Goal: Task Accomplishment & Management: Use online tool/utility

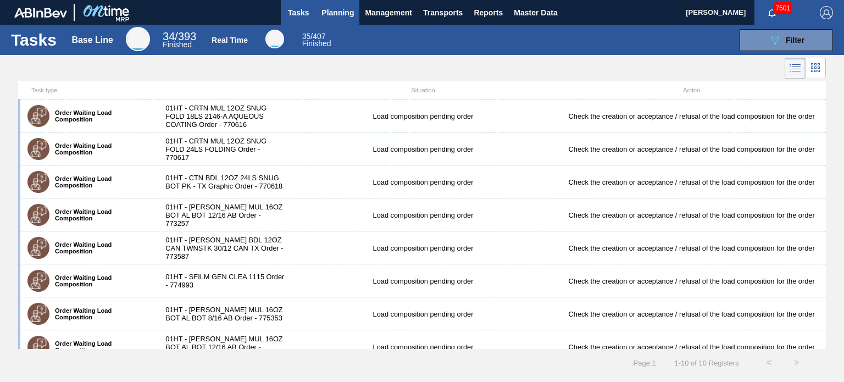
click at [333, 16] on span "Planning" at bounding box center [337, 12] width 32 height 13
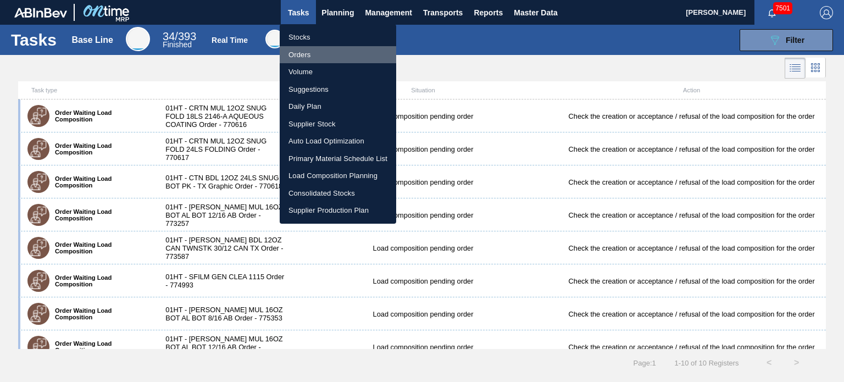
click at [305, 57] on li "Orders" at bounding box center [338, 55] width 116 height 18
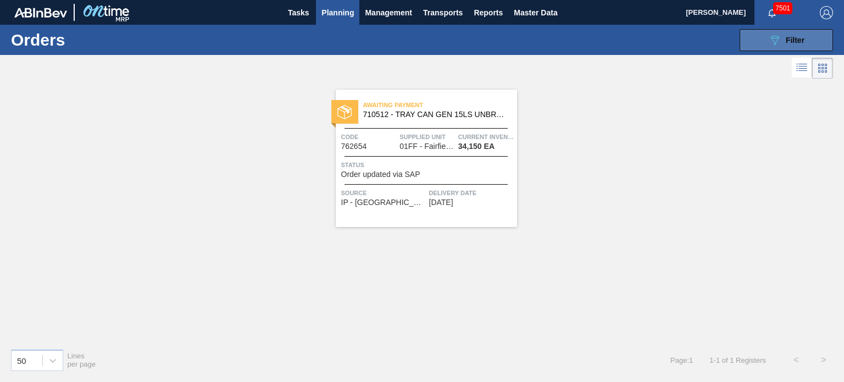
click at [757, 38] on button "089F7B8B-B2A5-4AFE-B5C0-19BA573D28AC Filter" at bounding box center [785, 40] width 93 height 22
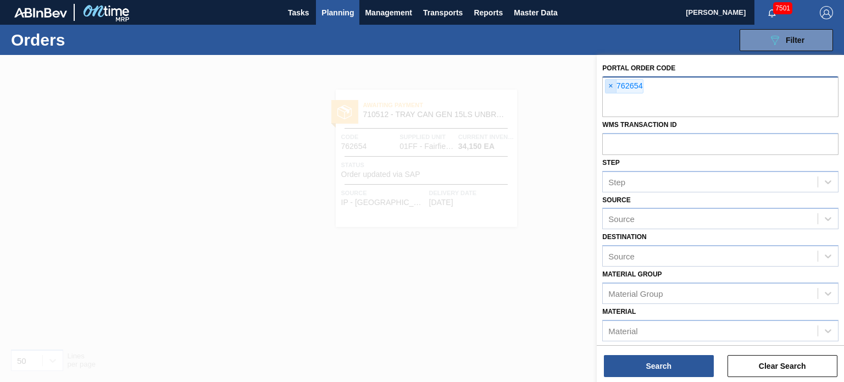
click at [612, 87] on span "×" at bounding box center [610, 86] width 10 height 13
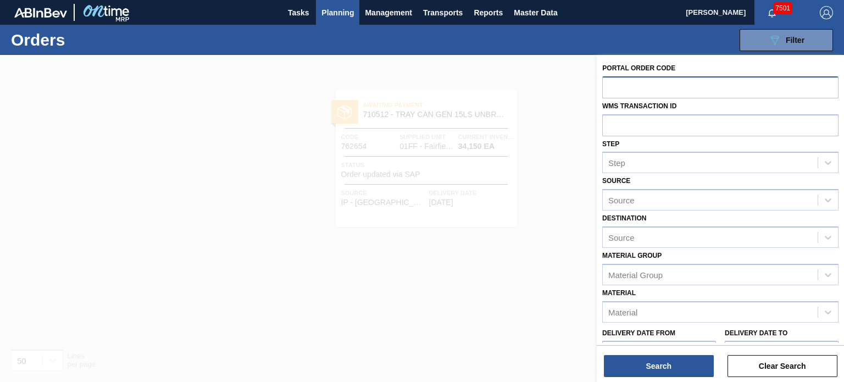
paste input "765338"
type input "765338"
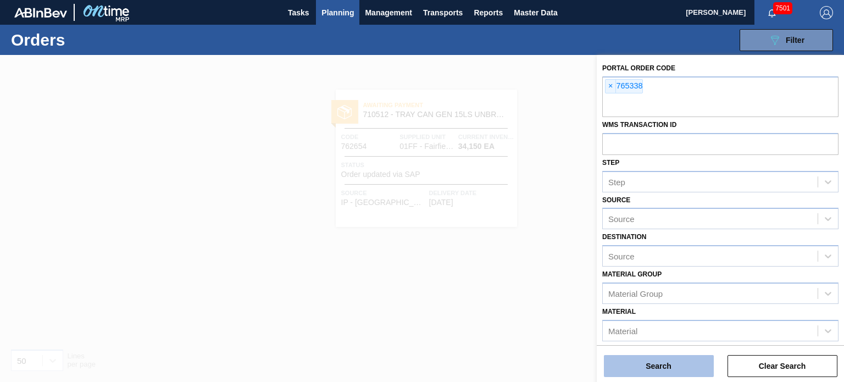
click at [634, 355] on button "Search" at bounding box center [659, 366] width 110 height 22
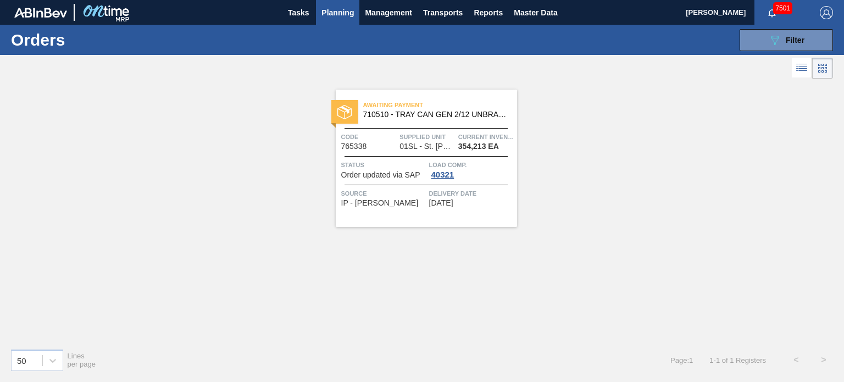
click at [423, 118] on span "710510 - TRAY CAN GEN 2/12 UNBRANDED 12OZ NO PRT" at bounding box center [435, 114] width 145 height 8
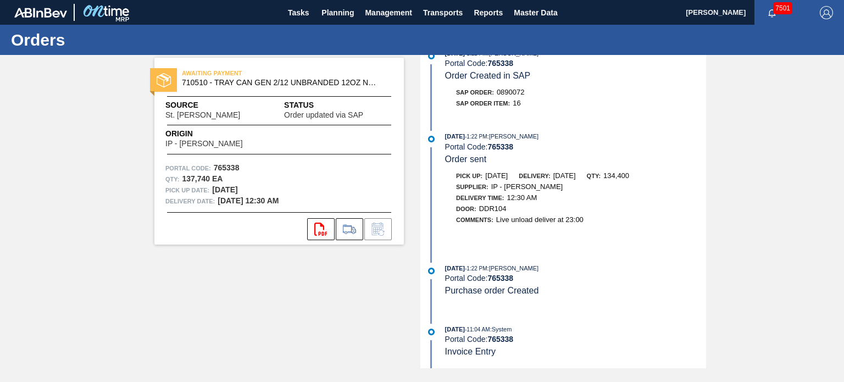
scroll to position [525, 0]
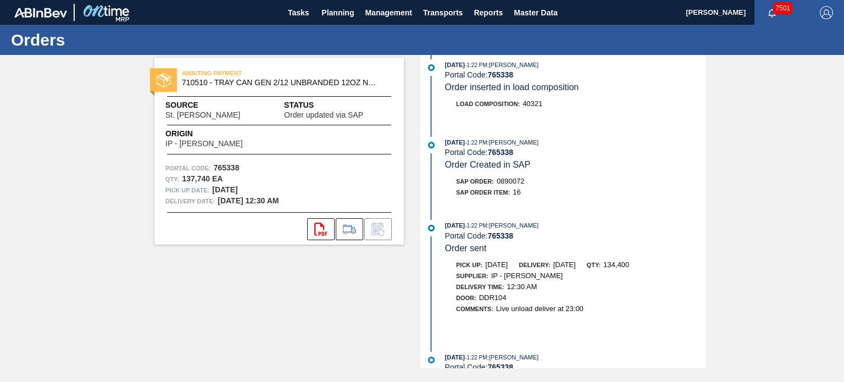
click at [596, 253] on div "07/22/2025 - 1:22 PM : Christina Carrig Portal Code: 765338 Order sent" at bounding box center [575, 237] width 261 height 34
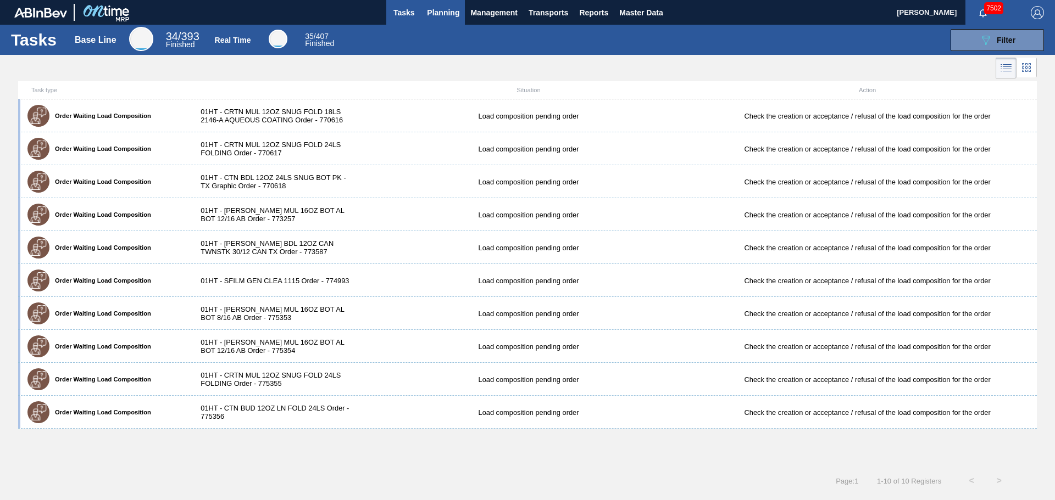
click at [461, 20] on button "Planning" at bounding box center [442, 12] width 43 height 25
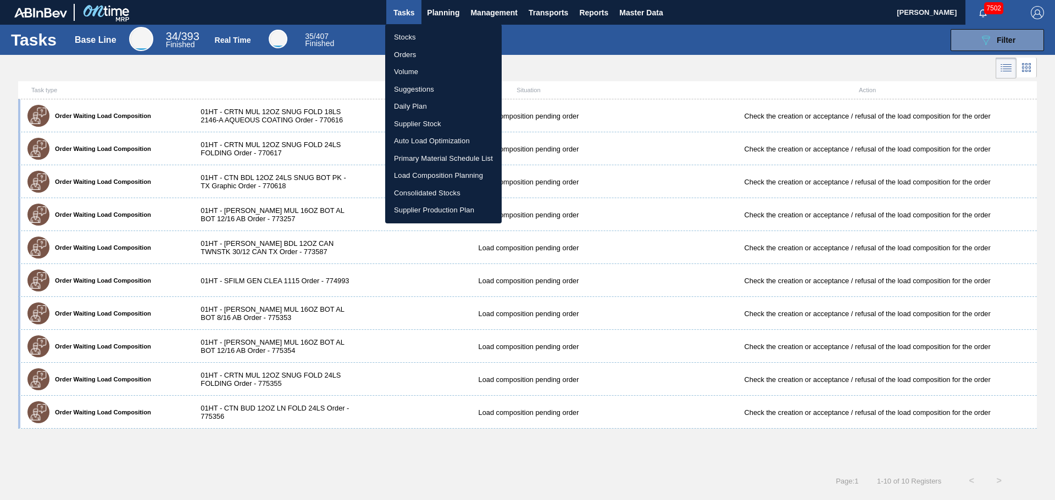
click at [421, 33] on li "Stocks" at bounding box center [443, 38] width 116 height 18
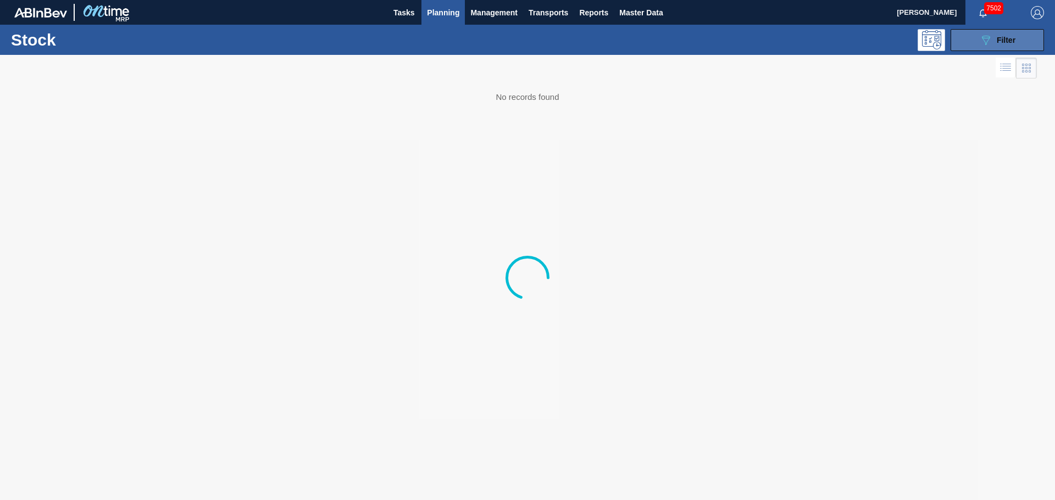
click at [986, 39] on icon "089F7B8B-B2A5-4AFE-B5C0-19BA573D28AC" at bounding box center [985, 40] width 13 height 13
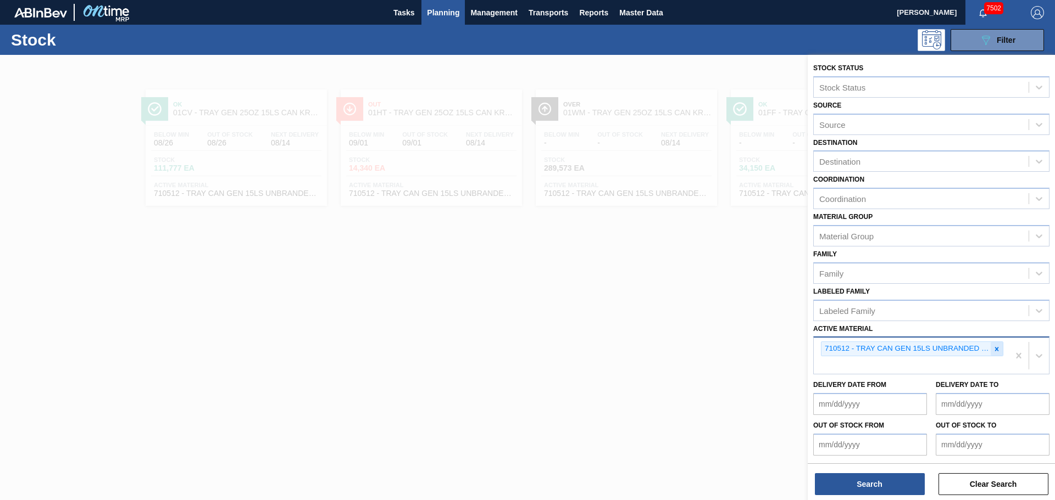
click at [997, 347] on icon at bounding box center [997, 349] width 8 height 8
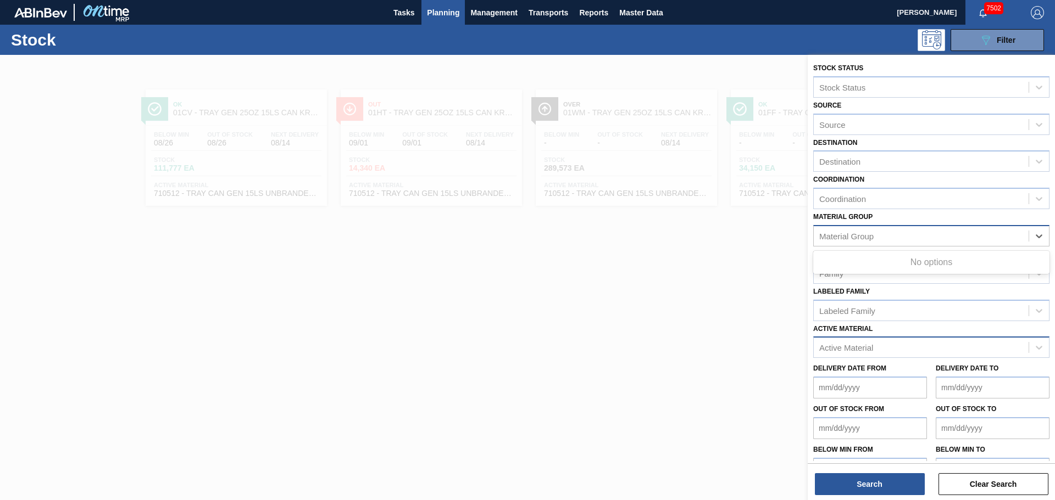
click at [858, 241] on div "Material Group" at bounding box center [920, 236] width 215 height 16
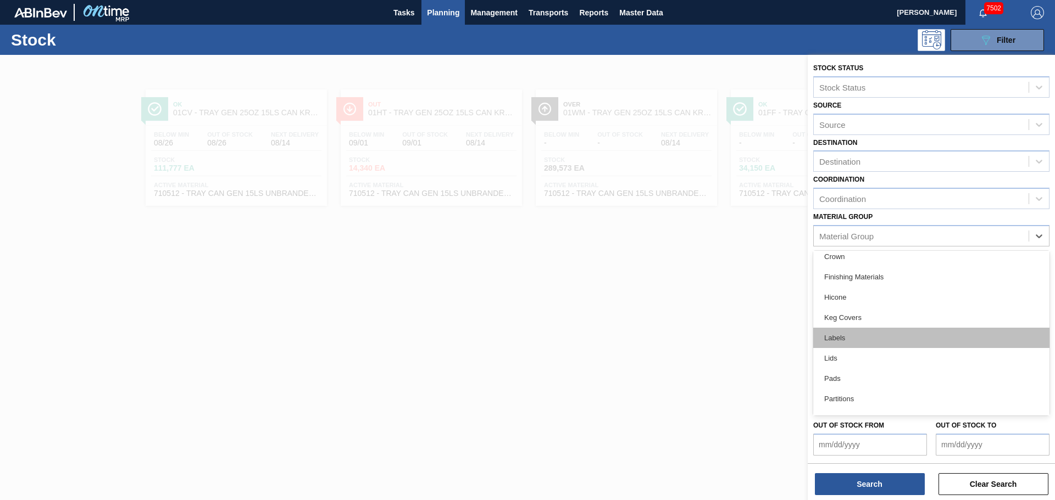
scroll to position [124, 0]
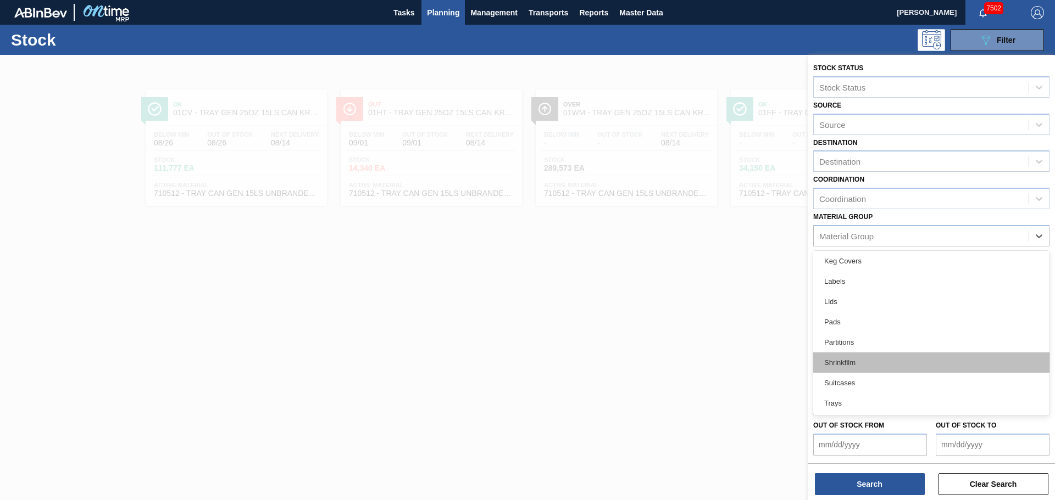
click at [856, 368] on div "Shrinkfilm" at bounding box center [931, 363] width 236 height 20
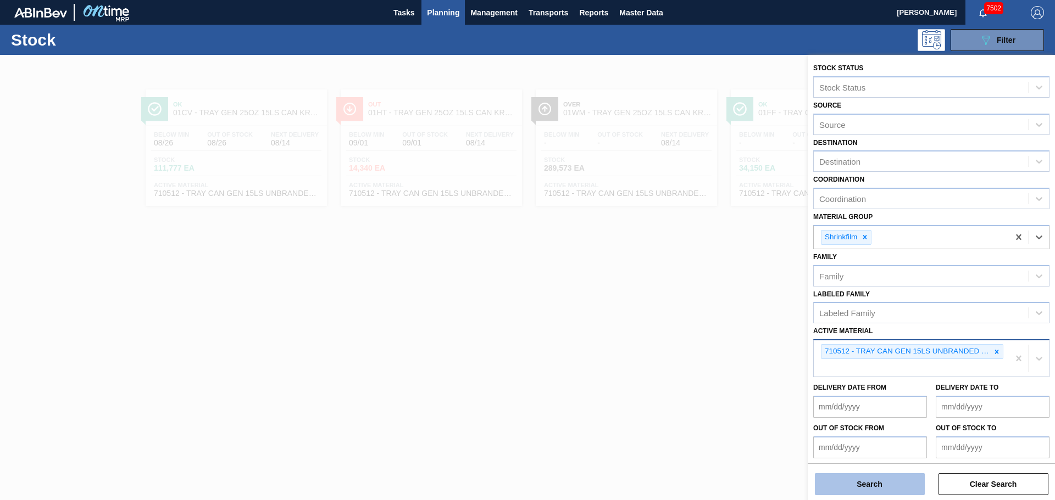
click at [876, 475] on button "Search" at bounding box center [870, 484] width 110 height 22
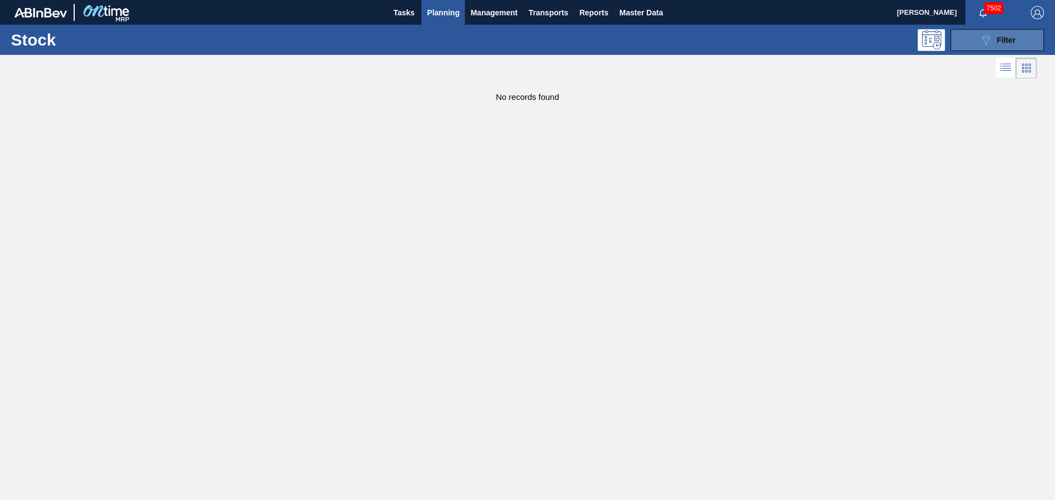
click at [996, 49] on button "089F7B8B-B2A5-4AFE-B5C0-19BA573D28AC Filter" at bounding box center [996, 40] width 93 height 22
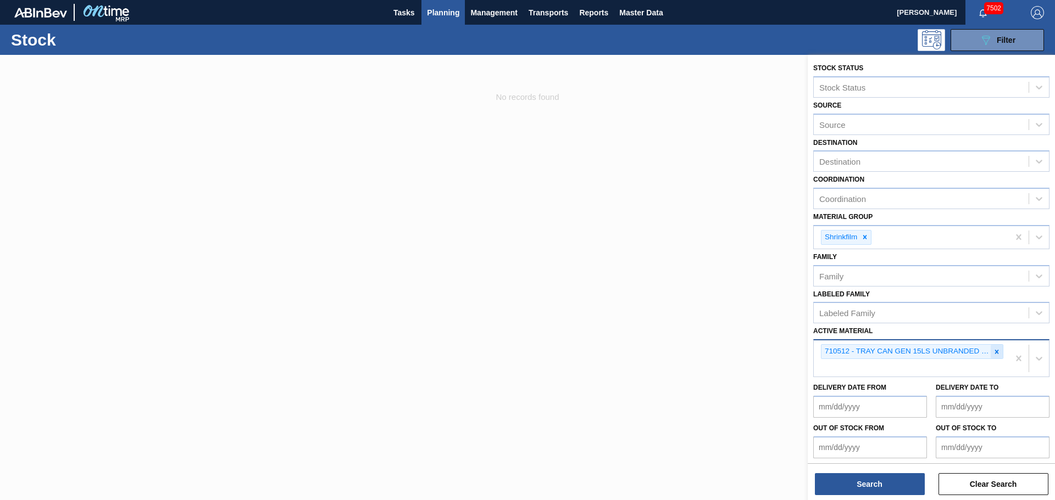
click at [993, 351] on icon at bounding box center [997, 352] width 8 height 8
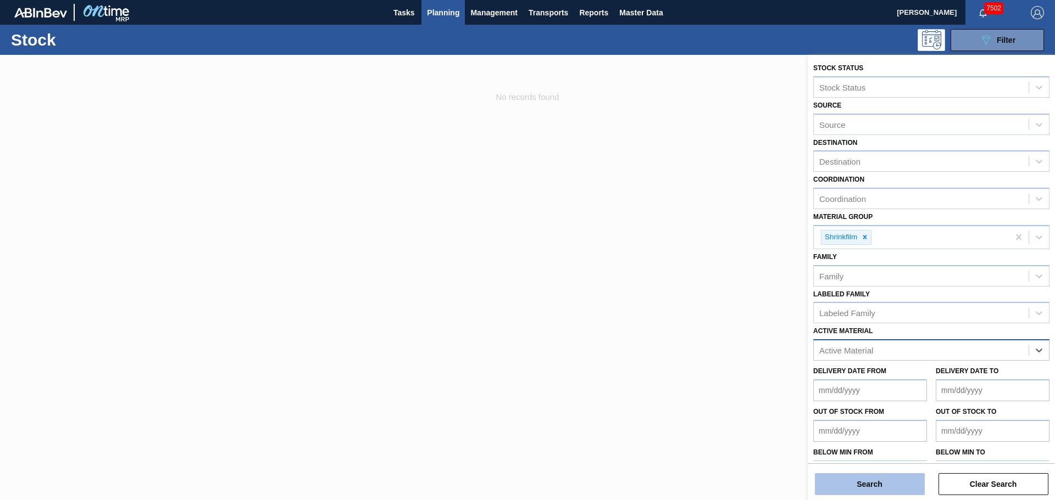
click at [878, 486] on button "Search" at bounding box center [870, 484] width 110 height 22
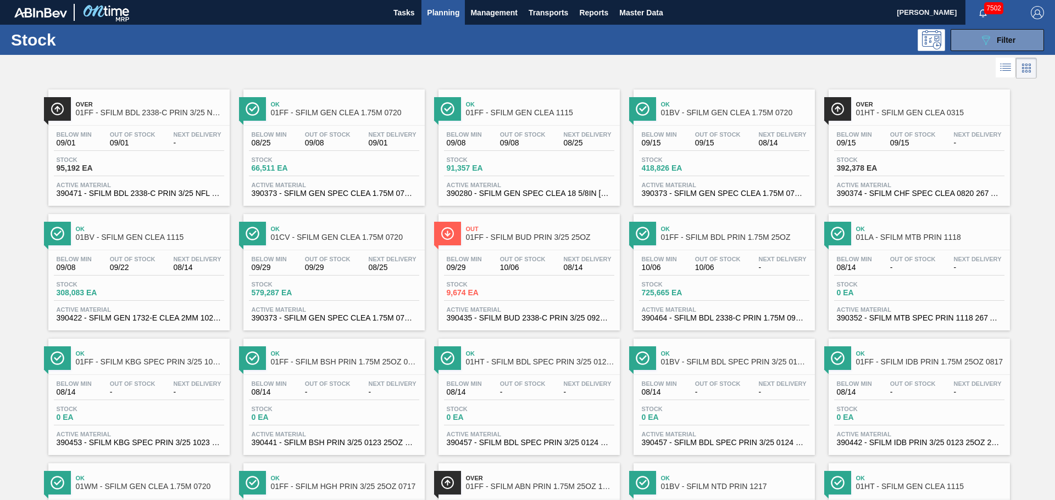
click at [319, 106] on span "Ok" at bounding box center [345, 104] width 148 height 7
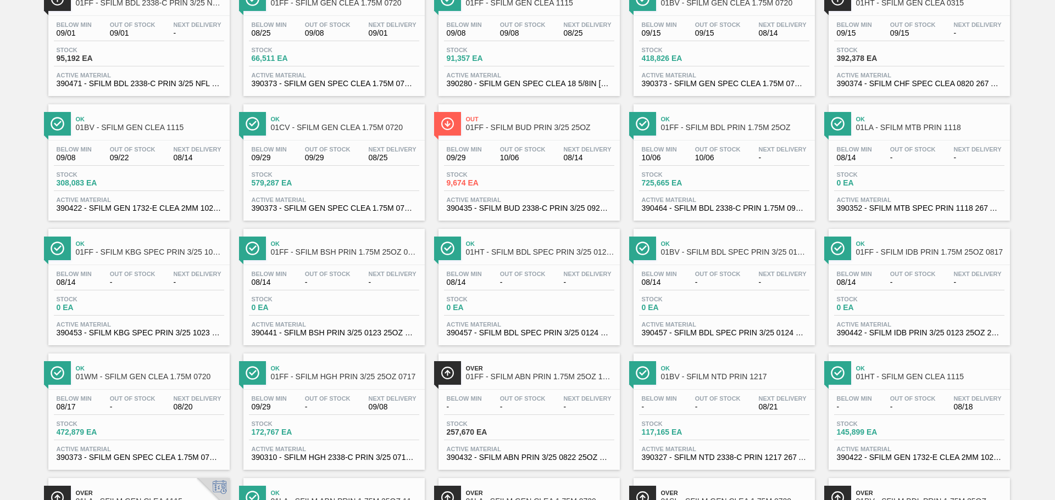
click at [515, 371] on span "Over" at bounding box center [540, 368] width 148 height 7
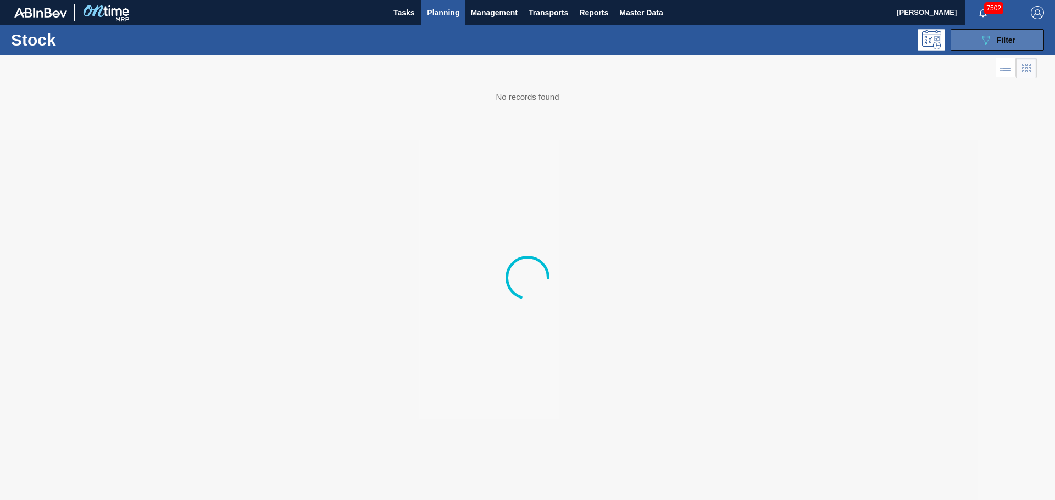
click at [974, 47] on button "089F7B8B-B2A5-4AFE-B5C0-19BA573D28AC Filter" at bounding box center [996, 40] width 93 height 22
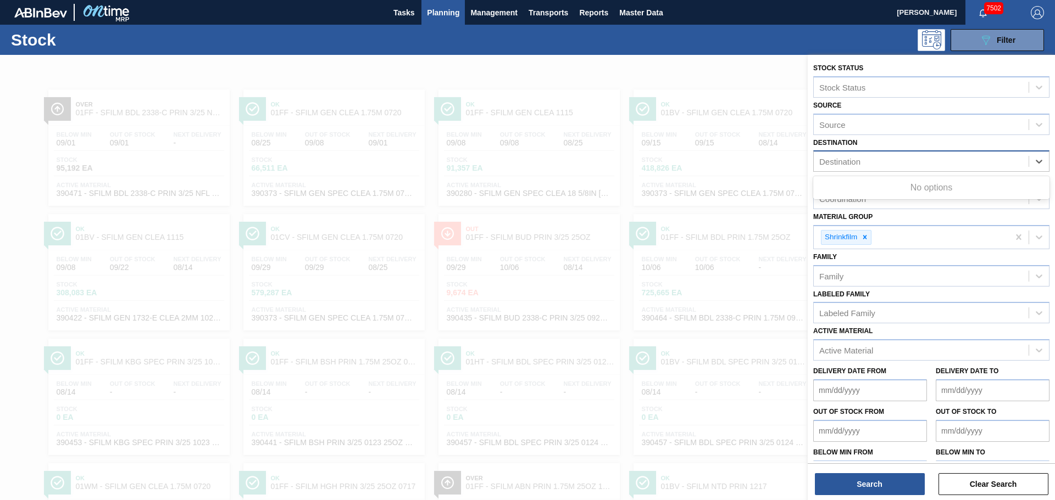
click at [866, 162] on div "Destination" at bounding box center [920, 162] width 215 height 16
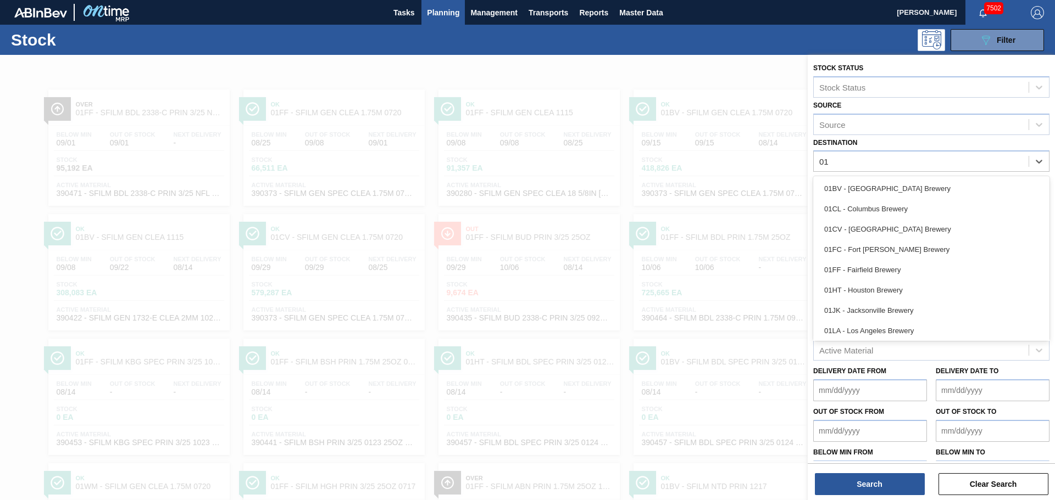
type input "01f"
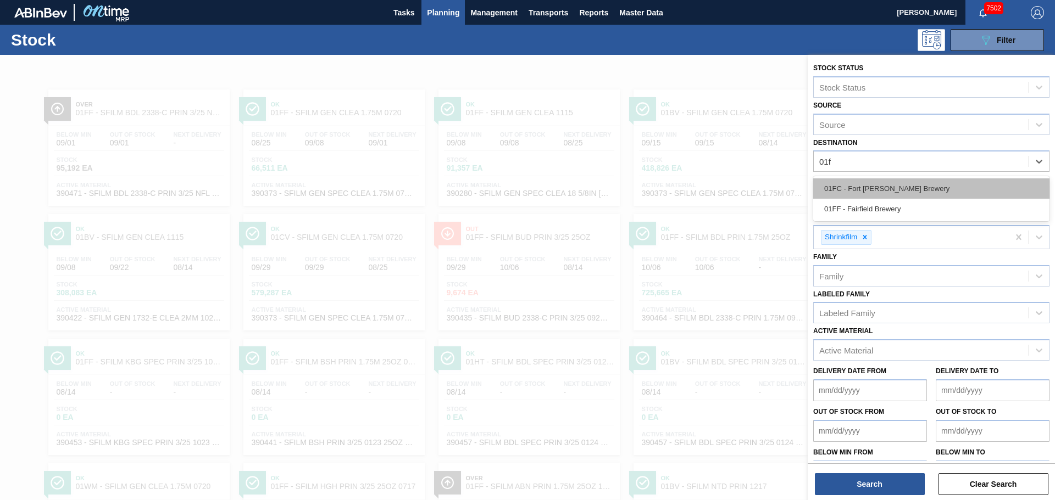
click at [895, 186] on div "01FC - Fort [PERSON_NAME] Brewery" at bounding box center [931, 189] width 236 height 20
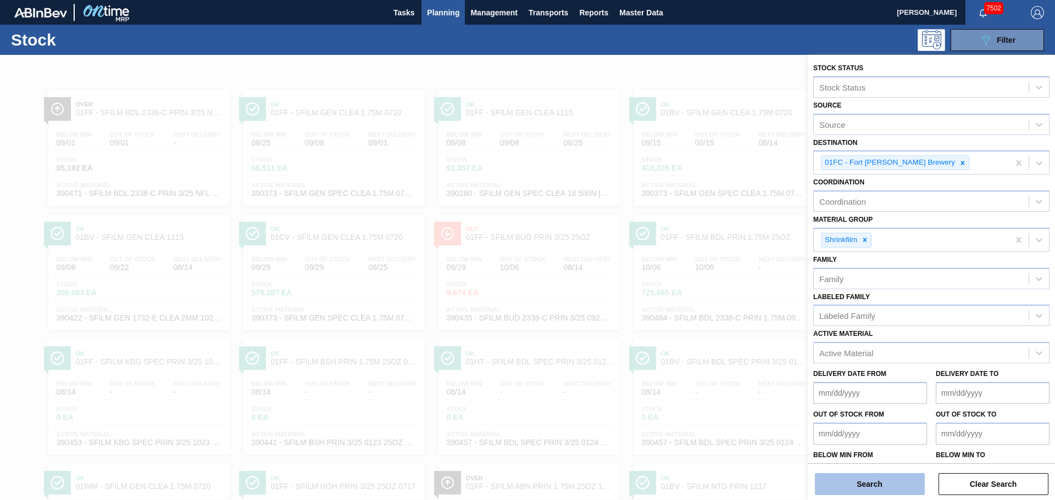
click at [873, 488] on button "Search" at bounding box center [870, 484] width 110 height 22
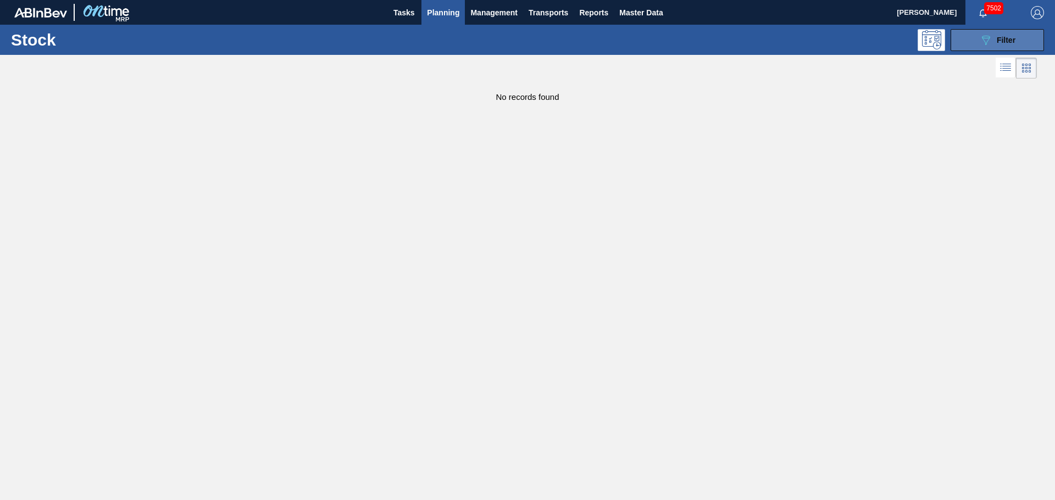
click at [985, 34] on icon "089F7B8B-B2A5-4AFE-B5C0-19BA573D28AC" at bounding box center [985, 40] width 13 height 13
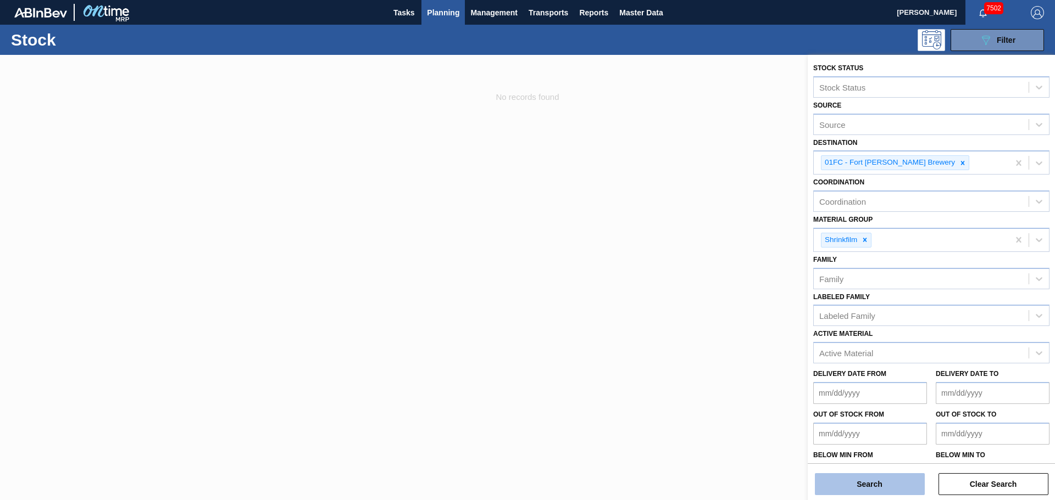
click at [883, 482] on button "Search" at bounding box center [870, 484] width 110 height 22
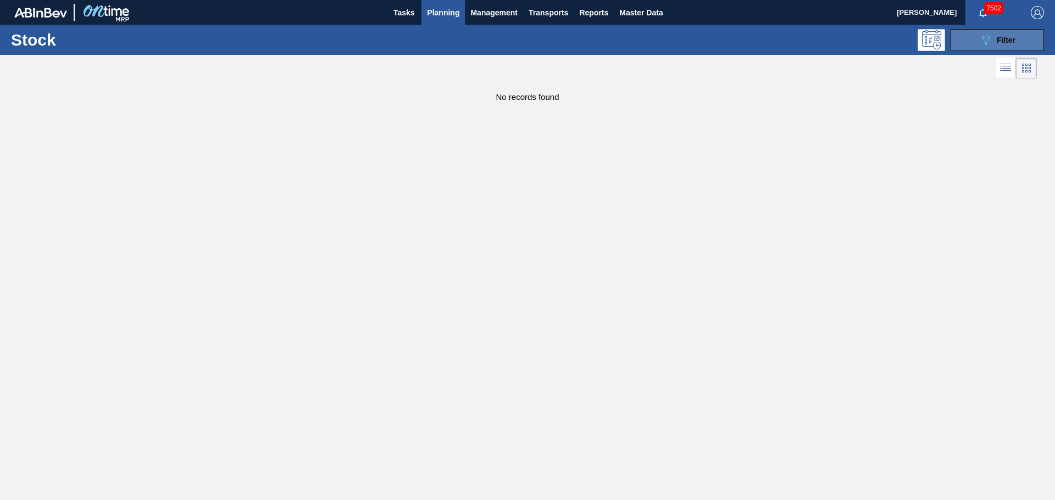
click at [986, 39] on icon "089F7B8B-B2A5-4AFE-B5C0-19BA573D28AC" at bounding box center [985, 40] width 13 height 13
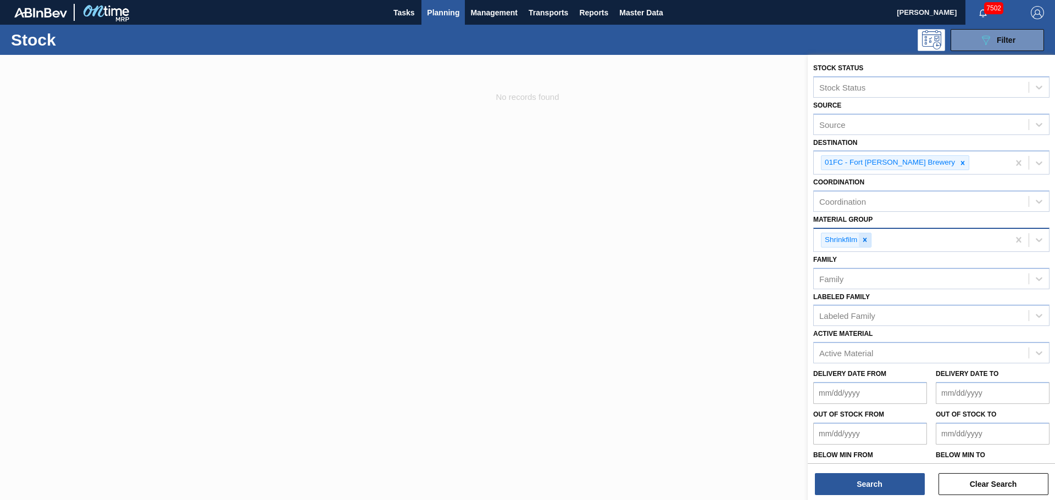
click at [868, 241] on icon at bounding box center [865, 240] width 8 height 8
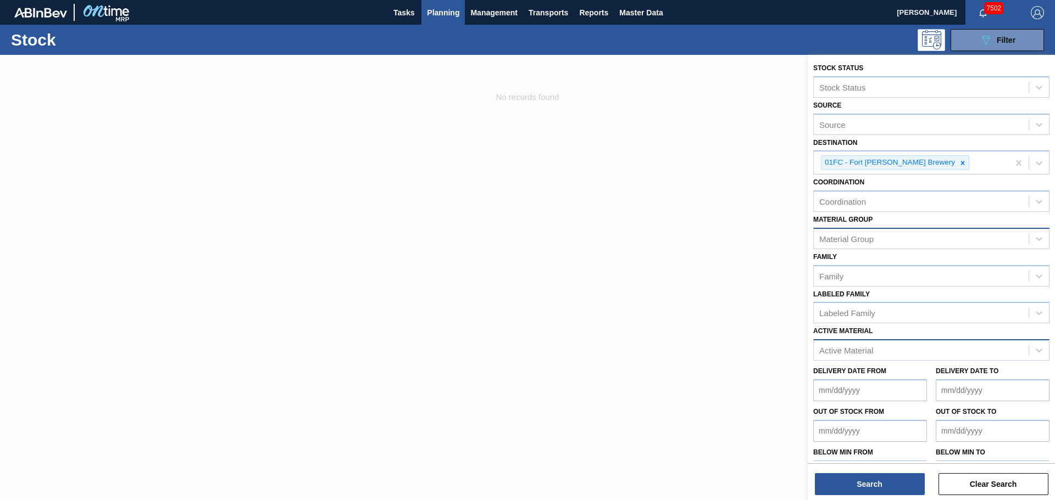
click at [851, 348] on div "Active Material" at bounding box center [846, 350] width 54 height 9
type Material "730046"
click at [958, 164] on icon at bounding box center [962, 163] width 8 height 8
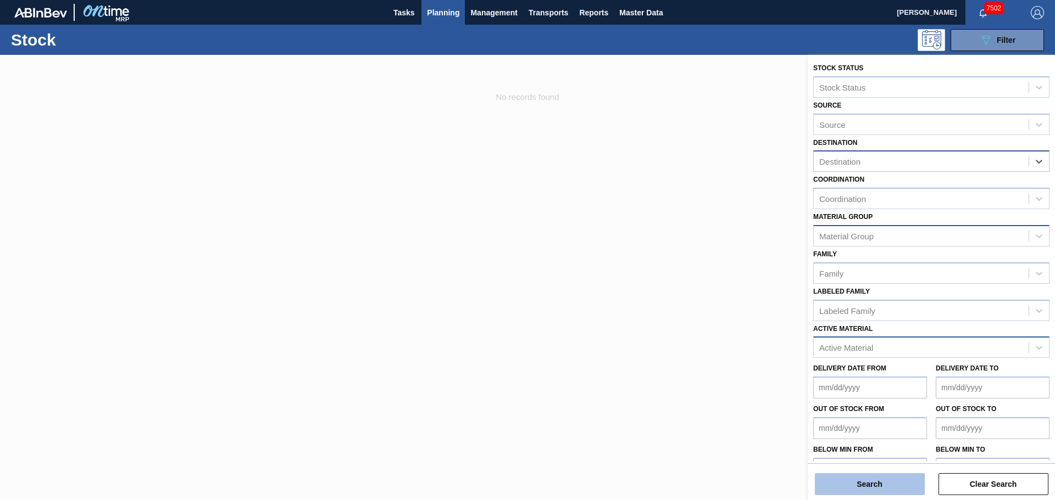
click at [867, 486] on button "Search" at bounding box center [870, 484] width 110 height 22
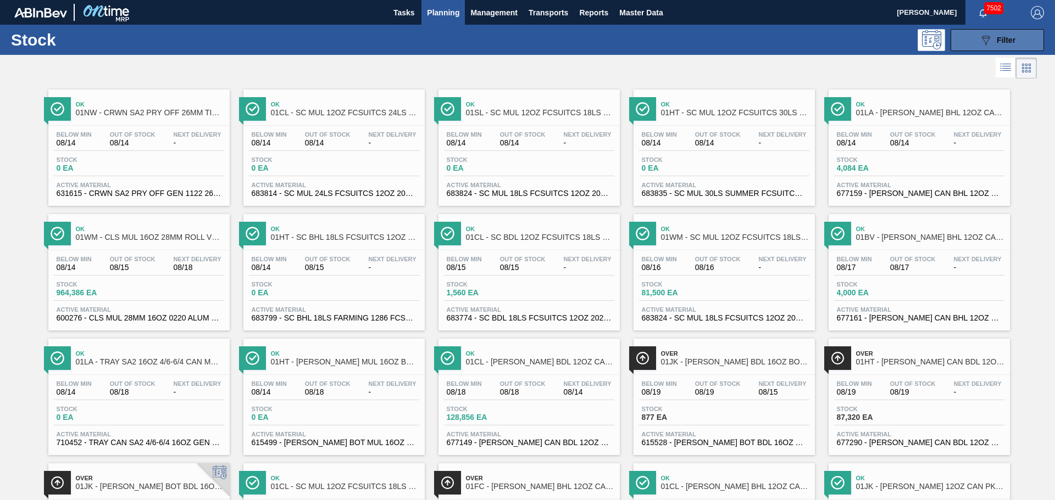
click at [965, 42] on button "089F7B8B-B2A5-4AFE-B5C0-19BA573D28AC Filter" at bounding box center [996, 40] width 93 height 22
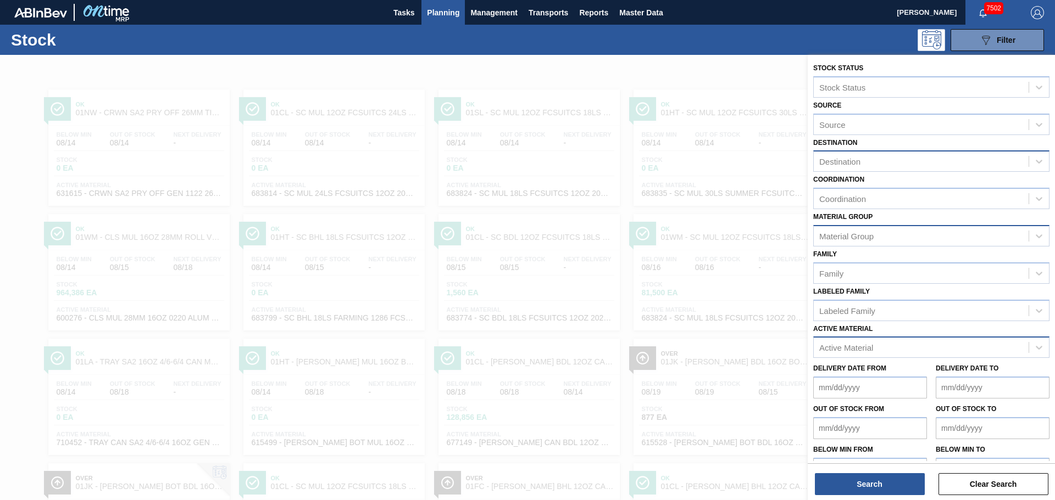
click at [889, 349] on div "Active Material" at bounding box center [920, 348] width 215 height 16
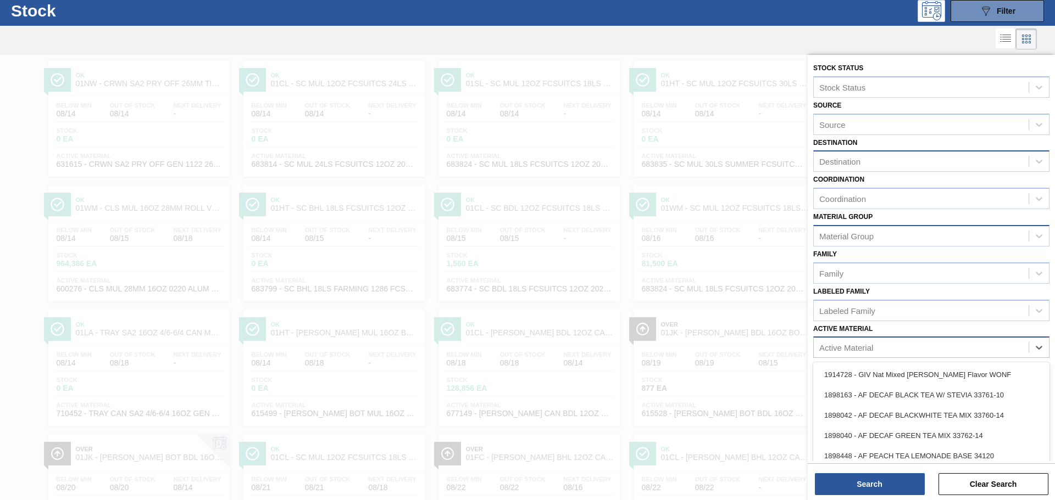
scroll to position [31, 0]
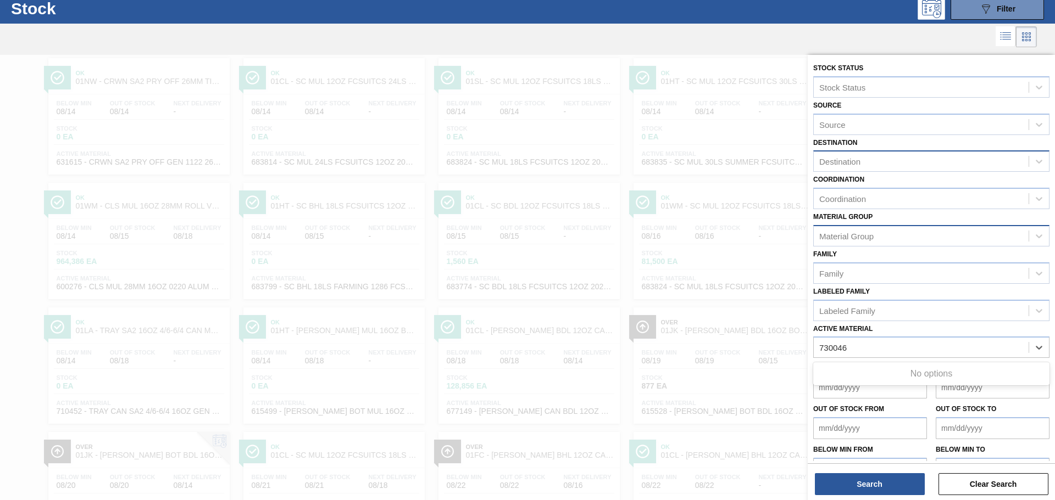
type Material "730046"
click at [742, 34] on div at bounding box center [518, 37] width 1036 height 26
click at [894, 354] on div "Active Material" at bounding box center [920, 348] width 215 height 16
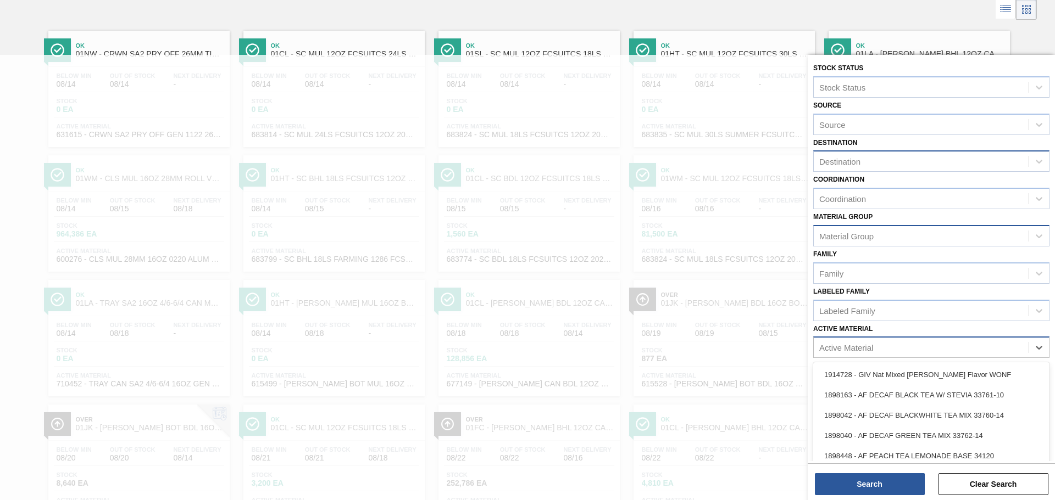
scroll to position [63, 0]
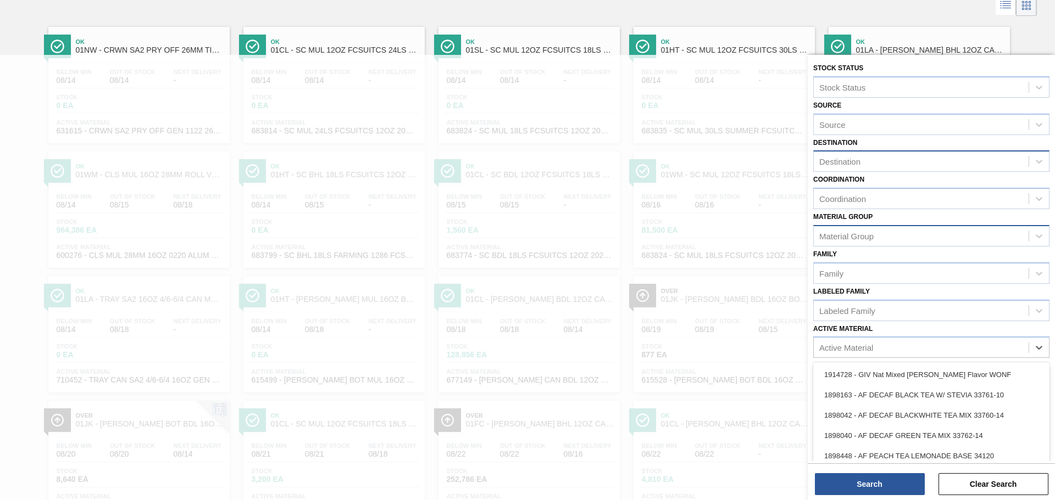
click at [483, 20] on link "Ok 01SL - SC MUL 12OZ FCSUITCS 18LS CAN SLEEK SUMMER PROMO Below Min 08/14 Out …" at bounding box center [527, 81] width 195 height 125
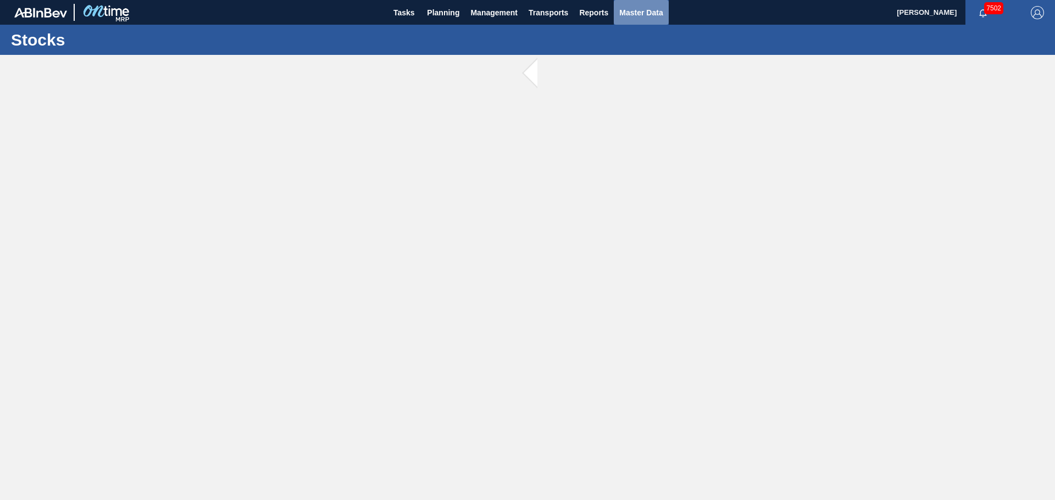
click at [651, 12] on span "Master Data" at bounding box center [640, 12] width 43 height 13
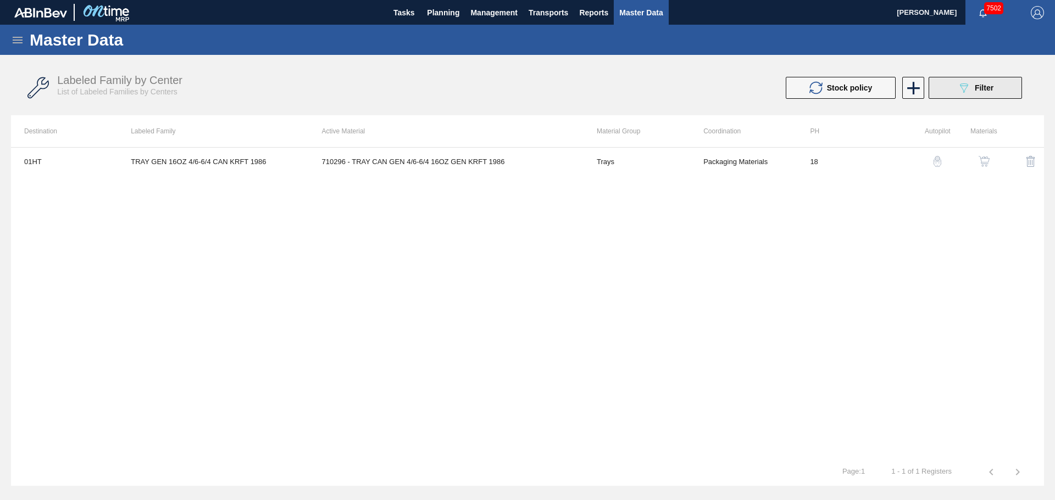
click at [994, 94] on button "089F7B8B-B2A5-4AFE-B5C0-19BA573D28AC Filter" at bounding box center [974, 88] width 93 height 22
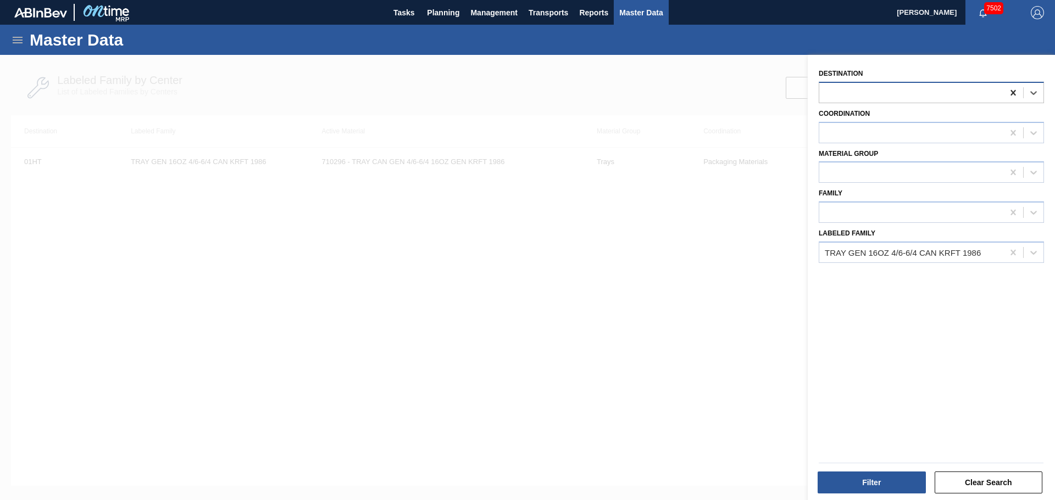
click at [1013, 92] on icon at bounding box center [1012, 92] width 5 height 5
type input "01fc"
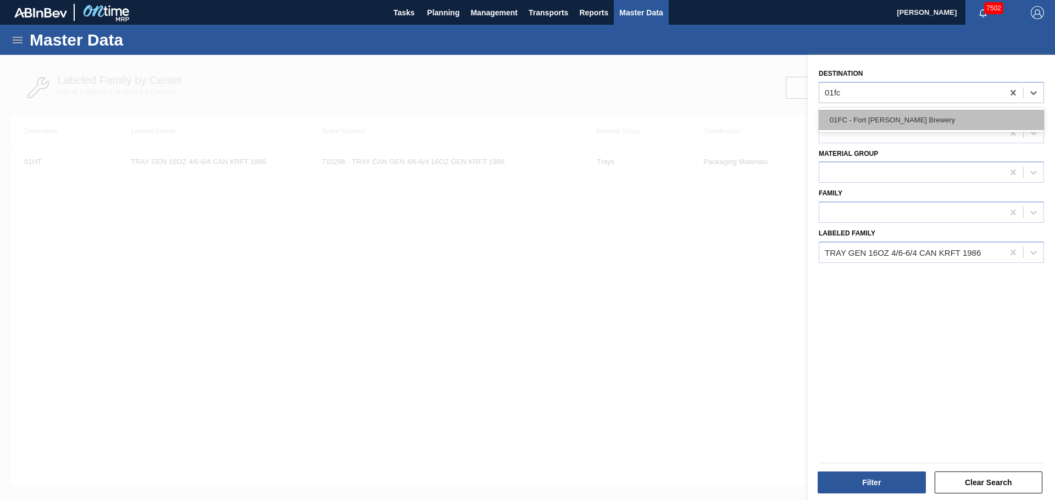
click at [922, 115] on div "01FC - Fort [PERSON_NAME] Brewery" at bounding box center [930, 120] width 225 height 20
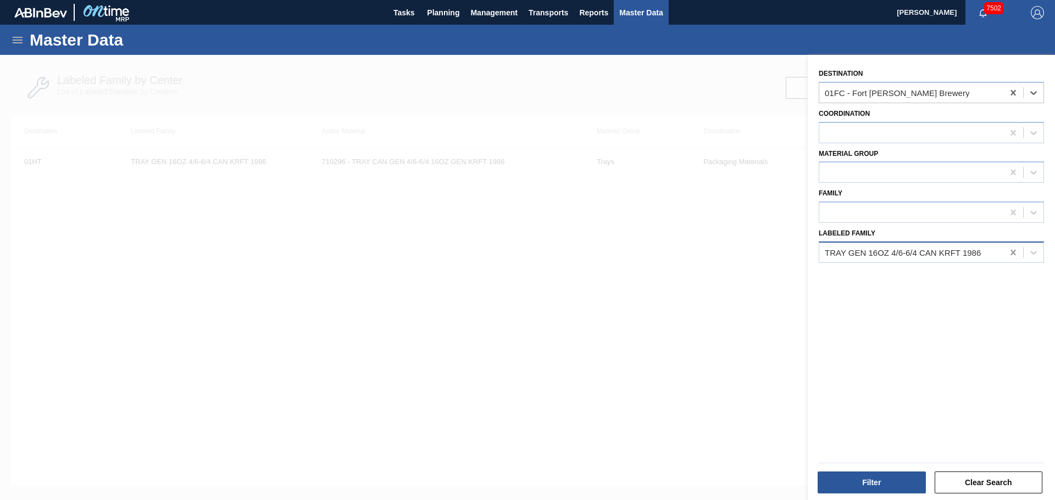
click at [1013, 252] on icon at bounding box center [1012, 252] width 11 height 11
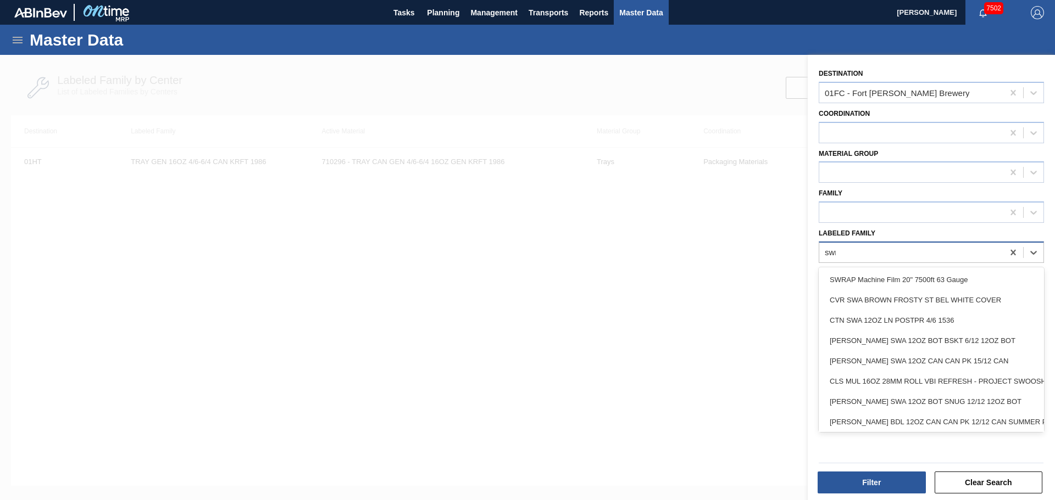
type Family "swra"
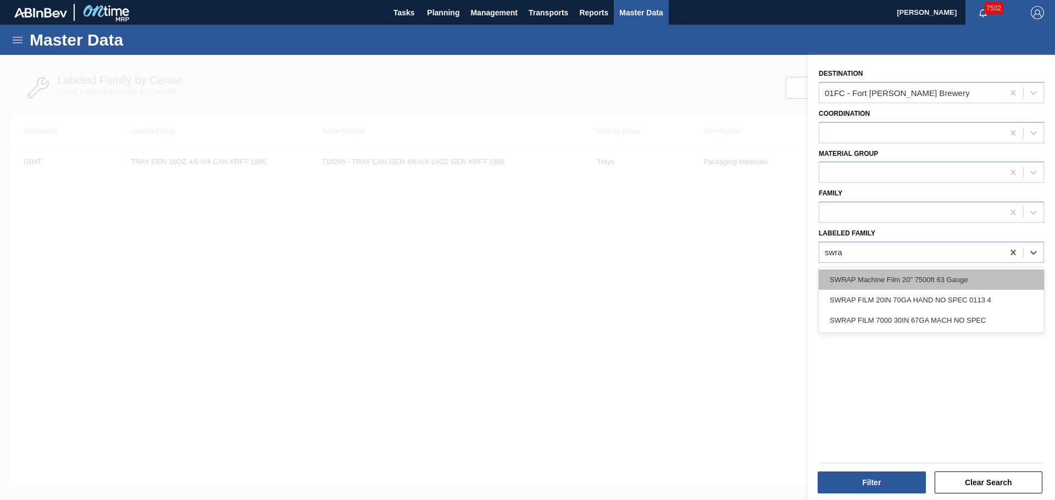
click at [894, 281] on div "SWRAP Machine Film 20" 7500ft 63 Gauge" at bounding box center [930, 280] width 225 height 20
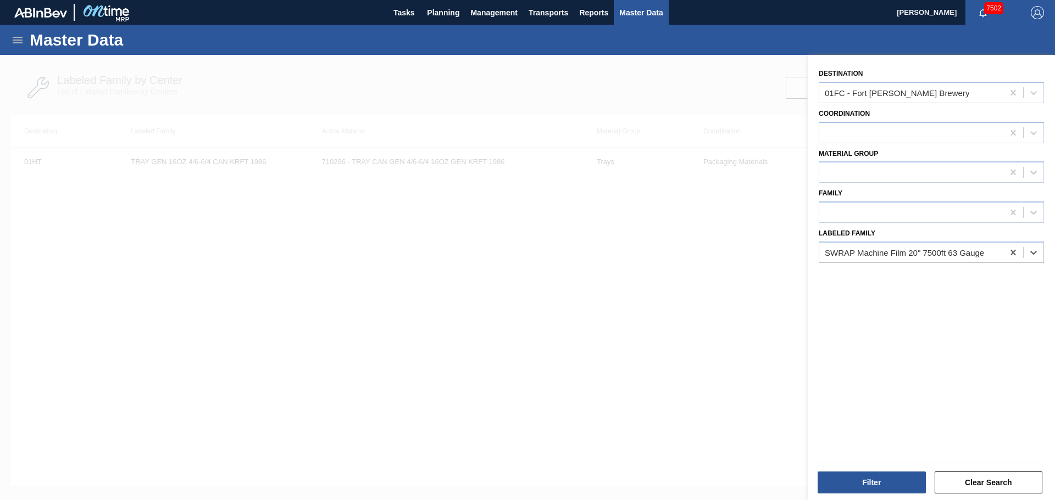
click at [873, 468] on div "Filter Clear Search" at bounding box center [930, 481] width 233 height 27
click at [870, 481] on button "Filter" at bounding box center [871, 483] width 108 height 22
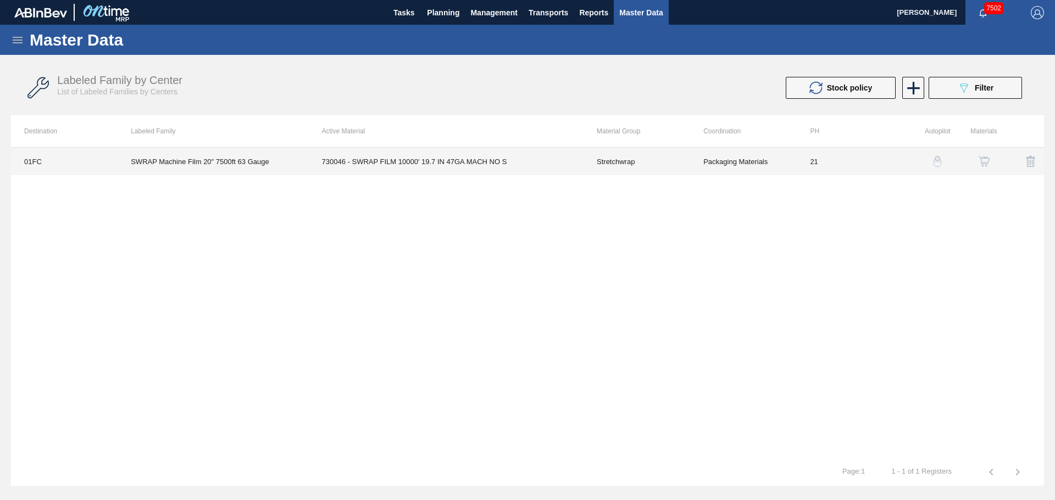
click at [629, 163] on td "Stretchwrap" at bounding box center [636, 161] width 107 height 27
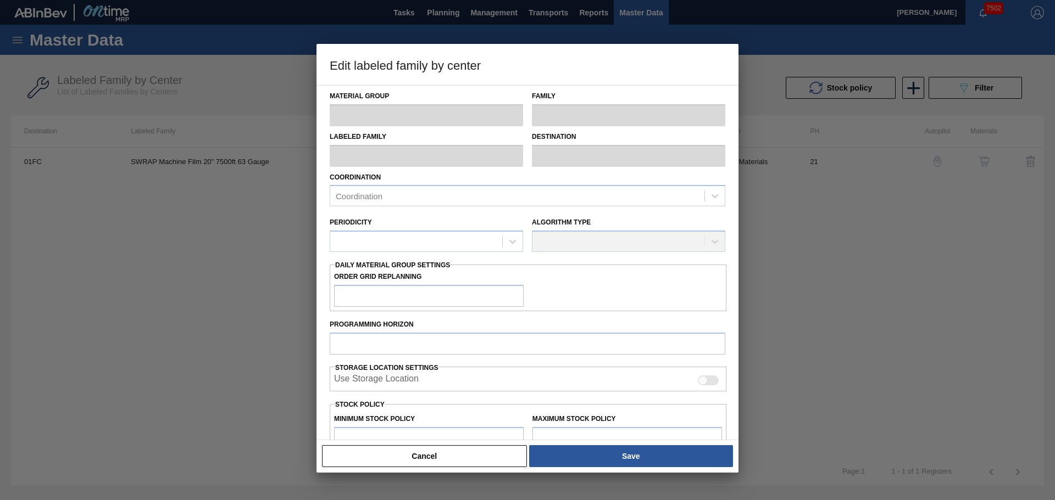
type input "Stretchwrap"
type input "SWRAP Machine Film 20" 7500ft 63 Gauge"
type input "01FC - Fort [PERSON_NAME] Brewery"
type input "21"
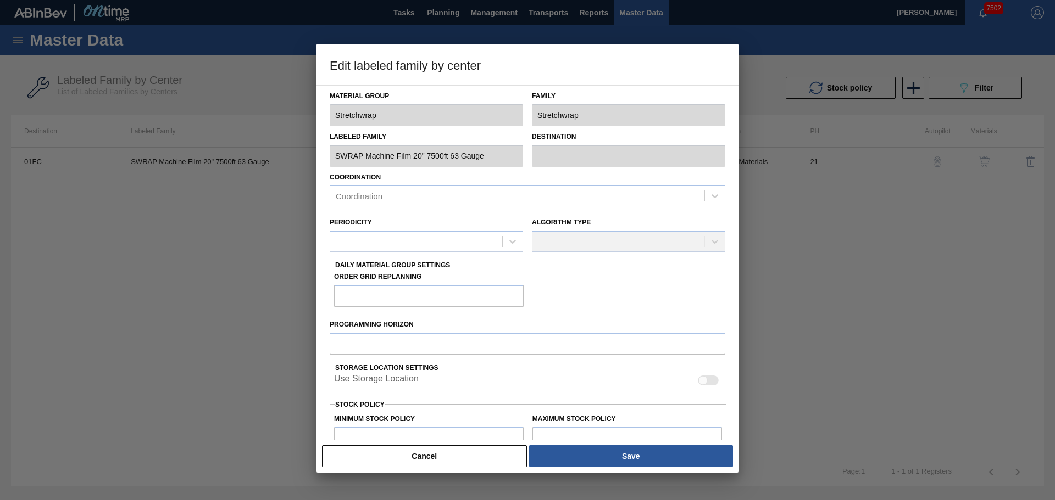
type input "0"
type input "1,000"
type input "0"
checkbox input "true"
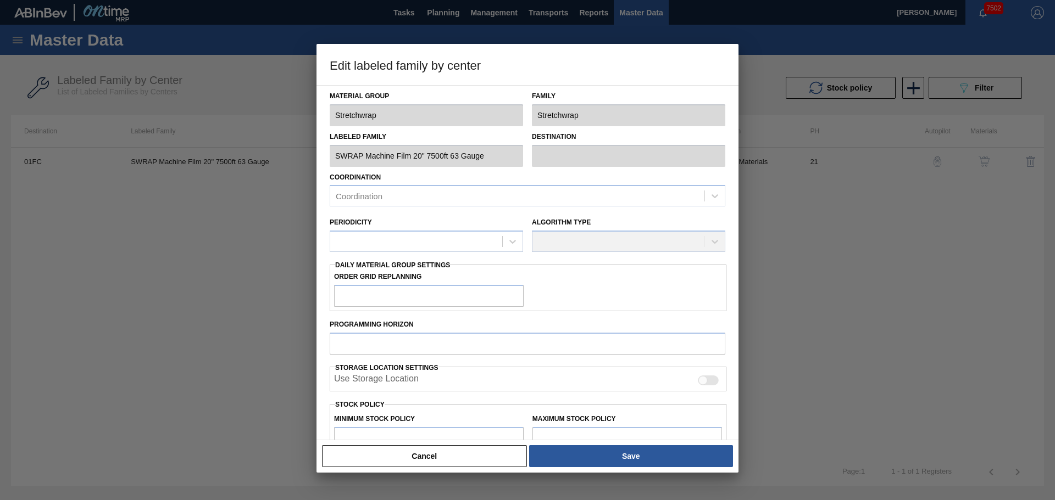
checkbox input "true"
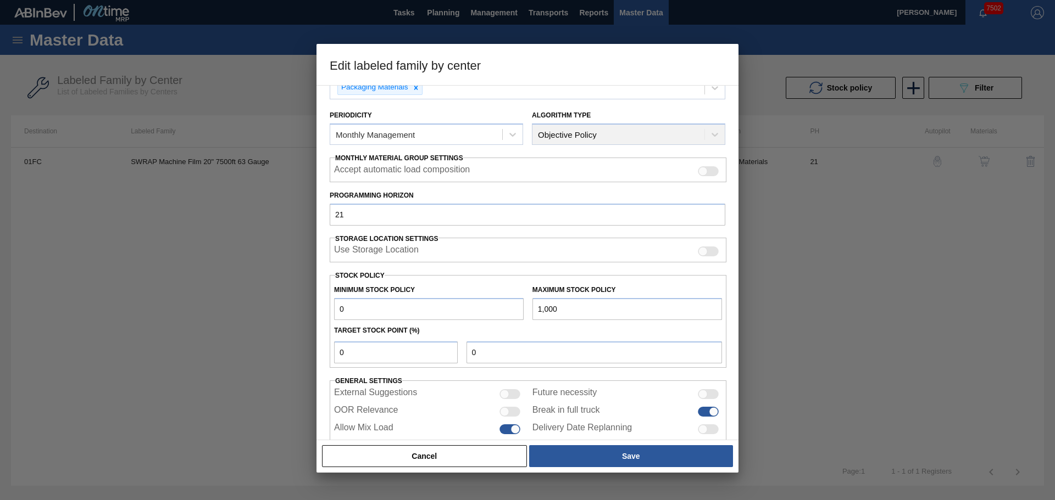
scroll to position [133, 0]
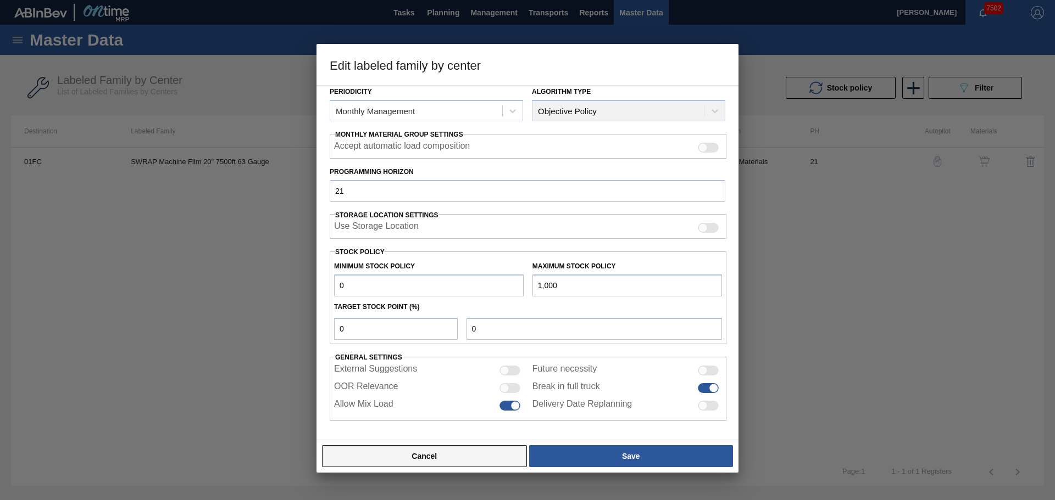
click at [442, 463] on button "Cancel" at bounding box center [424, 456] width 205 height 22
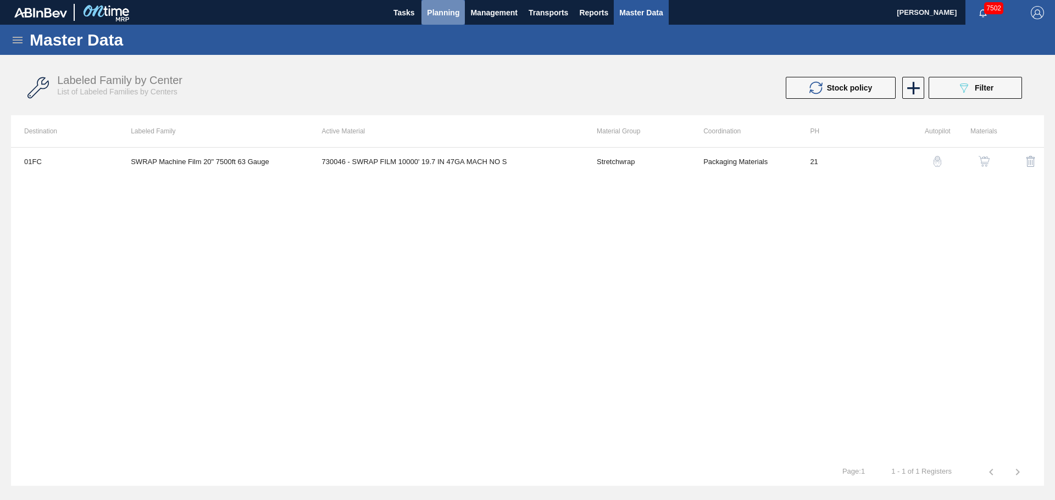
click at [449, 9] on span "Planning" at bounding box center [443, 12] width 32 height 13
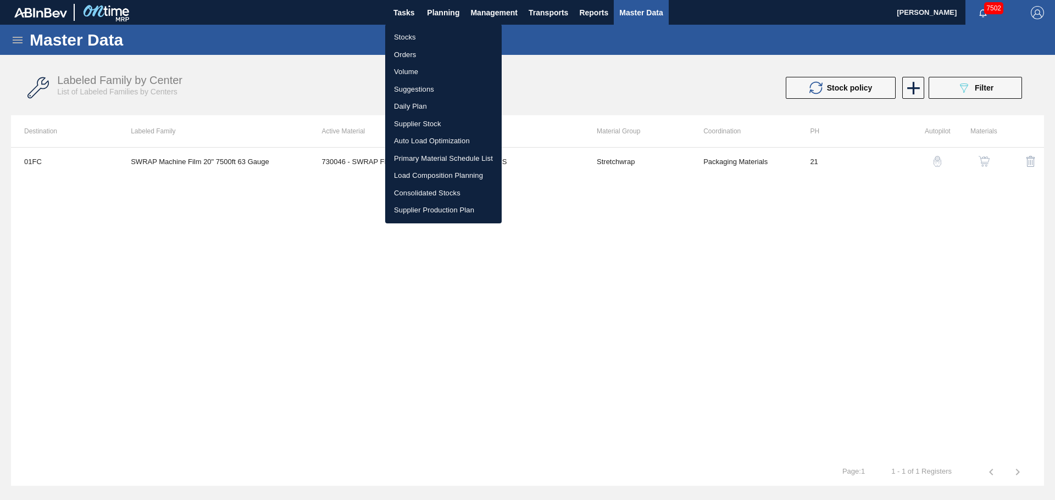
click at [408, 43] on li "Stocks" at bounding box center [443, 38] width 116 height 18
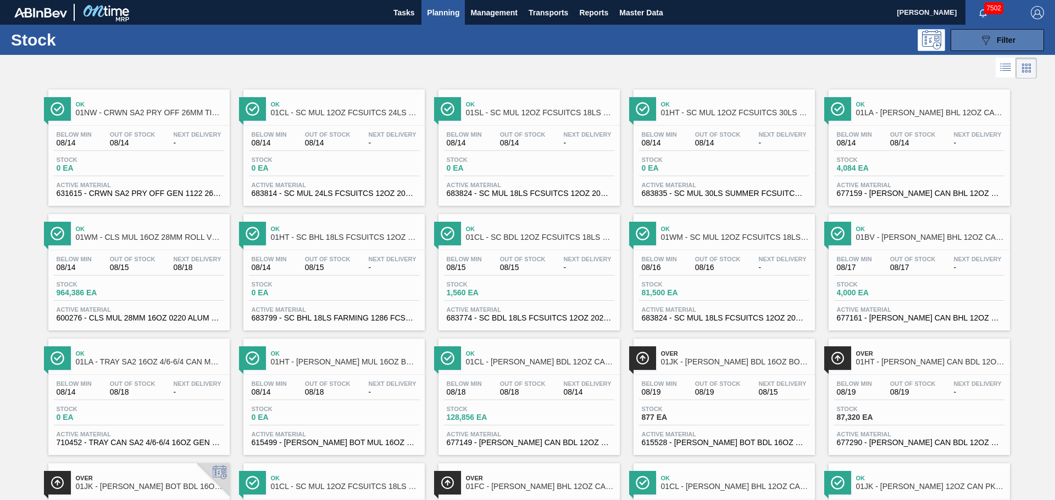
click at [981, 34] on icon "089F7B8B-B2A5-4AFE-B5C0-19BA573D28AC" at bounding box center [985, 40] width 13 height 13
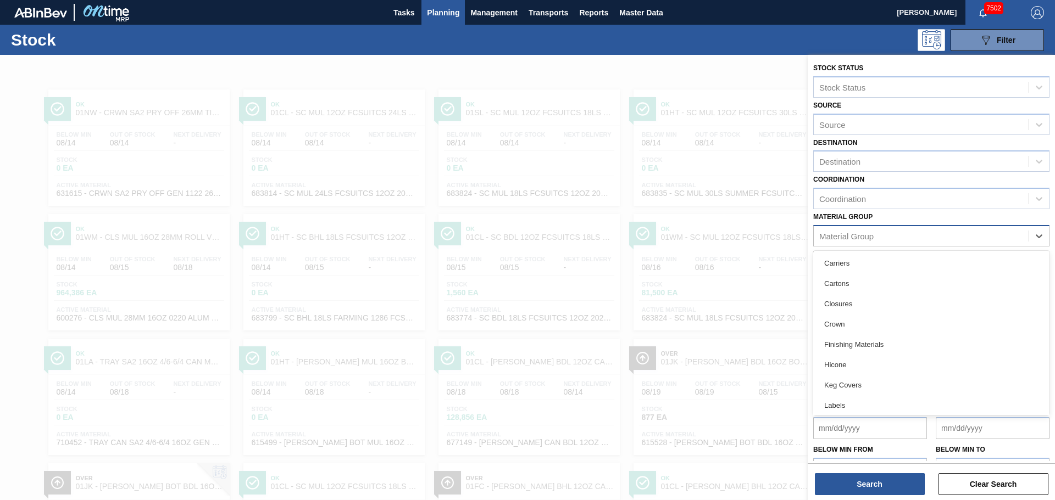
click at [961, 239] on div "Material Group" at bounding box center [920, 236] width 215 height 16
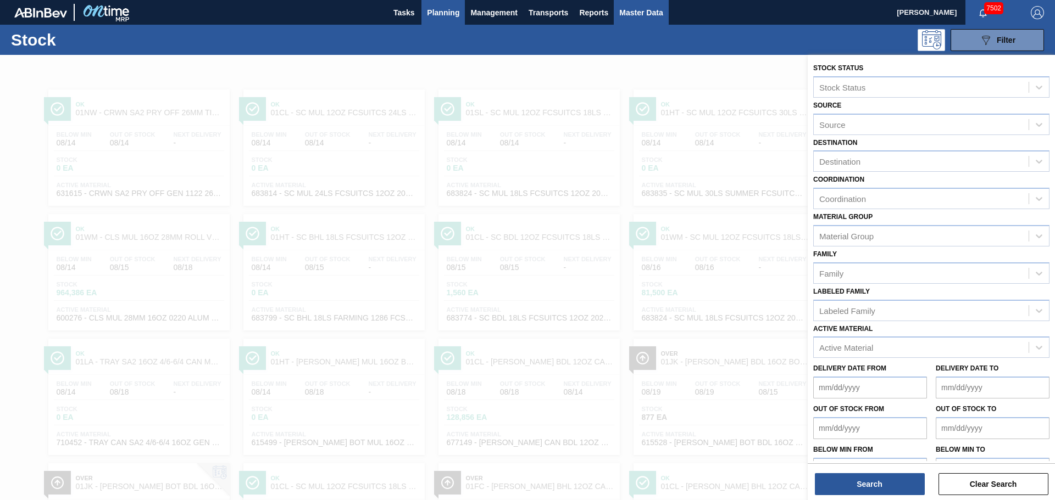
click at [643, 14] on span "Master Data" at bounding box center [640, 12] width 43 height 13
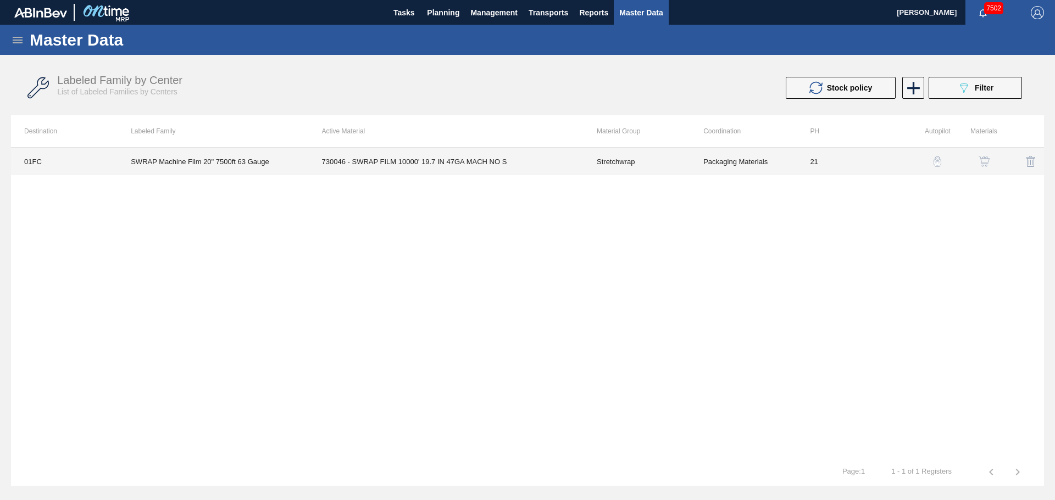
click at [619, 163] on td "Stretchwrap" at bounding box center [636, 161] width 107 height 27
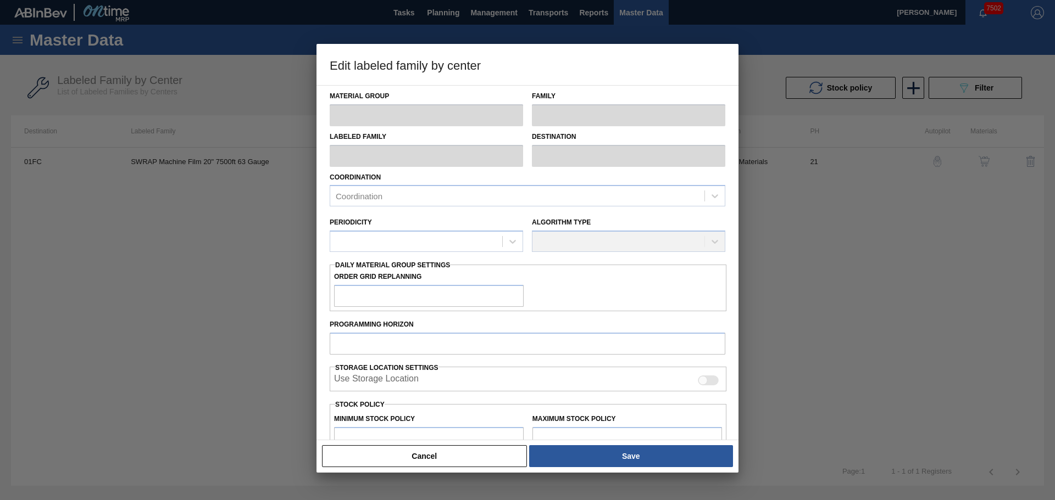
type input "Stretchwrap"
type input "SWRAP Machine Film 20" 7500ft 63 Gauge"
type input "01FC - Fort [PERSON_NAME] Brewery"
type input "21"
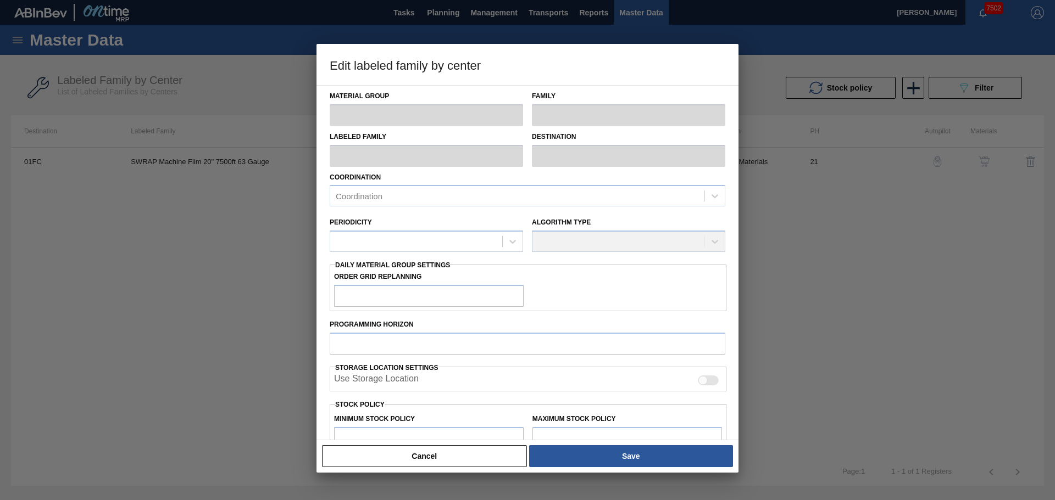
type input "0"
type input "1,000"
type input "0"
checkbox input "true"
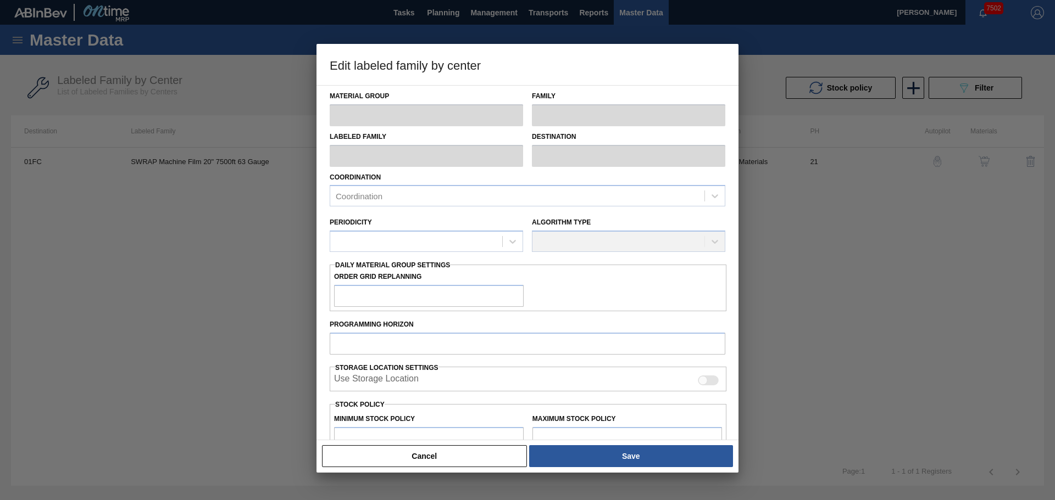
checkbox input "true"
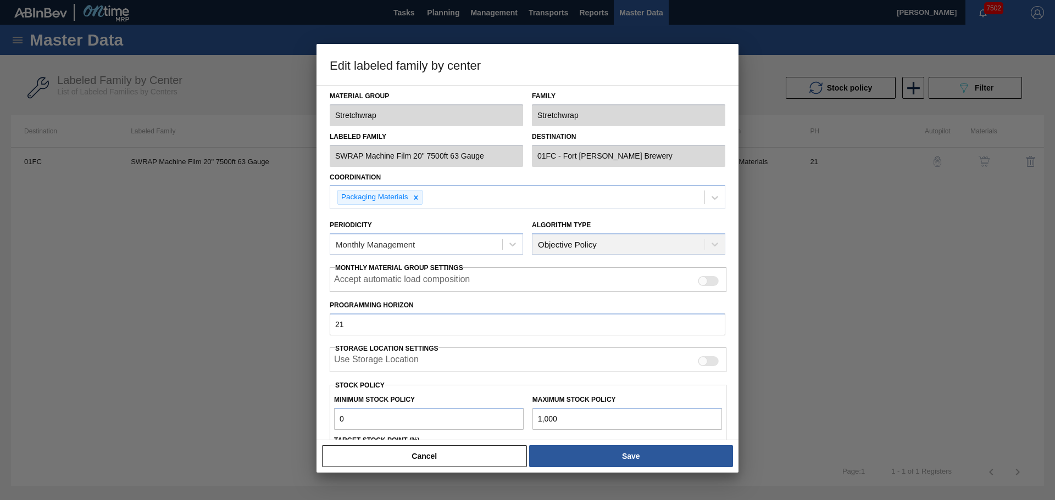
click at [426, 470] on div "Cancel Save" at bounding box center [527, 456] width 422 height 33
click at [426, 465] on button "Cancel" at bounding box center [424, 456] width 205 height 22
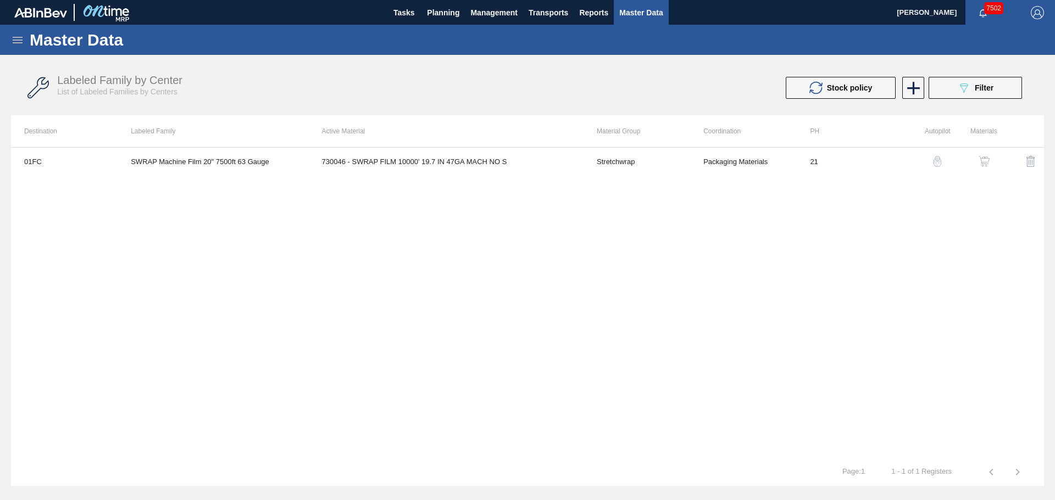
click at [17, 47] on div "Master Data" at bounding box center [527, 40] width 1055 height 30
click at [16, 41] on icon at bounding box center [17, 40] width 13 height 13
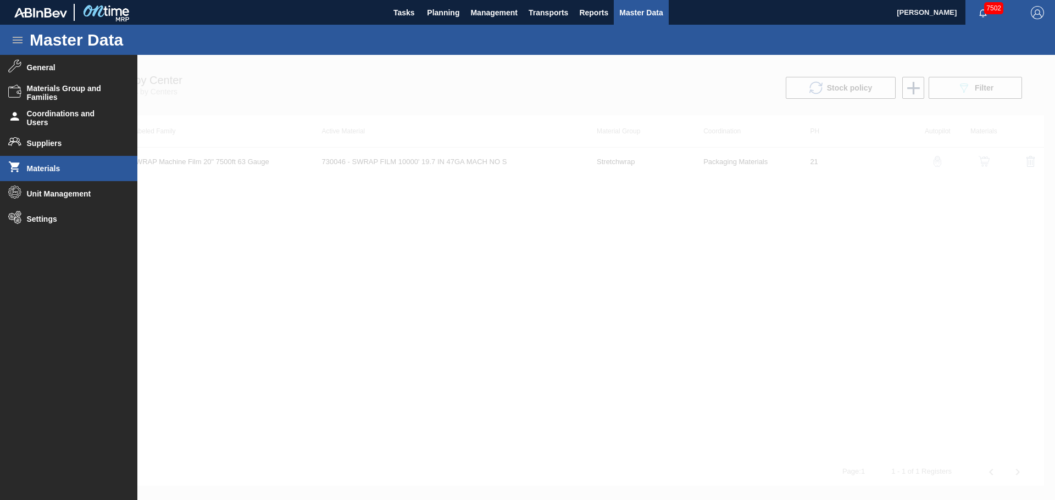
click at [81, 170] on span "Materials" at bounding box center [72, 168] width 91 height 9
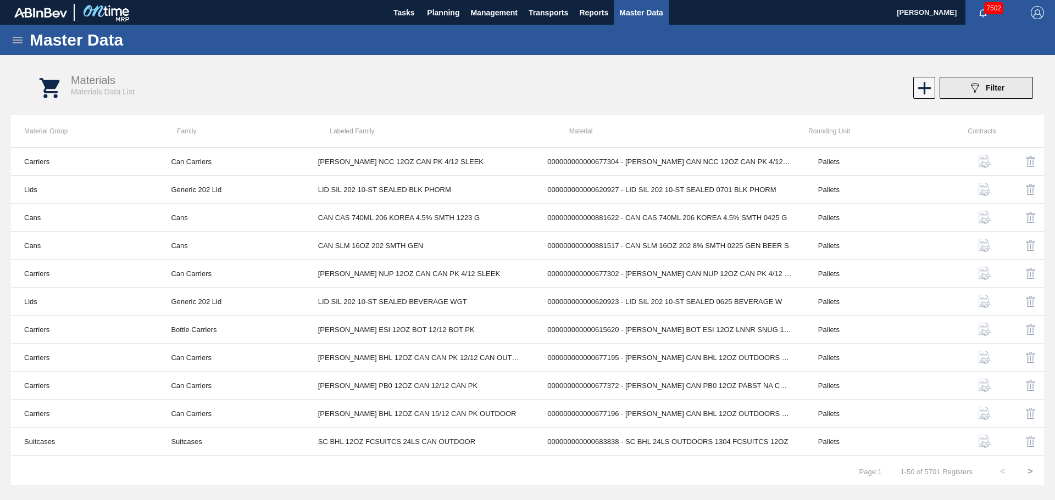
click at [980, 87] on icon "089F7B8B-B2A5-4AFE-B5C0-19BA573D28AC" at bounding box center [974, 87] width 13 height 13
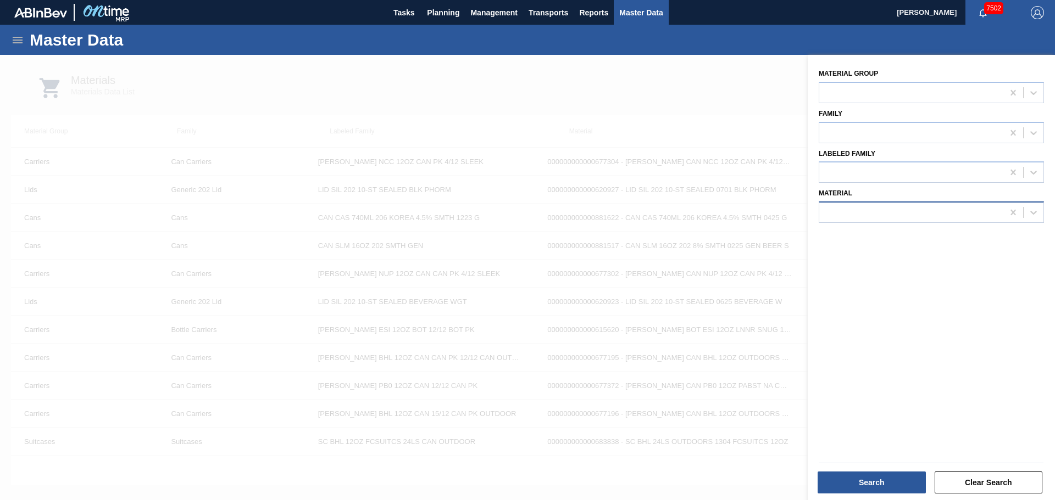
click at [852, 213] on div at bounding box center [911, 213] width 184 height 16
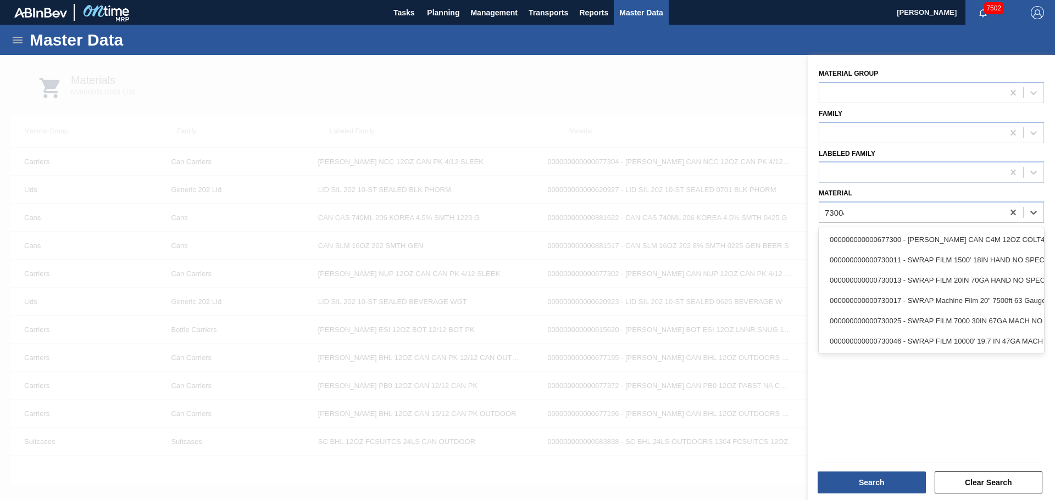
type input "730046"
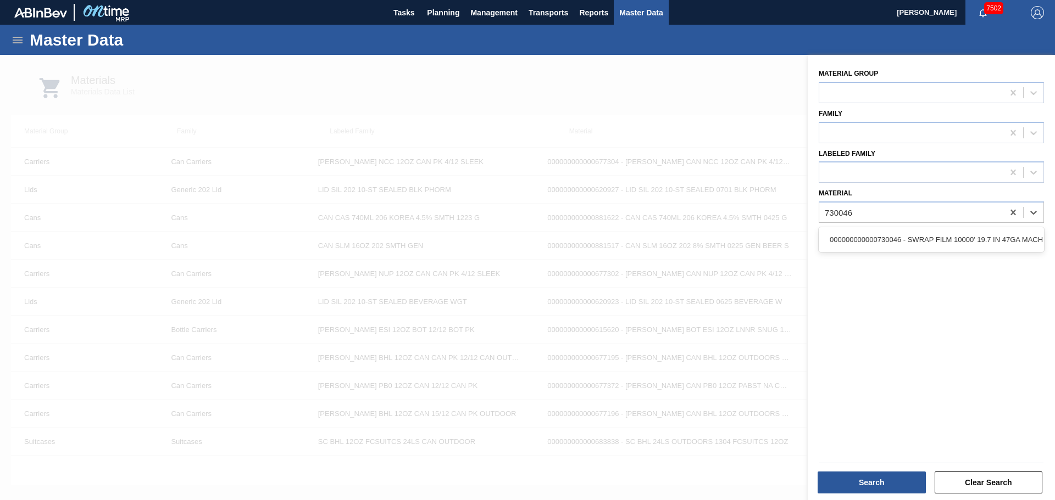
drag, startPoint x: 907, startPoint y: 238, endPoint x: 906, endPoint y: 244, distance: 6.1
click at [907, 238] on div "000000000000730046 - SWRAP FILM 10000' 19.7 IN 47GA MACH NO S" at bounding box center [930, 240] width 225 height 20
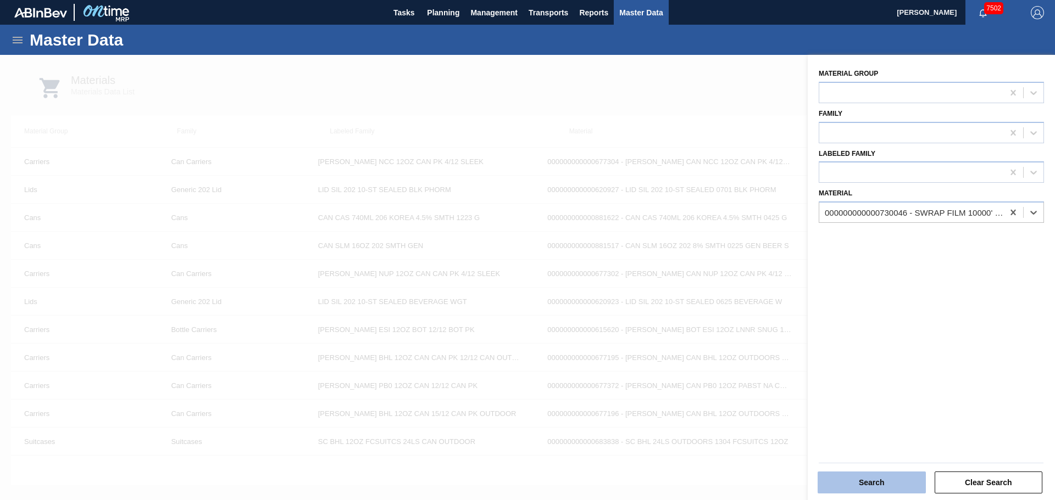
click at [856, 487] on button "Search" at bounding box center [871, 483] width 108 height 22
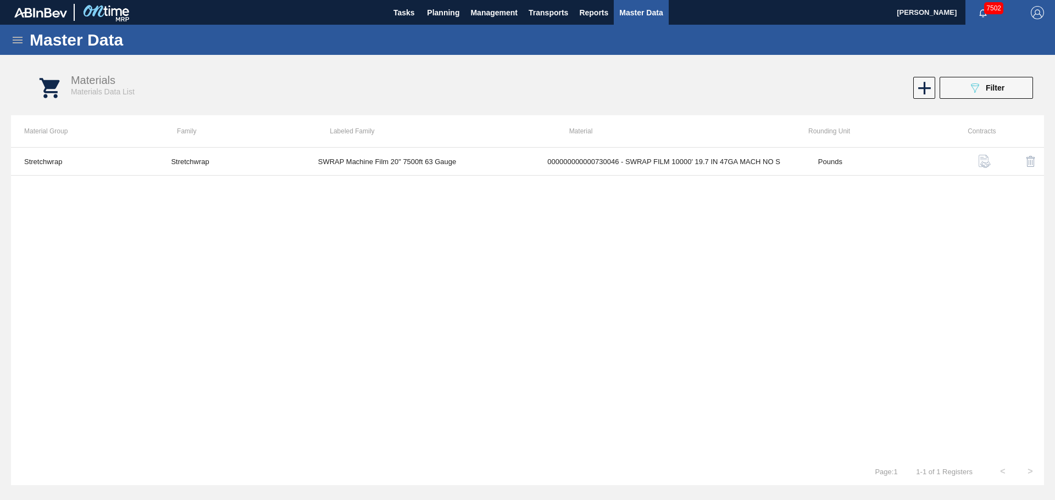
click at [705, 166] on td "000000000000730046 - SWRAP FILM 10000' 19.7 IN 47GA MACH NO S" at bounding box center [669, 162] width 271 height 28
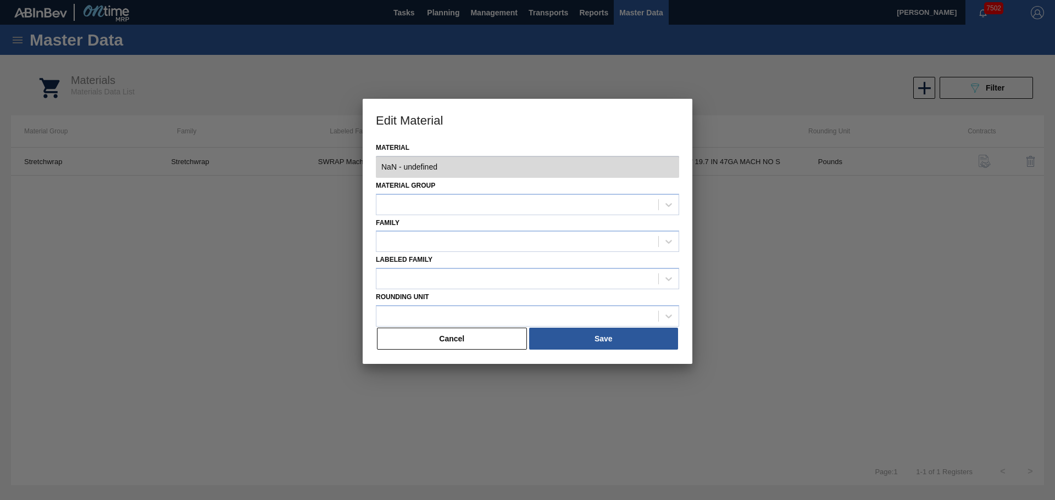
type input "730046 - 000000000000730046 - SWRAP FILM 10000' 19.7 IN 47GA MACH NO S"
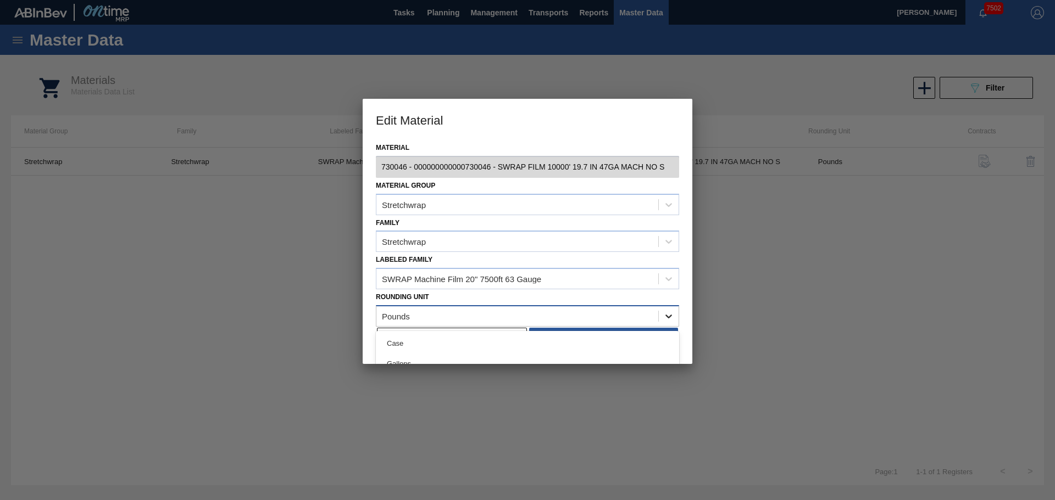
click at [666, 320] on icon at bounding box center [668, 316] width 11 height 11
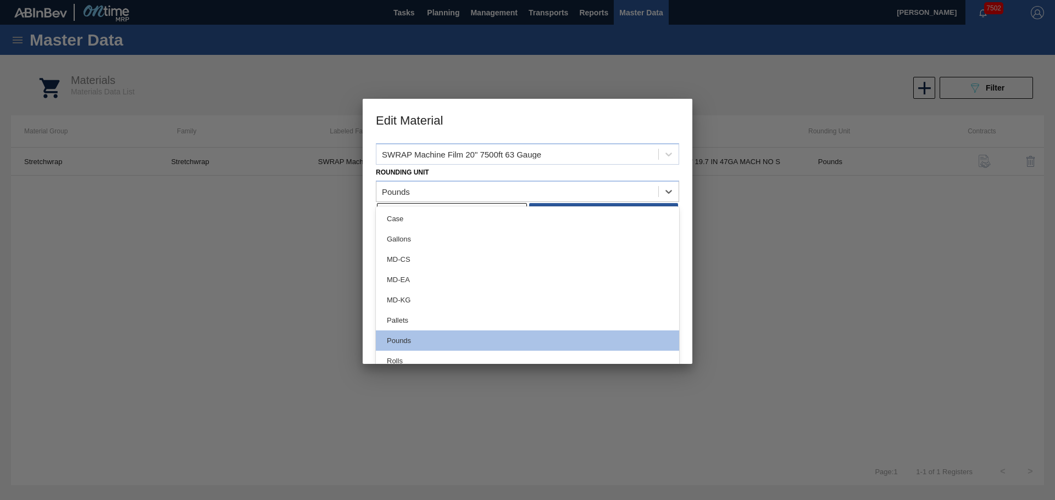
scroll to position [132, 0]
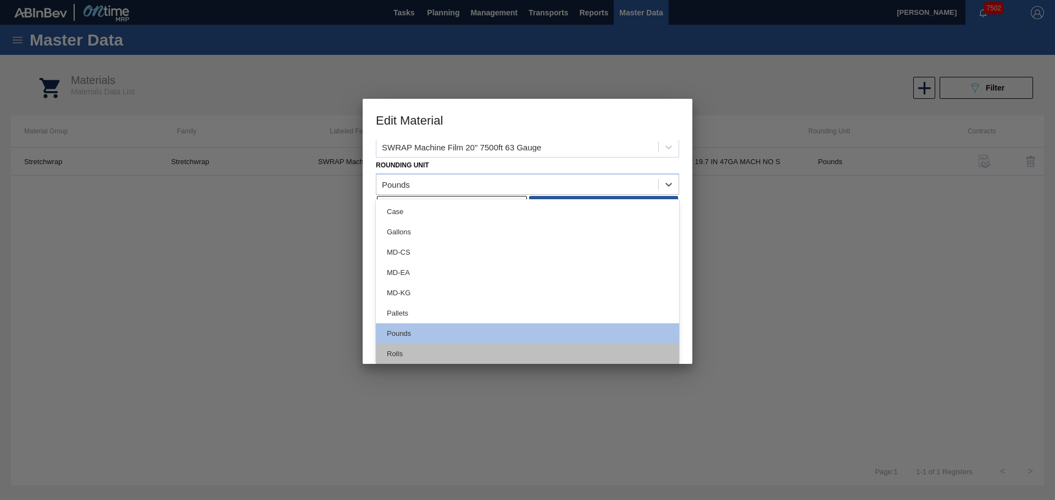
click at [382, 350] on div "Rolls" at bounding box center [527, 354] width 303 height 20
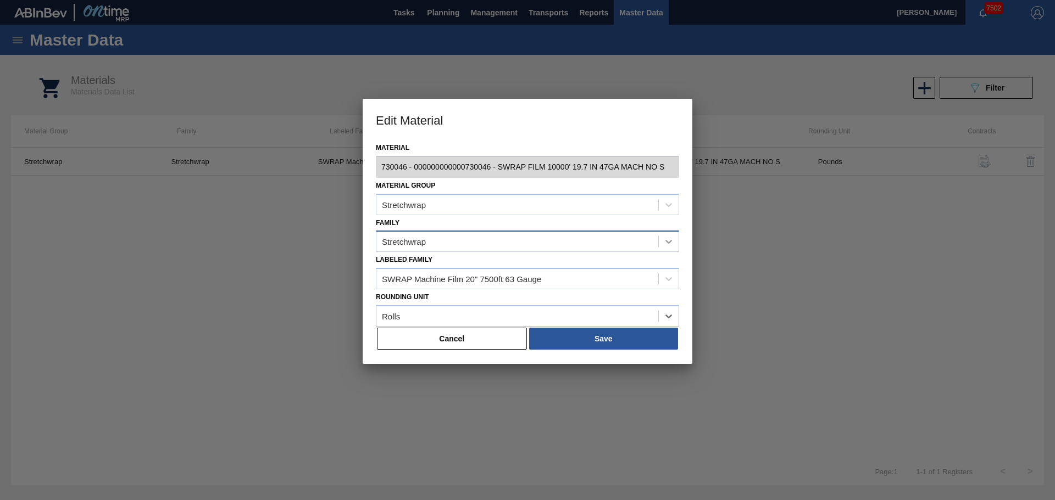
click at [668, 238] on icon at bounding box center [668, 241] width 11 height 11
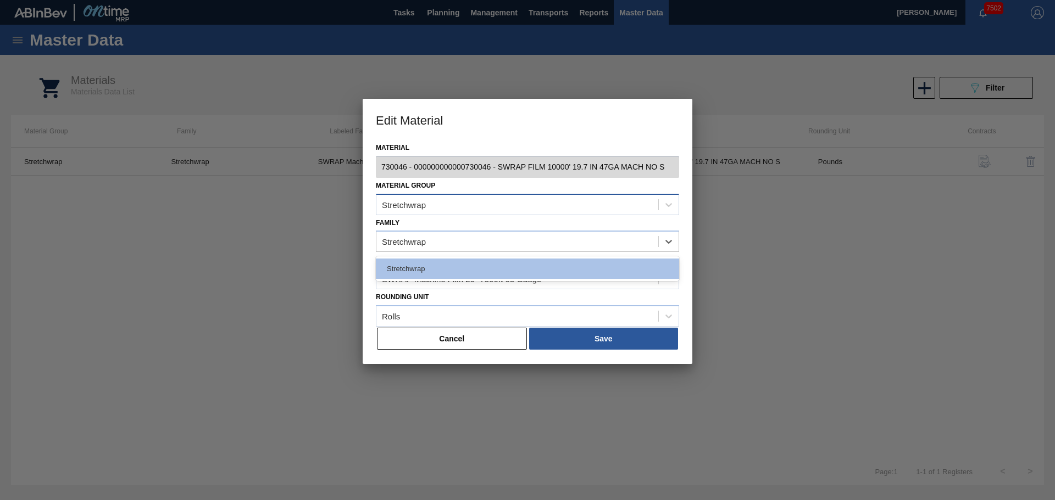
click at [510, 203] on div "Stretchwrap" at bounding box center [517, 205] width 282 height 16
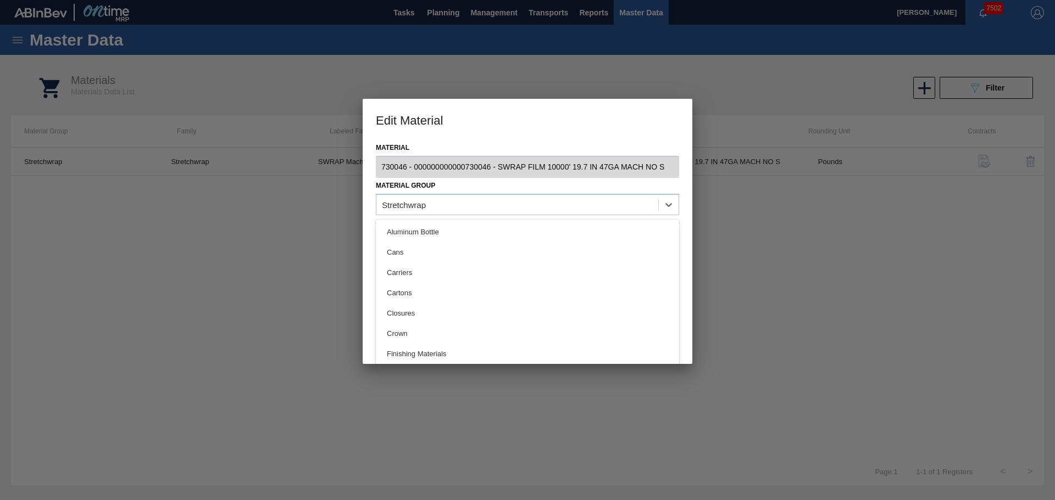
click at [369, 231] on div "Material 730046 - 000000000000730046 - SWRAP FILM 10000' 19.7 IN 47GA MACH NO S…" at bounding box center [528, 252] width 330 height 224
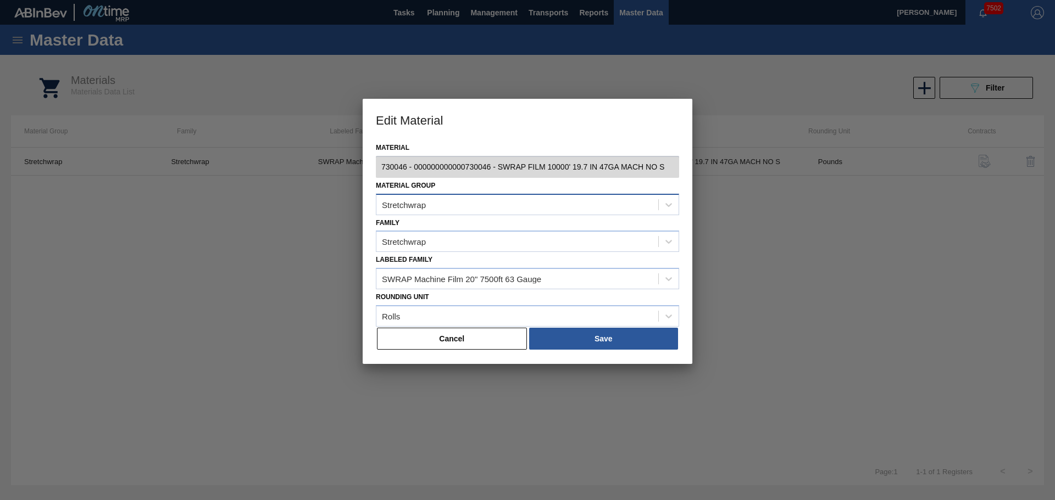
click at [430, 204] on div "Stretchwrap" at bounding box center [517, 205] width 282 height 16
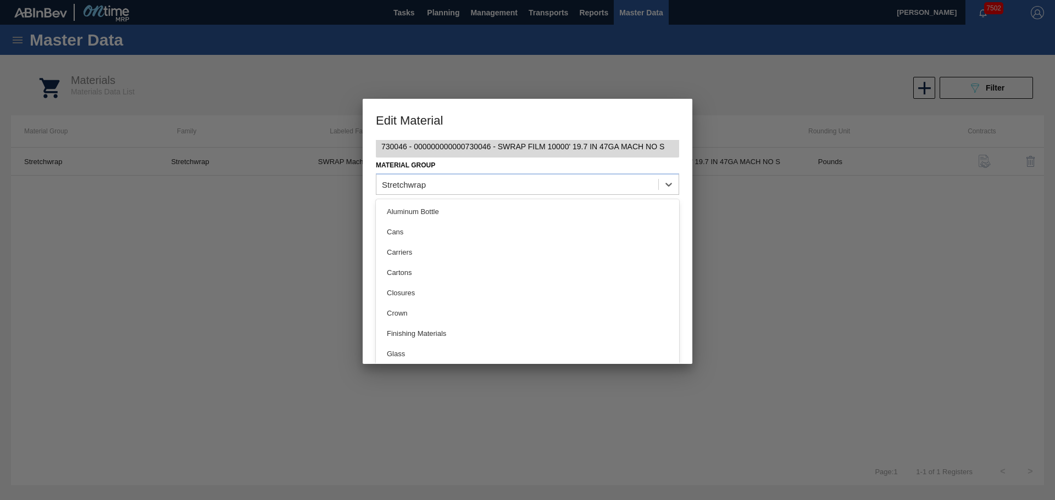
click at [366, 213] on div "Material 730046 - 000000000000730046 - SWRAP FILM 10000' 19.7 IN 47GA MACH NO S…" at bounding box center [528, 252] width 330 height 224
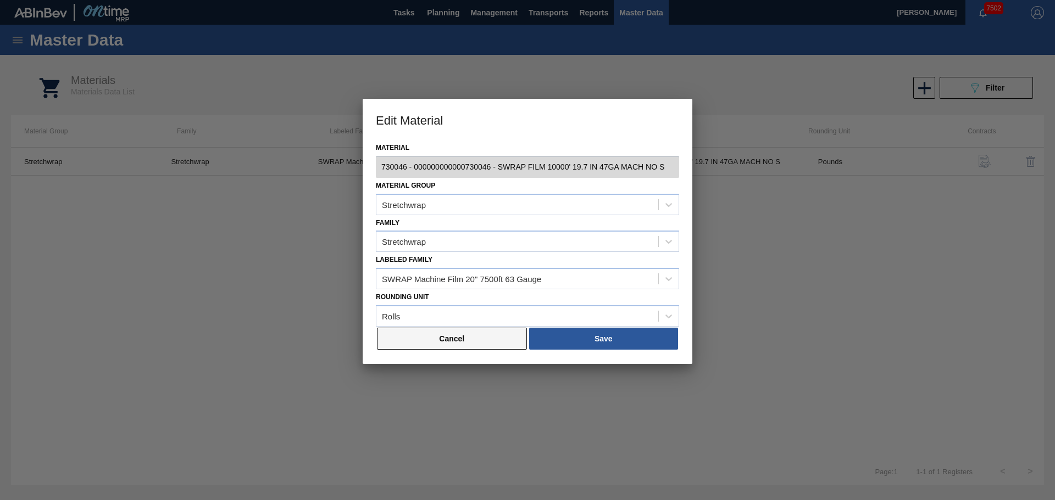
click at [438, 338] on button "Cancel" at bounding box center [452, 339] width 150 height 22
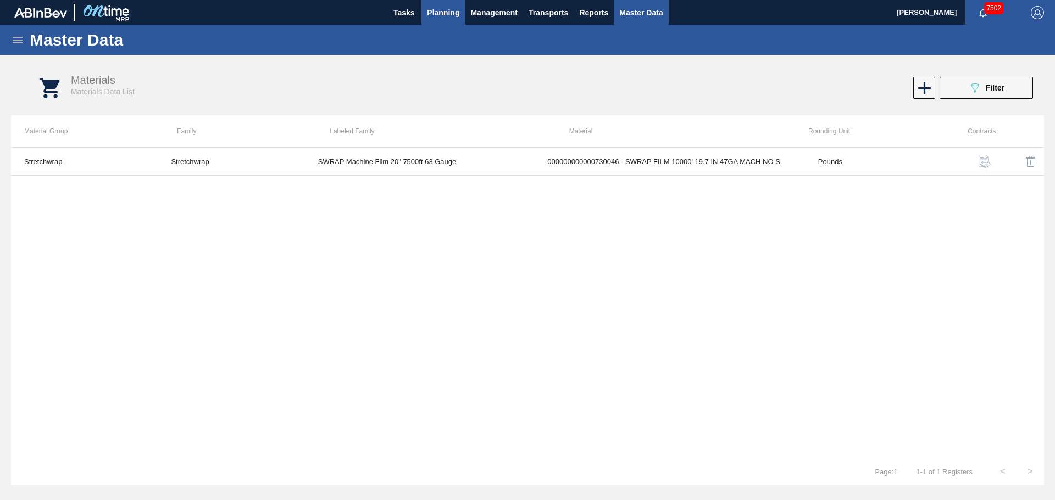
click at [434, 15] on span "Planning" at bounding box center [443, 12] width 32 height 13
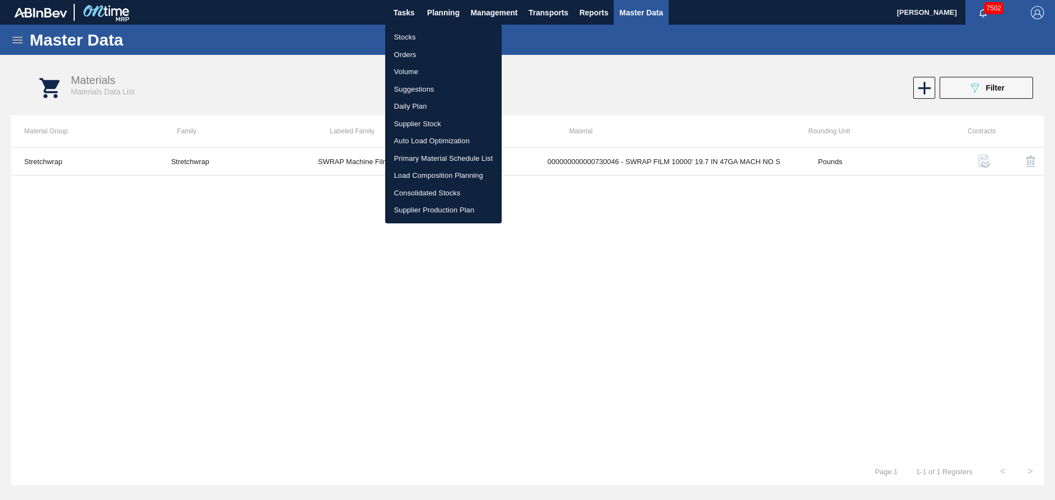
click at [414, 38] on li "Stocks" at bounding box center [443, 38] width 116 height 18
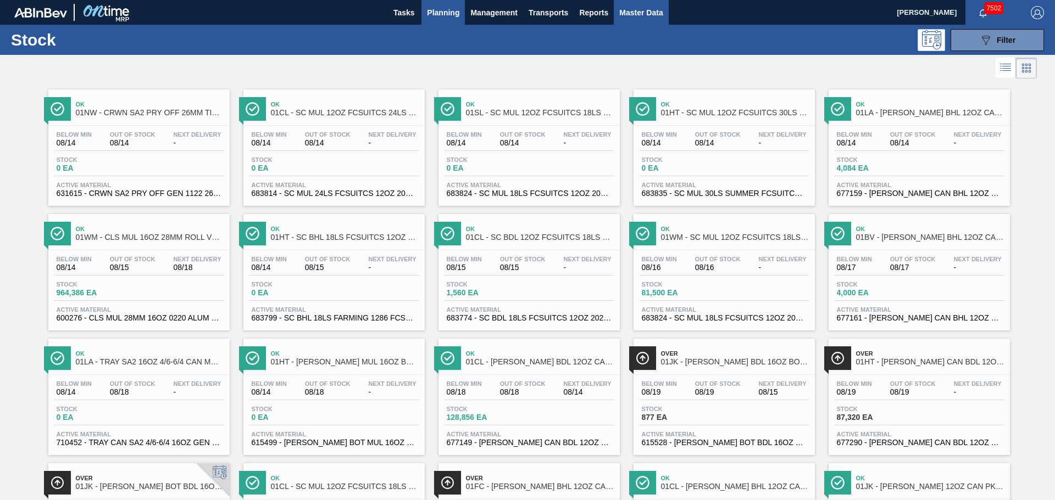
click at [626, 10] on span "Master Data" at bounding box center [640, 12] width 43 height 13
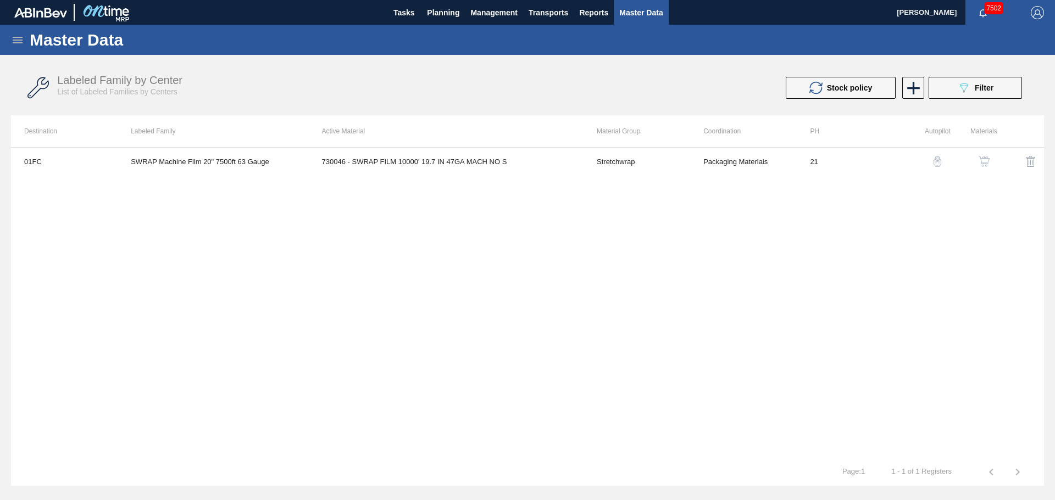
click at [23, 54] on div "Master Data" at bounding box center [527, 40] width 1055 height 30
click at [20, 45] on icon at bounding box center [17, 40] width 13 height 13
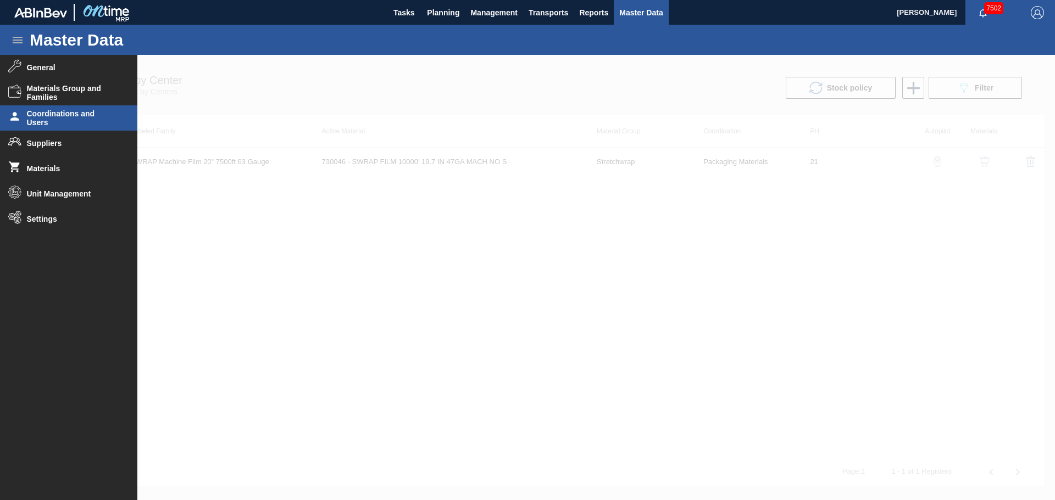
click at [59, 120] on span "Coordinations and Users" at bounding box center [72, 118] width 91 height 18
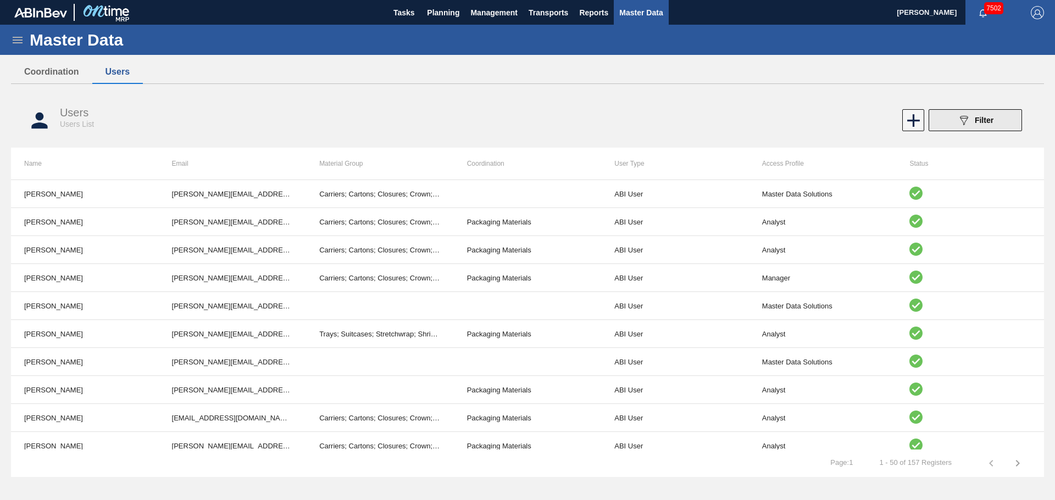
click at [982, 126] on div "089F7B8B-B2A5-4AFE-B5C0-19BA573D28AC Filter" at bounding box center [975, 120] width 36 height 13
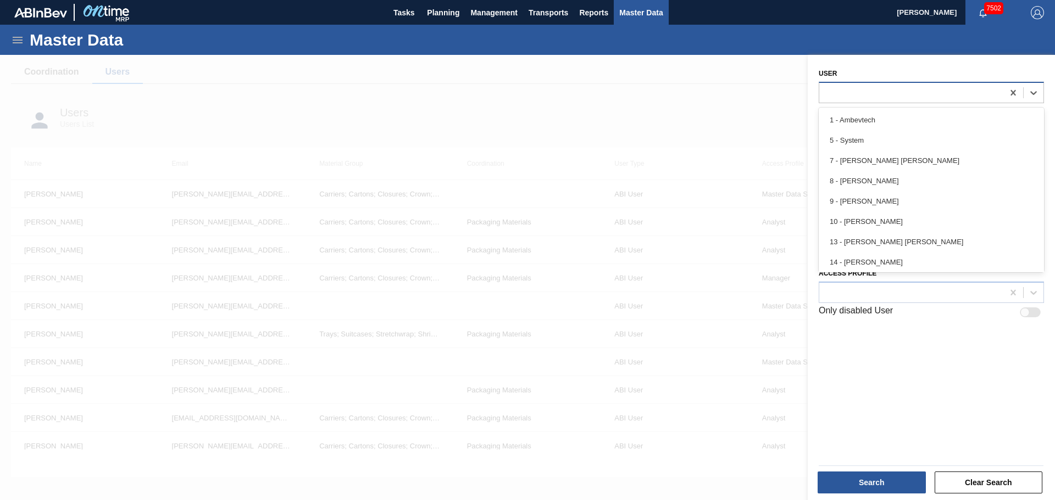
click at [856, 95] on div at bounding box center [911, 93] width 184 height 16
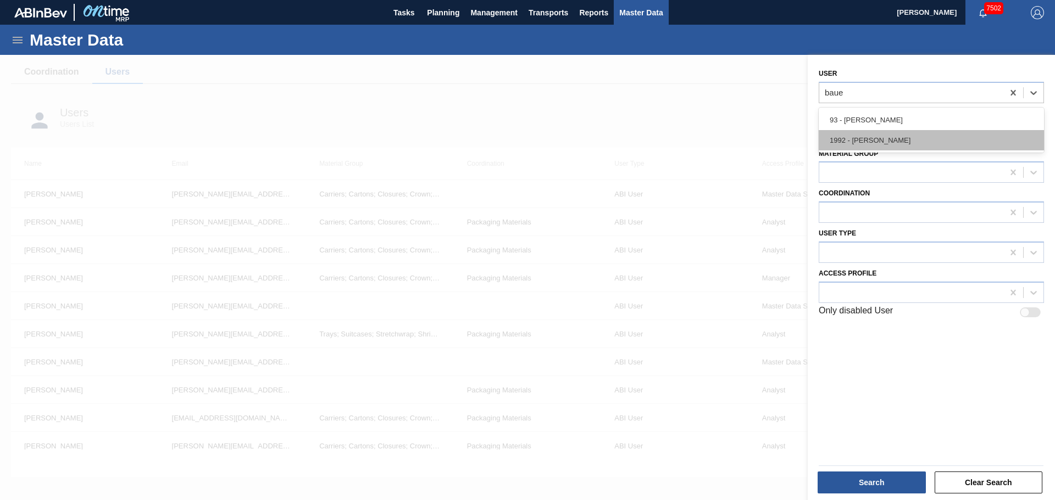
type input "[PERSON_NAME]"
click at [916, 139] on div "1992 - [PERSON_NAME]" at bounding box center [930, 140] width 225 height 20
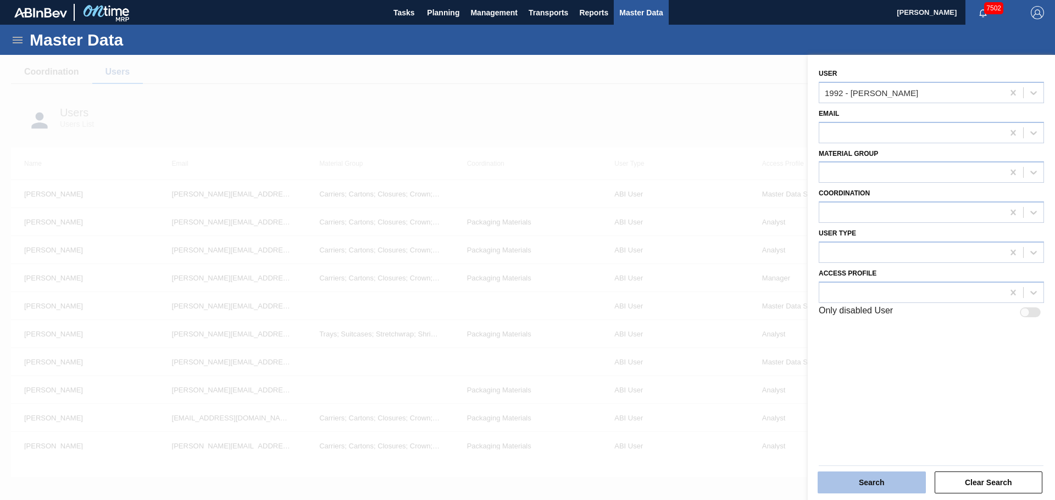
click at [872, 478] on button "Search" at bounding box center [871, 483] width 108 height 22
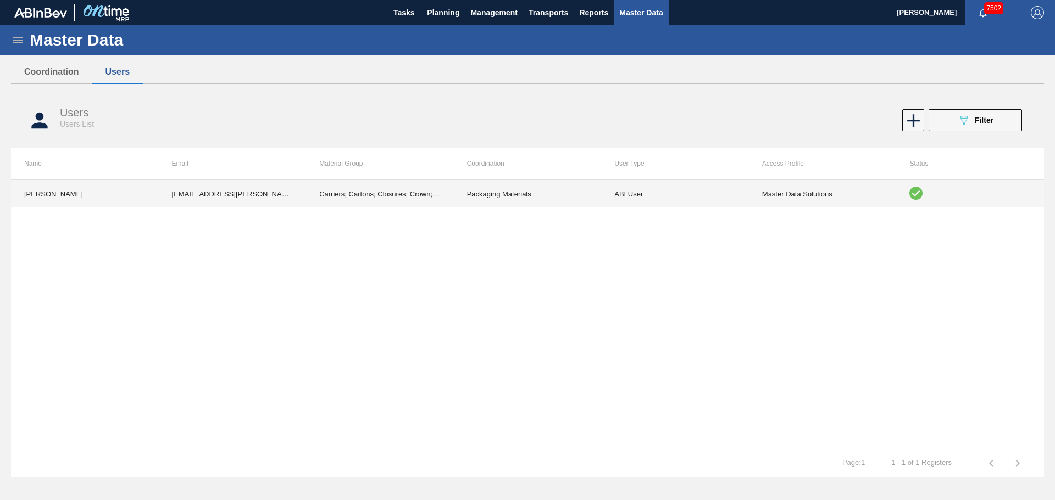
click at [380, 188] on td "Carriers; Cartons; Closures; Crown; Hicone; Keg Covers; Partitions; Pads; Label…" at bounding box center [380, 193] width 148 height 27
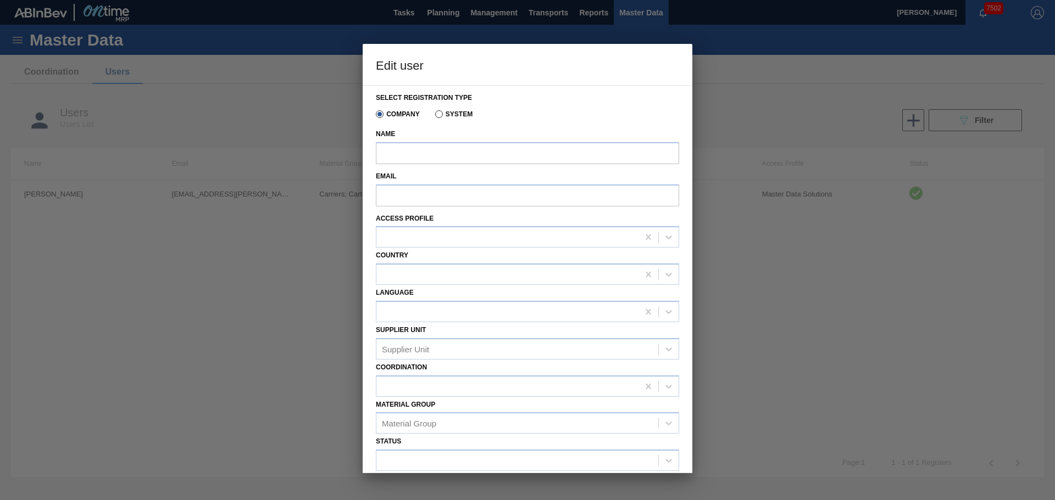
type input "[PERSON_NAME]"
type input "[EMAIL_ADDRESS][PERSON_NAME][DOMAIN_NAME][PERSON_NAME]"
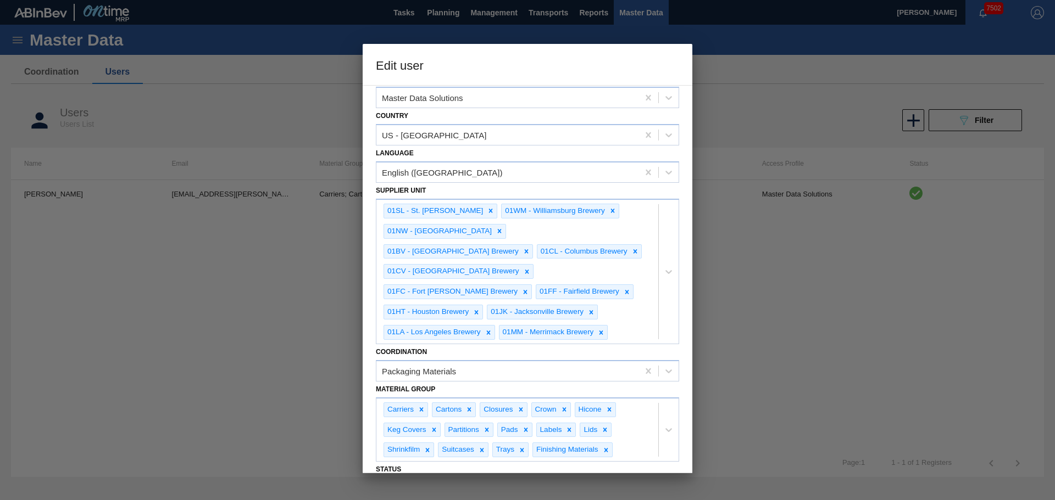
scroll to position [183, 0]
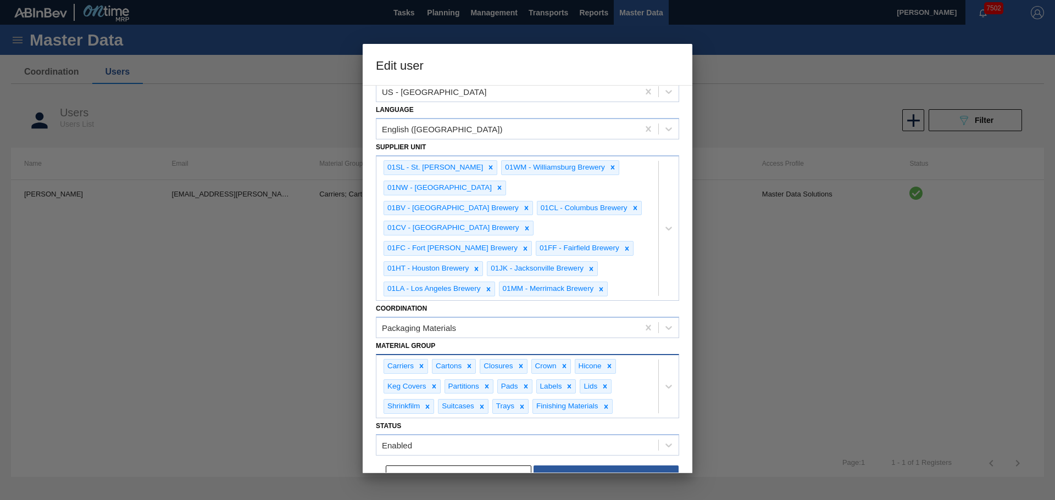
click at [638, 383] on div "Carriers Cartons Closures Crown Hicone Keg Covers Partitions Pads Labels Lids S…" at bounding box center [517, 386] width 282 height 63
type Group "stre"
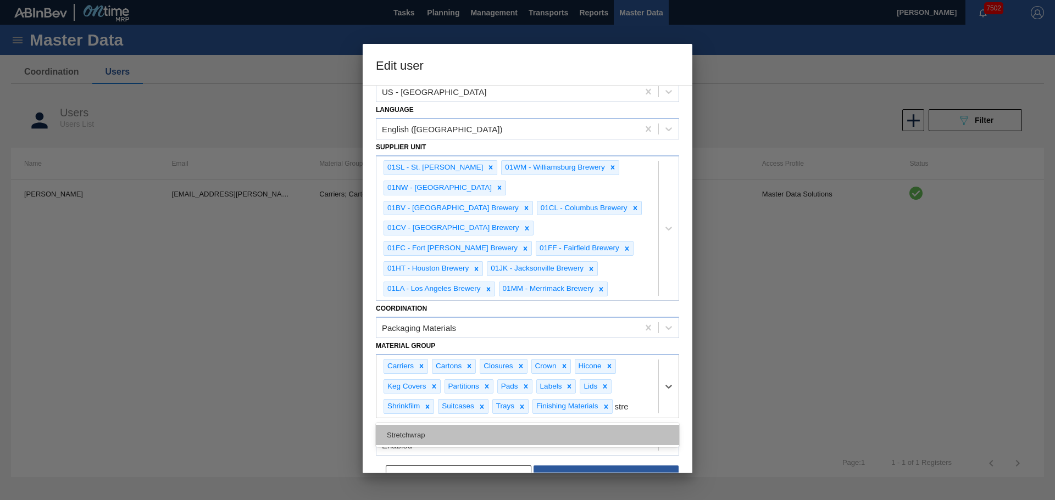
click at [503, 425] on div "Stretchwrap" at bounding box center [527, 435] width 303 height 20
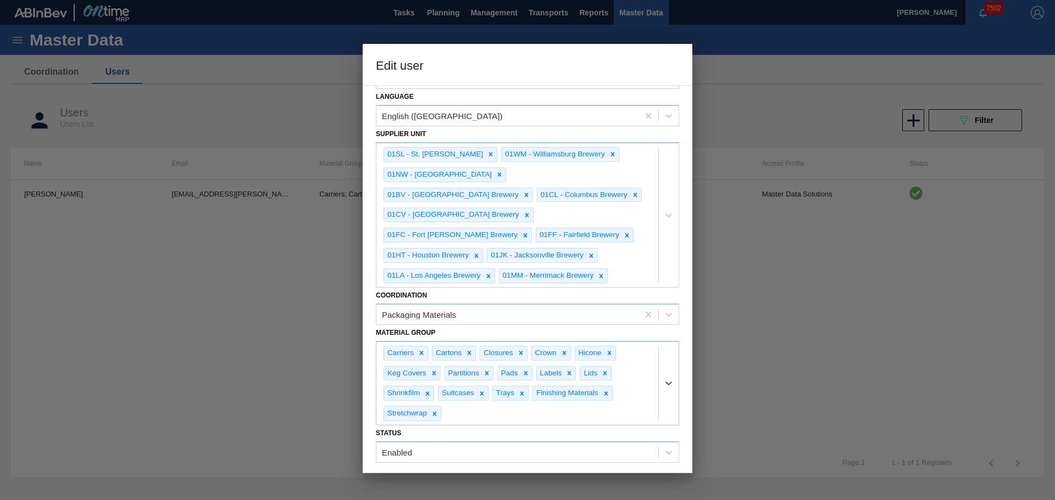
scroll to position [203, 0]
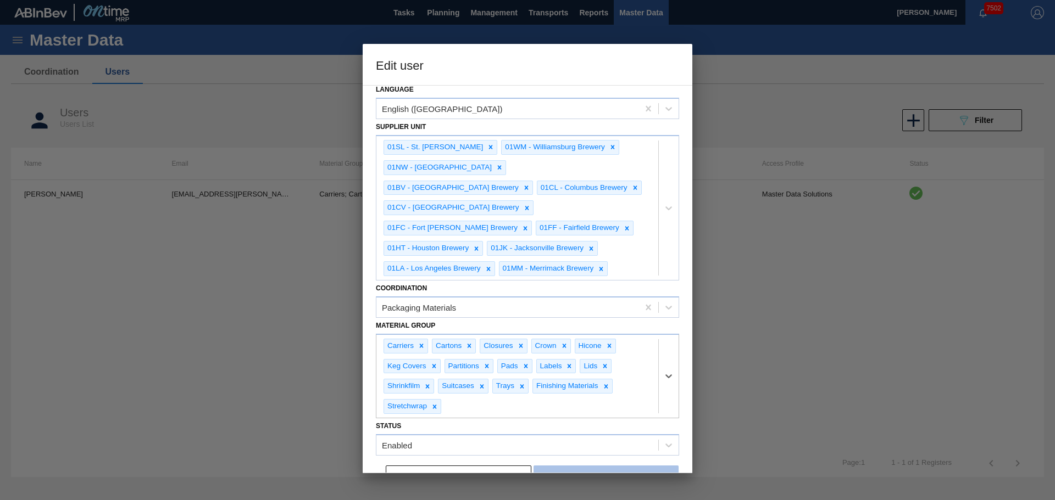
click at [631, 466] on button "Save" at bounding box center [605, 477] width 145 height 22
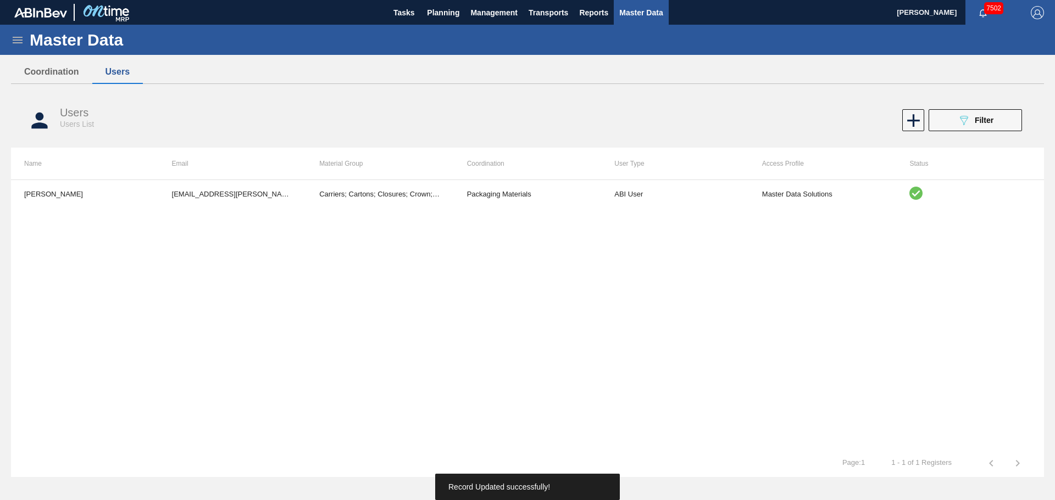
click at [572, 366] on div "[PERSON_NAME] [EMAIL_ADDRESS][PERSON_NAME][DOMAIN_NAME][PERSON_NAME] Carriers; …" at bounding box center [527, 315] width 1033 height 270
click at [16, 38] on icon at bounding box center [17, 40] width 13 height 13
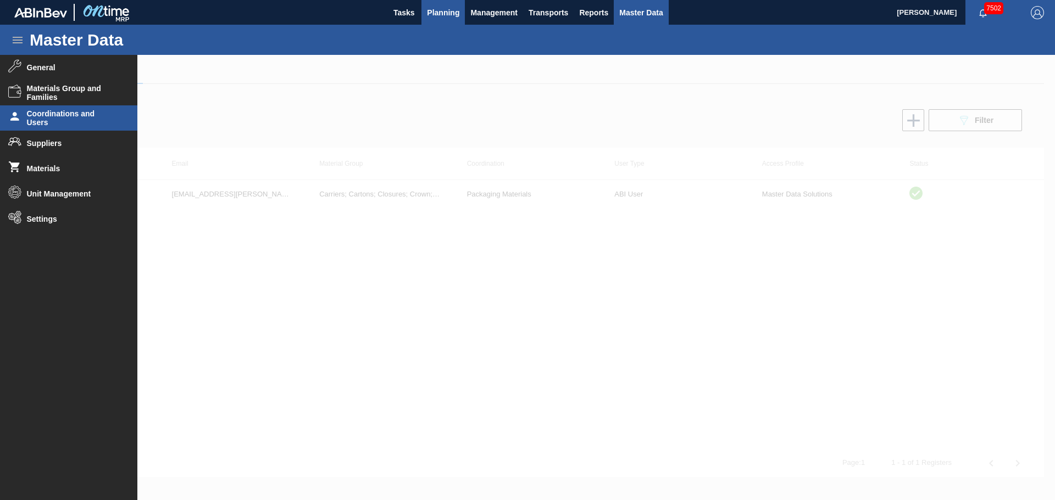
click at [439, 13] on span "Planning" at bounding box center [443, 12] width 32 height 13
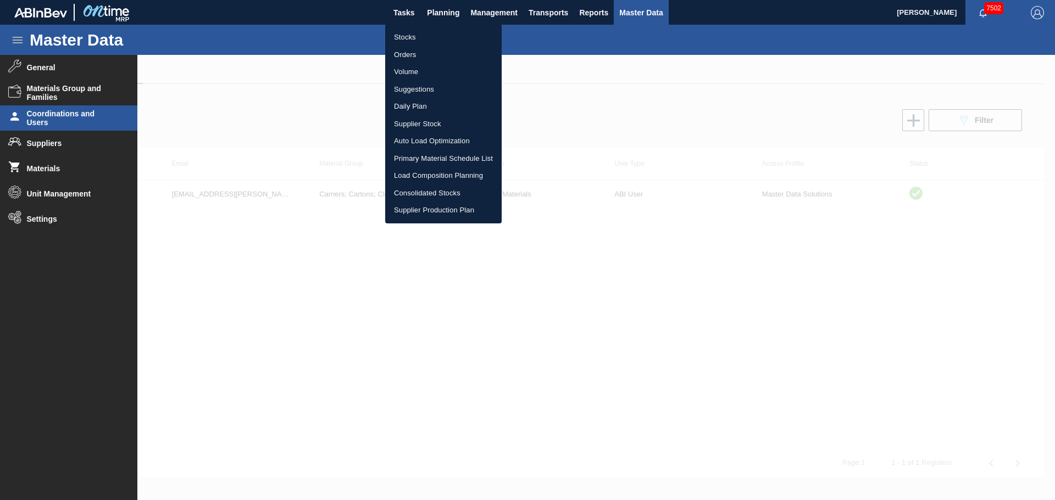
click at [404, 36] on li "Stocks" at bounding box center [443, 38] width 116 height 18
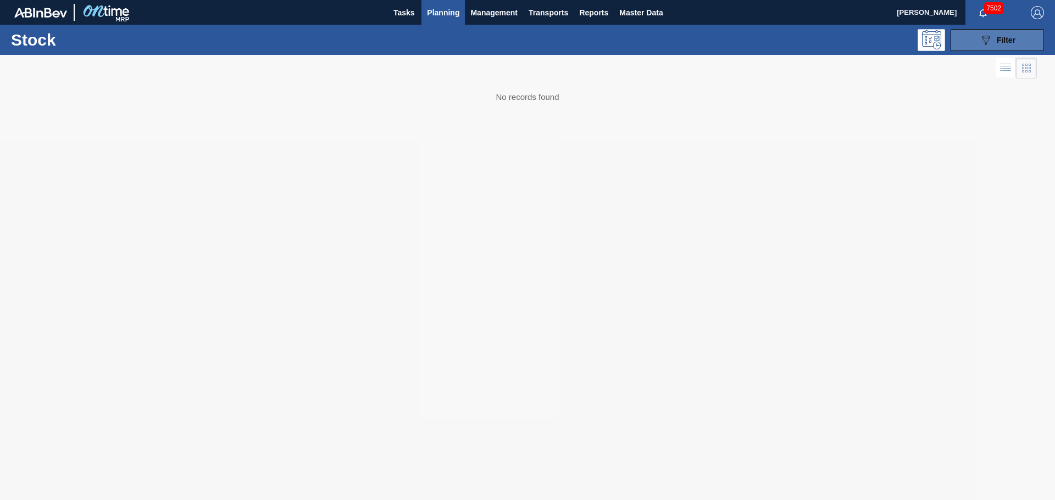
click at [994, 31] on button "089F7B8B-B2A5-4AFE-B5C0-19BA573D28AC Filter" at bounding box center [996, 40] width 93 height 22
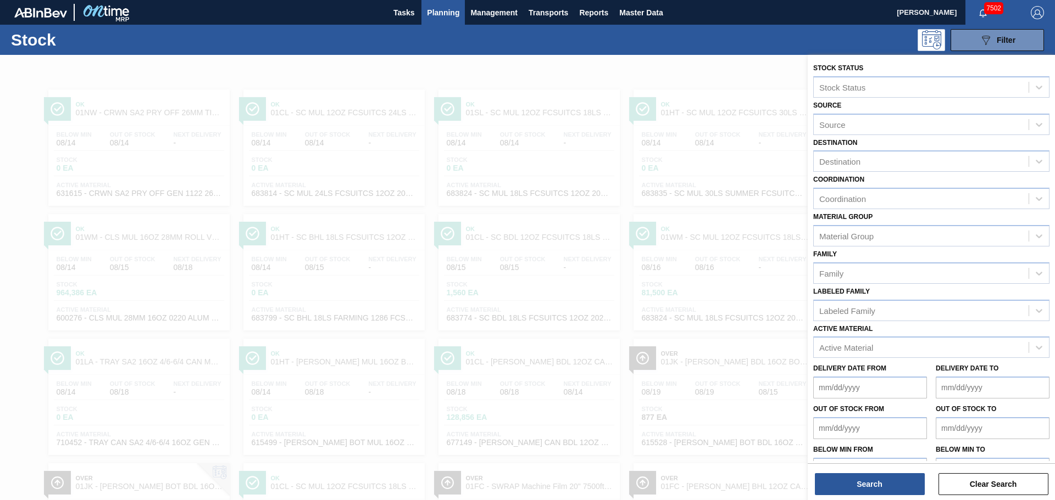
click at [1023, 248] on div "Family Family" at bounding box center [931, 265] width 236 height 37
click at [1023, 233] on div "Material Group" at bounding box center [920, 236] width 215 height 16
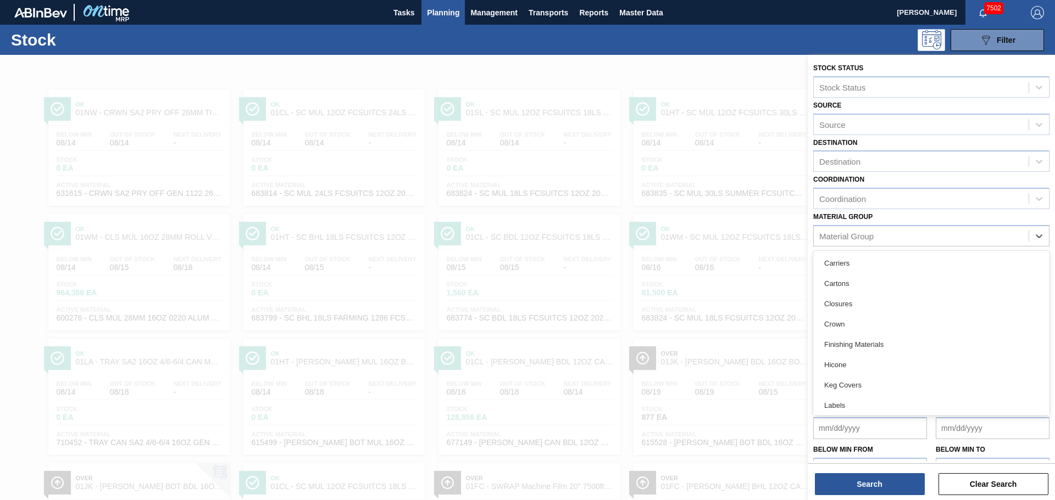
scroll to position [144, 0]
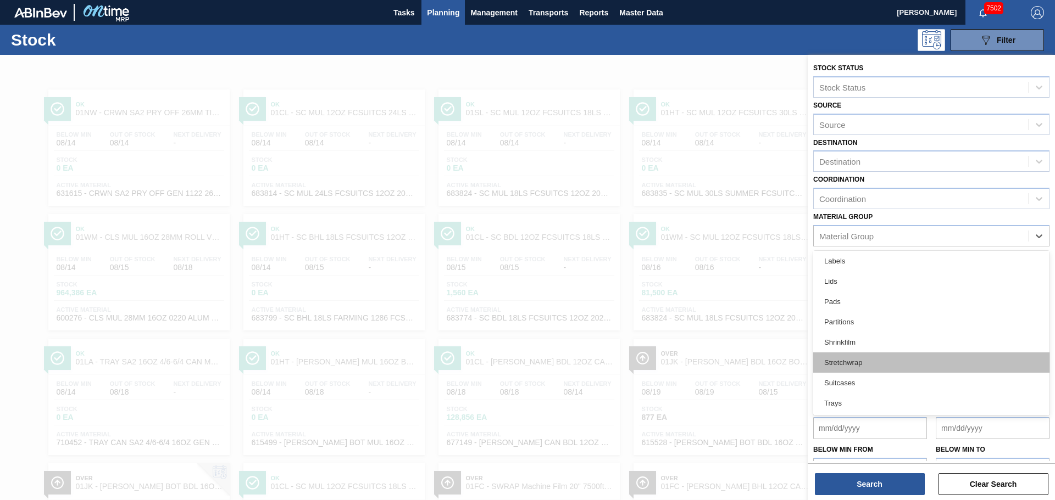
click at [872, 367] on div "Stretchwrap" at bounding box center [931, 363] width 236 height 20
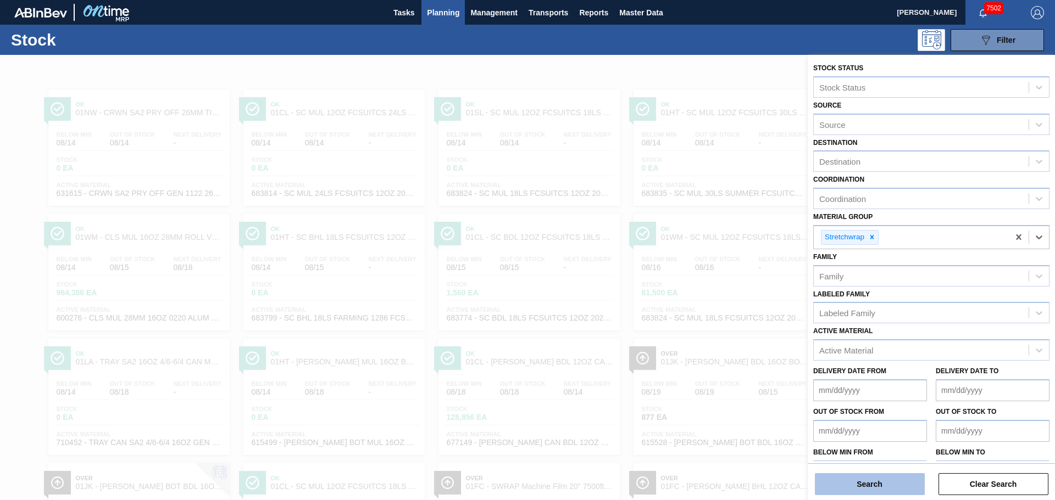
click at [905, 492] on button "Search" at bounding box center [870, 484] width 110 height 22
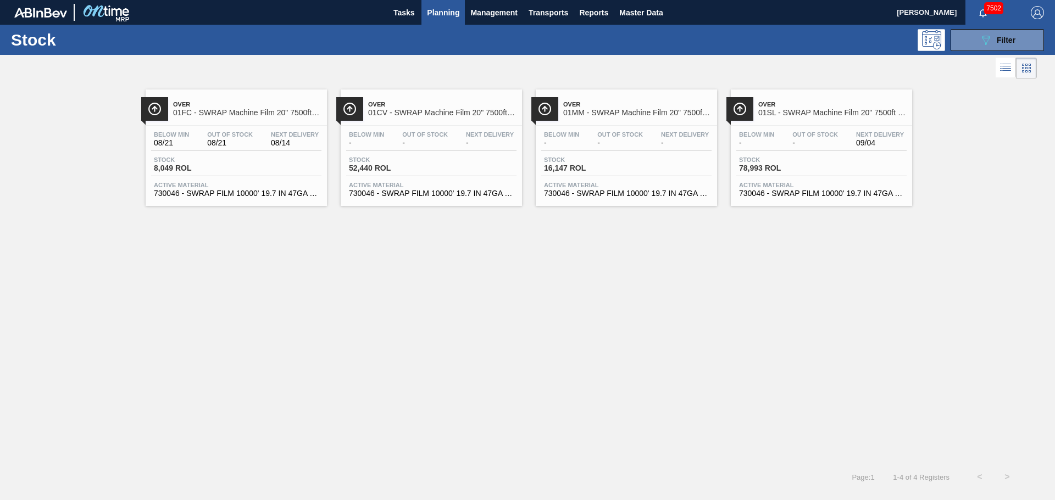
click at [412, 111] on span "01CV - SWRAP Machine Film 20" 7500ft 63 Gauge" at bounding box center [442, 113] width 148 height 8
click at [214, 107] on span "Over" at bounding box center [247, 104] width 148 height 7
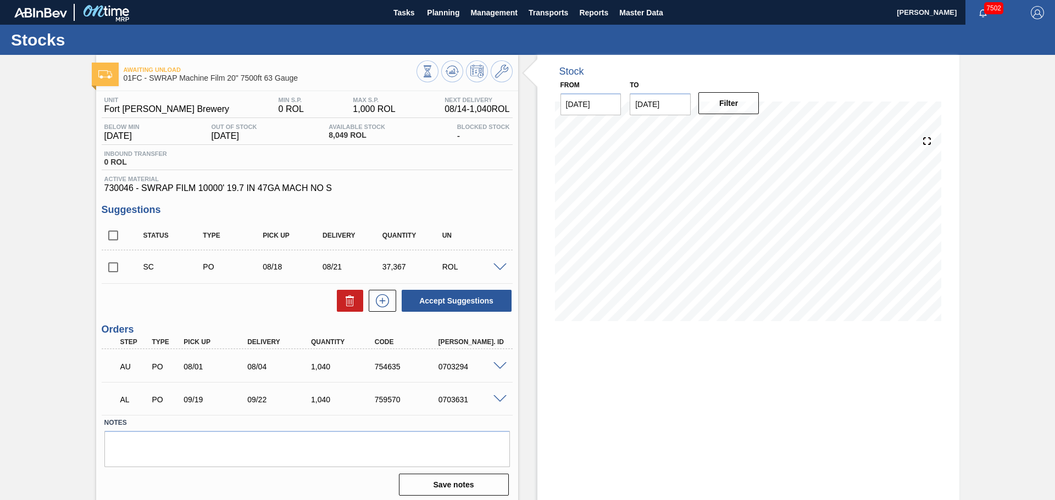
click at [702, 419] on div "Stock From [DATE] to [DATE] Filter 08/21 Stock Projection 37,120.474 SAP Planni…" at bounding box center [748, 280] width 422 height 450
click at [631, 11] on span "Master Data" at bounding box center [640, 12] width 43 height 13
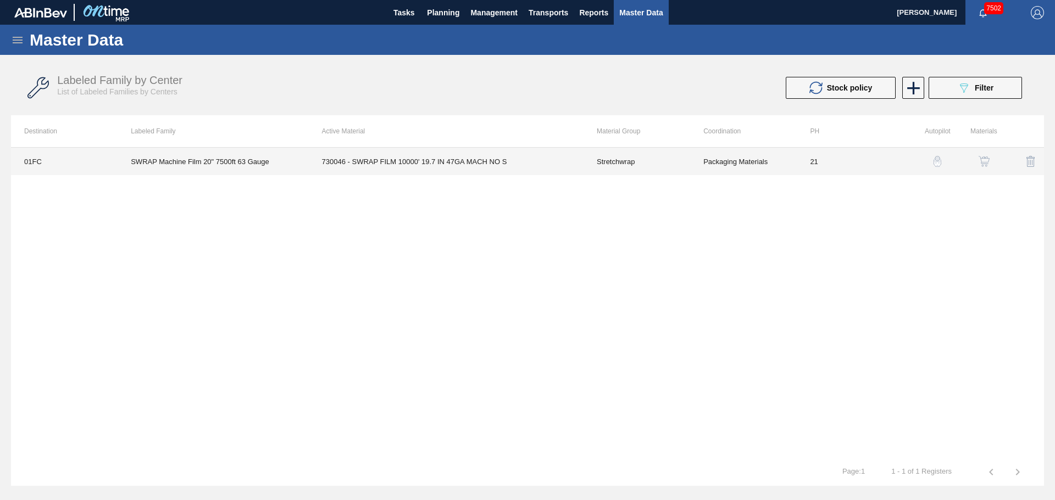
click at [693, 165] on td "Packaging Materials" at bounding box center [743, 161] width 107 height 27
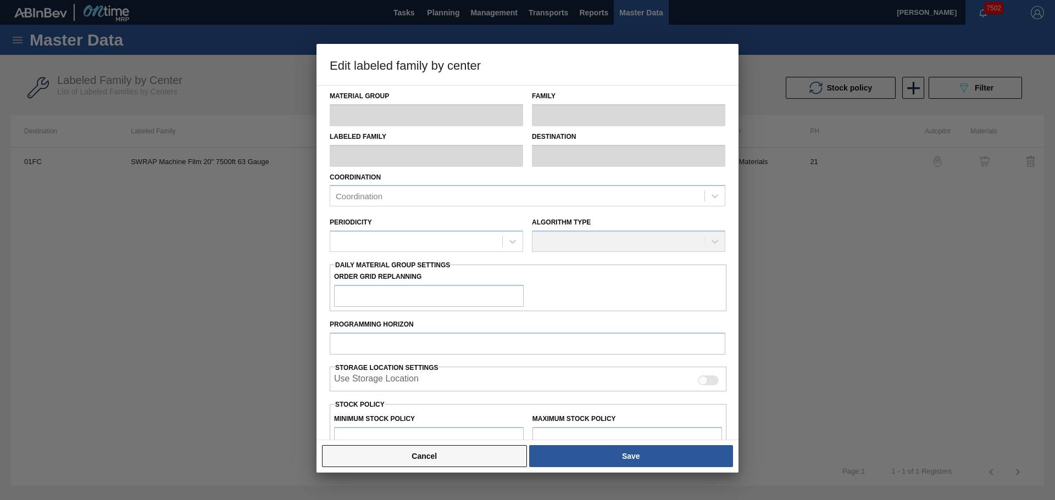
type input "Stretchwrap"
type input "SWRAP Machine Film 20" 7500ft 63 Gauge"
type input "01FC - Fort [PERSON_NAME] Brewery"
type input "21"
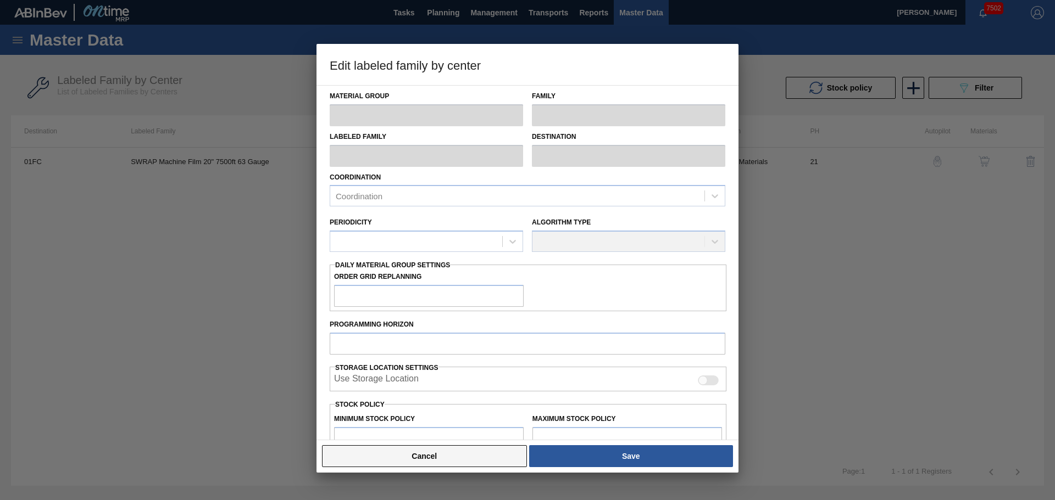
type input "0"
type input "1,000"
type input "0"
checkbox input "true"
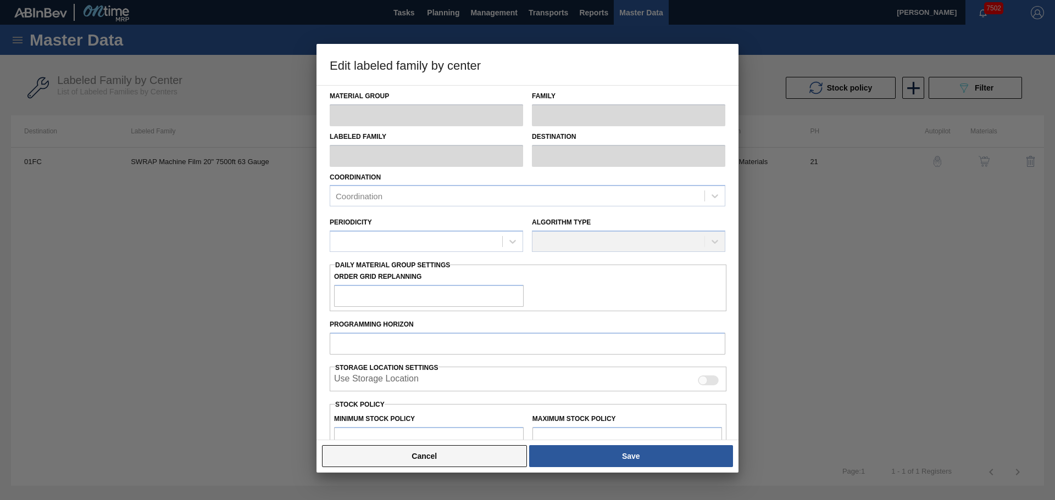
checkbox input "true"
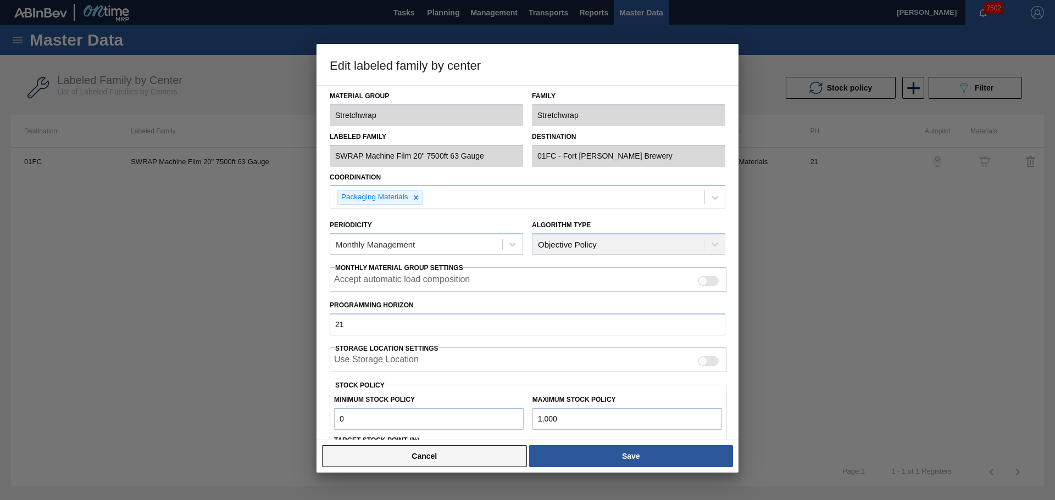
click at [475, 462] on button "Cancel" at bounding box center [424, 456] width 205 height 22
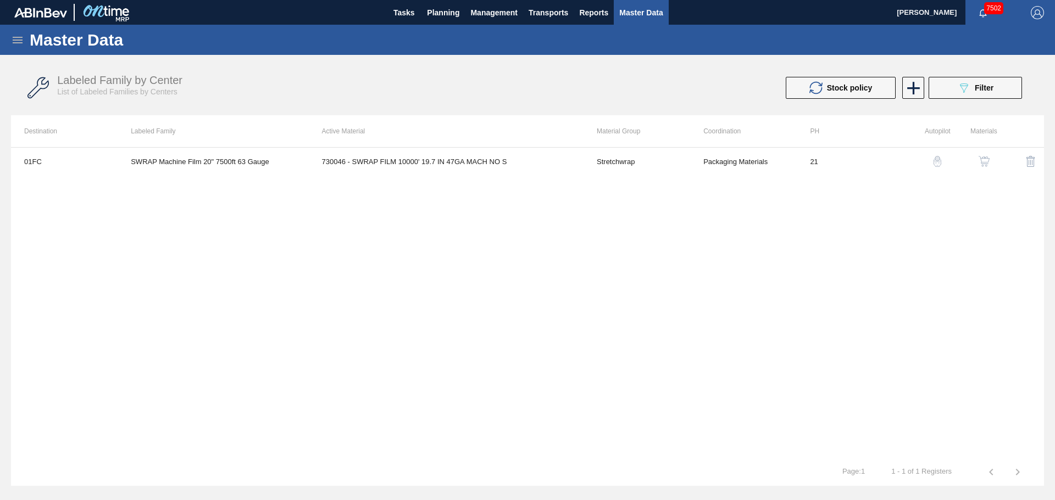
click at [16, 42] on icon at bounding box center [18, 40] width 10 height 7
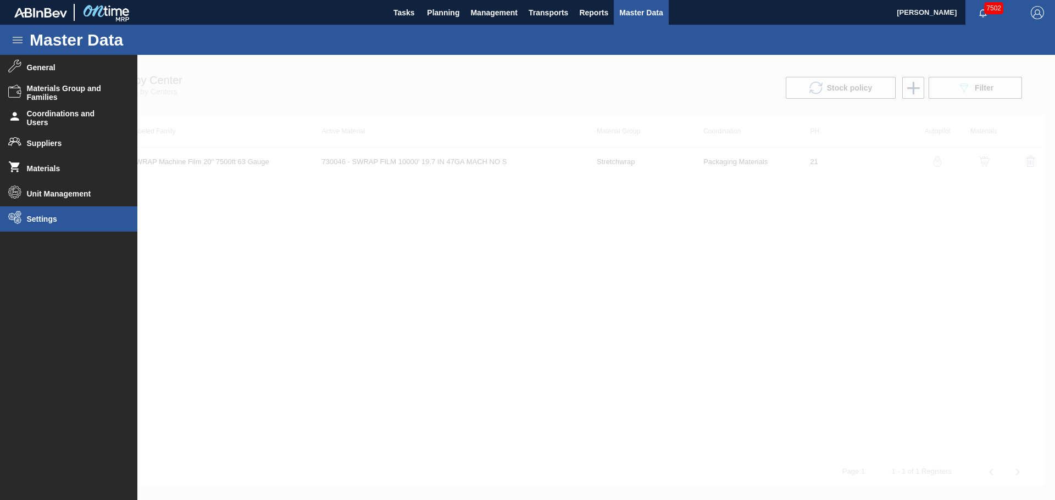
click at [53, 218] on span "Settings" at bounding box center [72, 219] width 91 height 9
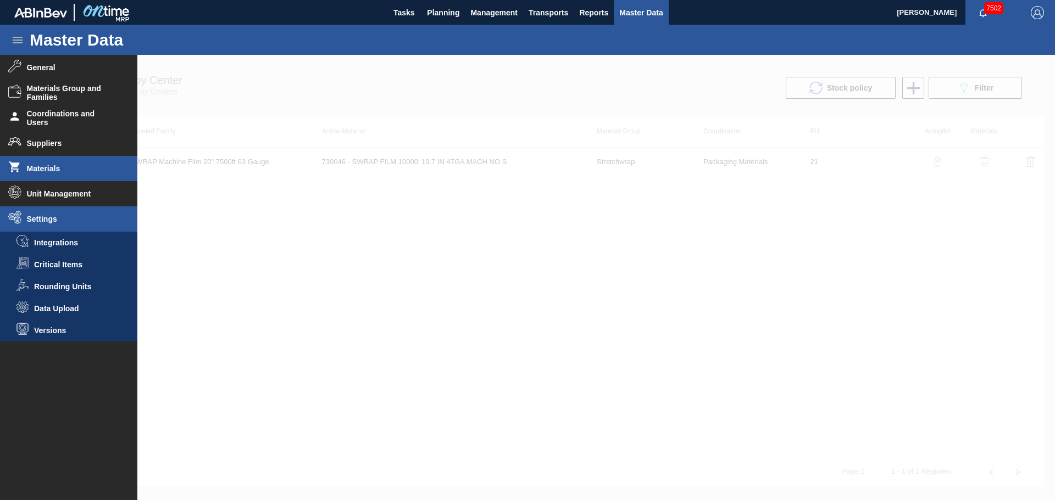
click at [54, 164] on span "Materials" at bounding box center [72, 168] width 91 height 9
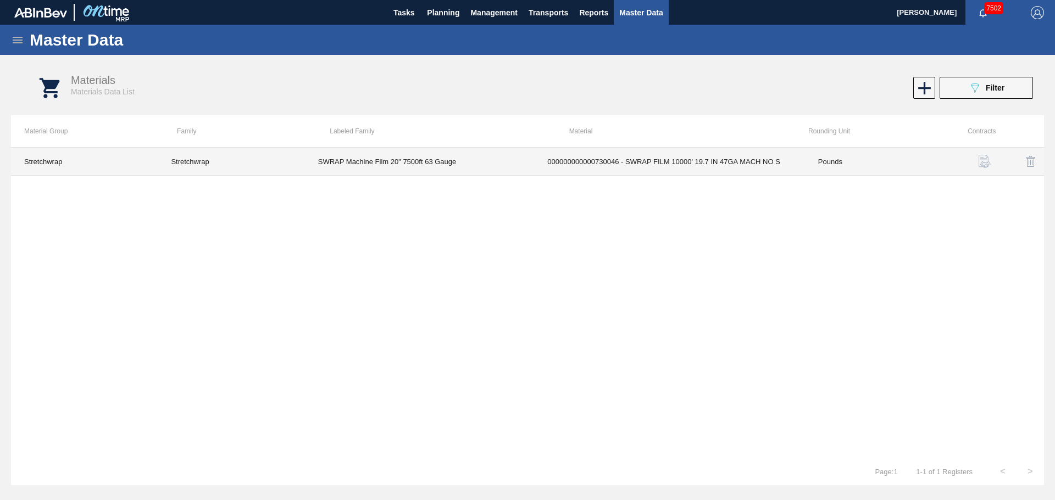
click at [826, 161] on td "Pounds" at bounding box center [878, 162] width 147 height 28
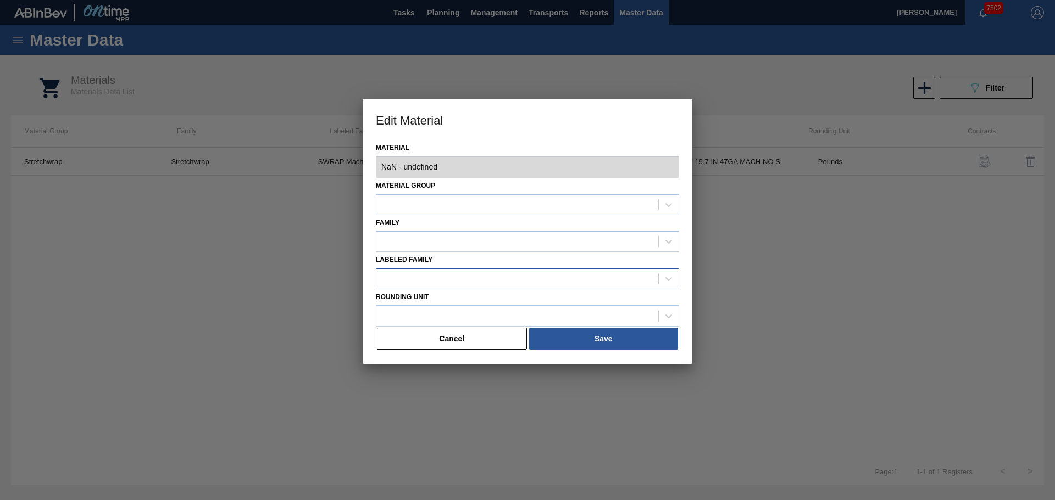
type input "730046 - 000000000000730046 - SWRAP FILM 10000' 19.7 IN 47GA MACH NO S"
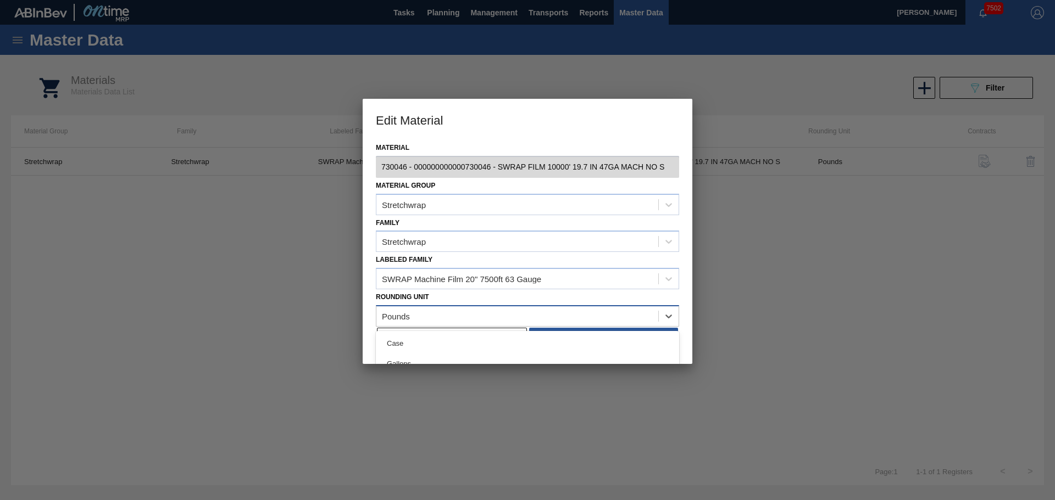
click at [652, 307] on div "Pounds" at bounding box center [527, 315] width 303 height 21
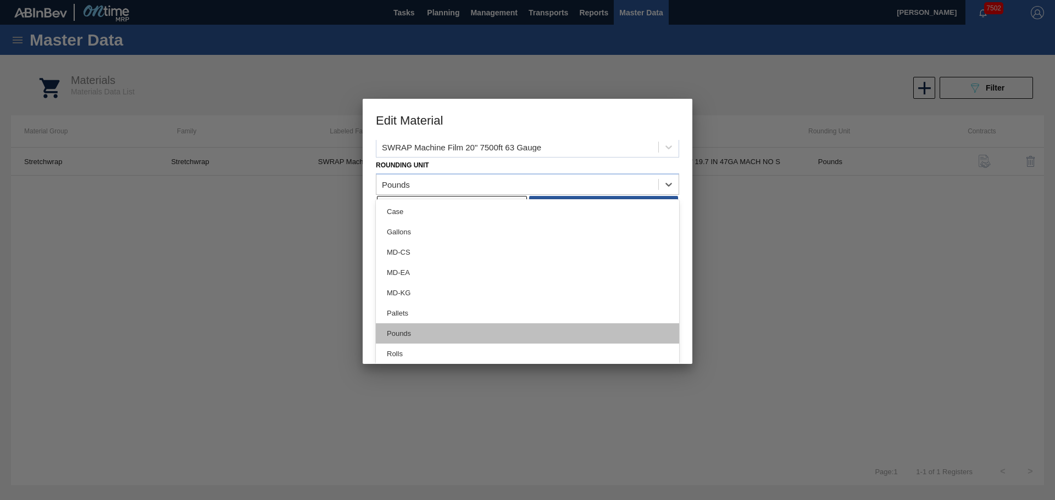
scroll to position [23, 0]
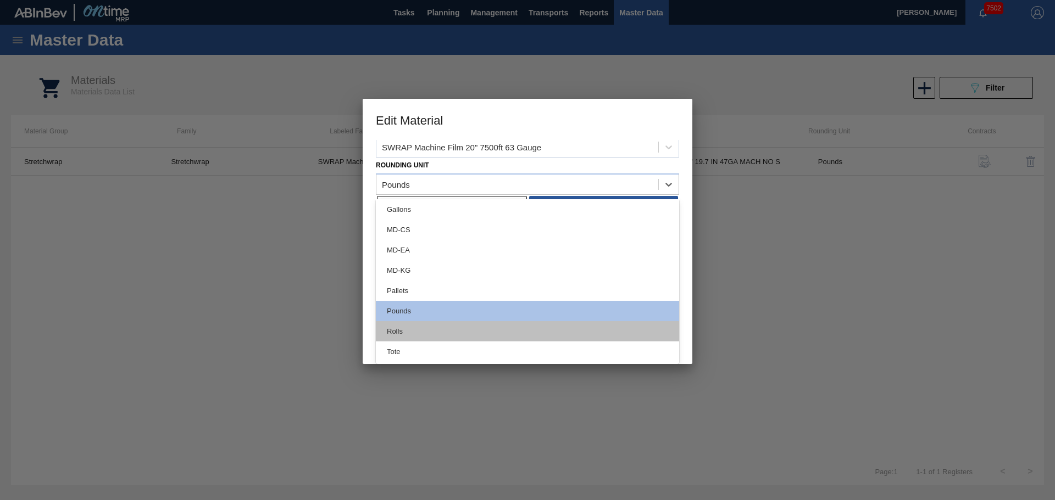
click at [405, 329] on div "Rolls" at bounding box center [527, 331] width 303 height 20
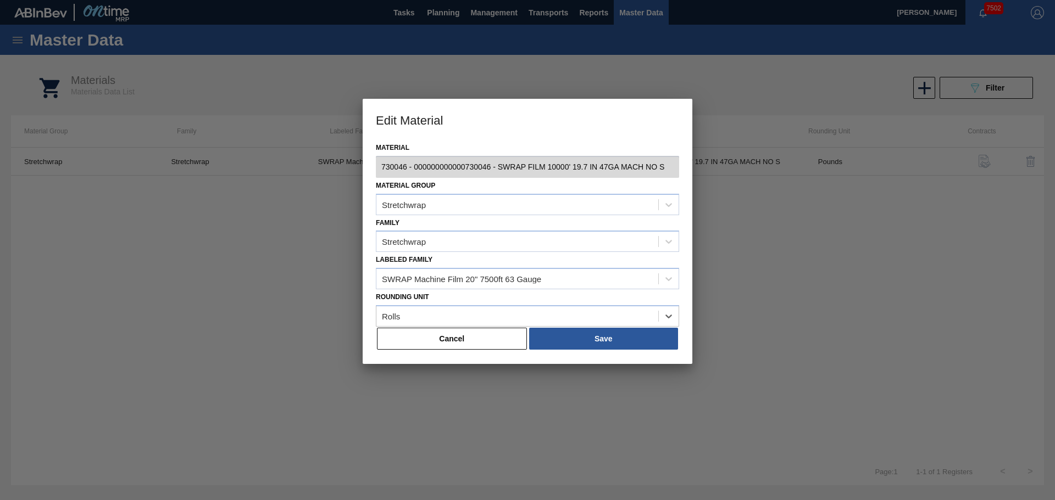
scroll to position [0, 0]
click at [638, 336] on button "Save" at bounding box center [603, 339] width 149 height 22
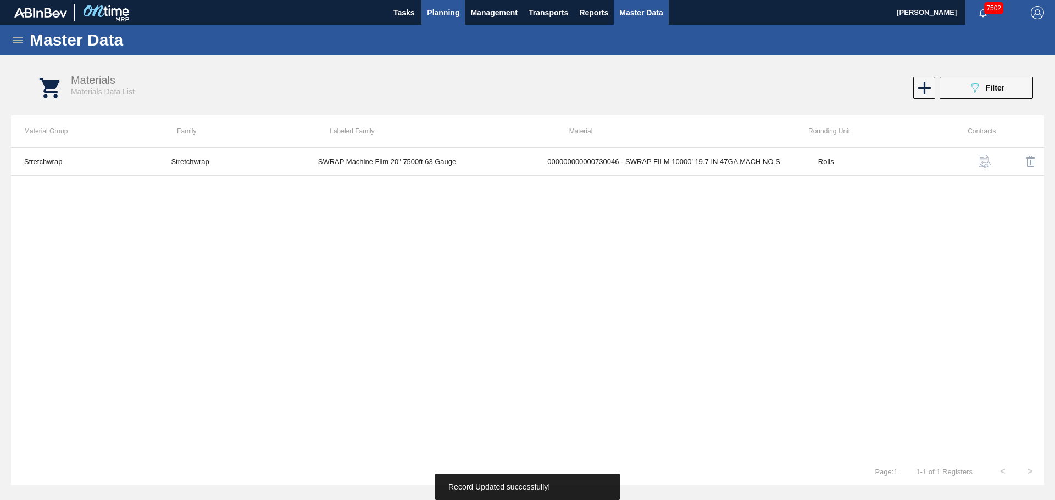
click at [444, 15] on span "Planning" at bounding box center [443, 12] width 32 height 13
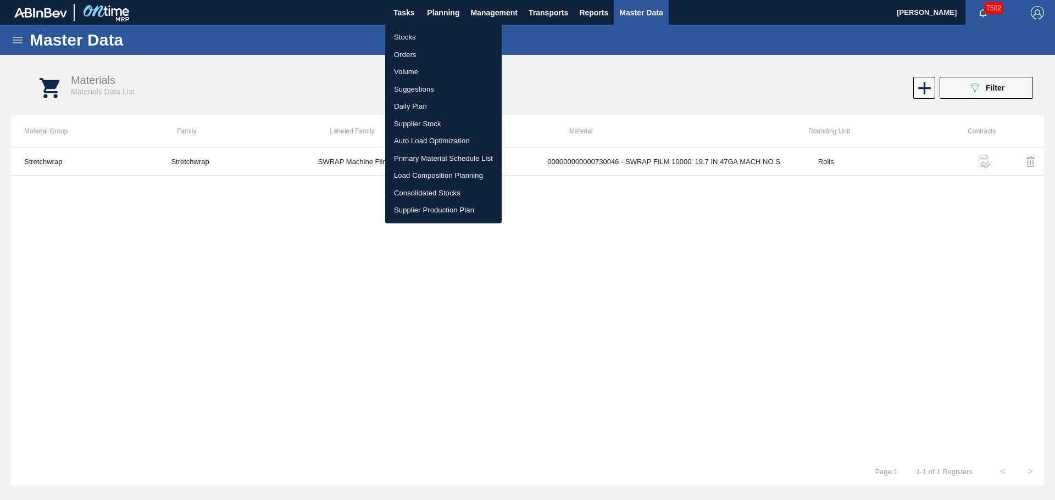
click at [423, 33] on li "Stocks" at bounding box center [443, 38] width 116 height 18
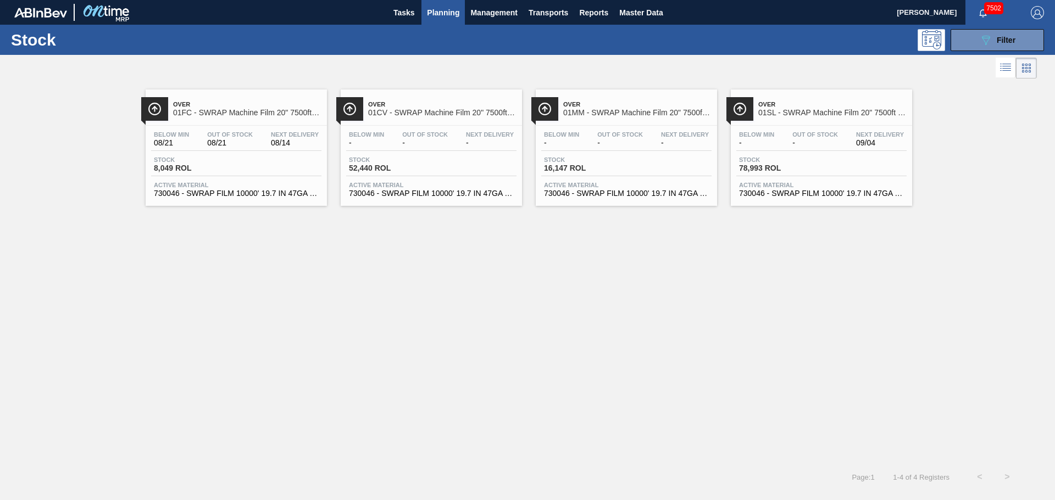
click at [225, 118] on div "Over 01FC - SWRAP Machine Film 20" 7500ft 63 Gauge" at bounding box center [247, 109] width 148 height 25
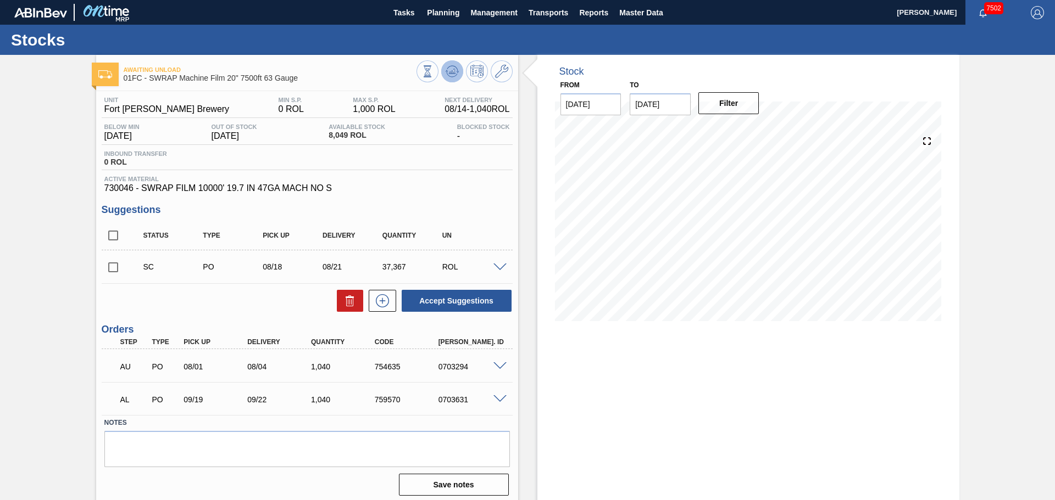
click at [433, 75] on icon at bounding box center [427, 71] width 12 height 12
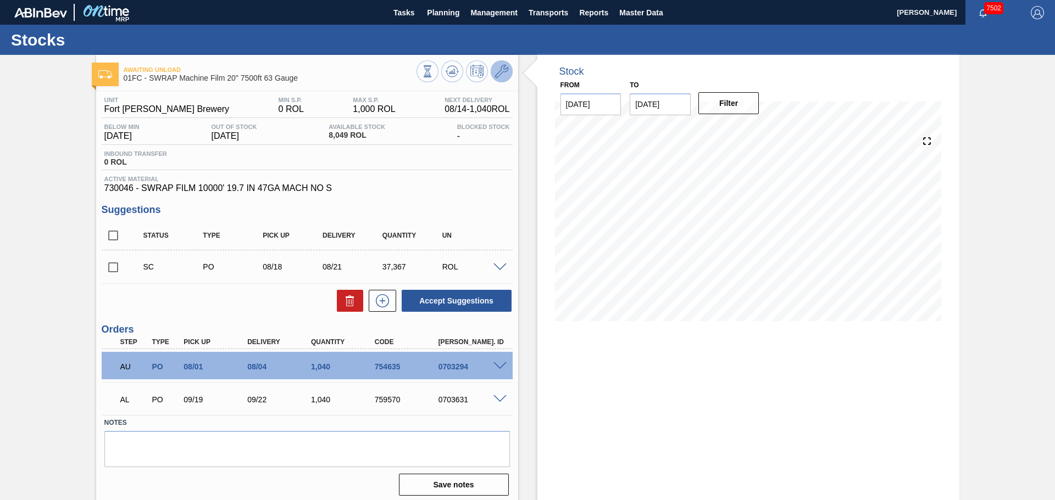
click at [504, 72] on icon at bounding box center [501, 71] width 13 height 13
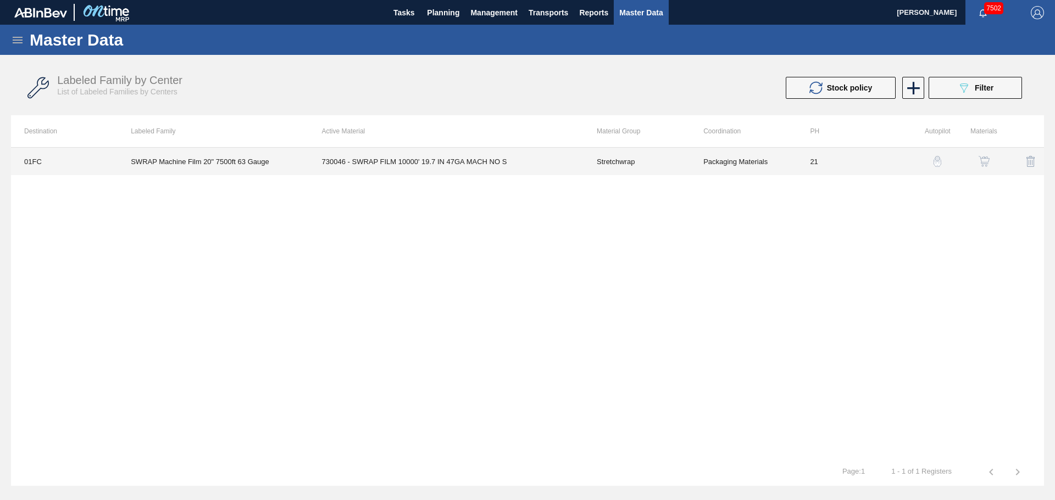
click at [599, 163] on td "Stretchwrap" at bounding box center [636, 161] width 107 height 27
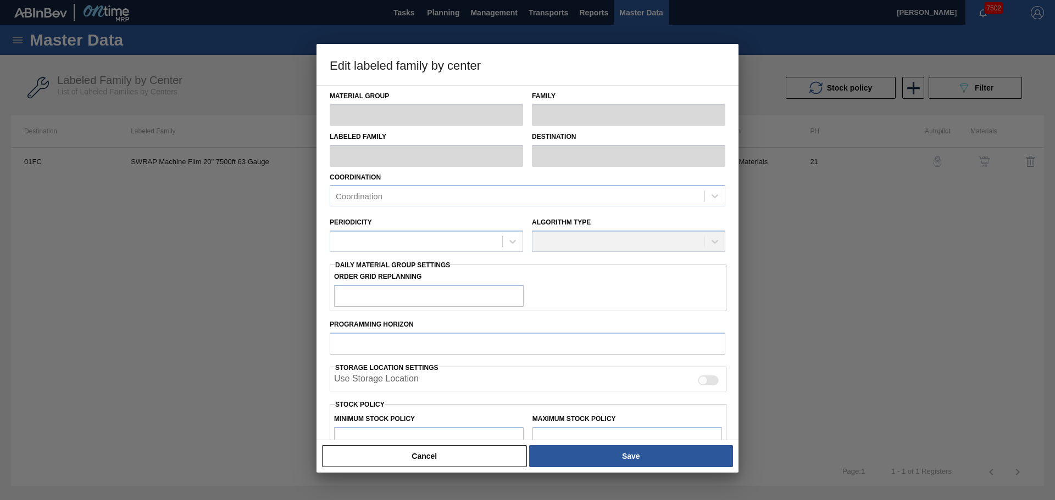
type input "Stretchwrap"
type input "SWRAP Machine Film 20" 7500ft 63 Gauge"
type input "01FC - Fort [PERSON_NAME] Brewery"
type input "21"
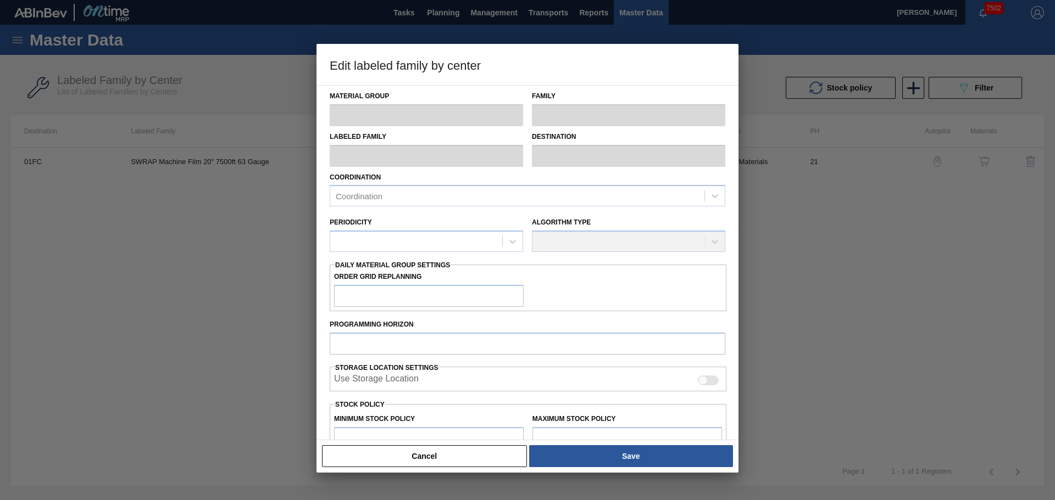
type input "0"
type input "1,000"
type input "0"
checkbox input "true"
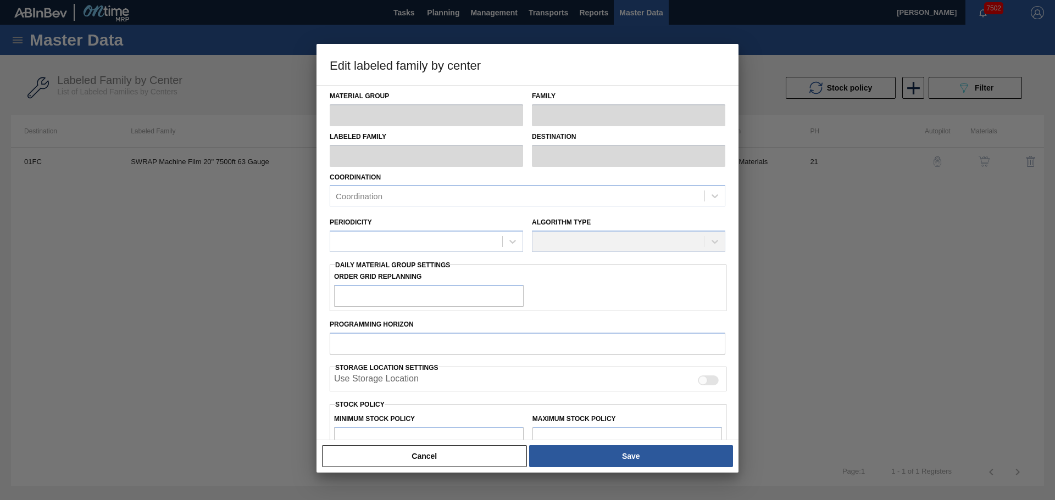
checkbox input "true"
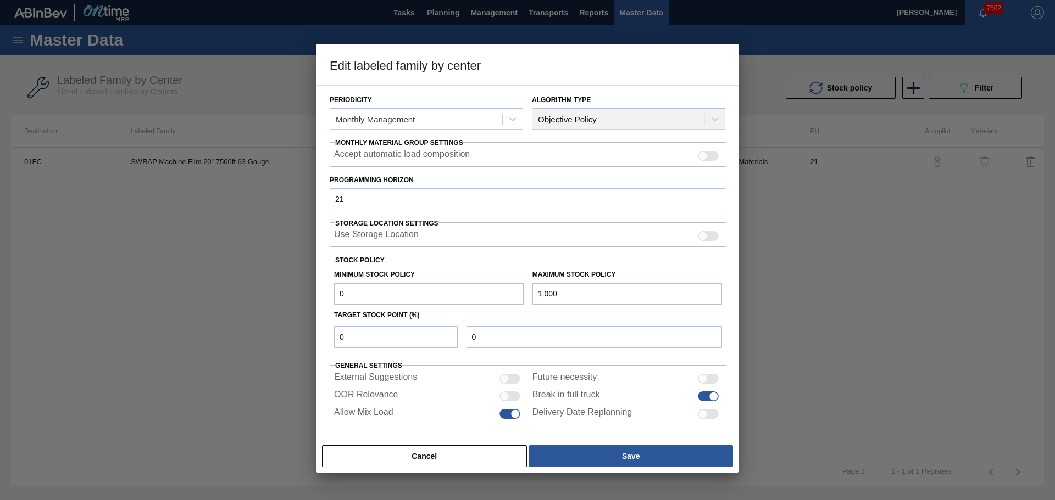
scroll to position [133, 0]
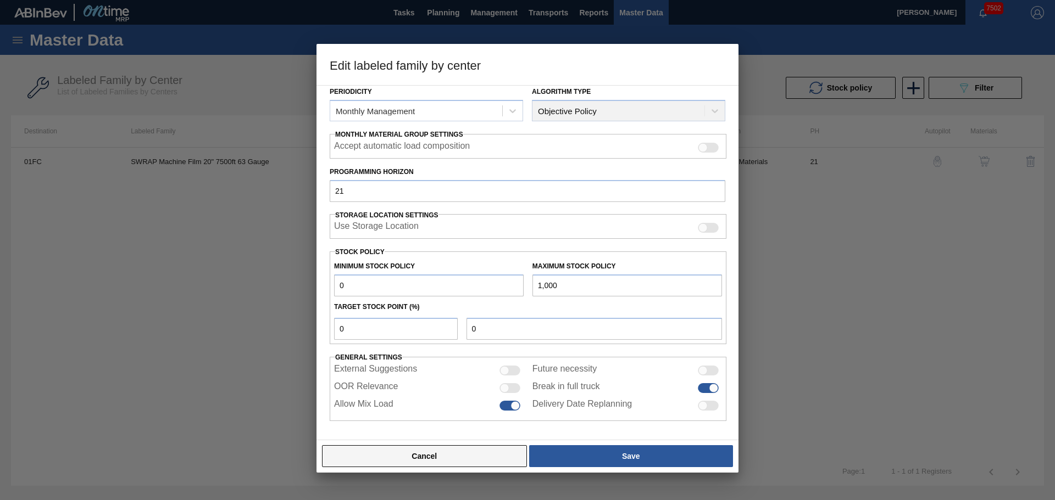
click at [481, 459] on button "Cancel" at bounding box center [424, 456] width 205 height 22
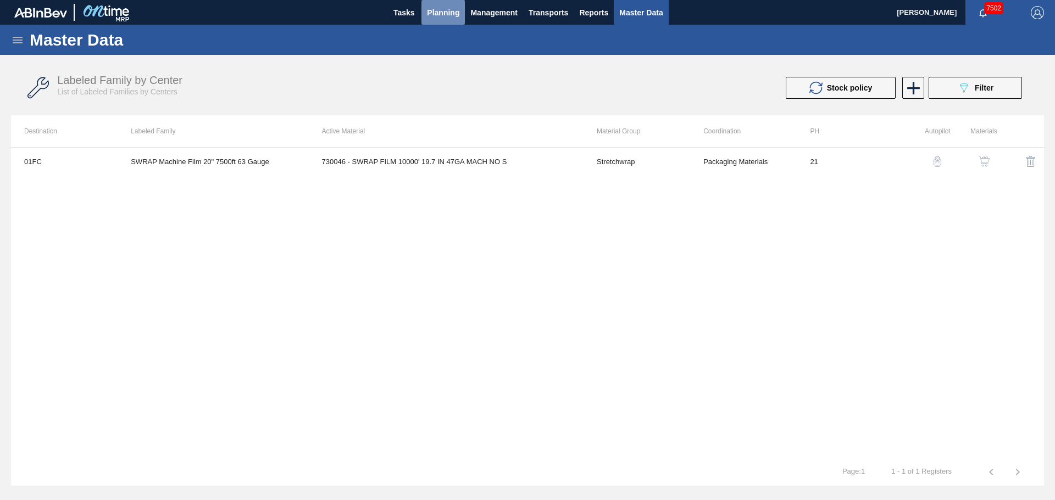
click at [437, 17] on span "Planning" at bounding box center [443, 12] width 32 height 13
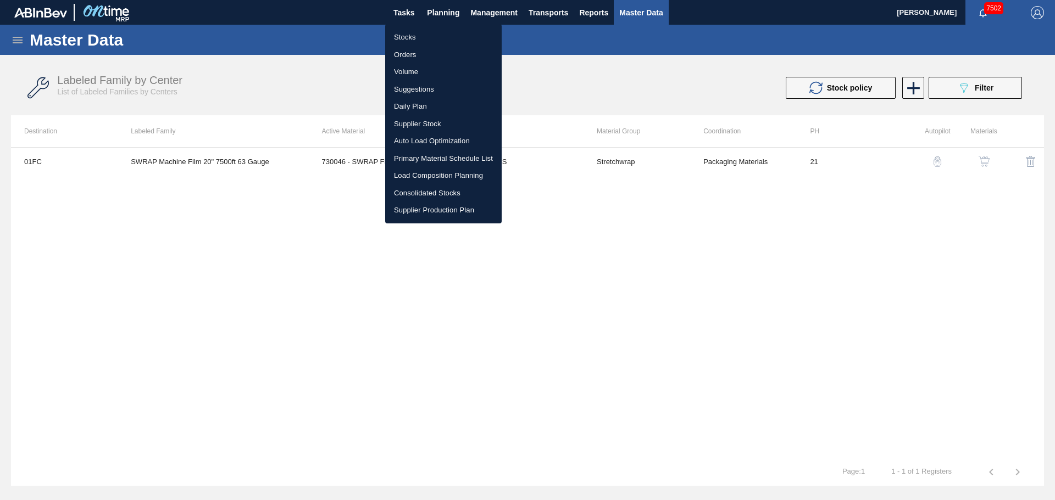
click at [412, 31] on li "Stocks" at bounding box center [443, 38] width 116 height 18
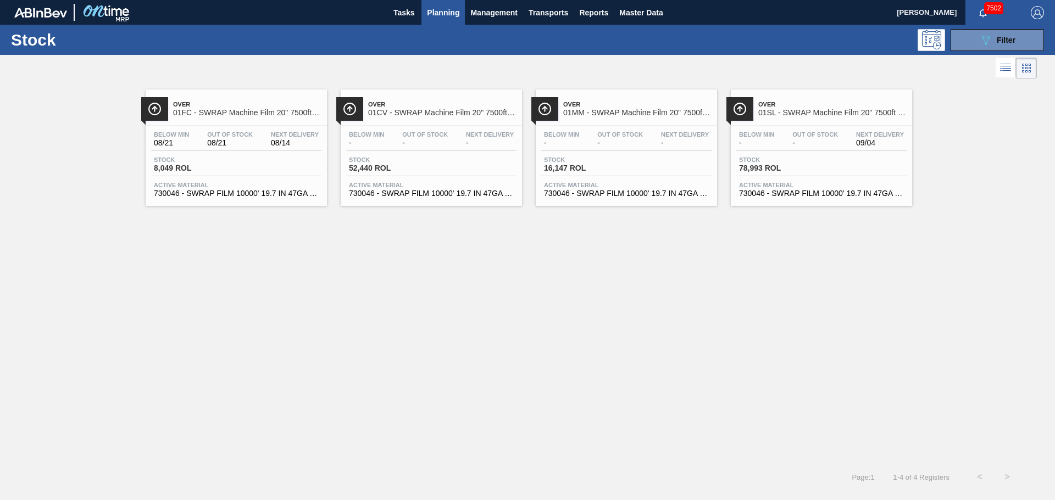
click at [213, 115] on span "01FC - SWRAP Machine Film 20" 7500ft 63 Gauge" at bounding box center [247, 113] width 148 height 8
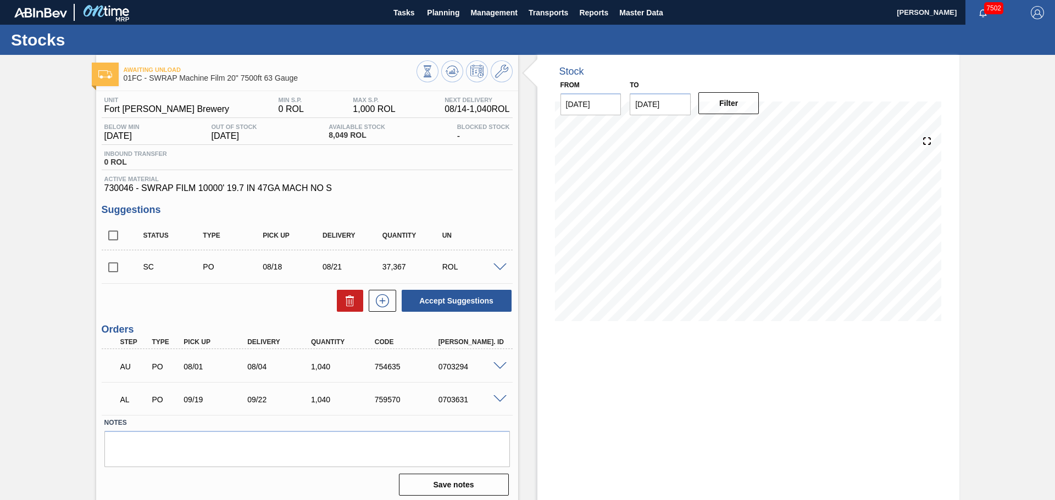
click at [683, 102] on input "[DATE]" at bounding box center [659, 104] width 61 height 22
click at [747, 133] on div "[DATE]" at bounding box center [696, 130] width 132 height 9
click at [751, 132] on button "Next Month" at bounding box center [753, 131] width 8 height 8
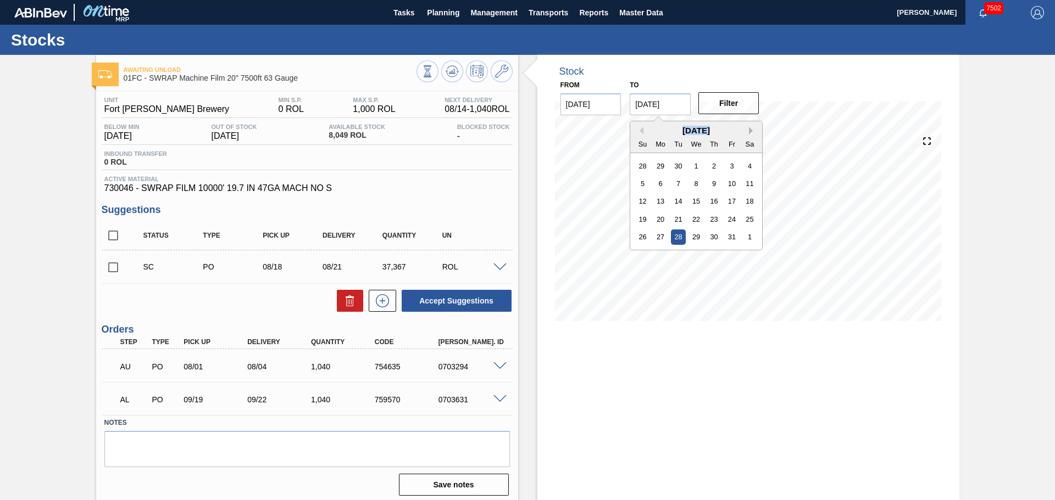
click at [751, 132] on button "Next Month" at bounding box center [753, 131] width 8 height 8
click at [699, 237] on div "31" at bounding box center [696, 237] width 15 height 15
type input "[DATE]"
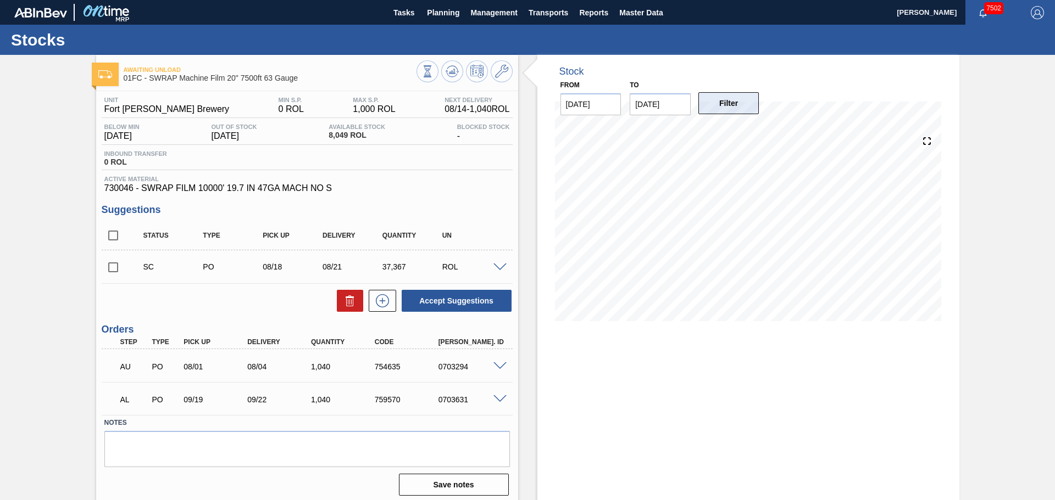
click at [724, 101] on button "Filter" at bounding box center [728, 103] width 61 height 22
click at [637, 13] on span "Master Data" at bounding box center [640, 12] width 43 height 13
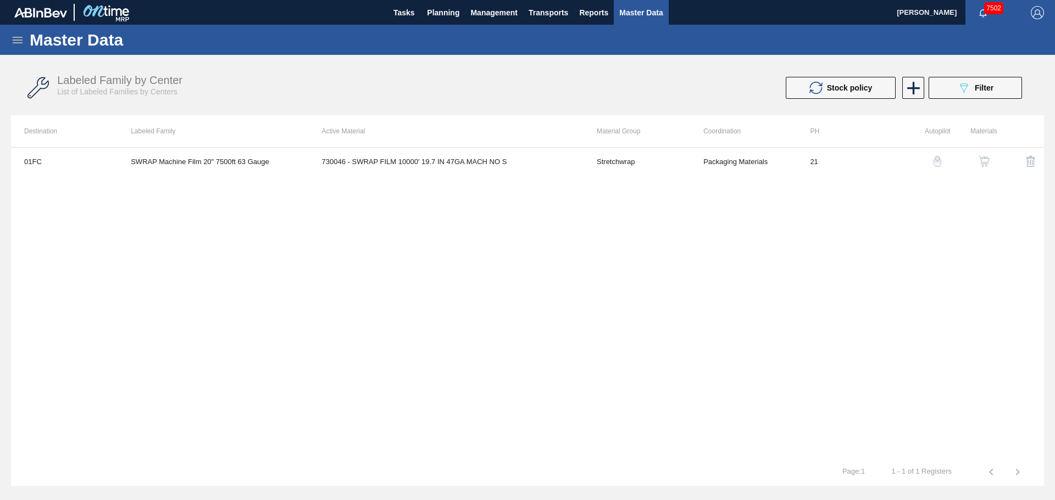
click at [20, 39] on icon at bounding box center [17, 40] width 13 height 13
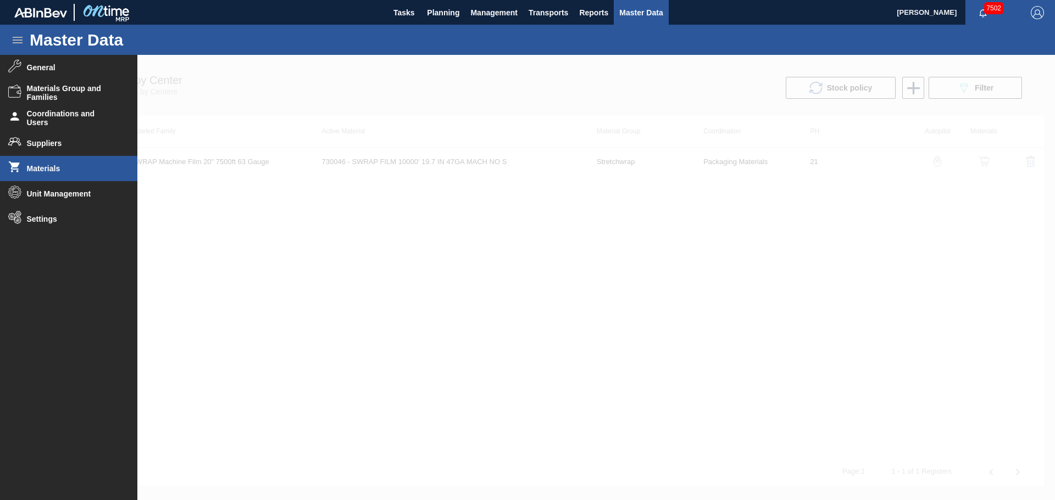
click at [48, 174] on li "Materials" at bounding box center [68, 168] width 137 height 25
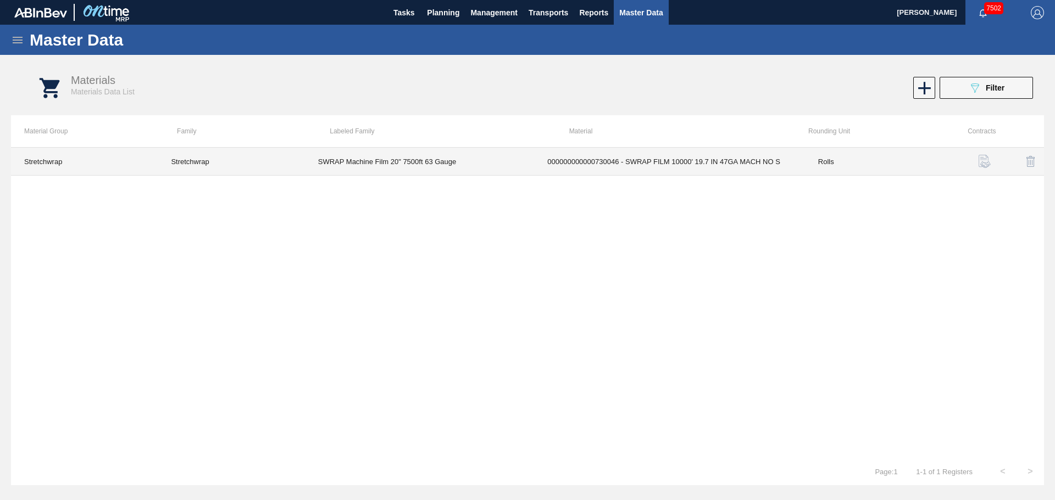
click at [819, 165] on td "Rolls" at bounding box center [878, 162] width 147 height 28
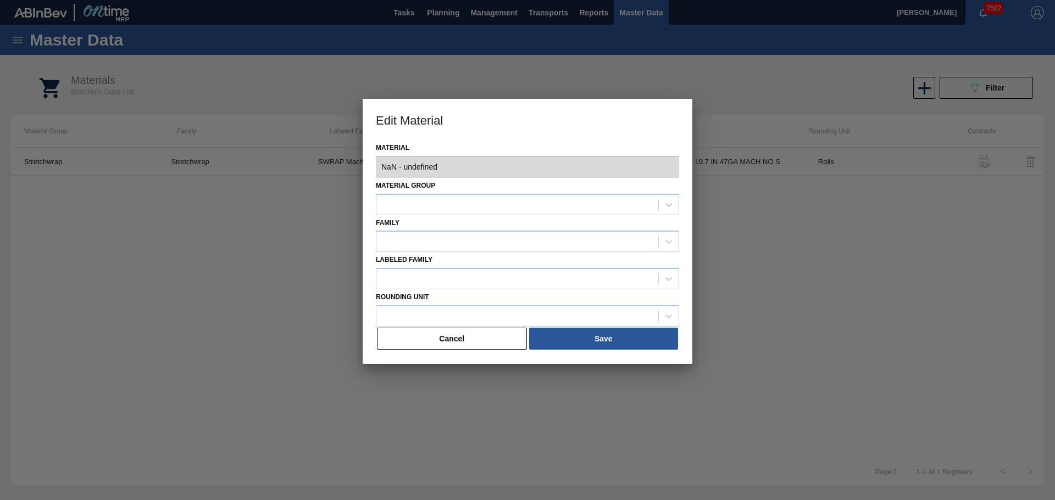
type input "730046 - 000000000000730046 - SWRAP FILM 10000' 19.7 IN 47GA MACH NO S"
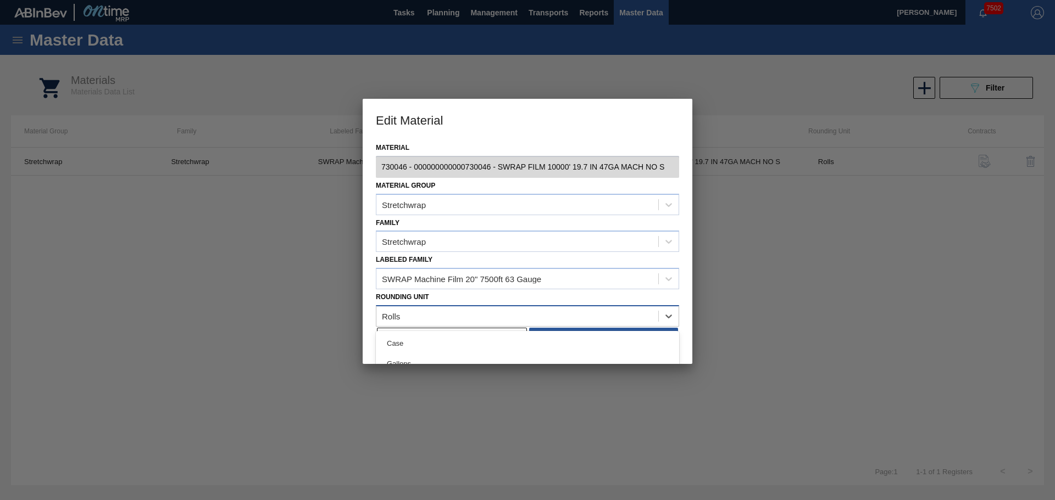
click at [445, 315] on div "Rolls" at bounding box center [517, 316] width 282 height 16
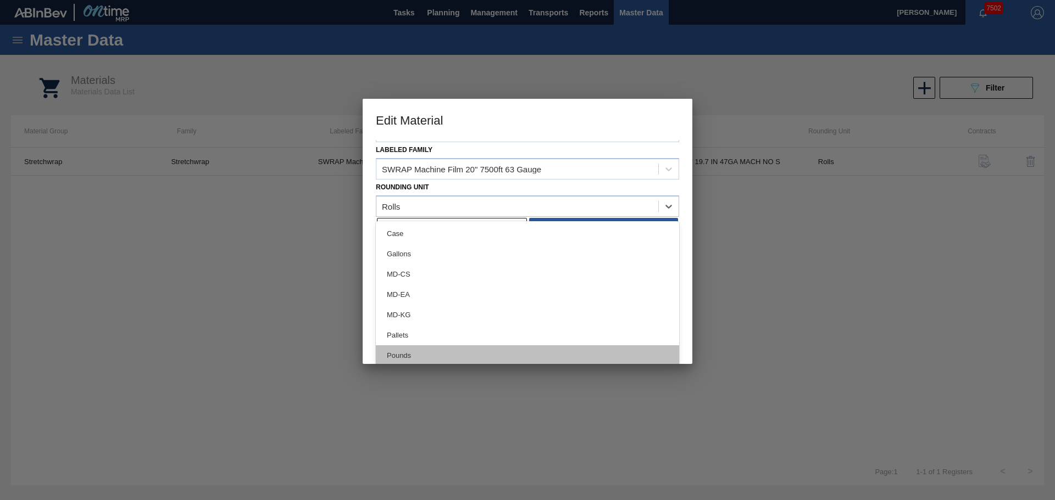
click at [391, 350] on div "Pounds" at bounding box center [527, 355] width 303 height 20
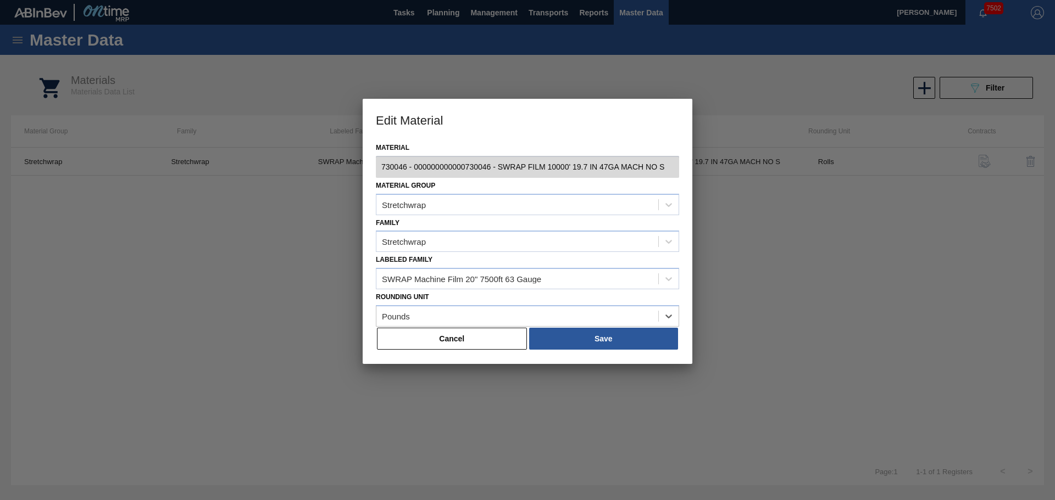
scroll to position [0, 0]
click at [545, 335] on button "Save" at bounding box center [603, 339] width 149 height 22
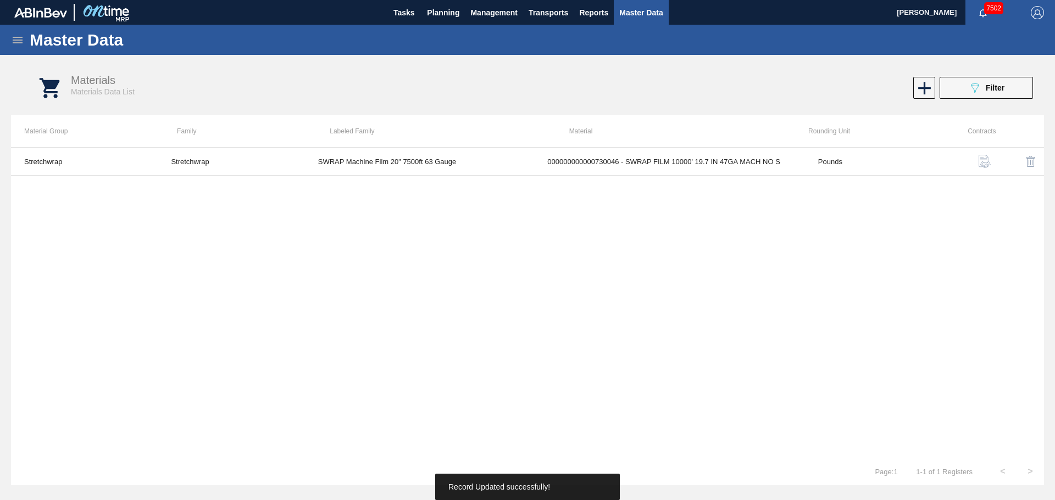
click at [481, 314] on div "Stretchwrap Stretchwrap SWRAP Machine Film 20" 7500ft 63 Gauge 0000000000007300…" at bounding box center [527, 302] width 1033 height 311
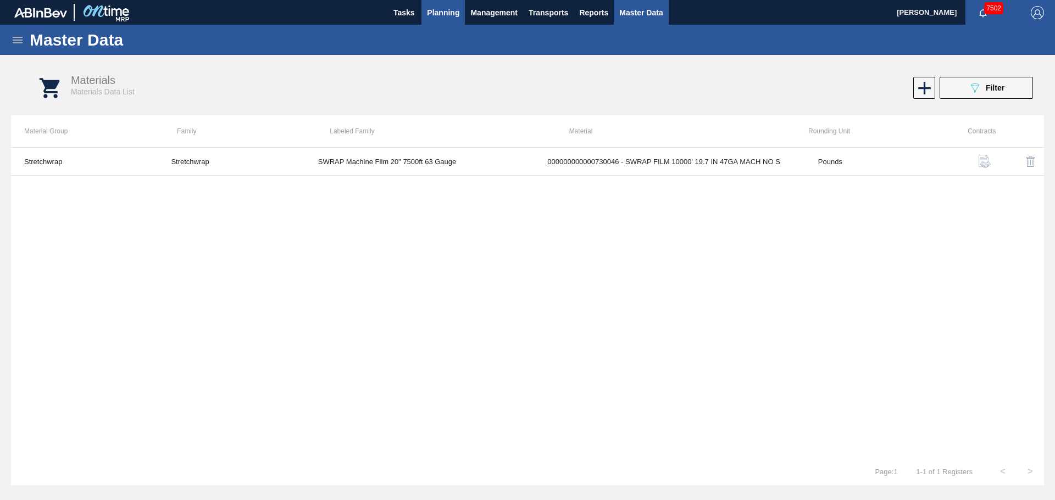
click at [445, 16] on span "Planning" at bounding box center [443, 12] width 32 height 13
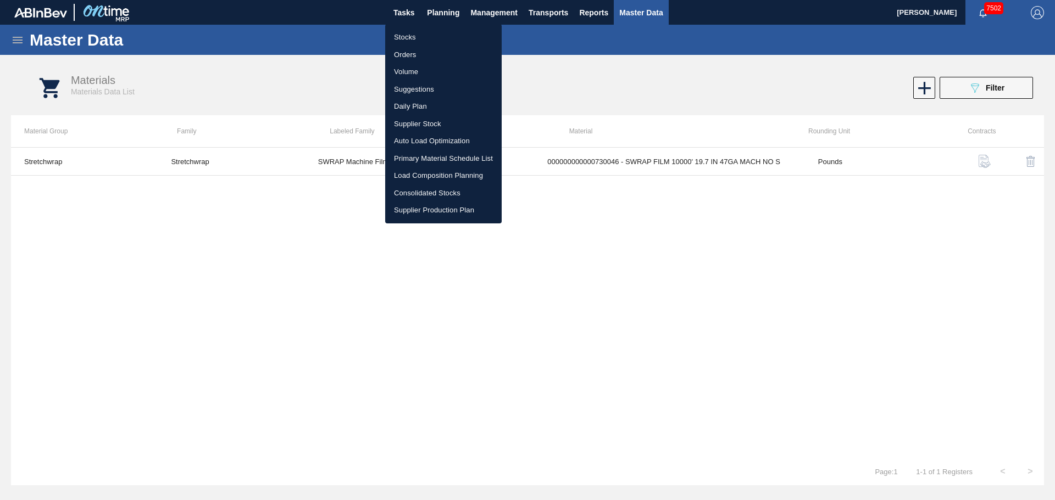
click at [409, 30] on li "Stocks" at bounding box center [443, 38] width 116 height 18
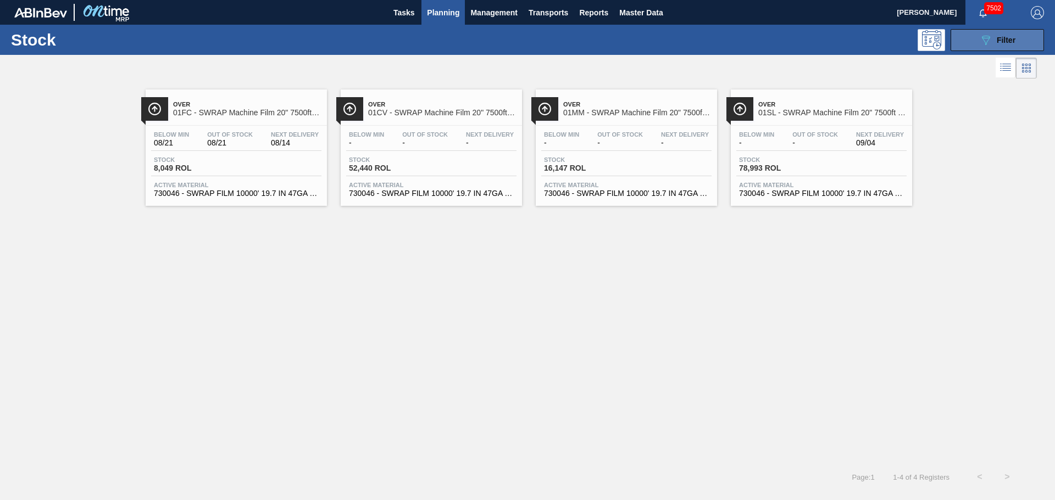
click at [967, 41] on button "089F7B8B-B2A5-4AFE-B5C0-19BA573D28AC Filter" at bounding box center [996, 40] width 93 height 22
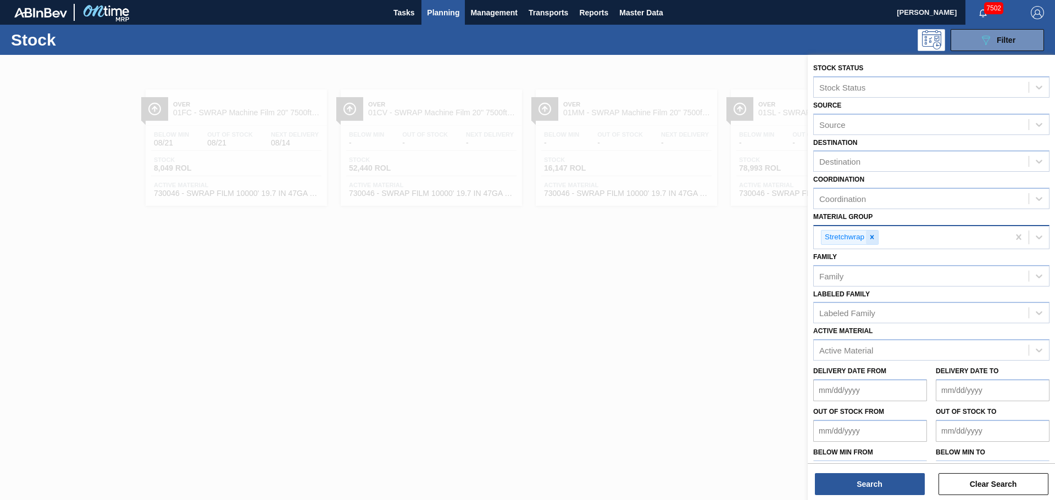
click at [871, 238] on icon at bounding box center [872, 237] width 8 height 8
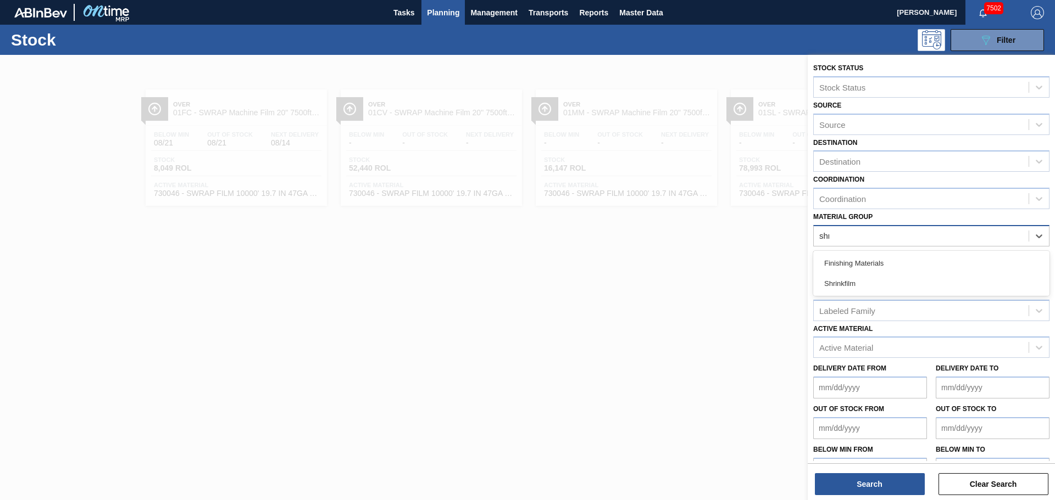
type Group "shri"
click at [852, 265] on div "Shrinkfilm" at bounding box center [931, 263] width 236 height 20
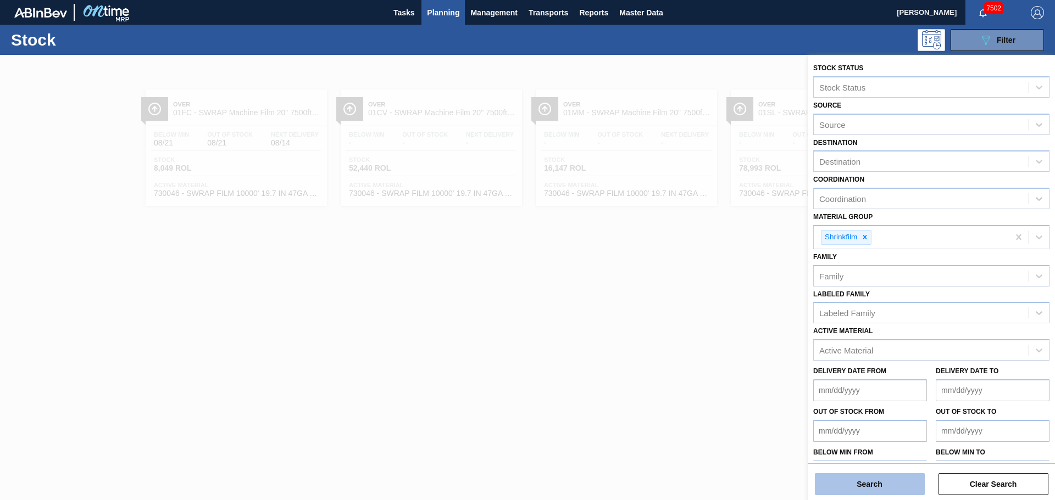
click at [883, 489] on button "Search" at bounding box center [870, 484] width 110 height 22
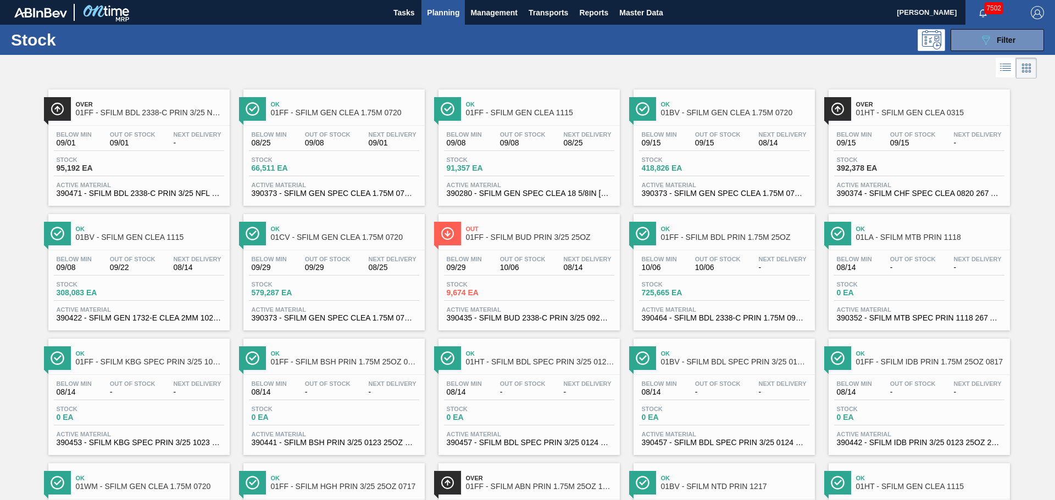
click at [489, 112] on span "01FF - SFILM GEN CLEA 1115" at bounding box center [540, 113] width 148 height 8
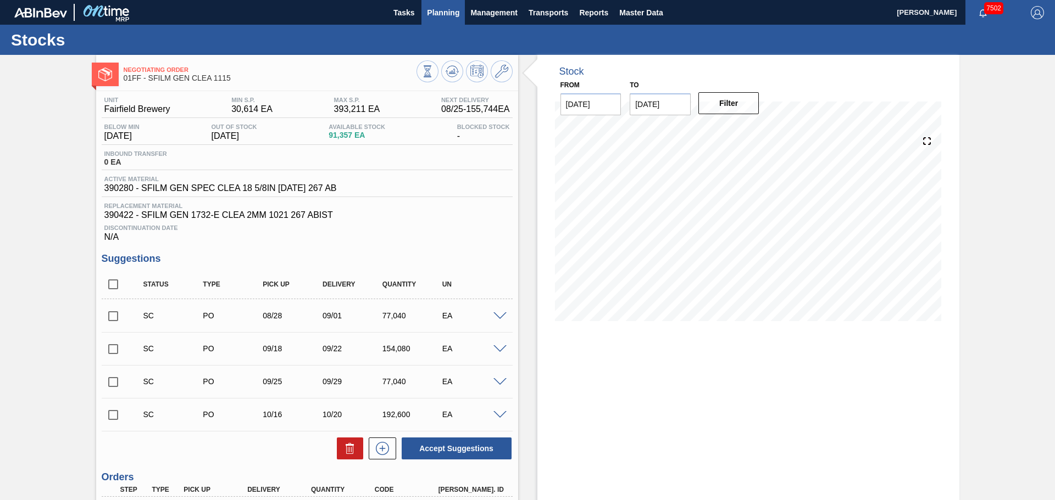
click at [427, 10] on span "Planning" at bounding box center [443, 12] width 32 height 13
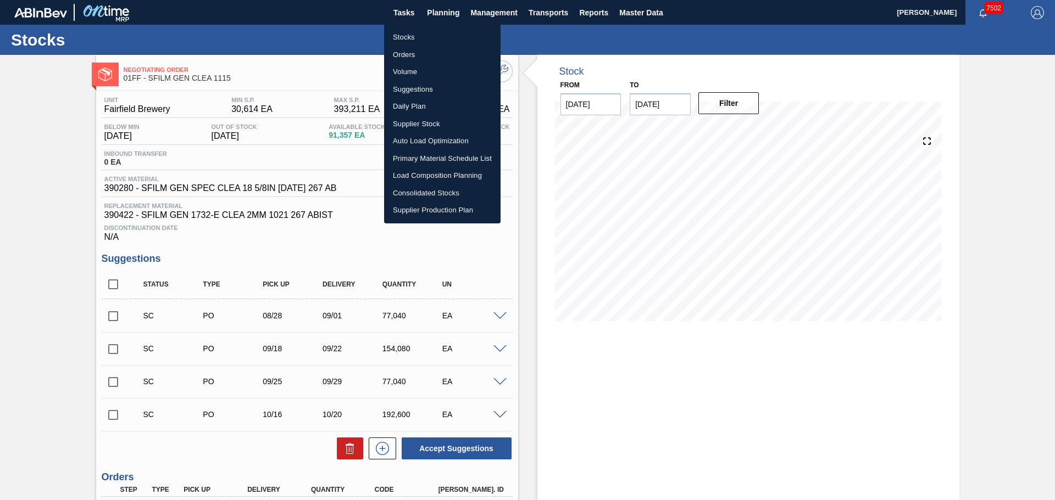
click at [418, 36] on li "Stocks" at bounding box center [442, 38] width 116 height 18
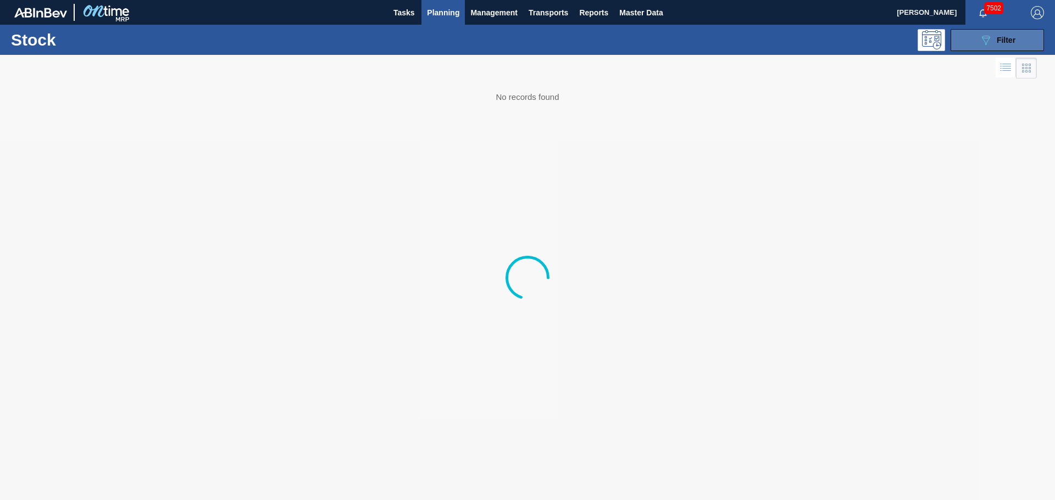
click at [980, 40] on icon "089F7B8B-B2A5-4AFE-B5C0-19BA573D28AC" at bounding box center [985, 40] width 13 height 13
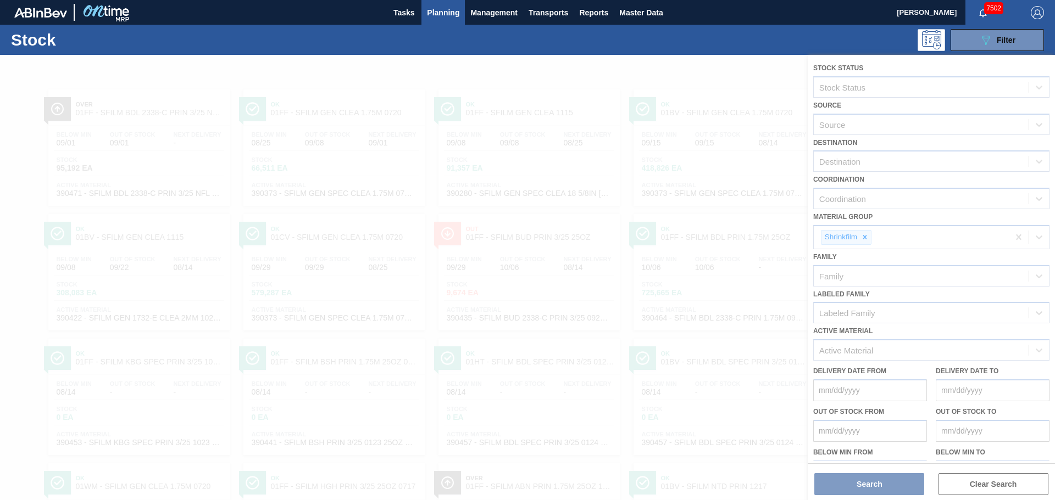
click at [866, 234] on div at bounding box center [527, 277] width 1055 height 445
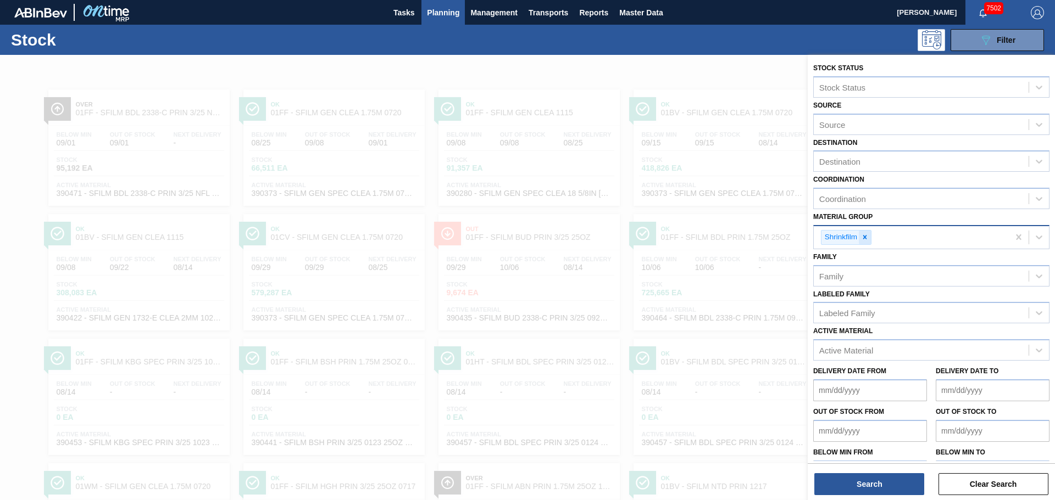
click at [866, 237] on icon at bounding box center [865, 237] width 8 height 8
click at [868, 235] on icon at bounding box center [865, 237] width 8 height 8
type Group "stre"
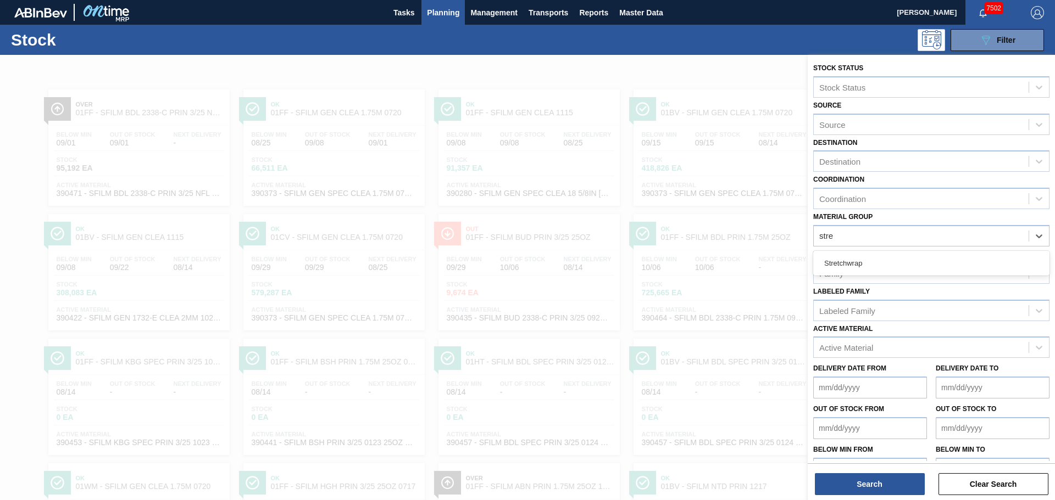
click at [879, 254] on div "Stretchwrap" at bounding box center [931, 263] width 236 height 20
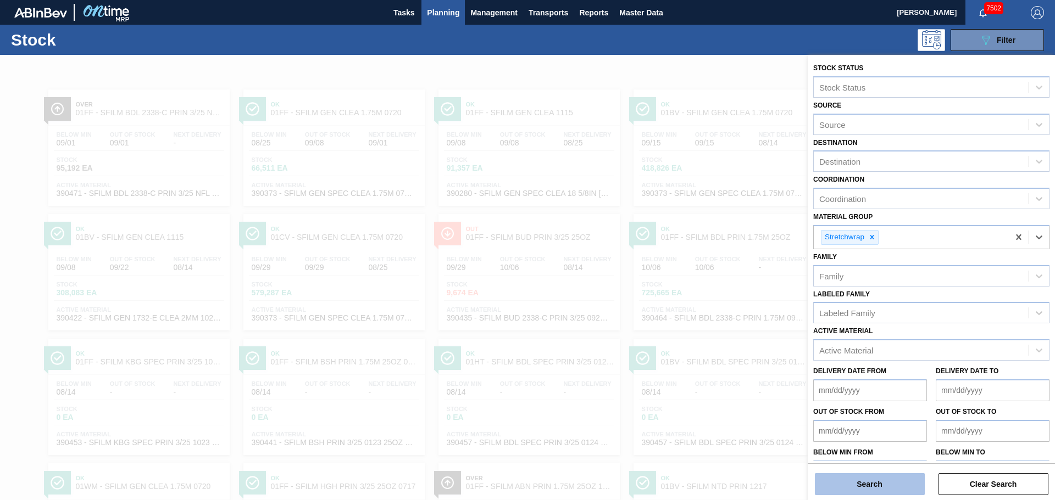
click at [872, 491] on button "Search" at bounding box center [870, 484] width 110 height 22
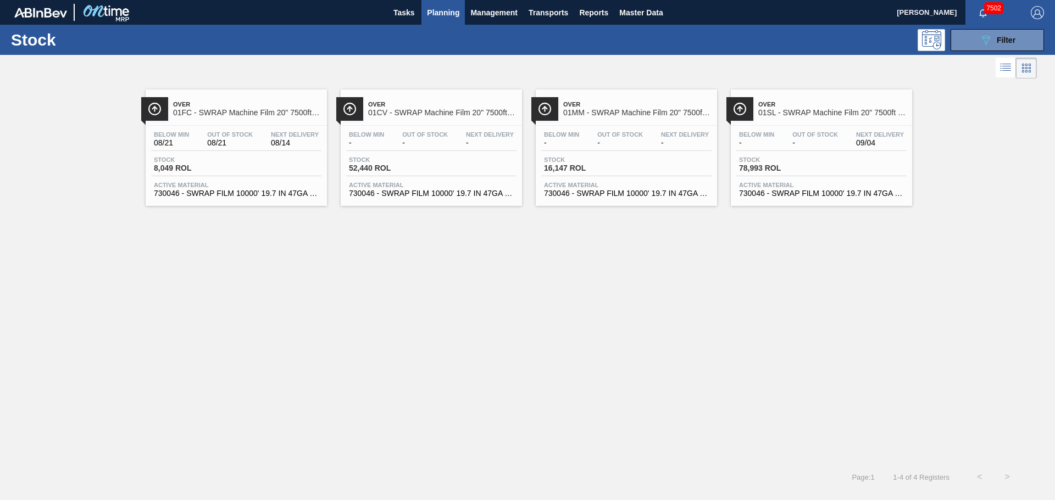
click at [226, 113] on span "01FC - SWRAP Machine Film 20" 7500ft 63 Gauge" at bounding box center [247, 113] width 148 height 8
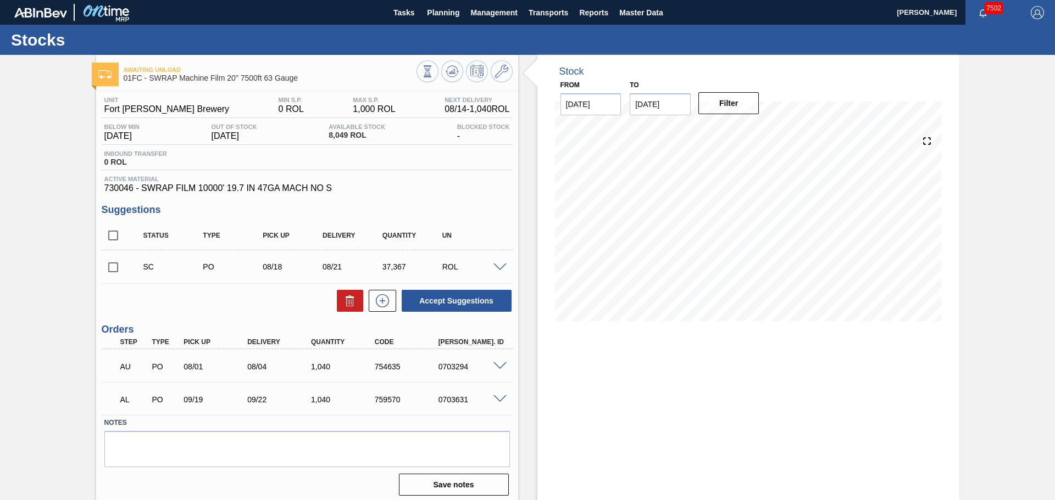
click at [446, 263] on div "ROL" at bounding box center [472, 267] width 66 height 9
click at [453, 266] on div "ROL" at bounding box center [472, 267] width 66 height 9
click at [497, 268] on span at bounding box center [499, 268] width 13 height 8
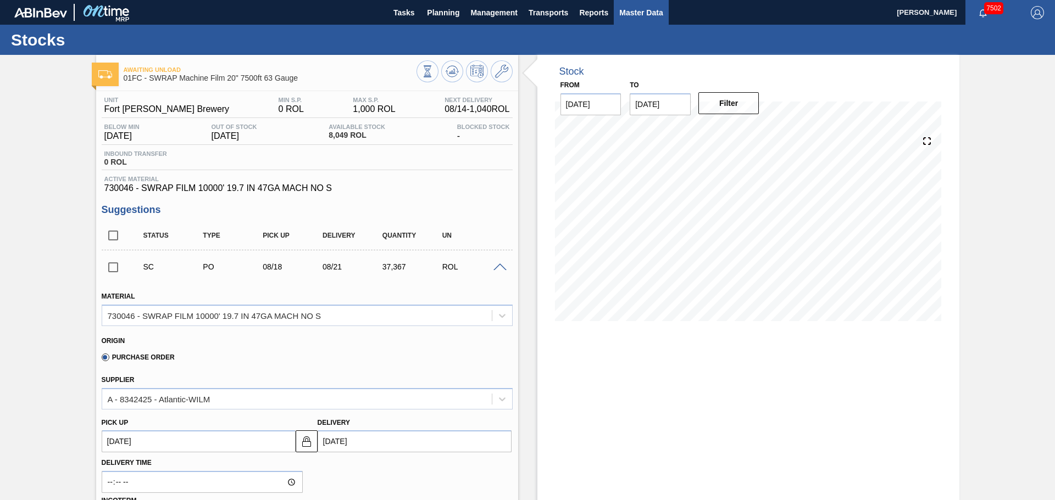
click at [648, 9] on span "Master Data" at bounding box center [640, 12] width 43 height 13
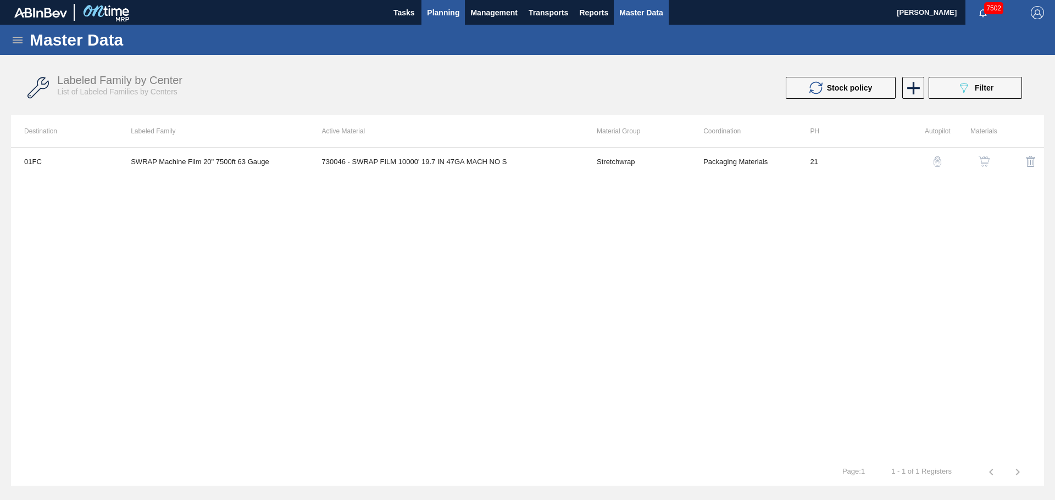
click at [449, 14] on span "Planning" at bounding box center [443, 12] width 32 height 13
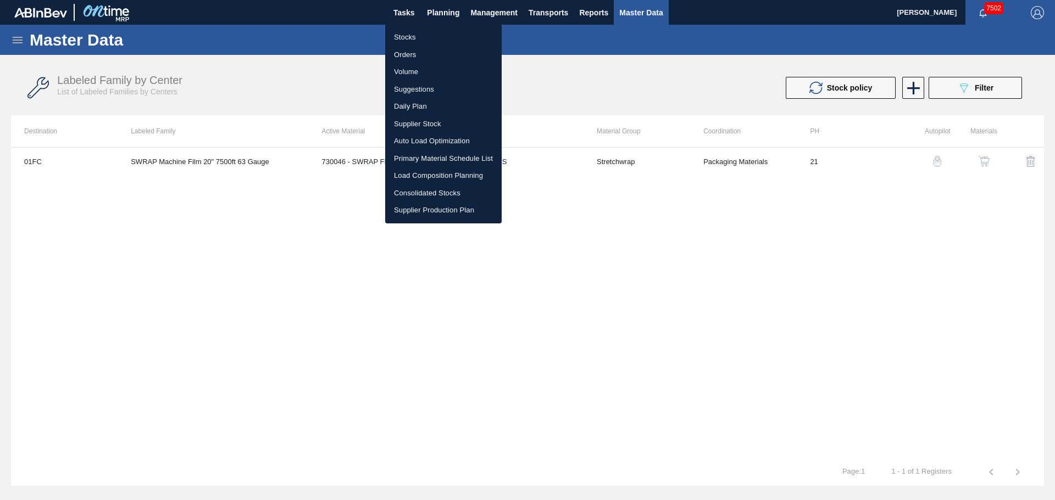
drag, startPoint x: 415, startPoint y: 31, endPoint x: 369, endPoint y: 120, distance: 101.0
click at [415, 31] on li "Stocks" at bounding box center [443, 38] width 116 height 18
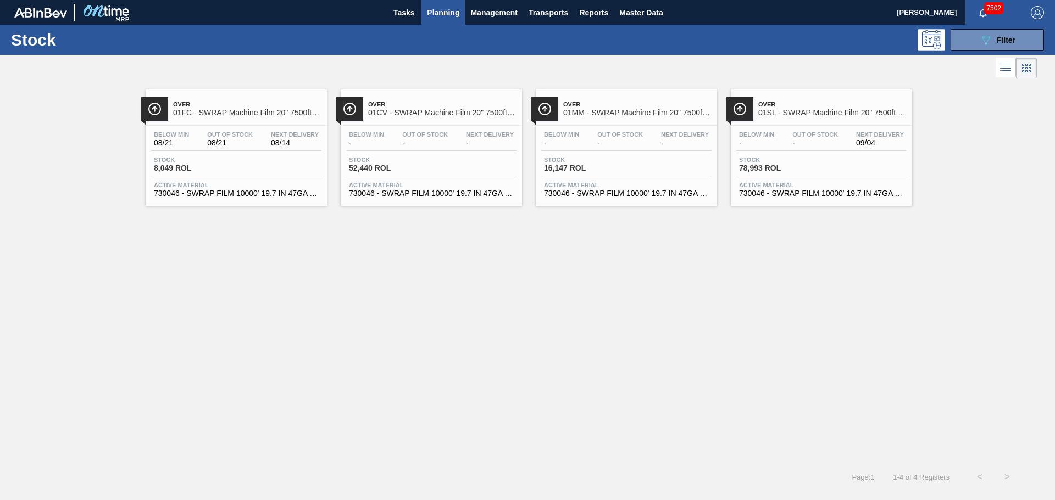
click at [247, 122] on div "Over 01FC - SWRAP Machine Film 20" 7500ft 63 Gauge Below Min 08/21 Out Of Stock…" at bounding box center [236, 148] width 181 height 116
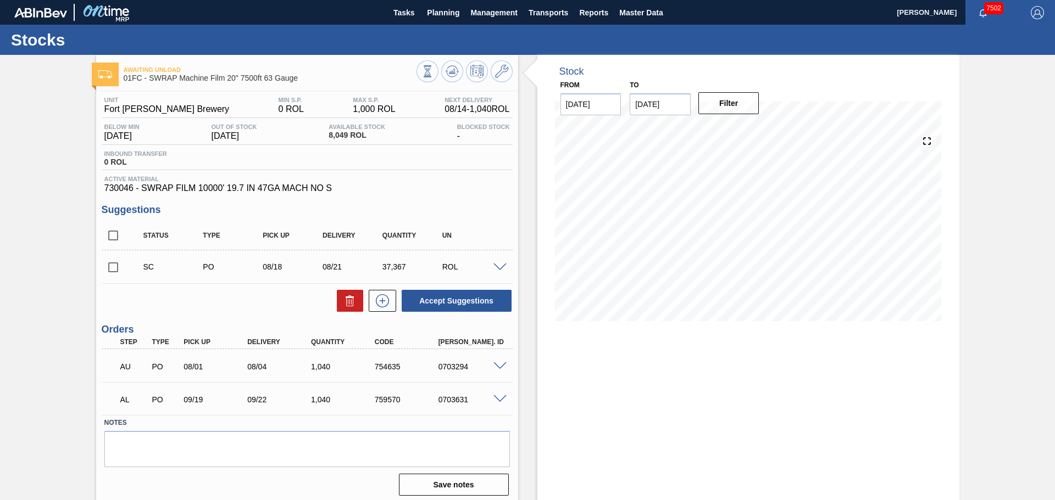
click at [488, 369] on div "0703294" at bounding box center [471, 367] width 71 height 9
click at [492, 368] on div at bounding box center [501, 365] width 22 height 8
click at [497, 367] on span at bounding box center [499, 367] width 13 height 8
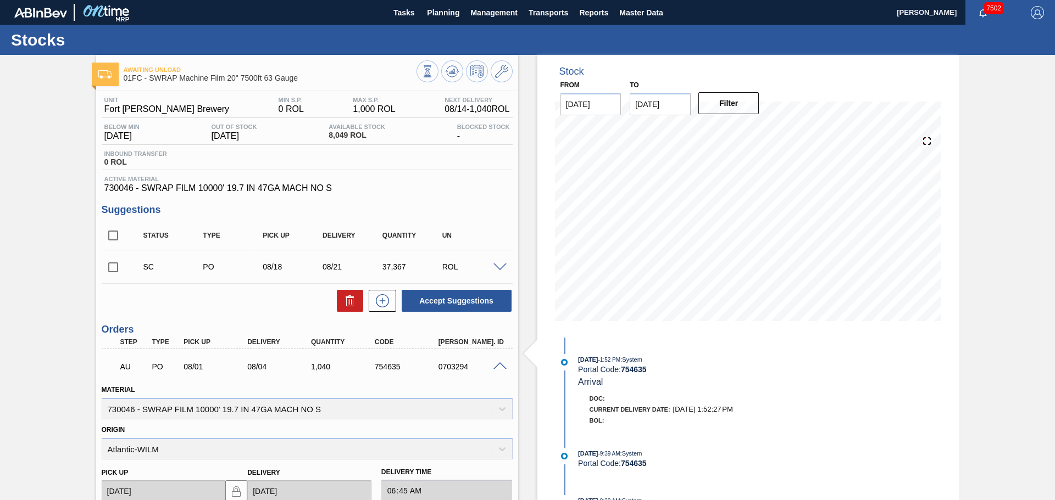
click at [499, 367] on span at bounding box center [499, 367] width 13 height 8
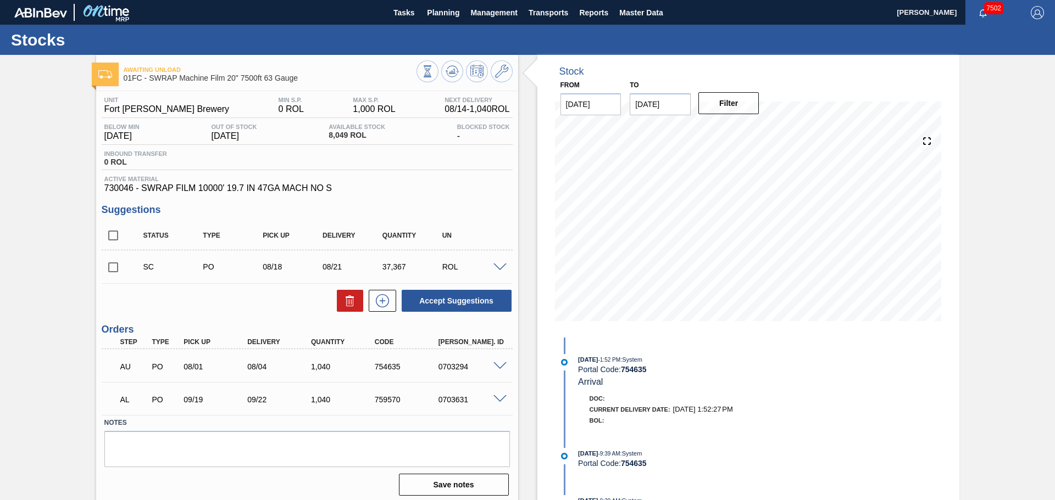
drag, startPoint x: 463, startPoint y: 382, endPoint x: 474, endPoint y: 386, distance: 11.8
click at [463, 382] on div "AL PO 09/19 09/22 1,040 759570 0703631 Material 730046 - SWRAP FILM 10000' 19.7…" at bounding box center [307, 398] width 411 height 33
click at [487, 395] on div "0703631" at bounding box center [471, 399] width 71 height 9
click at [498, 397] on span at bounding box center [499, 399] width 13 height 8
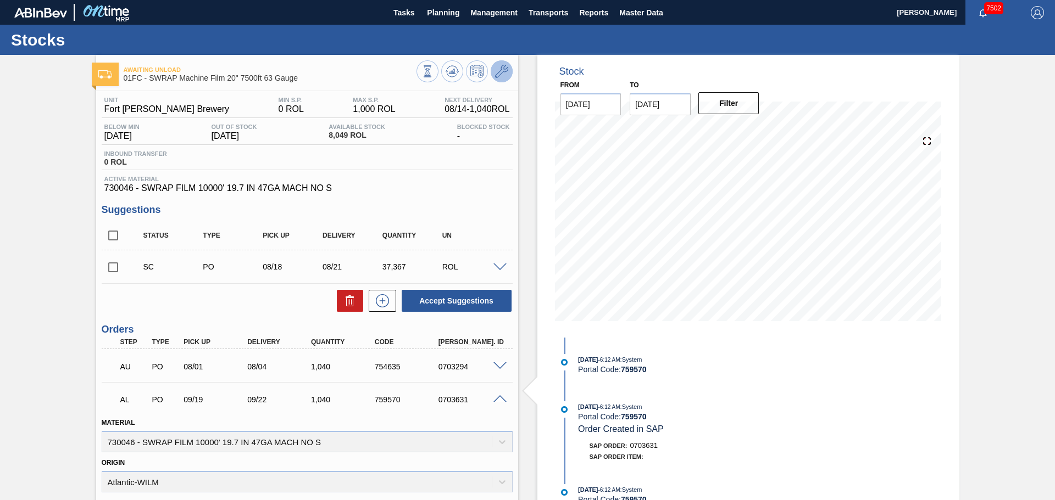
click at [498, 73] on icon at bounding box center [501, 71] width 13 height 13
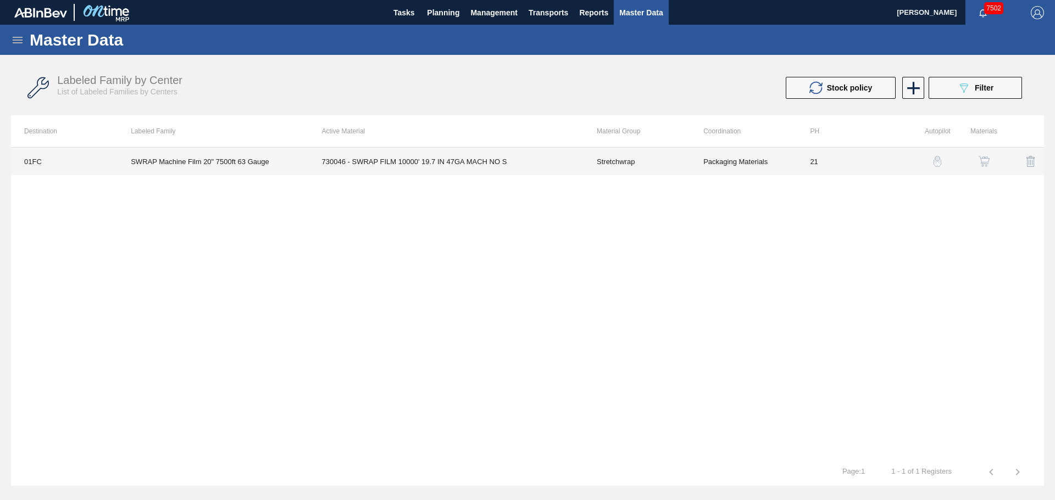
click at [717, 163] on td "Packaging Materials" at bounding box center [743, 161] width 107 height 27
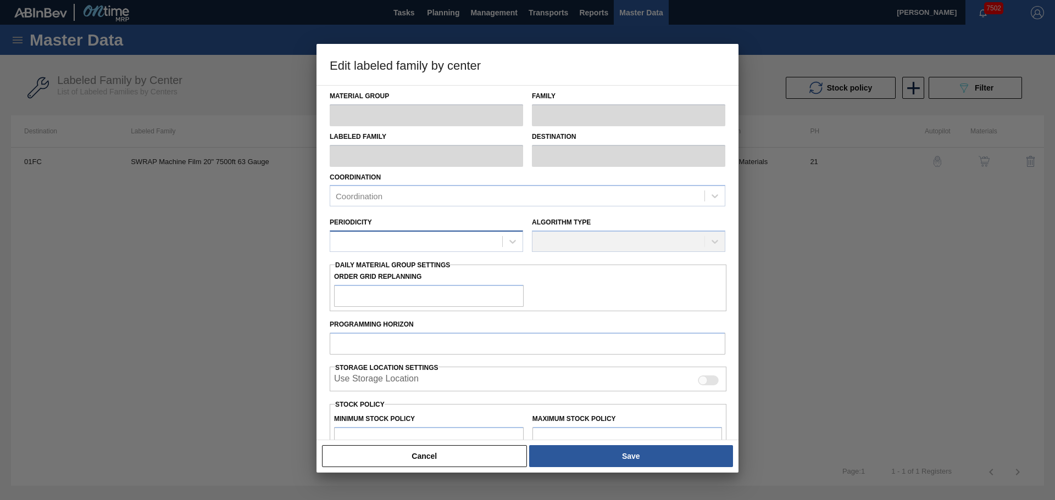
type input "Stretchwrap"
type input "SWRAP Machine Film 20" 7500ft 63 Gauge"
type input "01FC - Fort [PERSON_NAME] Brewery"
type input "21"
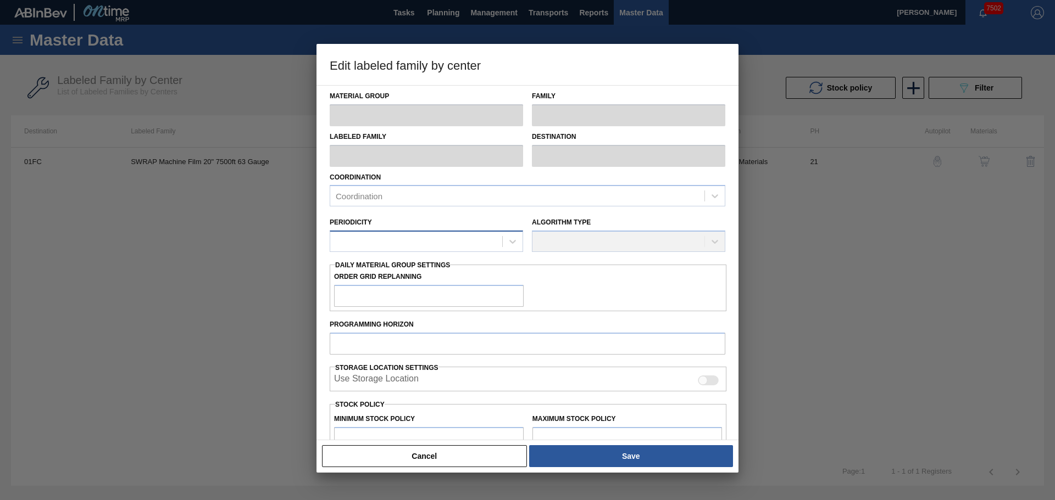
type input "0"
type input "1,000"
type input "0"
checkbox input "true"
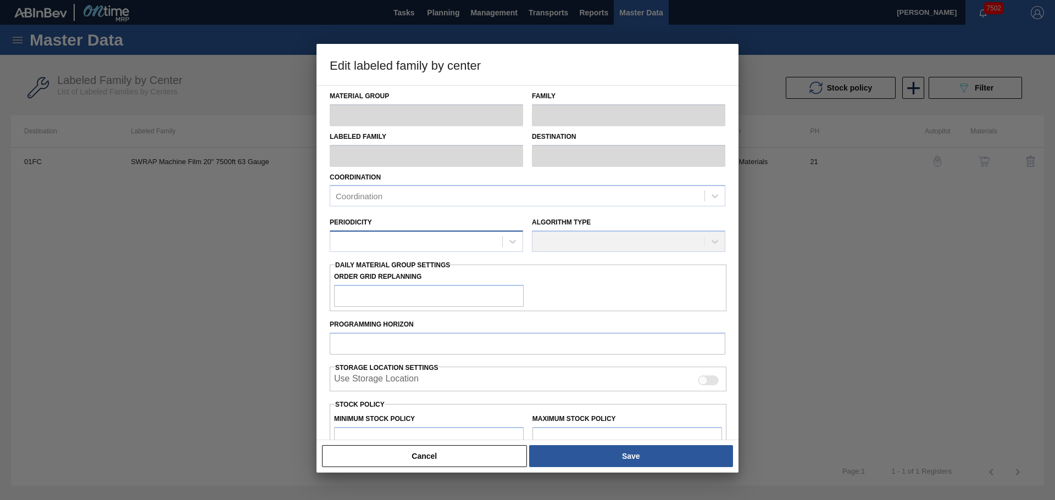
checkbox input "true"
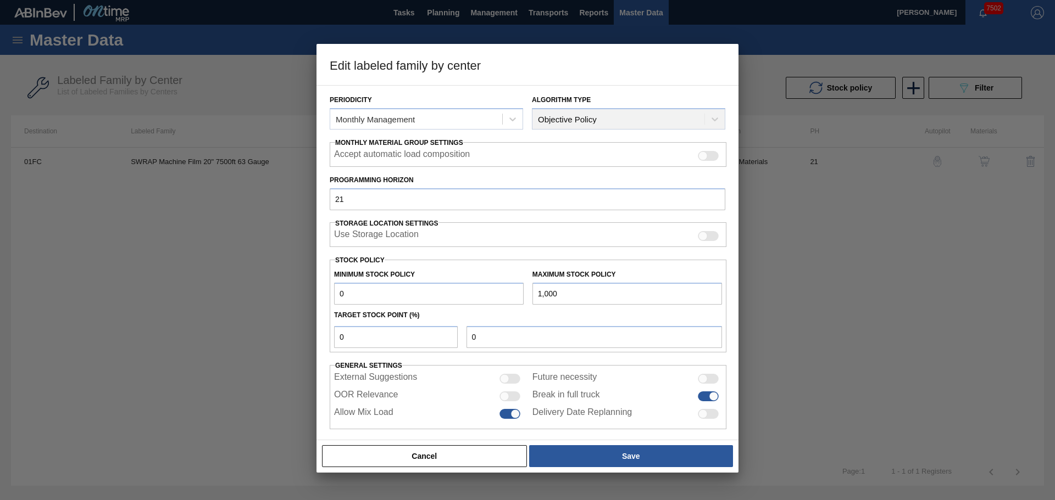
scroll to position [133, 0]
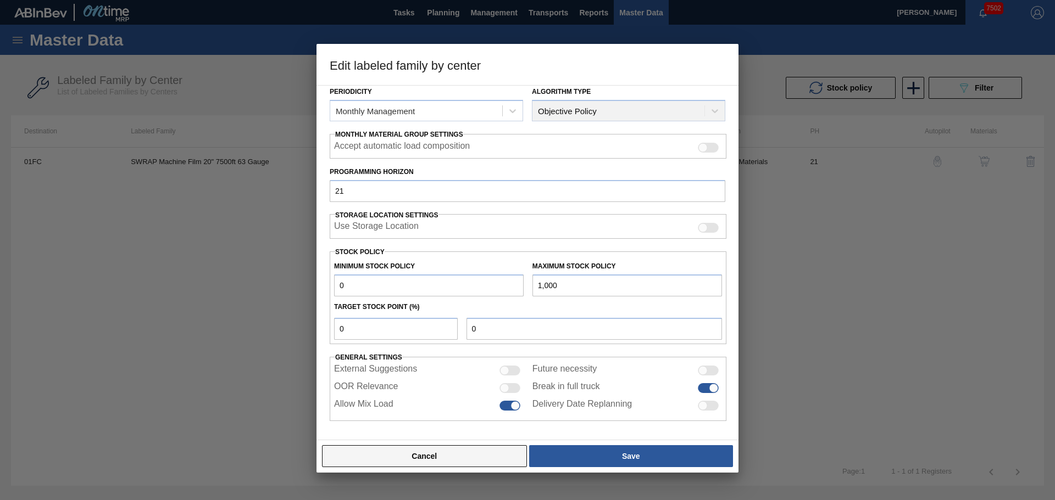
click at [421, 455] on button "Cancel" at bounding box center [424, 456] width 205 height 22
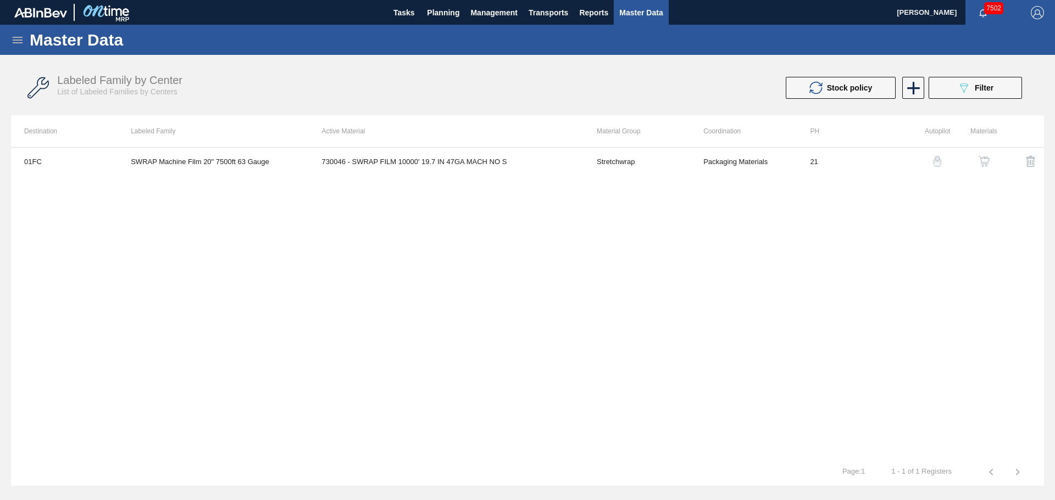
click at [983, 160] on img "button" at bounding box center [983, 161] width 11 height 11
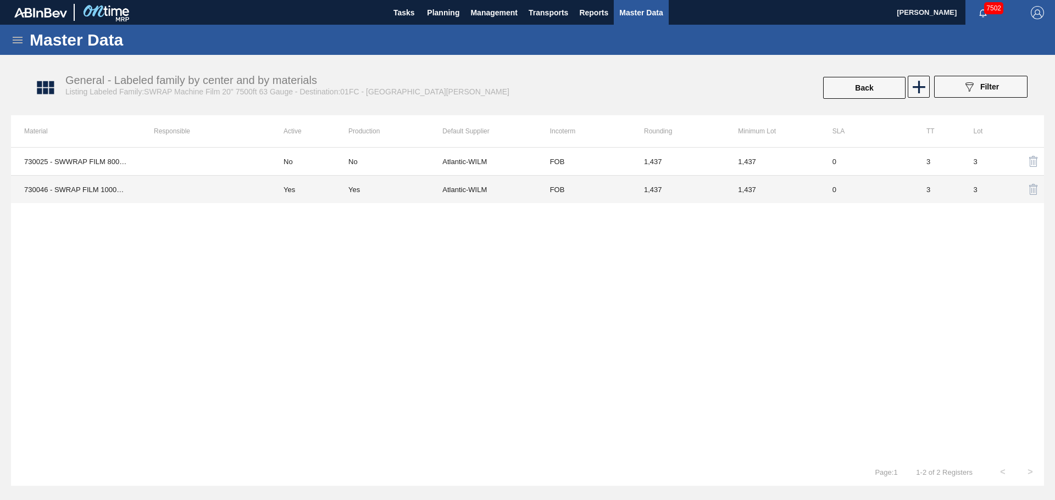
click at [352, 196] on td "Yes" at bounding box center [395, 190] width 94 height 28
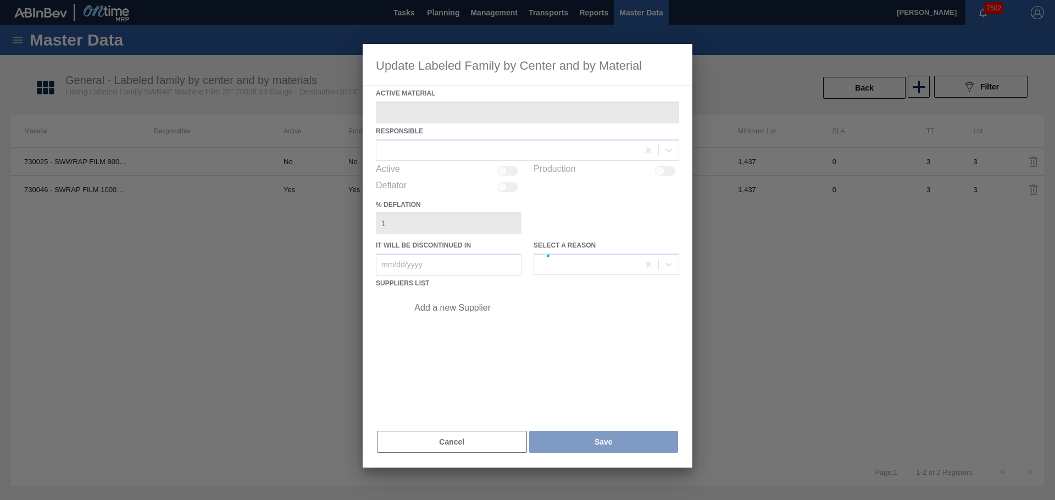
type Material "730046 - SWRAP FILM 10000' 19.7 IN 47GA MACH NO S"
checkbox input "true"
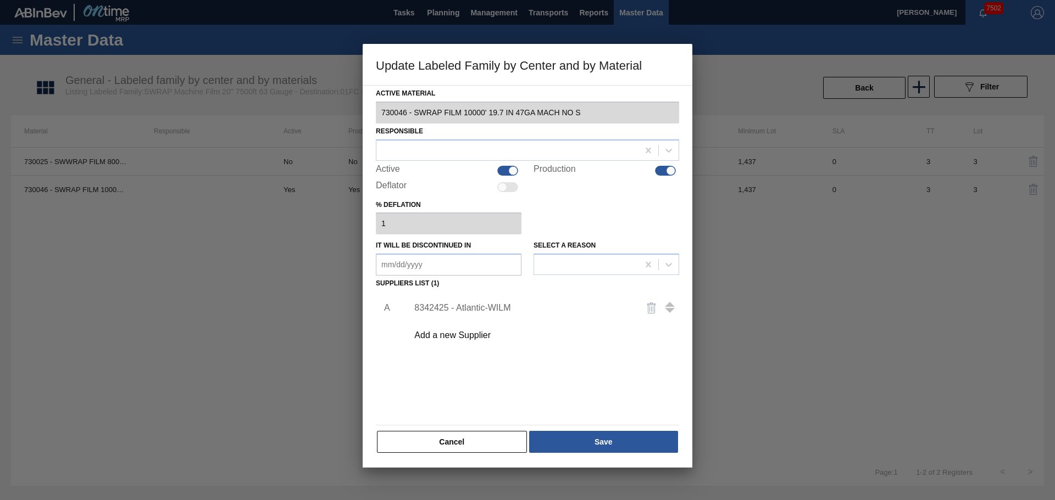
click at [483, 306] on div "8342425 - Atlantic-WILM" at bounding box center [521, 308] width 215 height 10
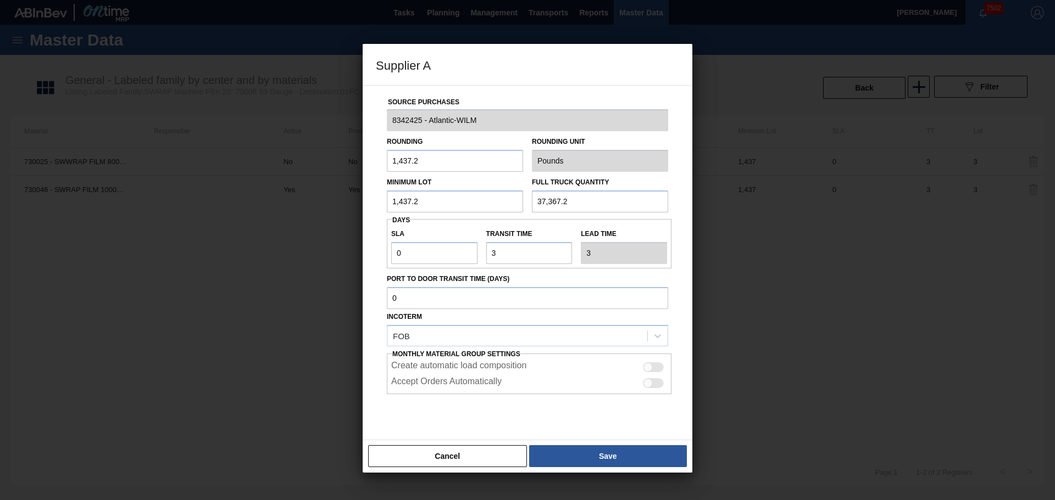
click at [520, 160] on div "Rounding 1,437.2 Rounding Unit Pounds" at bounding box center [527, 151] width 290 height 41
click at [428, 460] on button "Cancel" at bounding box center [447, 456] width 159 height 22
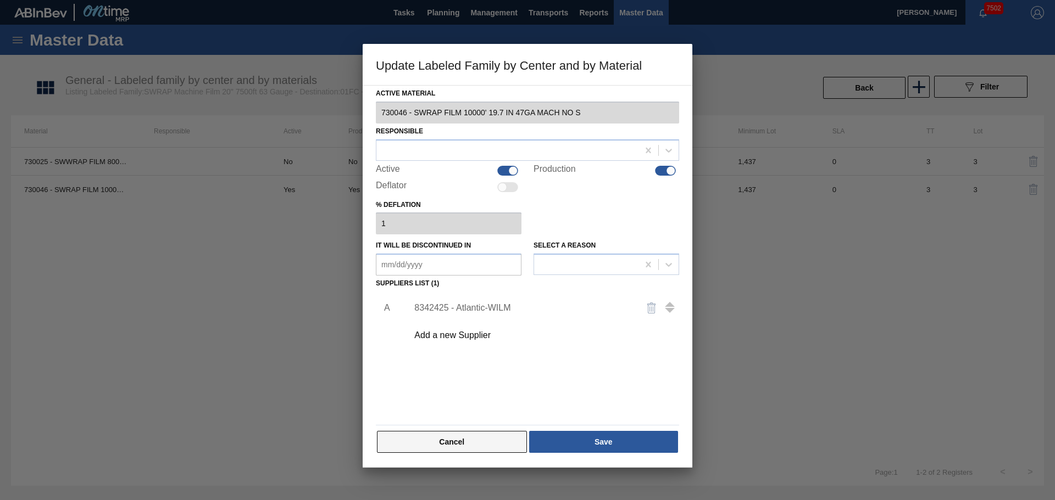
click at [427, 447] on button "Cancel" at bounding box center [452, 442] width 150 height 22
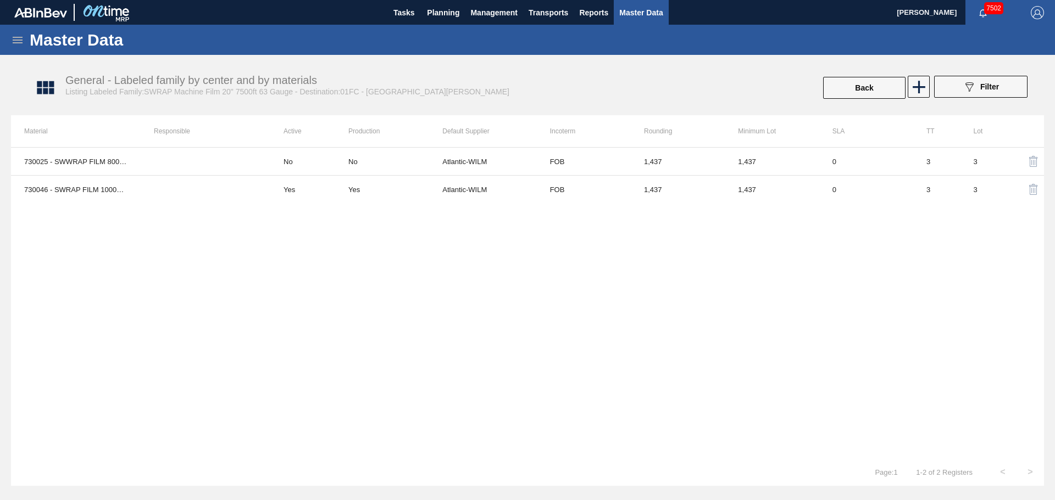
click at [16, 35] on icon at bounding box center [17, 40] width 13 height 13
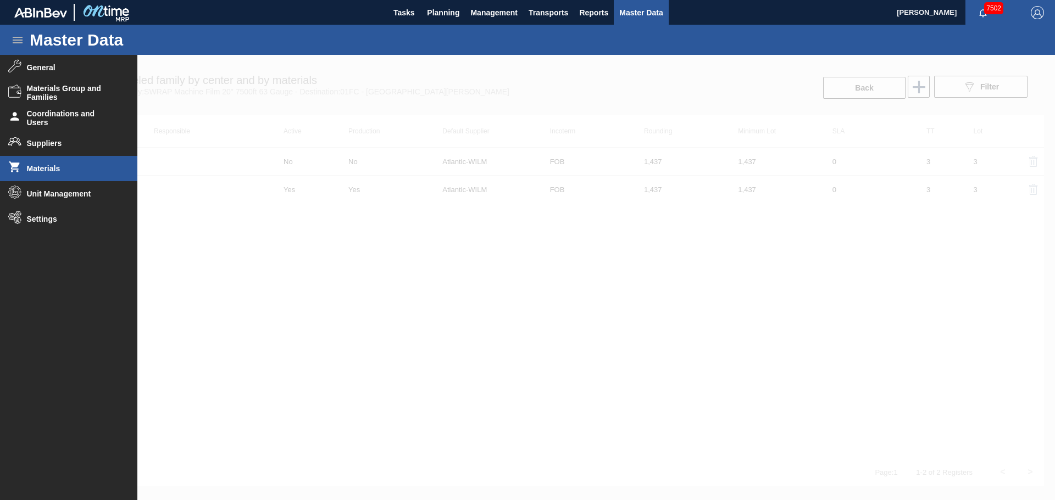
click at [50, 165] on span "Materials" at bounding box center [72, 168] width 91 height 9
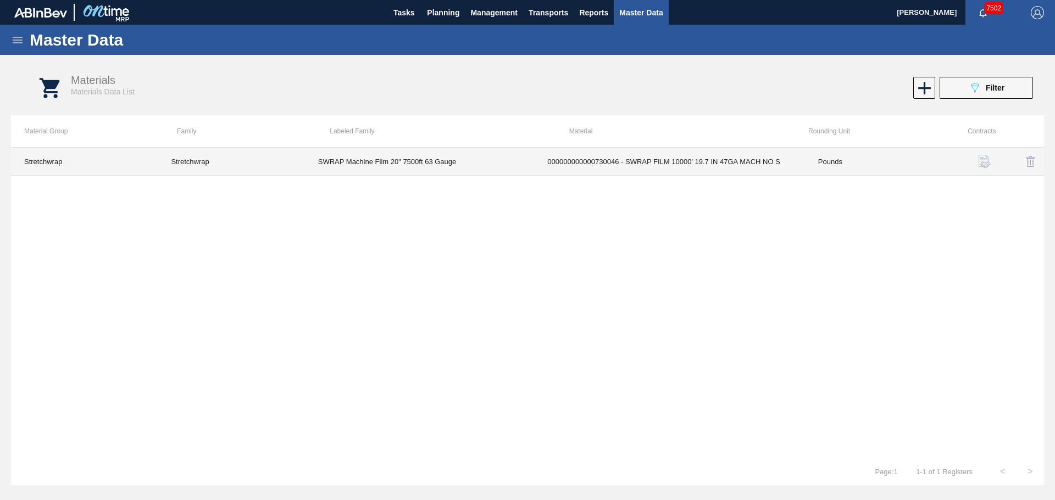
click at [795, 158] on td "000000000000730046 - SWRAP FILM 10000' 19.7 IN 47GA MACH NO S" at bounding box center [669, 162] width 271 height 28
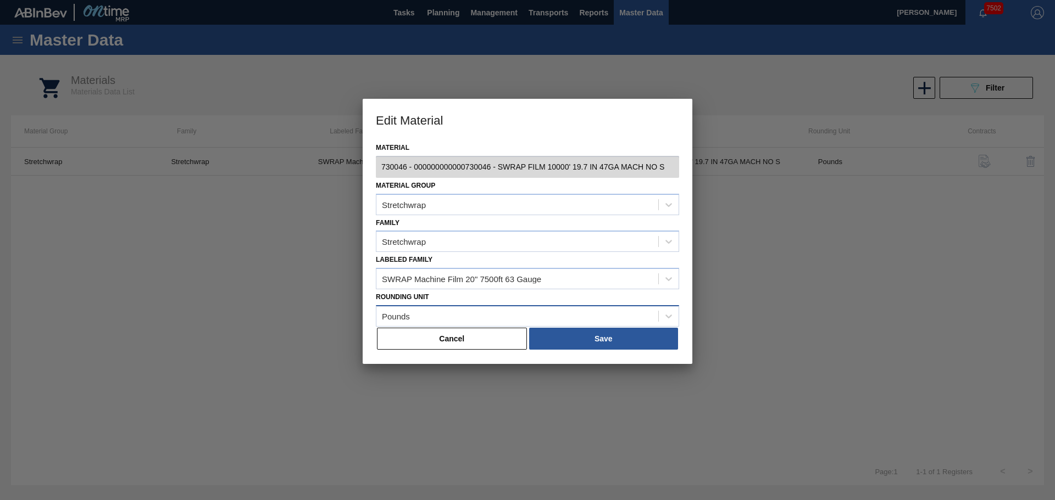
click at [538, 315] on div "Pounds" at bounding box center [517, 316] width 282 height 16
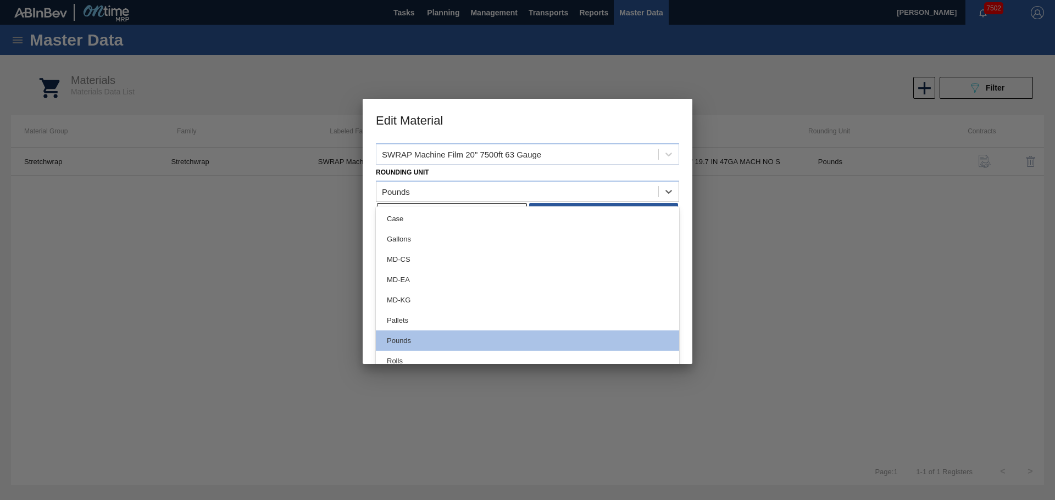
scroll to position [132, 0]
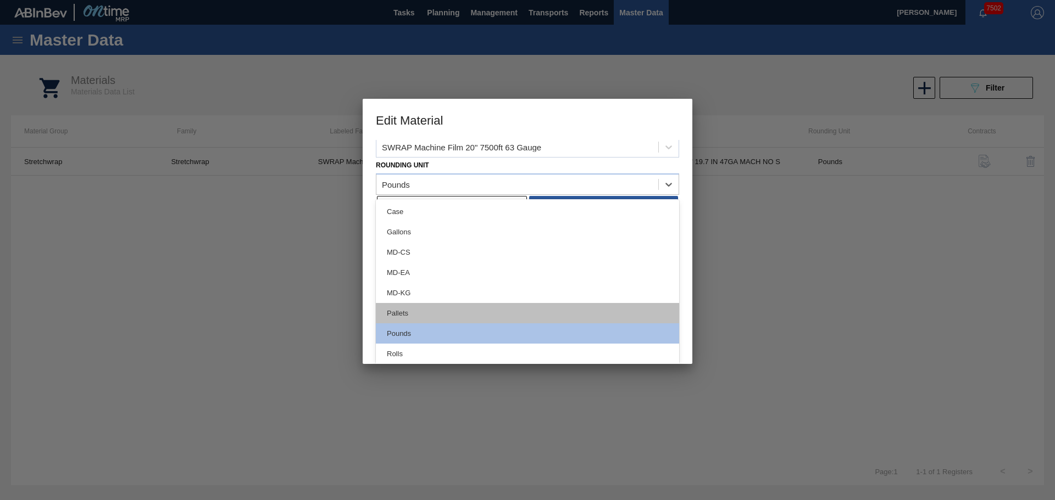
click at [387, 317] on div "Pallets" at bounding box center [527, 313] width 303 height 20
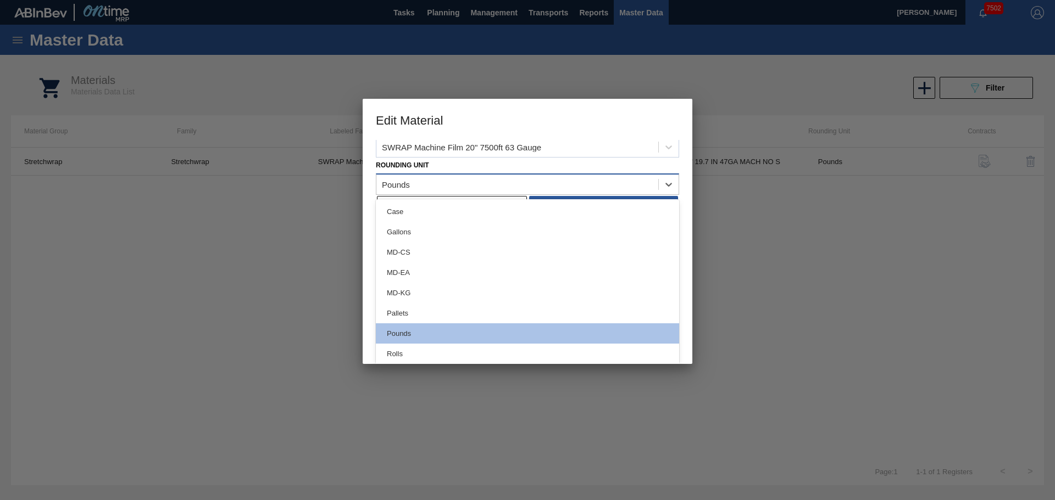
scroll to position [0, 0]
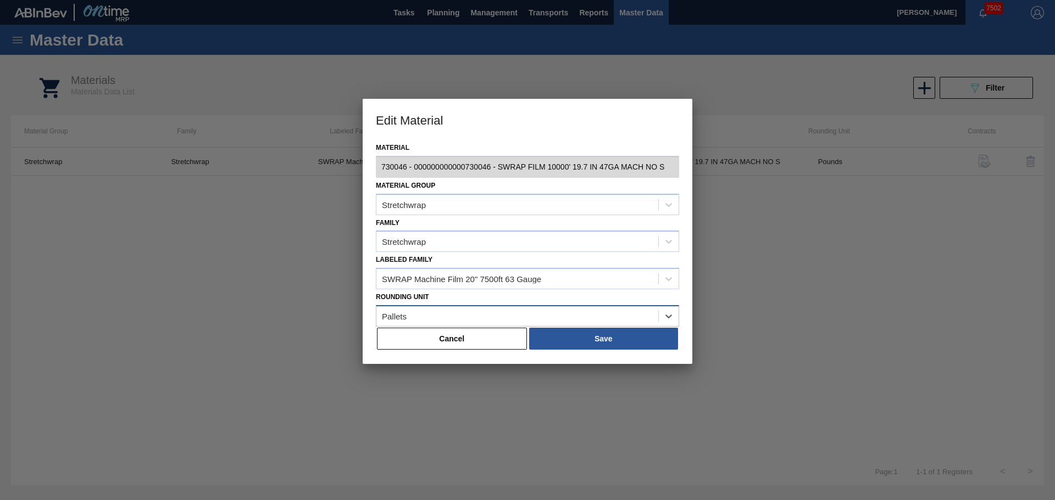
click at [386, 313] on div "Pallets" at bounding box center [394, 315] width 25 height 9
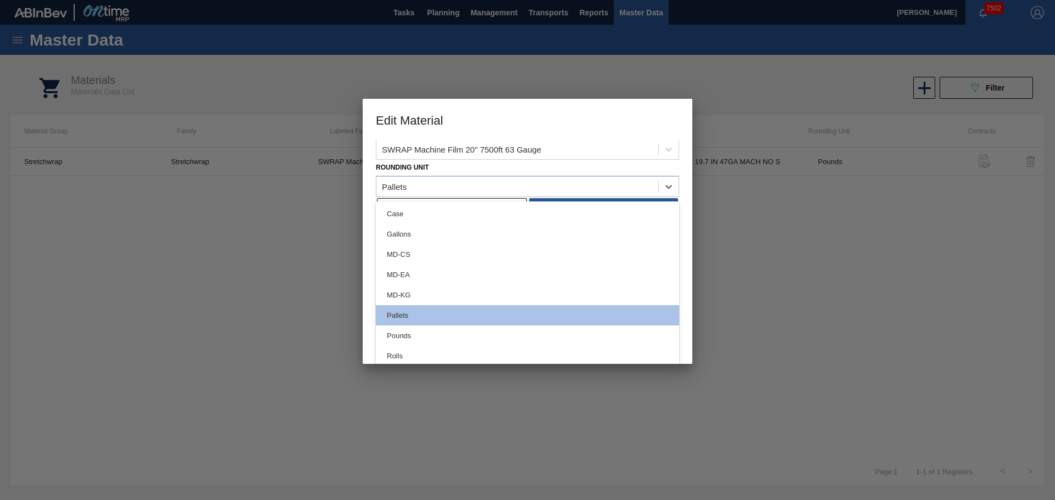
scroll to position [132, 0]
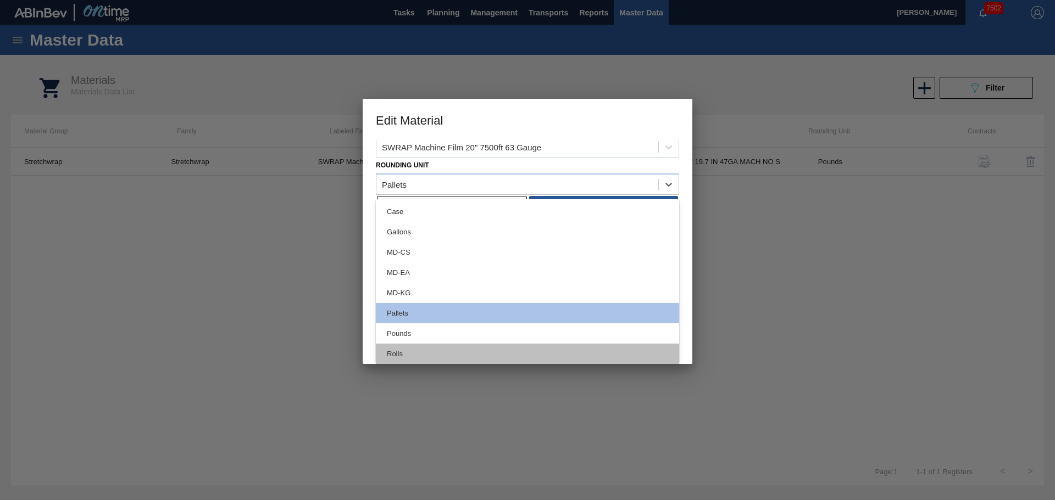
click at [393, 349] on div "Rolls" at bounding box center [527, 354] width 303 height 20
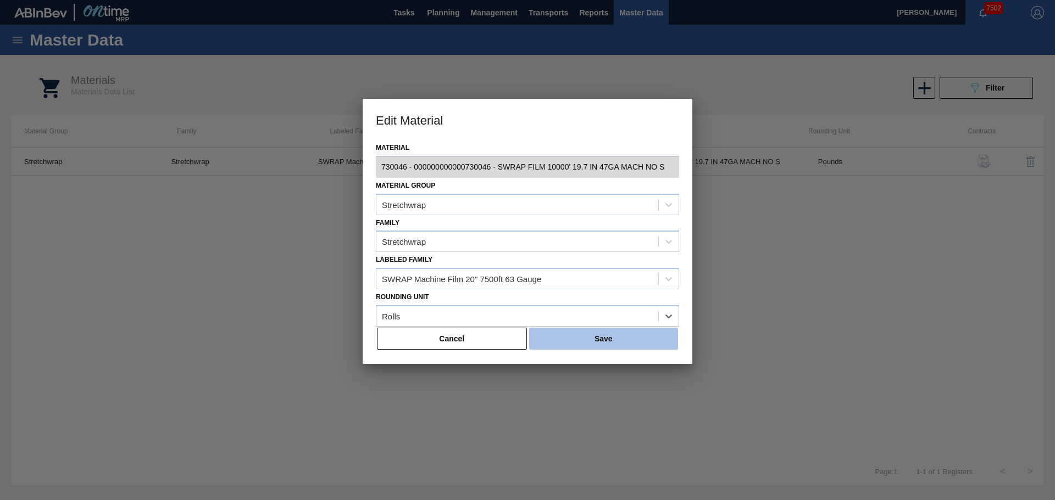
click at [581, 344] on button "Save" at bounding box center [603, 339] width 149 height 22
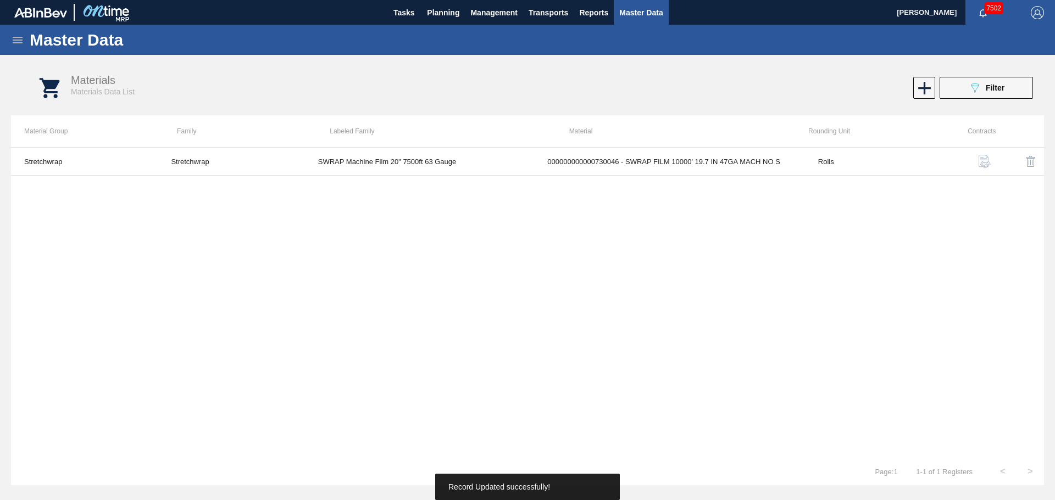
click at [774, 349] on div "Stretchwrap Stretchwrap SWRAP Machine Film 20" 7500ft 63 Gauge 0000000000007300…" at bounding box center [527, 302] width 1033 height 311
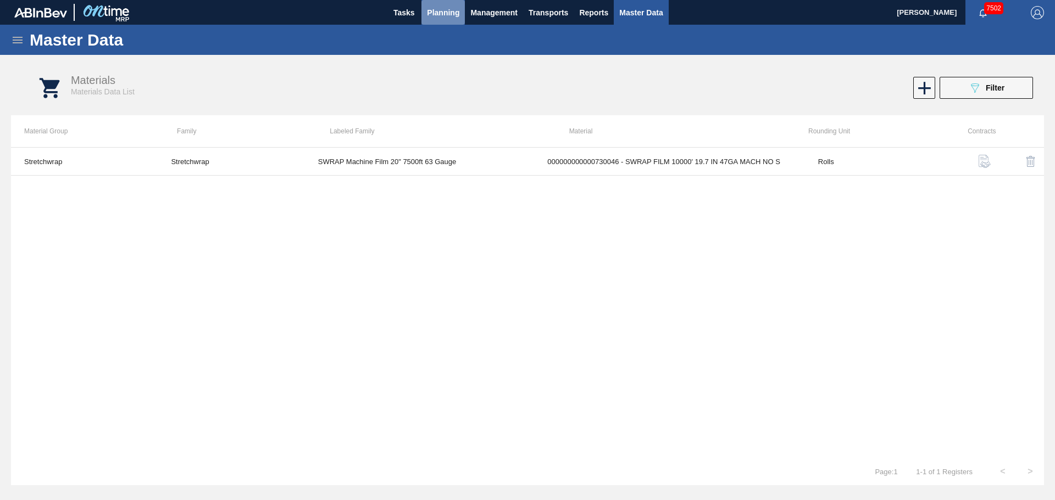
click at [447, 15] on span "Planning" at bounding box center [443, 12] width 32 height 13
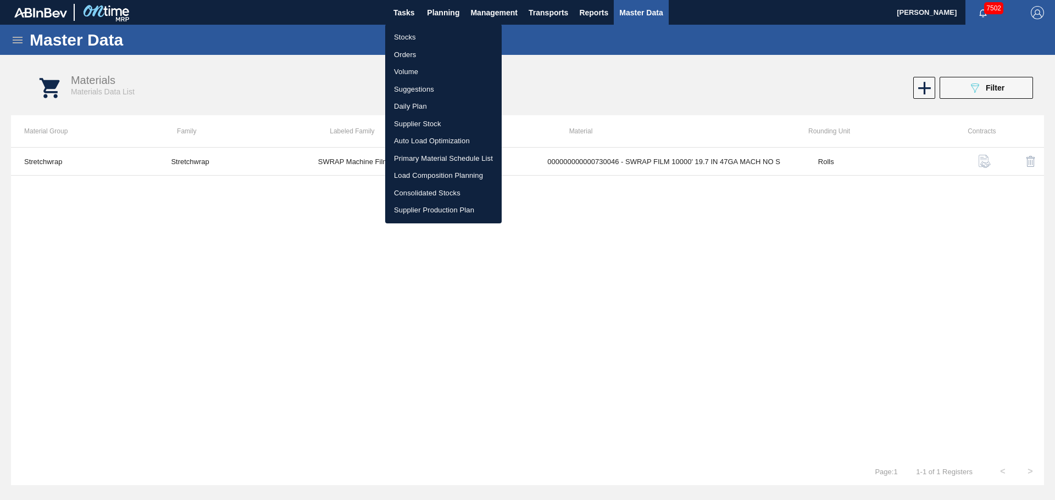
click at [403, 40] on li "Stocks" at bounding box center [443, 38] width 116 height 18
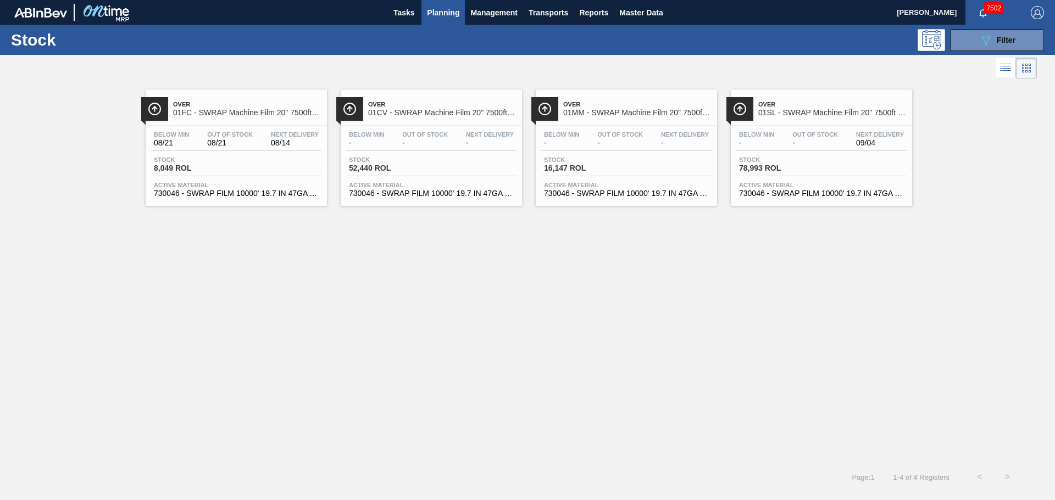
click at [204, 113] on span "01FC - SWRAP Machine Film 20" 7500ft 63 Gauge" at bounding box center [247, 113] width 148 height 8
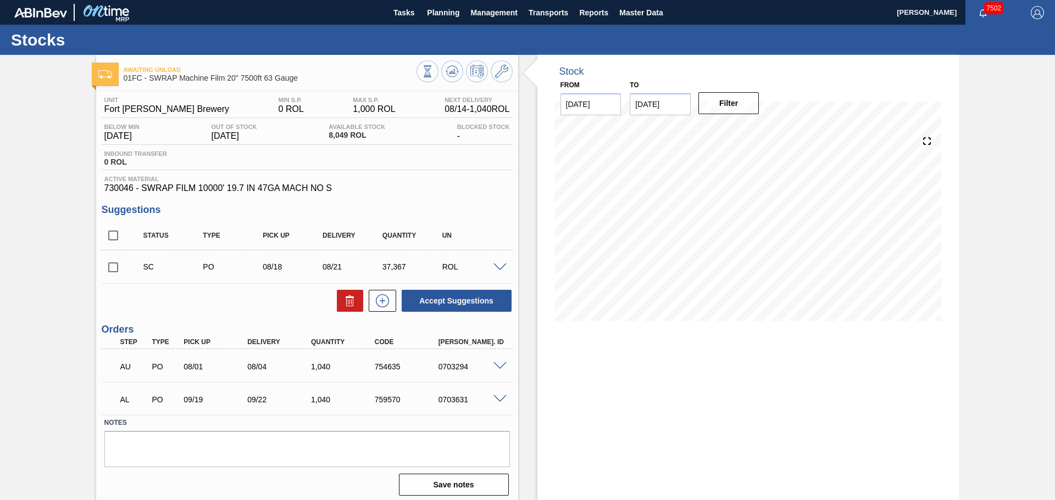
click at [508, 109] on span "08/14 - 1,040 ROL" at bounding box center [476, 109] width 65 height 10
click at [495, 266] on span at bounding box center [499, 268] width 13 height 8
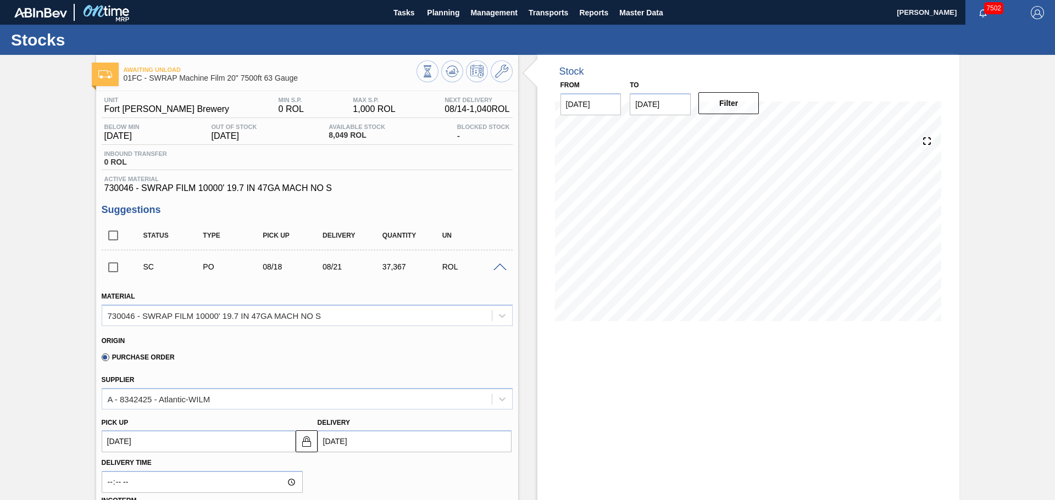
click at [495, 266] on span at bounding box center [499, 268] width 13 height 8
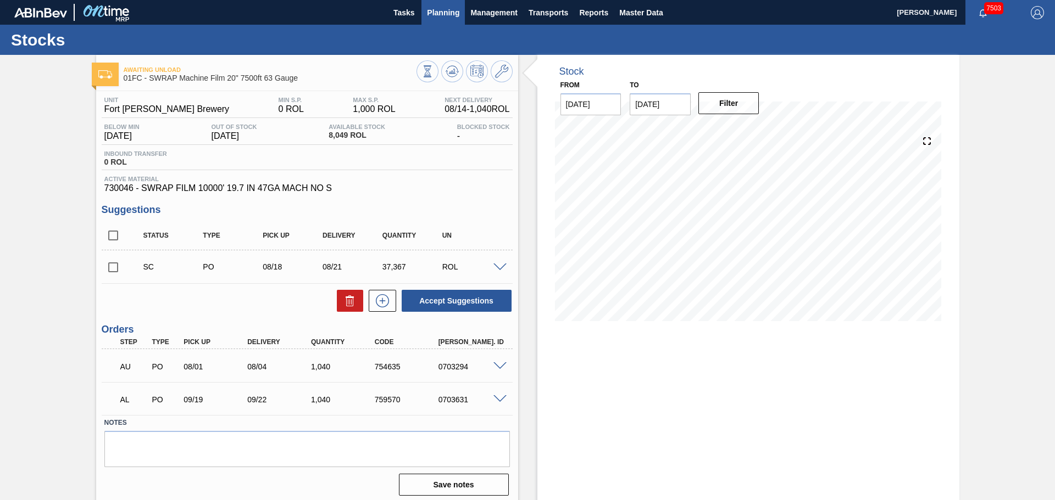
click at [447, 16] on span "Planning" at bounding box center [443, 12] width 32 height 13
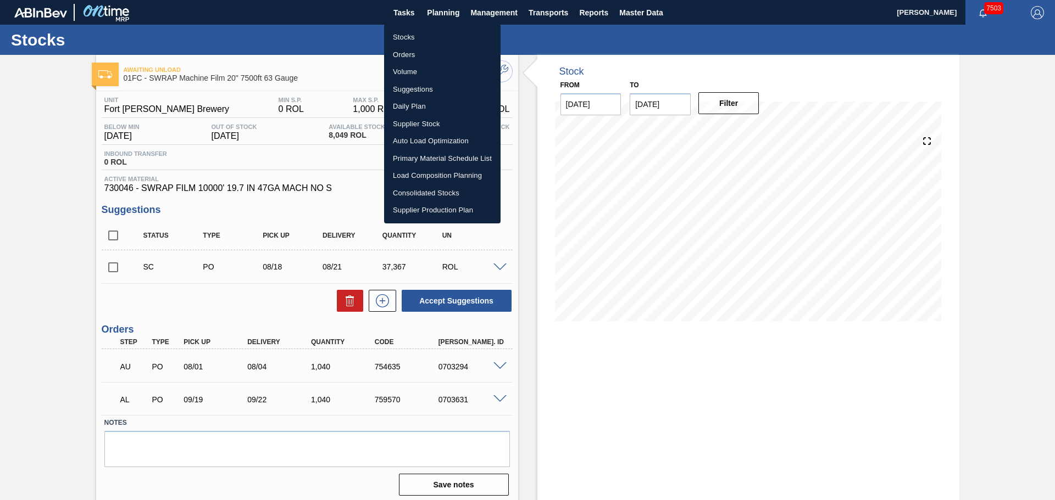
click at [420, 36] on li "Stocks" at bounding box center [442, 38] width 116 height 18
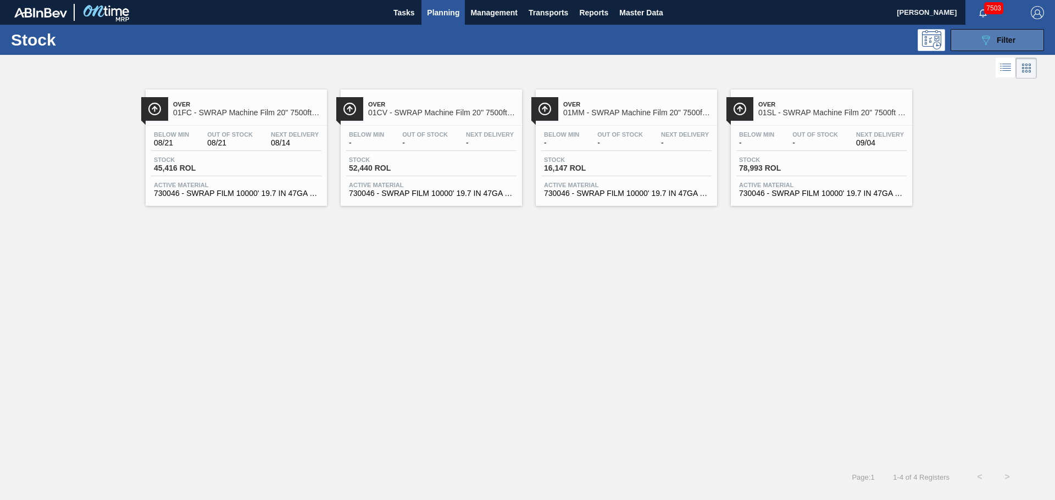
click at [996, 40] on span "Filter" at bounding box center [1005, 40] width 19 height 9
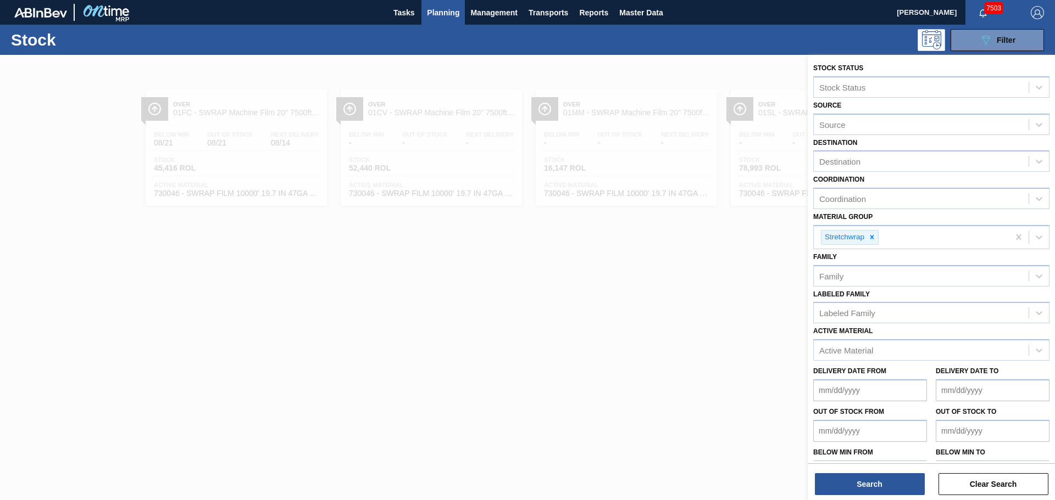
click at [677, 286] on div at bounding box center [527, 305] width 1055 height 500
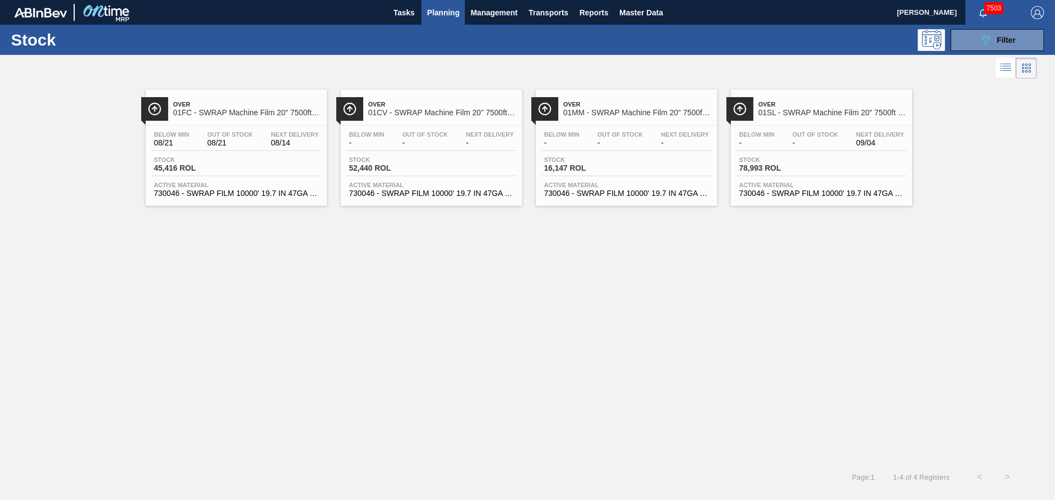
click at [228, 127] on div "Below Min 08/21 Out Of Stock 08/21 Next Delivery 08/14 Stock 45,416 ROL Active …" at bounding box center [236, 163] width 181 height 75
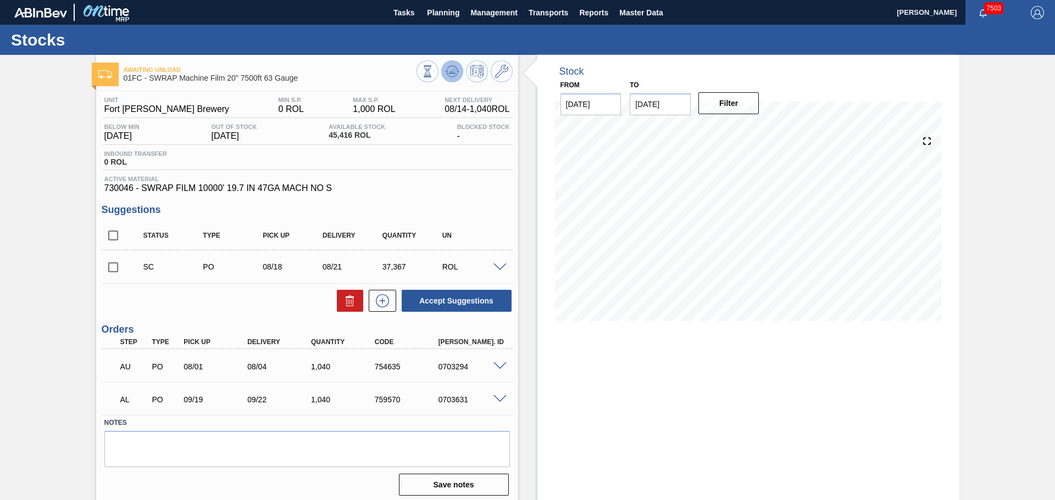
click at [433, 69] on icon at bounding box center [427, 71] width 12 height 12
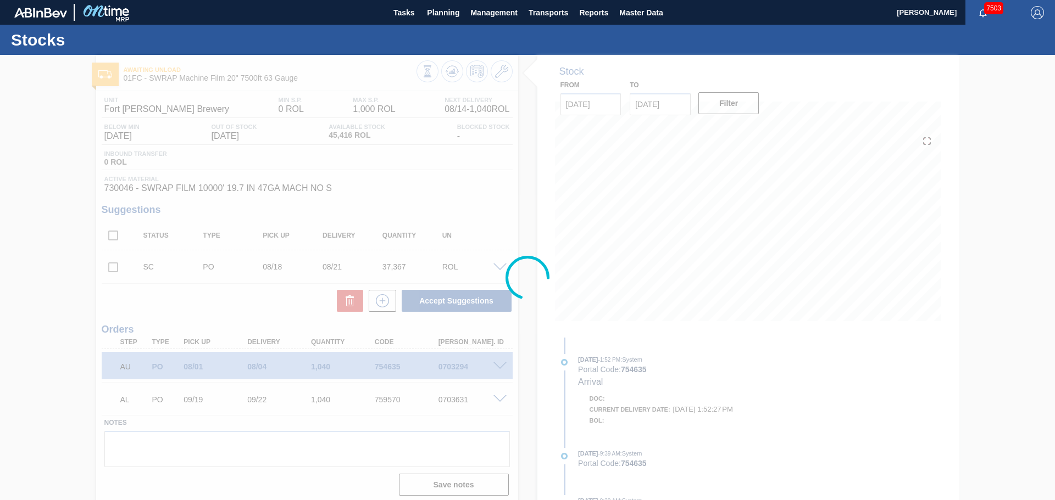
click at [666, 95] on div at bounding box center [527, 277] width 1055 height 445
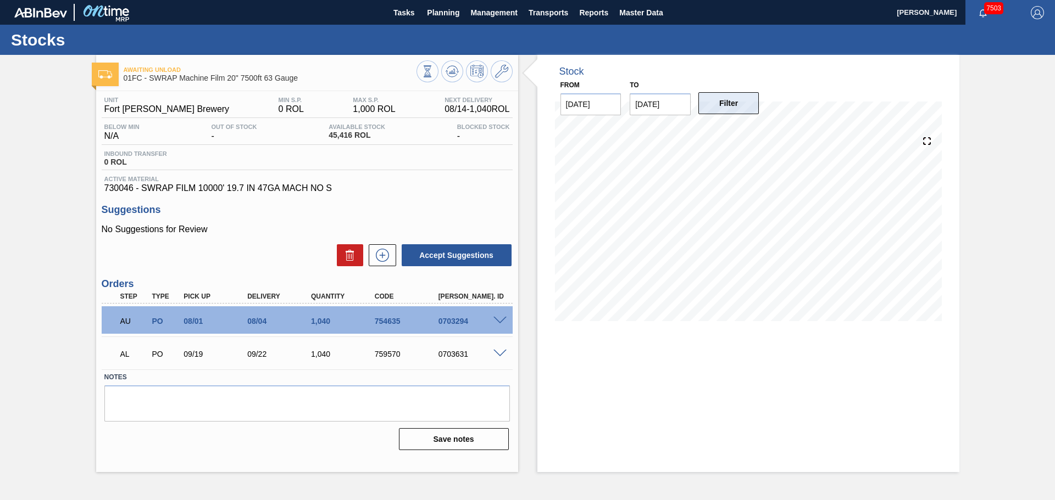
click at [742, 105] on button "Filter" at bounding box center [728, 103] width 61 height 22
click at [546, 331] on div "Stock From [DATE] to [DATE] Filter 08/18 Stock Projection 41,753.524 SAP Planni…" at bounding box center [748, 196] width 422 height 283
drag, startPoint x: 369, startPoint y: 132, endPoint x: 354, endPoint y: 135, distance: 15.7
click at [354, 135] on span "45,416 ROL" at bounding box center [356, 135] width 57 height 8
click at [359, 169] on div "Inbound Transfer 0 ROL" at bounding box center [307, 160] width 411 height 20
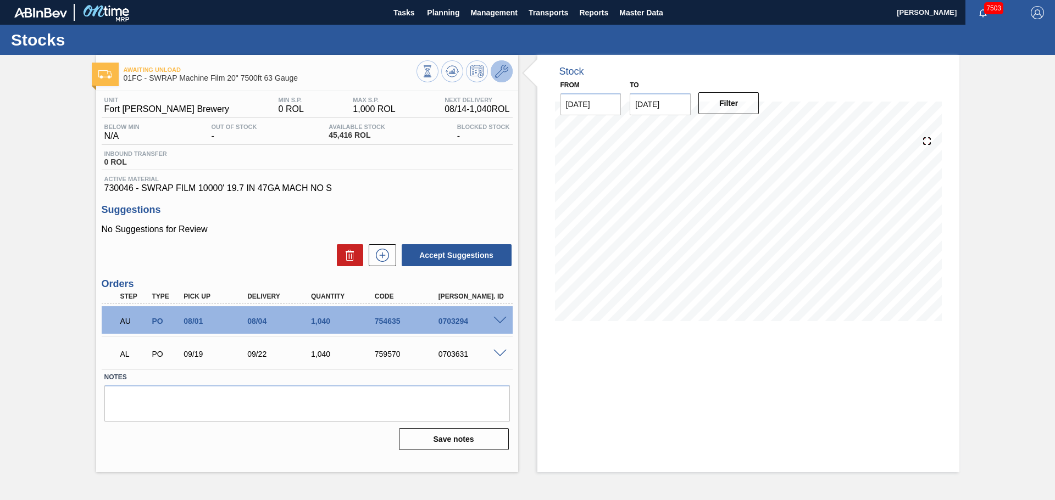
drag, startPoint x: 329, startPoint y: 163, endPoint x: 498, endPoint y: 71, distance: 192.0
click at [329, 163] on div "Inbound Transfer 0 ROL" at bounding box center [307, 160] width 411 height 20
drag, startPoint x: 371, startPoint y: 136, endPoint x: 356, endPoint y: 135, distance: 14.3
click at [356, 135] on span "45,416 ROL" at bounding box center [356, 135] width 57 height 8
click at [383, 168] on div "Inbound Transfer 0 ROL" at bounding box center [307, 160] width 411 height 20
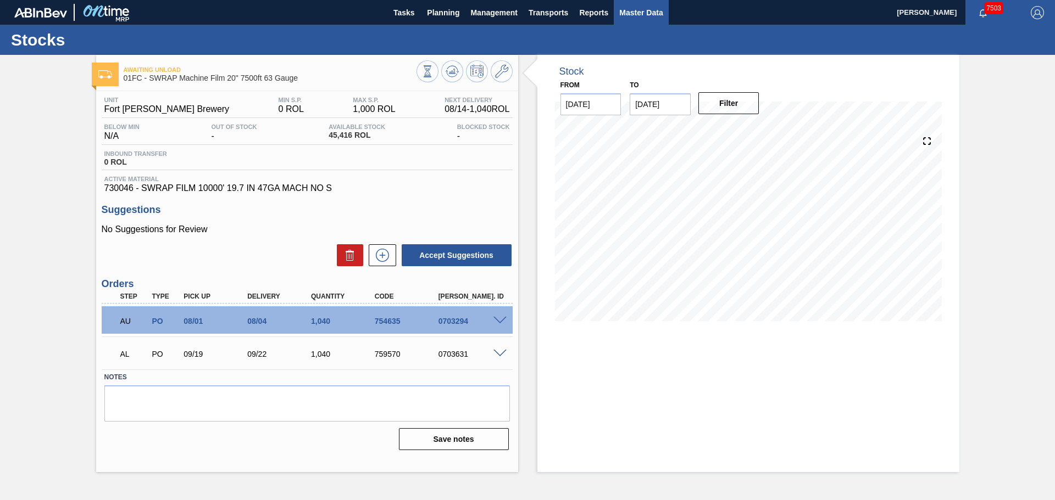
click at [642, 11] on span "Master Data" at bounding box center [640, 12] width 43 height 13
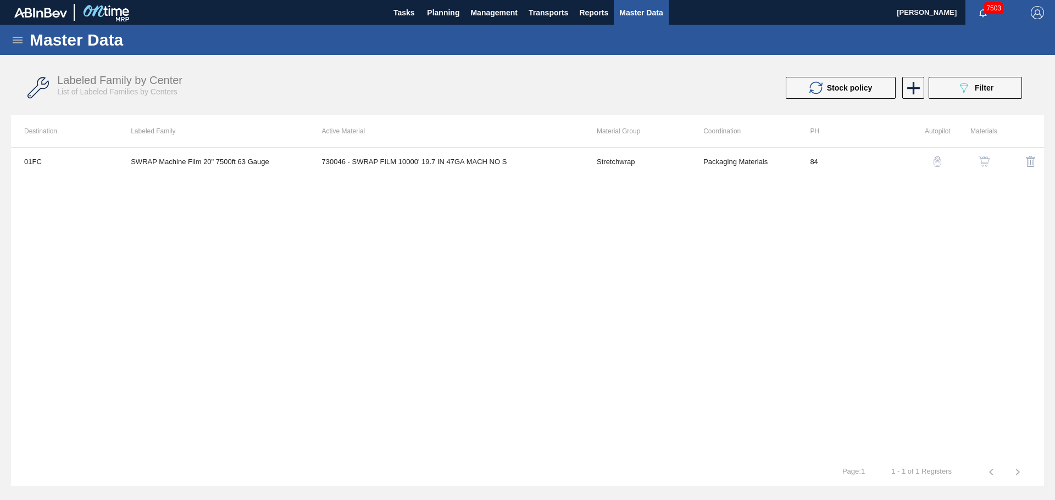
click at [23, 48] on div "Master Data" at bounding box center [527, 40] width 1055 height 30
click at [16, 38] on icon at bounding box center [17, 40] width 13 height 13
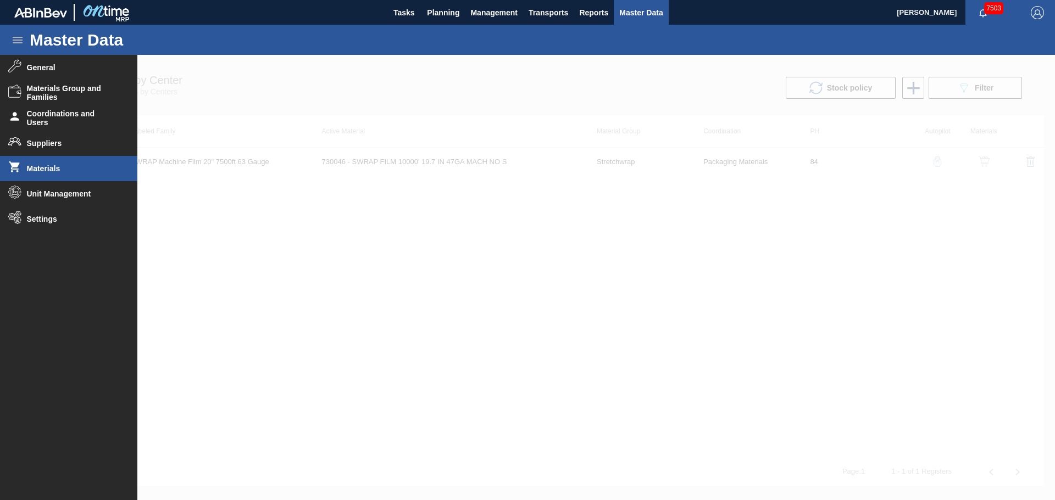
click at [39, 165] on span "Materials" at bounding box center [72, 168] width 91 height 9
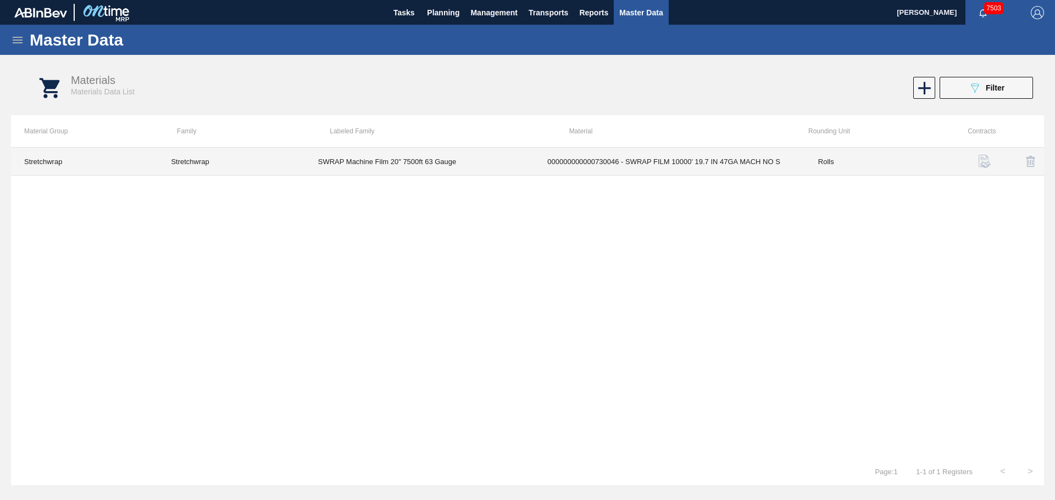
click at [760, 165] on td "000000000000730046 - SWRAP FILM 10000' 19.7 IN 47GA MACH NO S" at bounding box center [669, 162] width 271 height 28
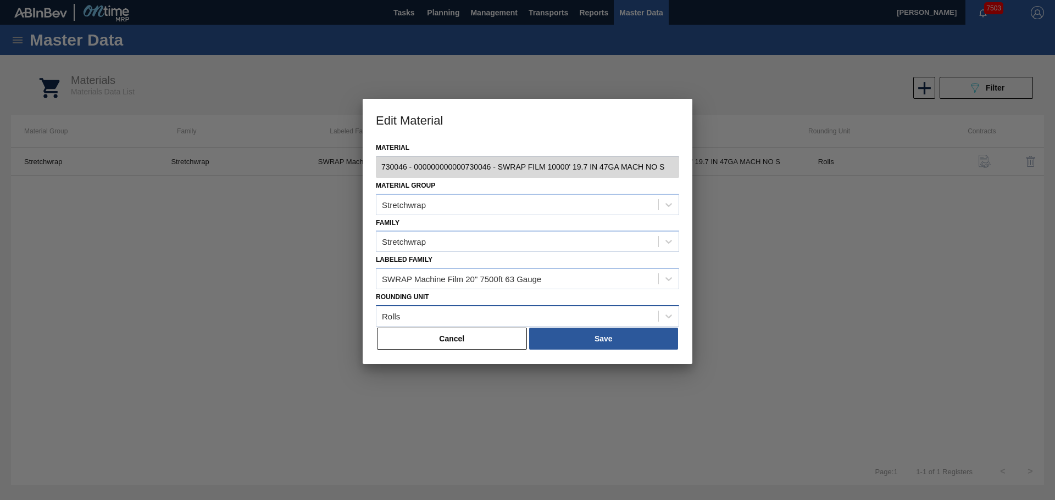
click at [430, 322] on div "Rolls" at bounding box center [517, 316] width 282 height 16
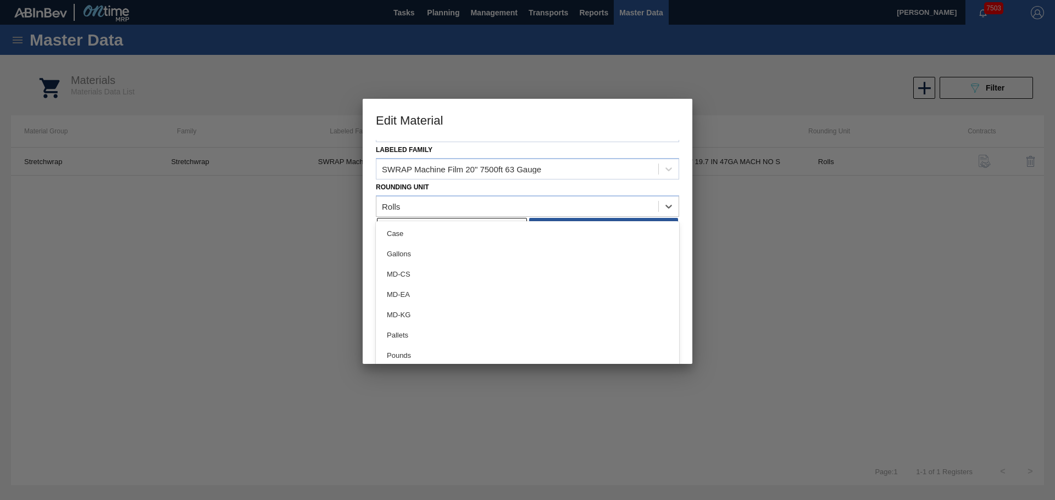
scroll to position [132, 0]
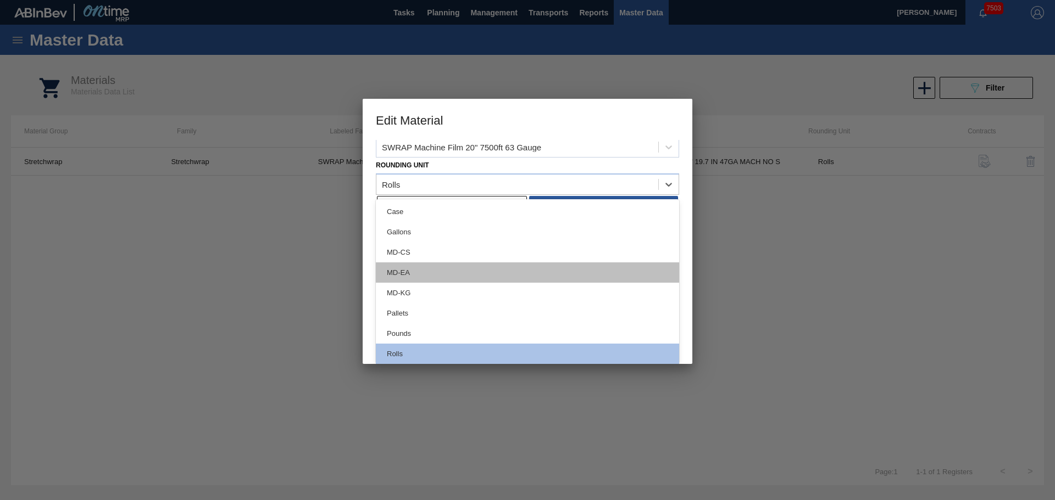
click at [396, 270] on div "MD-EA" at bounding box center [527, 273] width 303 height 20
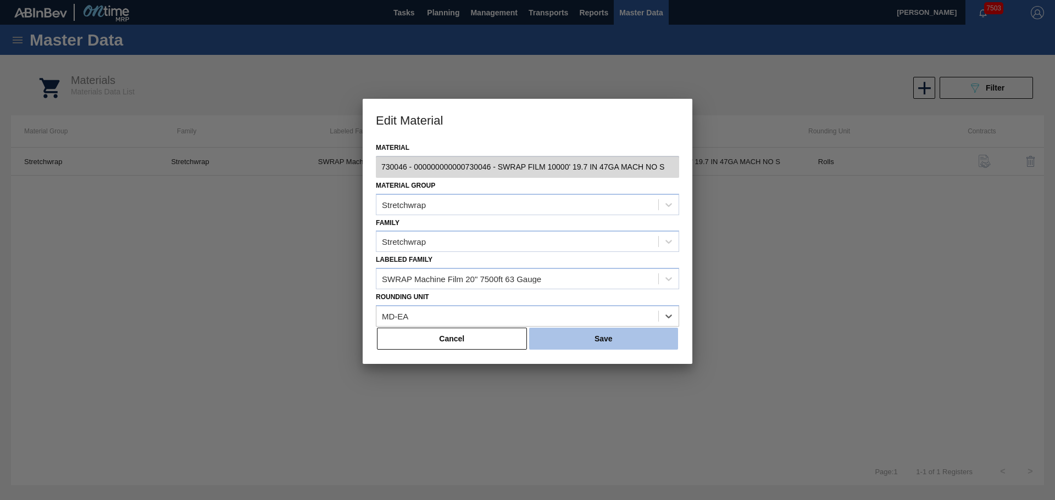
click at [617, 334] on button "Save" at bounding box center [603, 339] width 149 height 22
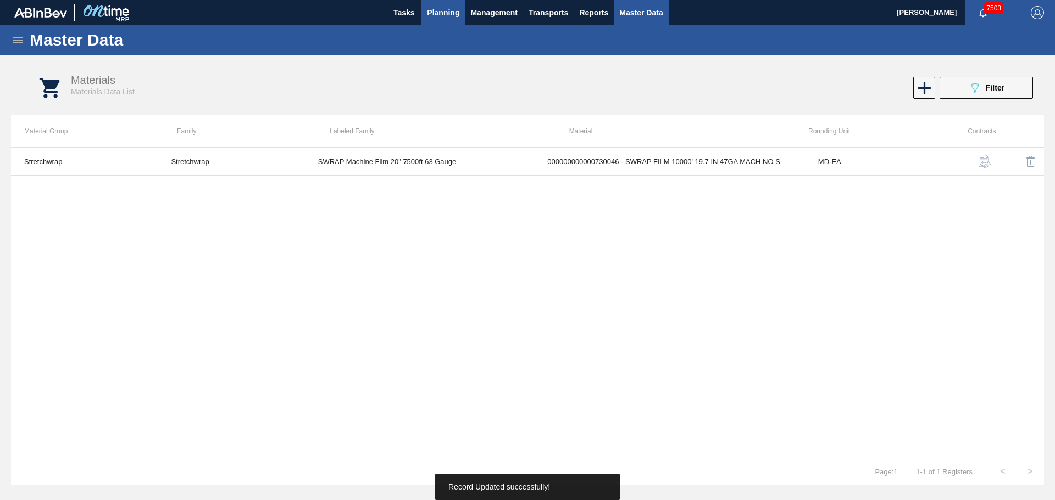
click at [438, 14] on span "Planning" at bounding box center [443, 12] width 32 height 13
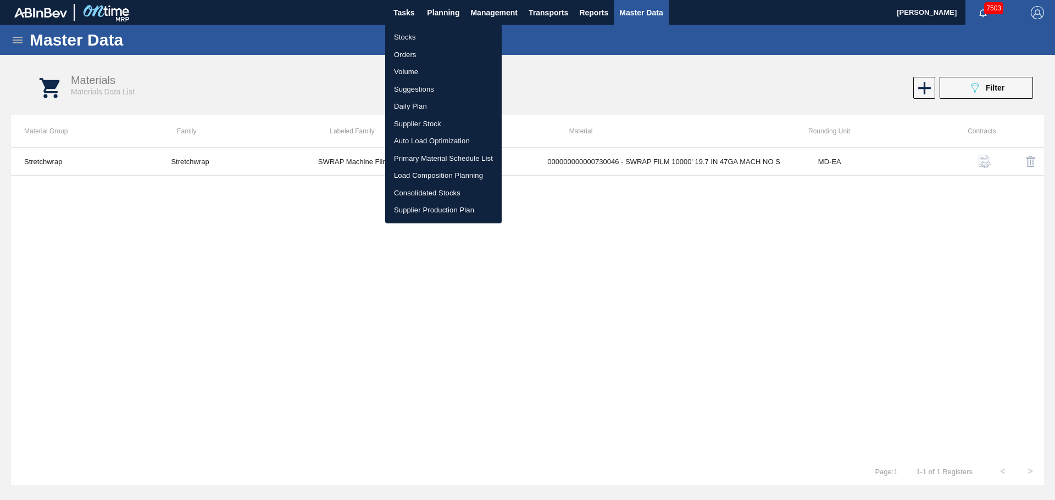
click at [400, 36] on li "Stocks" at bounding box center [443, 38] width 116 height 18
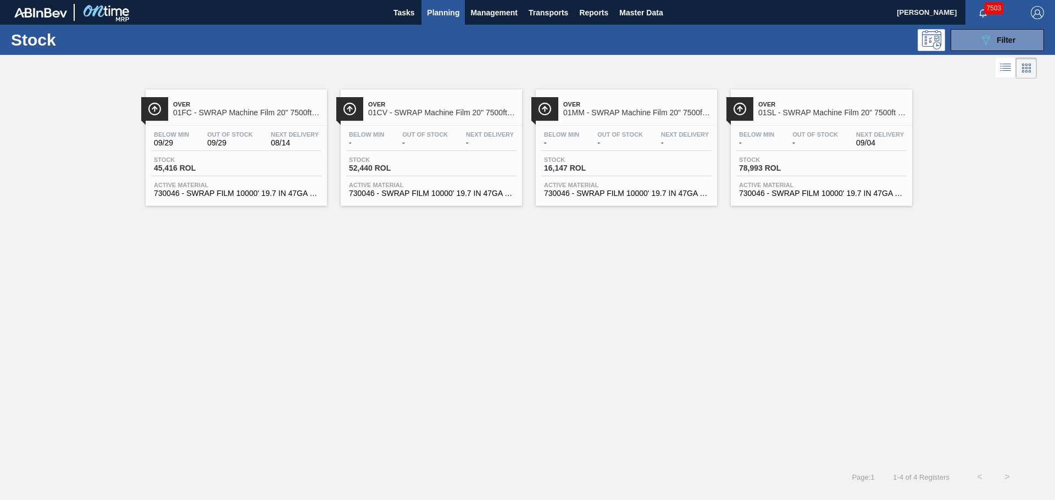
click at [210, 107] on span "Over" at bounding box center [247, 104] width 148 height 7
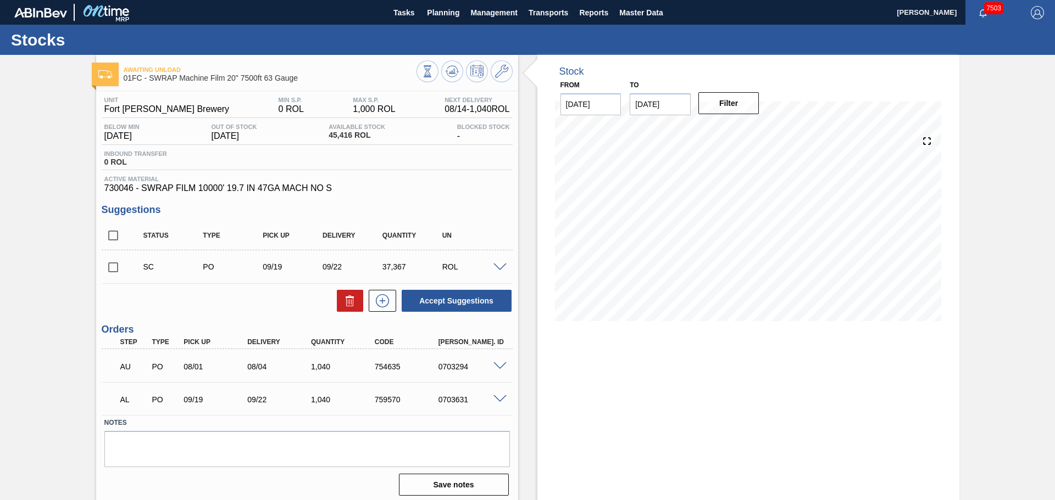
click at [449, 74] on icon at bounding box center [451, 71] width 7 height 5
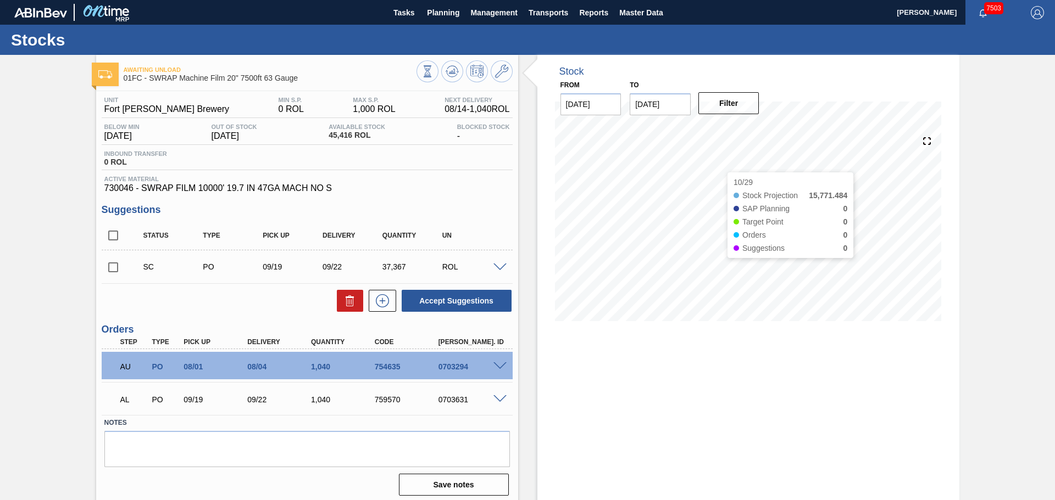
click at [744, 418] on div "Stock From [DATE] to [DATE] Filter 10/29 Stock Projection 15,771.484 SAP Planni…" at bounding box center [748, 280] width 422 height 450
click at [503, 72] on icon at bounding box center [501, 71] width 13 height 13
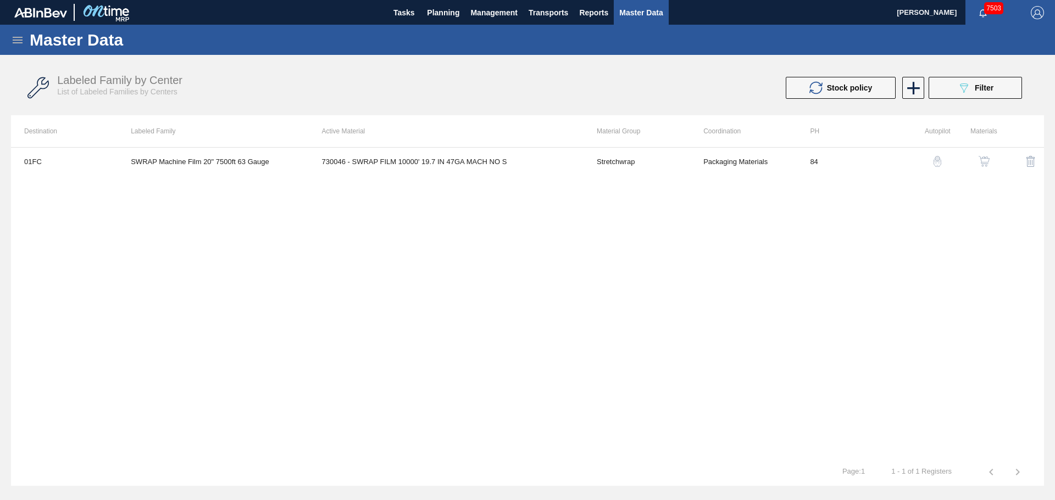
click at [16, 40] on icon at bounding box center [18, 40] width 10 height 7
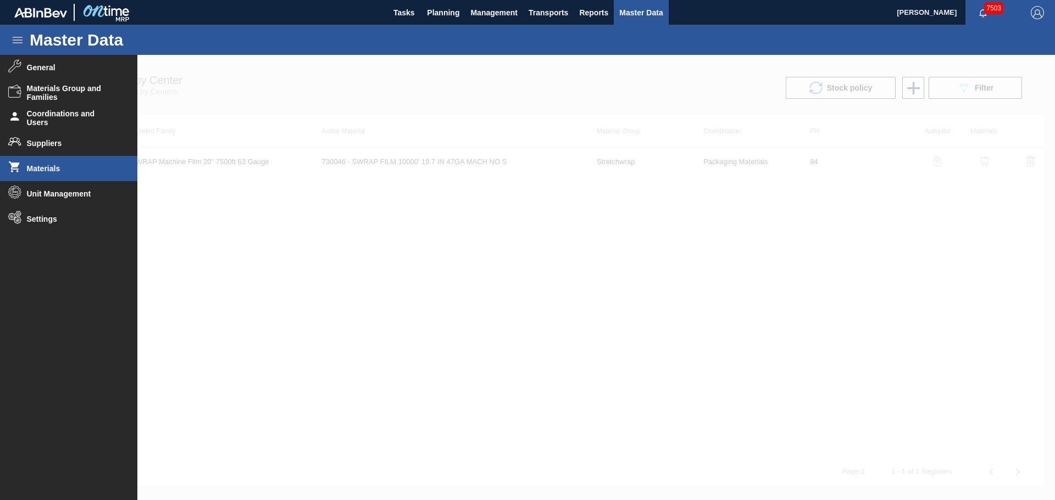
click at [40, 162] on li "Materials" at bounding box center [68, 168] width 137 height 25
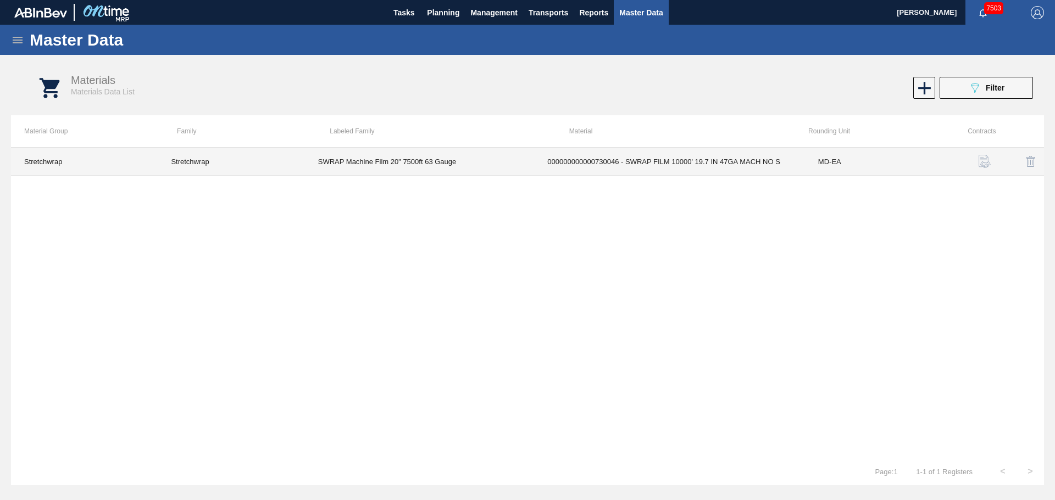
click at [477, 170] on td "SWRAP Machine Film 20" 7500ft 63 Gauge" at bounding box center [420, 162] width 230 height 28
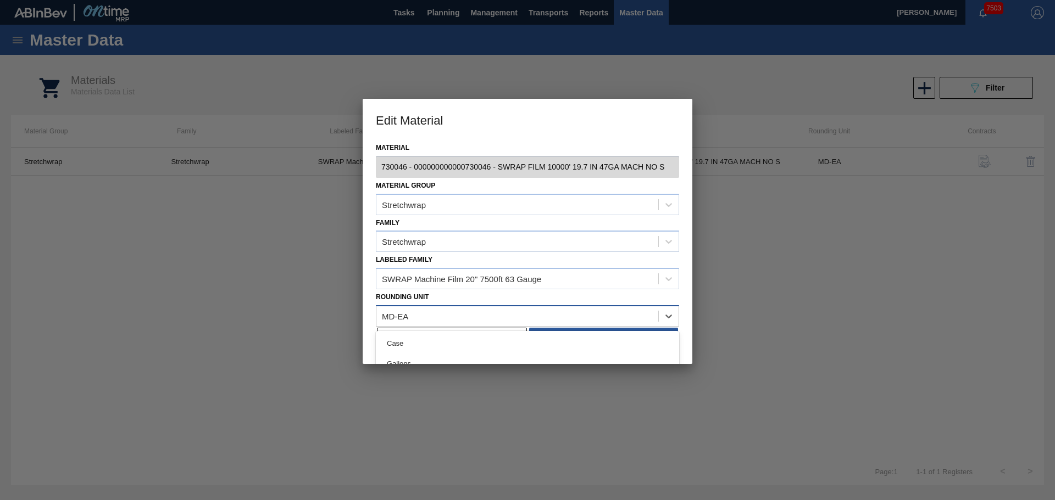
click at [604, 309] on div "MD-EA" at bounding box center [517, 316] width 282 height 16
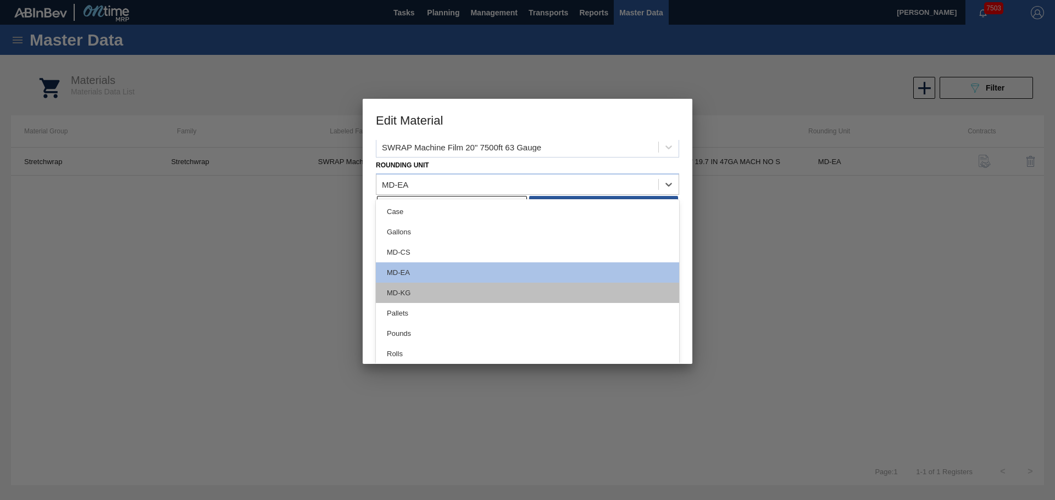
scroll to position [23, 0]
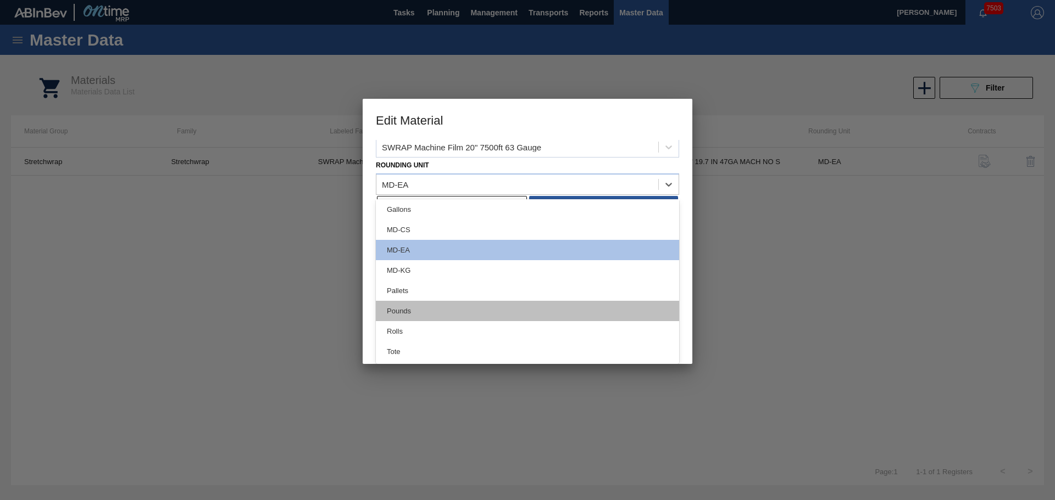
click at [404, 309] on div "Pounds" at bounding box center [527, 311] width 303 height 20
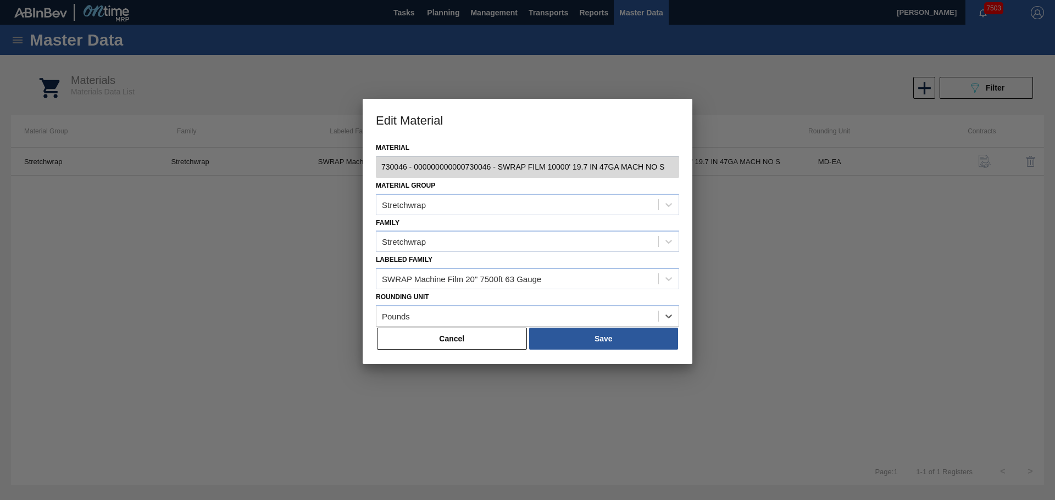
scroll to position [0, 0]
click at [589, 342] on button "Save" at bounding box center [603, 339] width 149 height 22
click at [587, 337] on button "Save" at bounding box center [603, 339] width 149 height 22
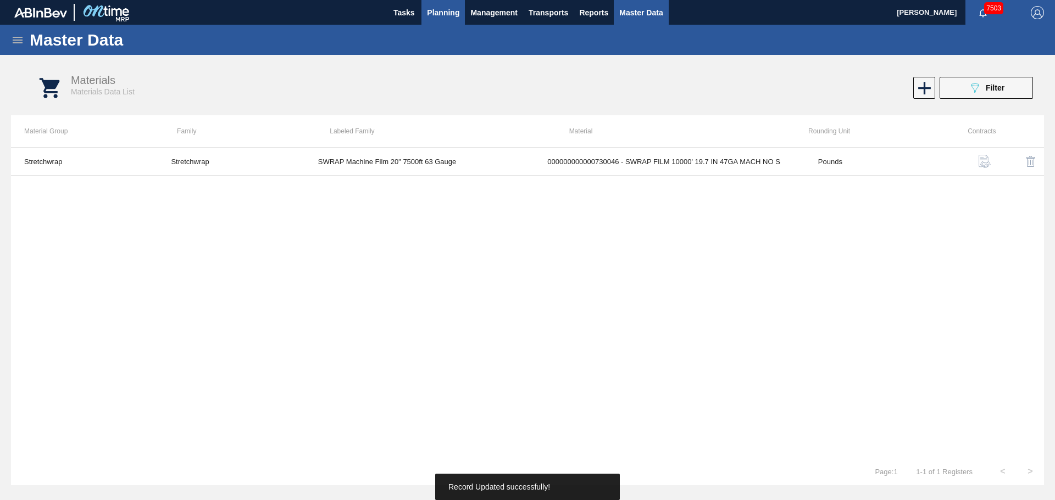
click at [446, 13] on span "Planning" at bounding box center [443, 12] width 32 height 13
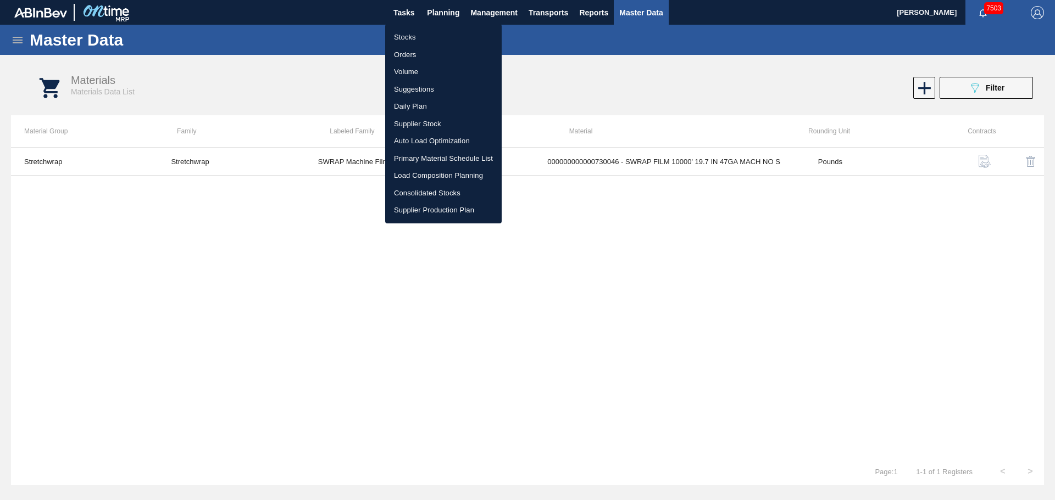
click at [414, 36] on li "Stocks" at bounding box center [443, 38] width 116 height 18
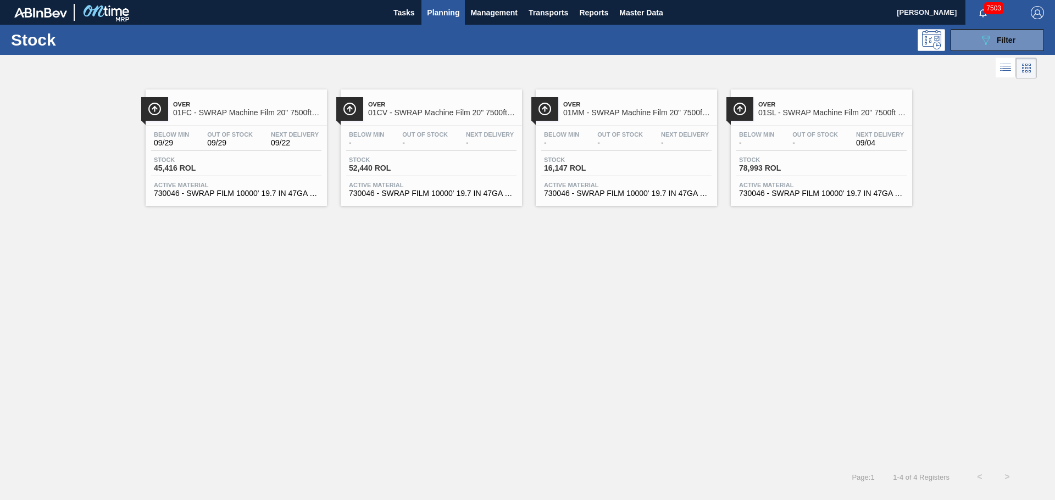
click at [216, 121] on div "Over 01FC - SWRAP Machine Film 20" 7500ft 63 Gauge Below Min 09/29 Out Of Stock…" at bounding box center [236, 148] width 181 height 116
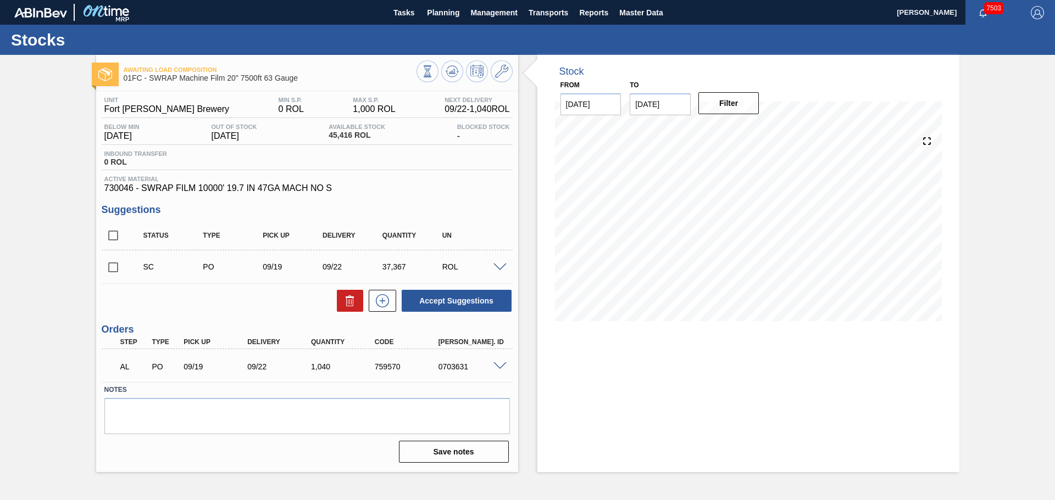
click at [433, 77] on icon at bounding box center [427, 71] width 12 height 12
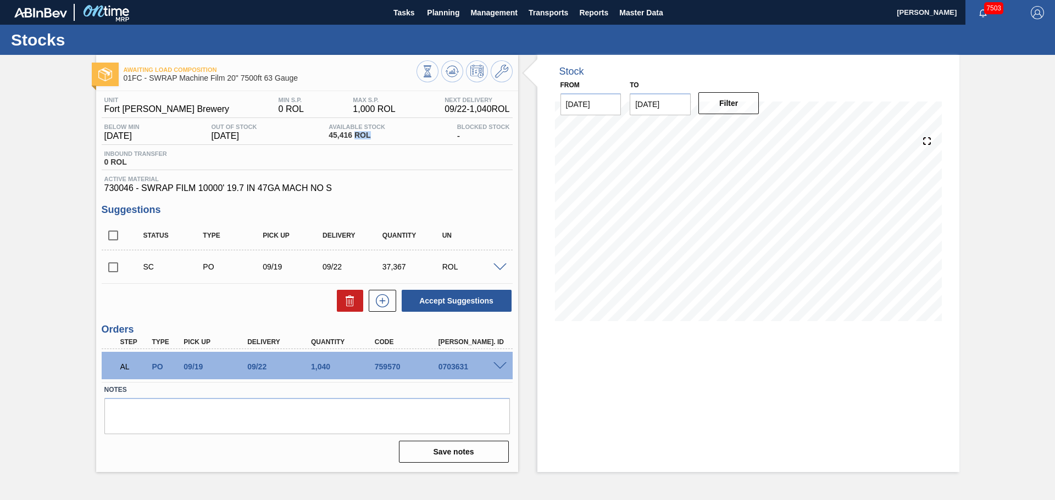
drag, startPoint x: 372, startPoint y: 137, endPoint x: 356, endPoint y: 137, distance: 15.9
click at [356, 137] on span "45,416 ROL" at bounding box center [356, 135] width 57 height 8
click at [520, 187] on div "Stock From [DATE] to [DATE] Filter 08/24 Stock Projection 33,180.904 SAP Planni…" at bounding box center [738, 263] width 441 height 417
click at [503, 77] on icon at bounding box center [501, 71] width 13 height 13
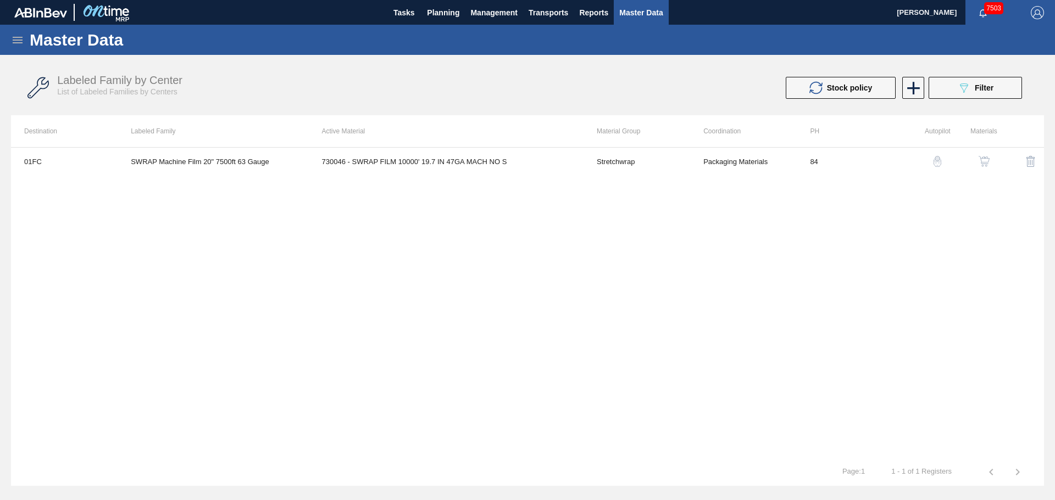
click at [20, 40] on icon at bounding box center [18, 40] width 10 height 7
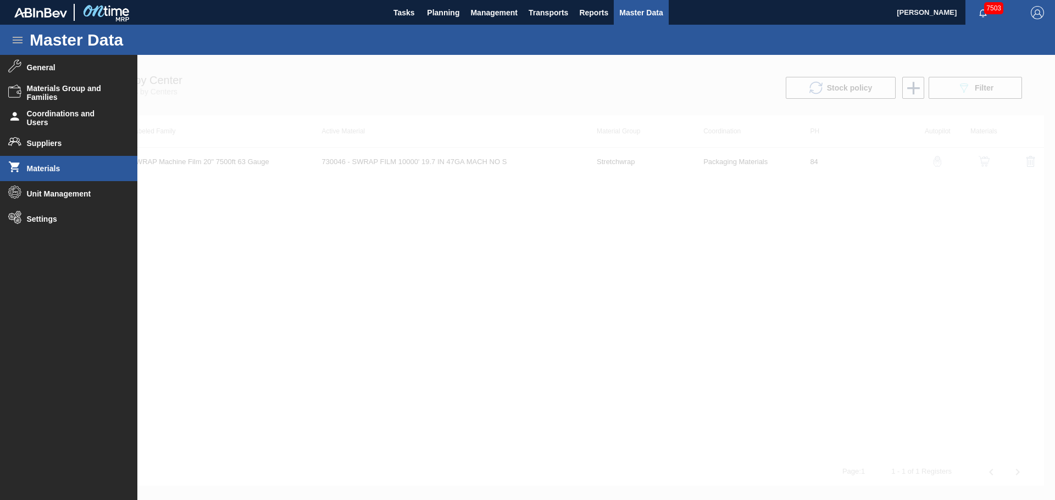
click at [49, 170] on span "Materials" at bounding box center [72, 168] width 91 height 9
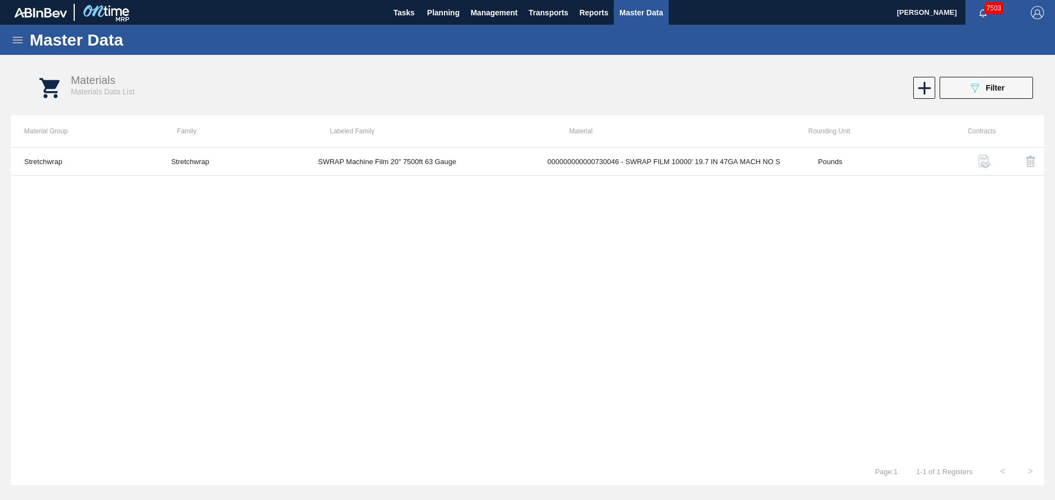
click at [683, 171] on td "000000000000730046 - SWRAP FILM 10000' 19.7 IN 47GA MACH NO S" at bounding box center [669, 162] width 271 height 28
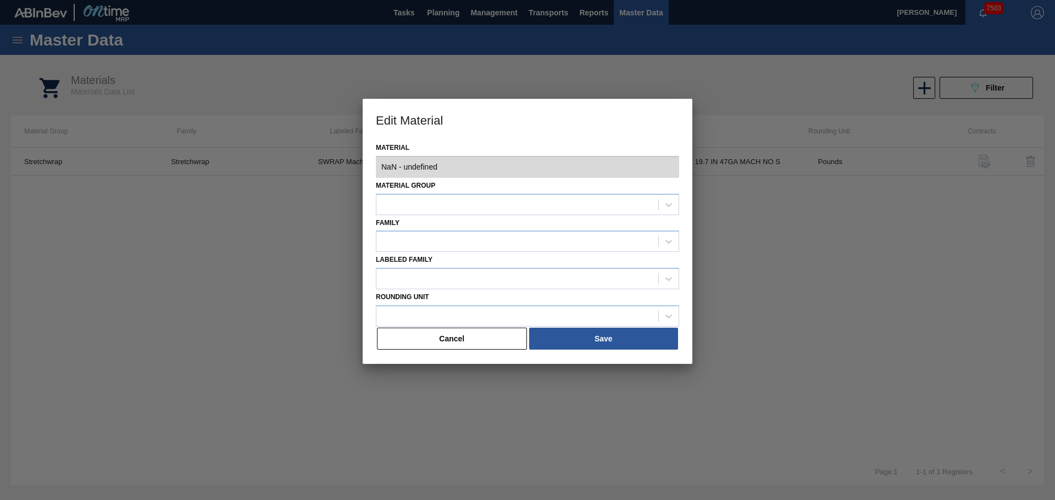
type input "730046 - 000000000000730046 - SWRAP FILM 10000' 19.7 IN 47GA MACH NO S"
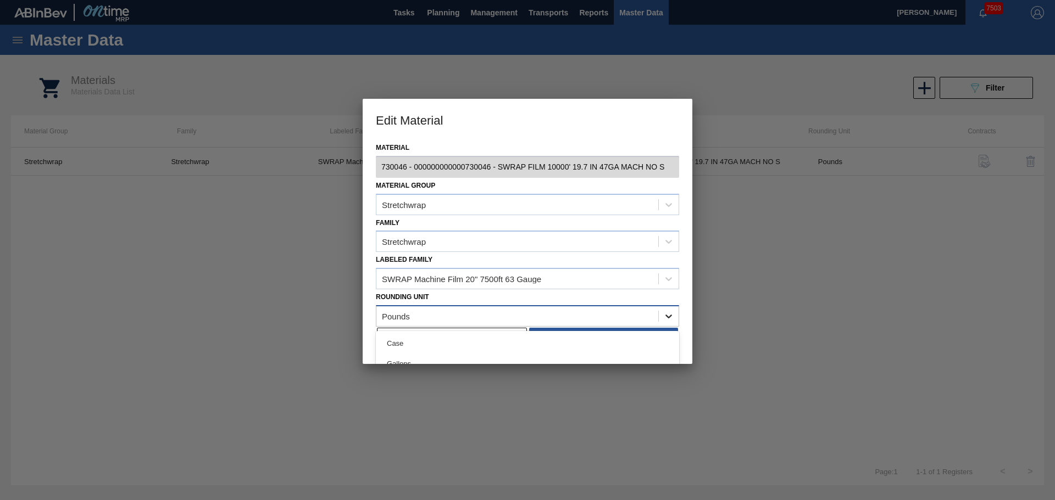
click at [666, 311] on icon at bounding box center [668, 316] width 11 height 11
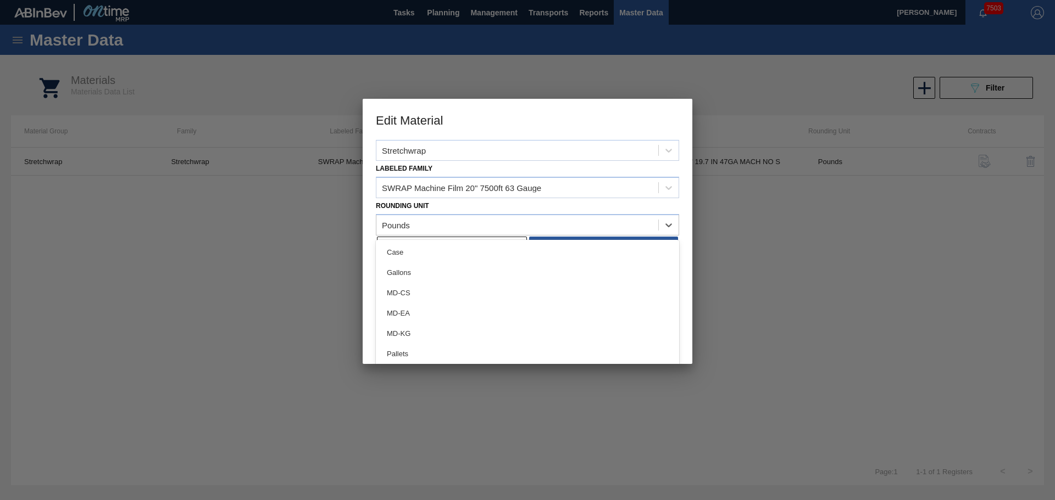
scroll to position [132, 0]
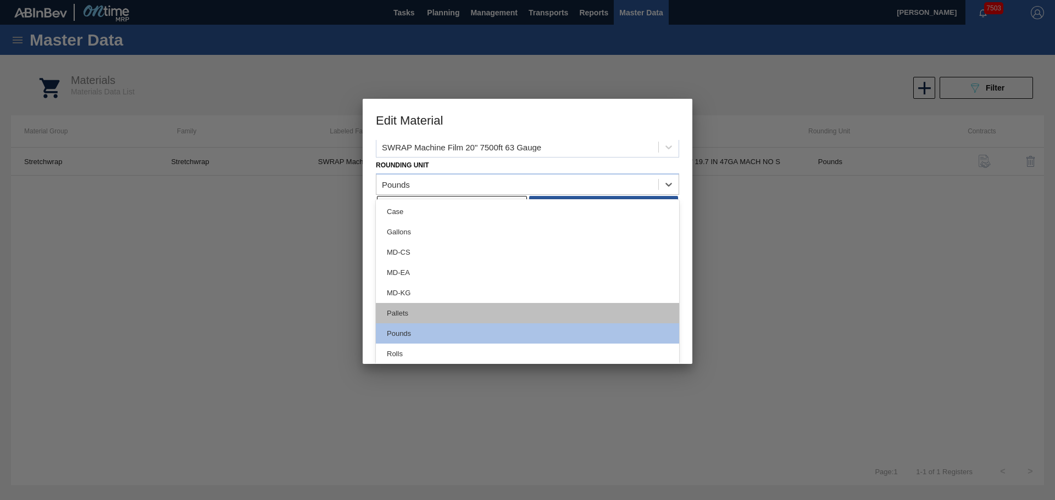
click at [408, 310] on div "Pallets" at bounding box center [527, 313] width 303 height 20
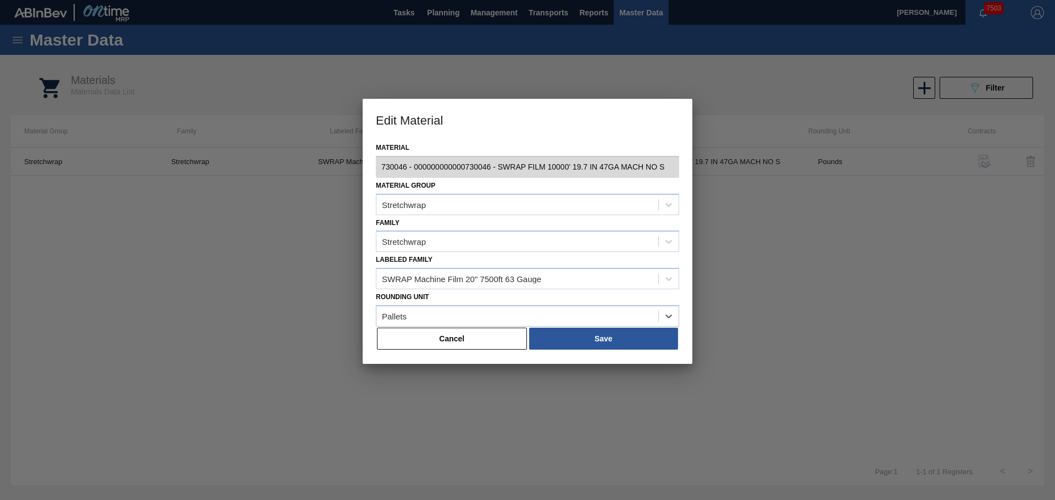
scroll to position [0, 0]
click at [574, 339] on button "Save" at bounding box center [603, 339] width 149 height 22
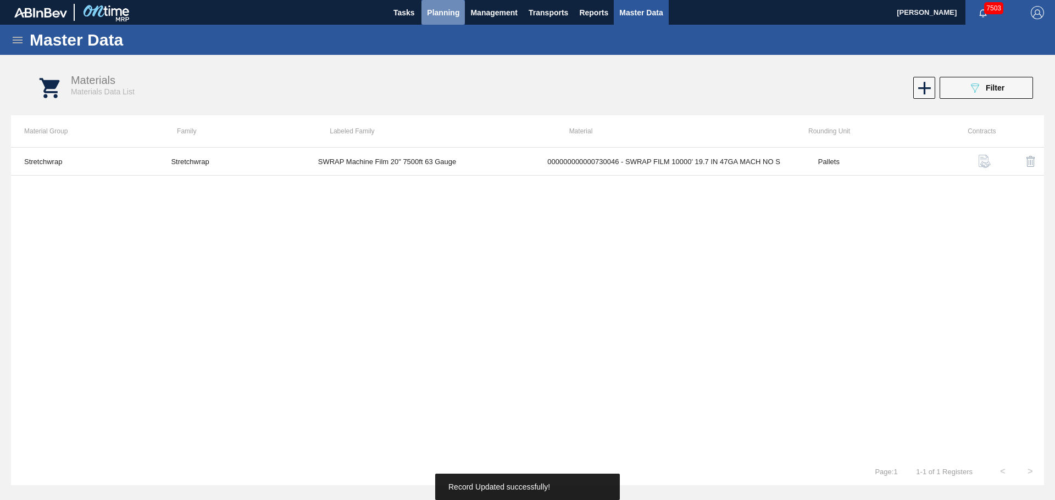
click at [443, 19] on span "Planning" at bounding box center [443, 12] width 32 height 13
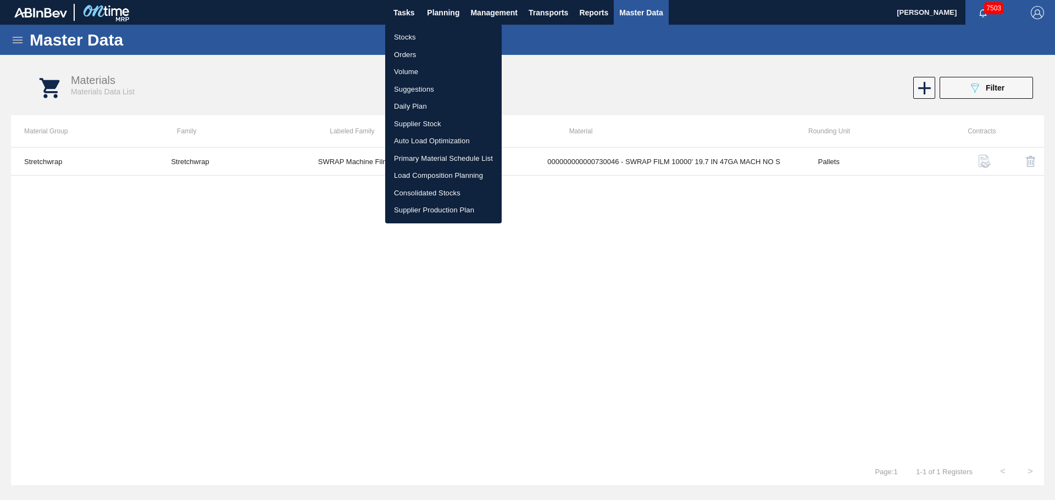
click at [414, 38] on li "Stocks" at bounding box center [443, 38] width 116 height 18
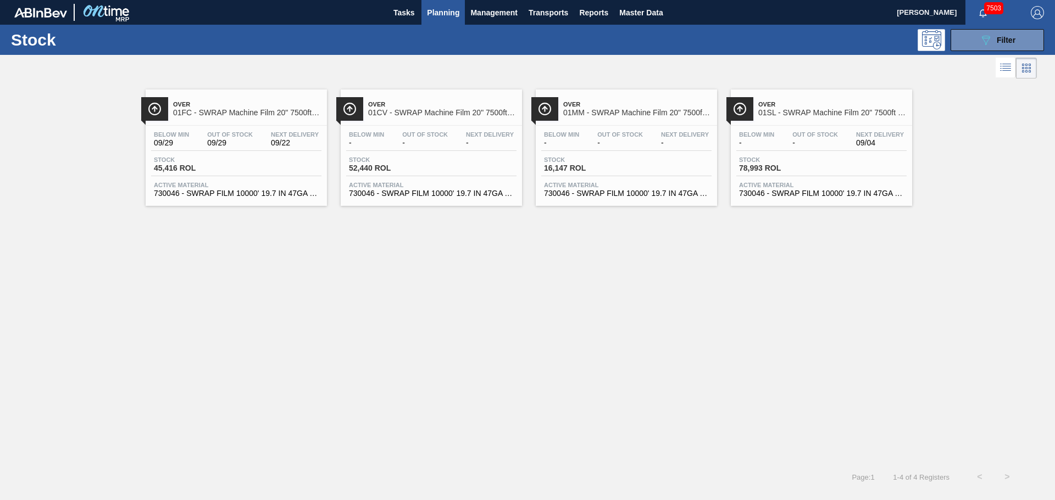
click at [247, 114] on span "01FC - SWRAP Machine Film 20" 7500ft 63 Gauge" at bounding box center [247, 113] width 148 height 8
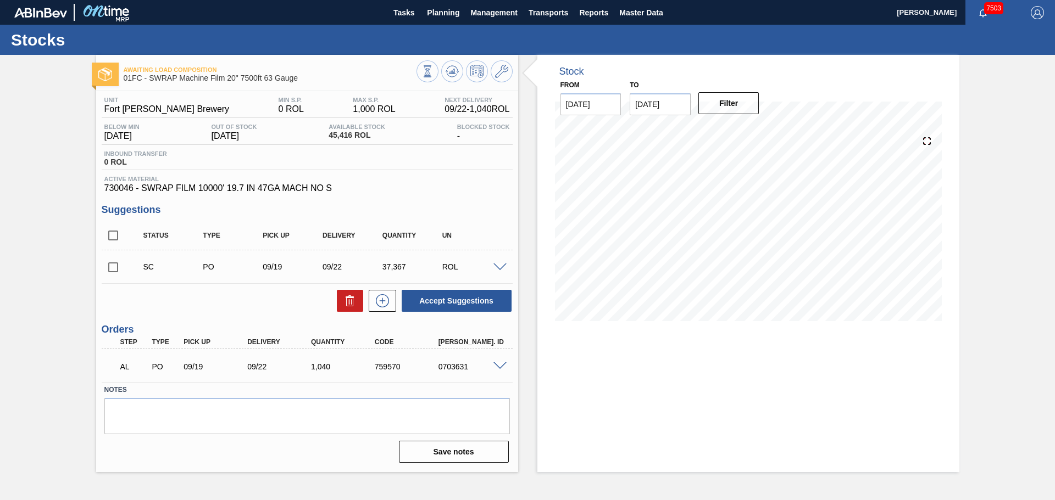
click at [433, 76] on icon at bounding box center [427, 71] width 12 height 12
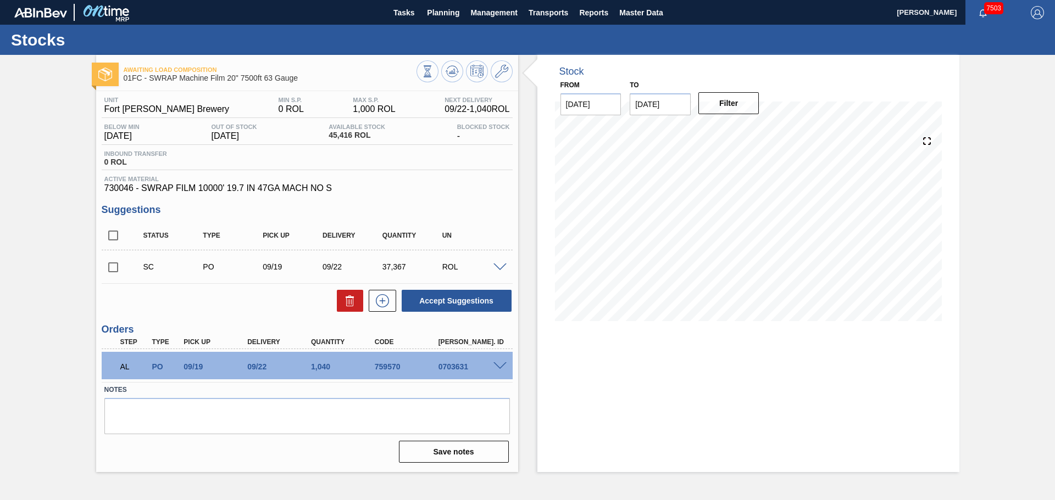
click at [517, 204] on div "Unit Fort [PERSON_NAME] Brewery MIN S.P. 0 ROL MAX S.P. 1,000 ROL Next Delivery…" at bounding box center [307, 279] width 422 height 376
click at [441, 20] on button "Planning" at bounding box center [442, 12] width 43 height 25
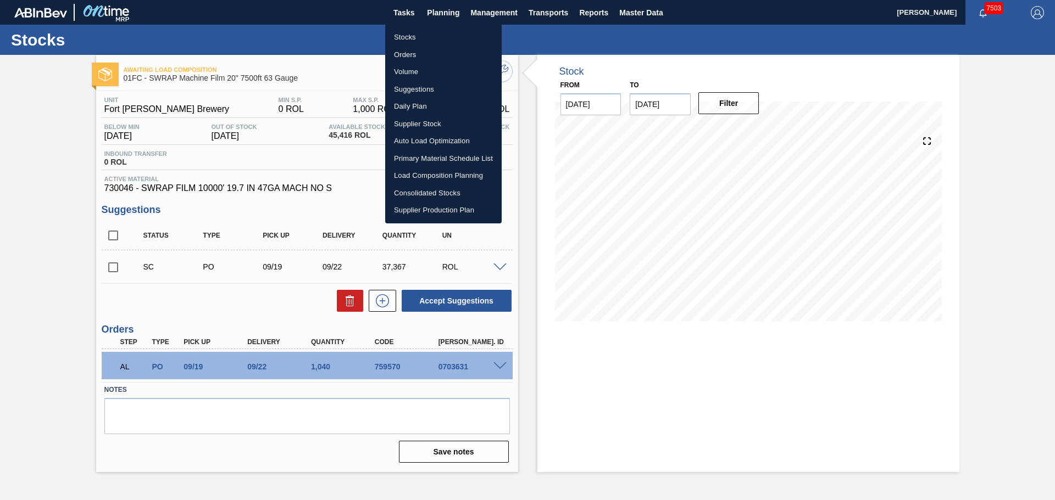
click at [649, 8] on div at bounding box center [527, 250] width 1055 height 500
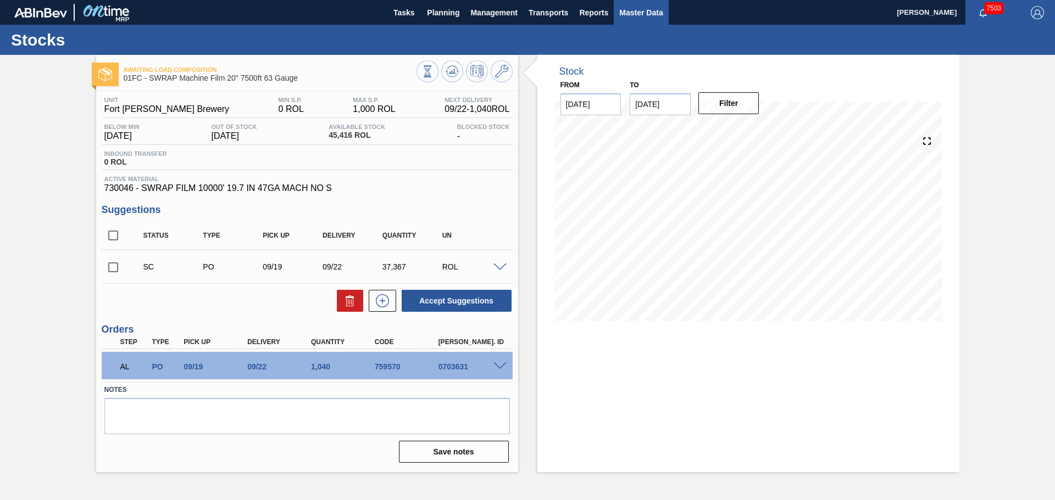
click at [645, 12] on span "Master Data" at bounding box center [640, 12] width 43 height 13
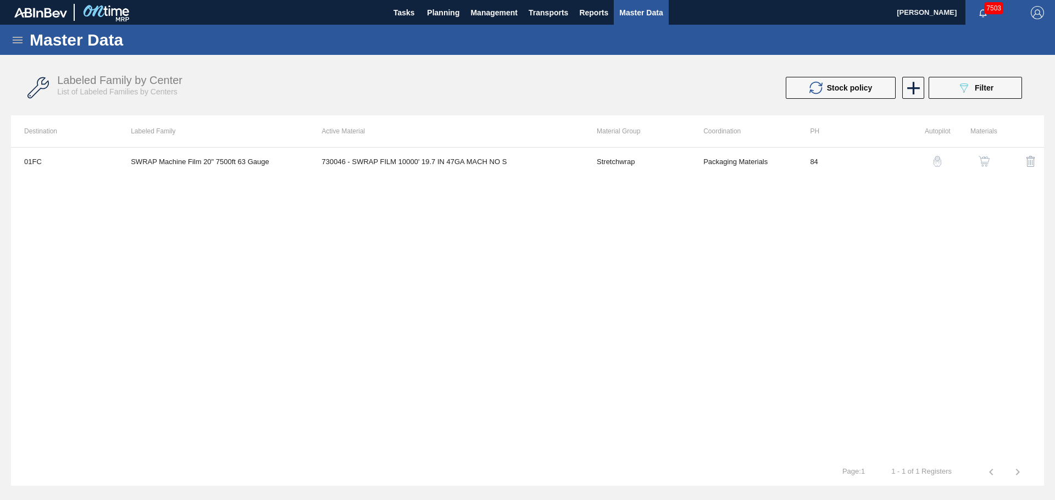
click at [13, 40] on icon at bounding box center [18, 40] width 10 height 7
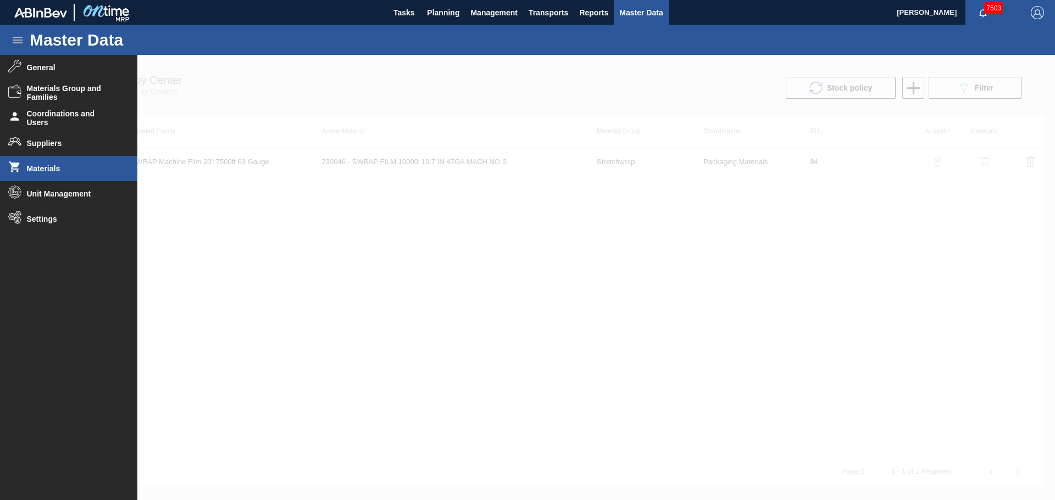
click at [50, 167] on span "Materials" at bounding box center [72, 168] width 91 height 9
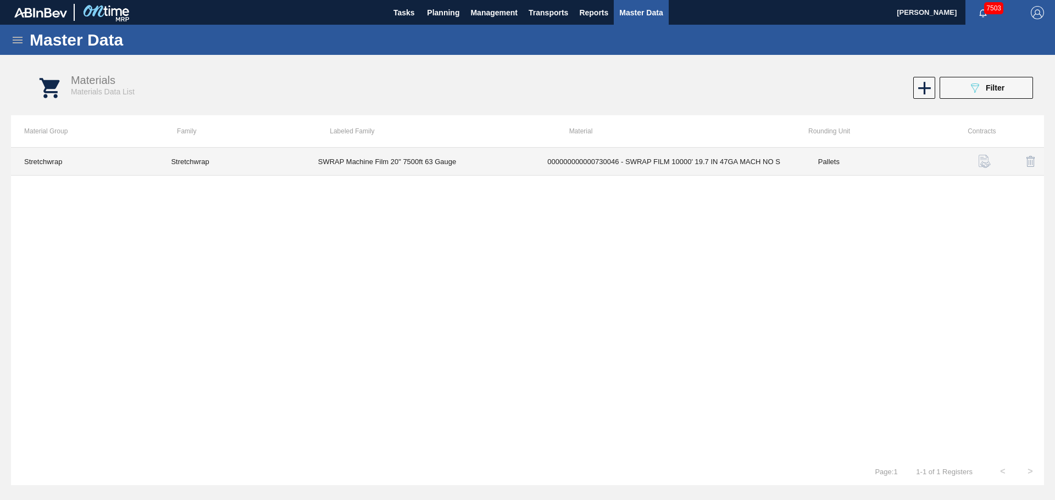
click at [723, 161] on td "000000000000730046 - SWRAP FILM 10000' 19.7 IN 47GA MACH NO S" at bounding box center [669, 162] width 271 height 28
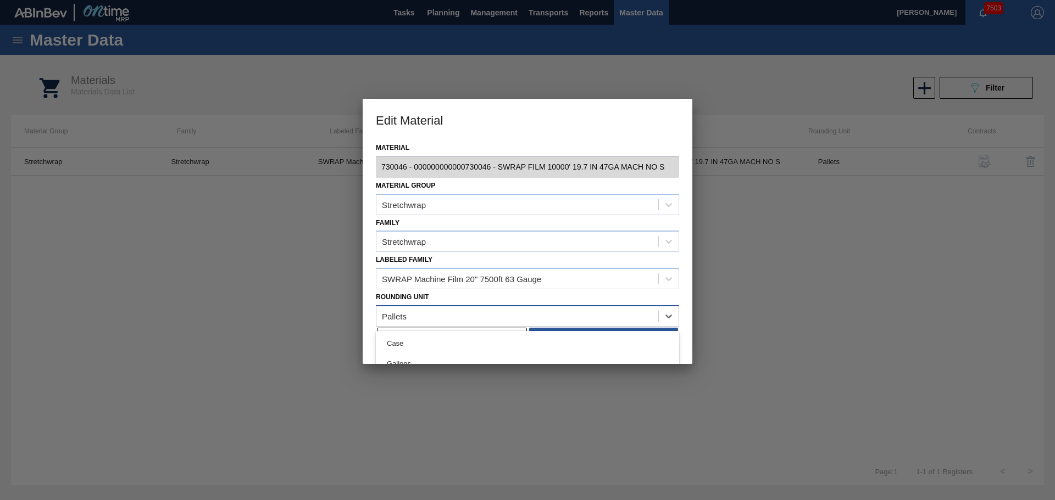
click at [406, 311] on div "Pallets" at bounding box center [517, 316] width 282 height 16
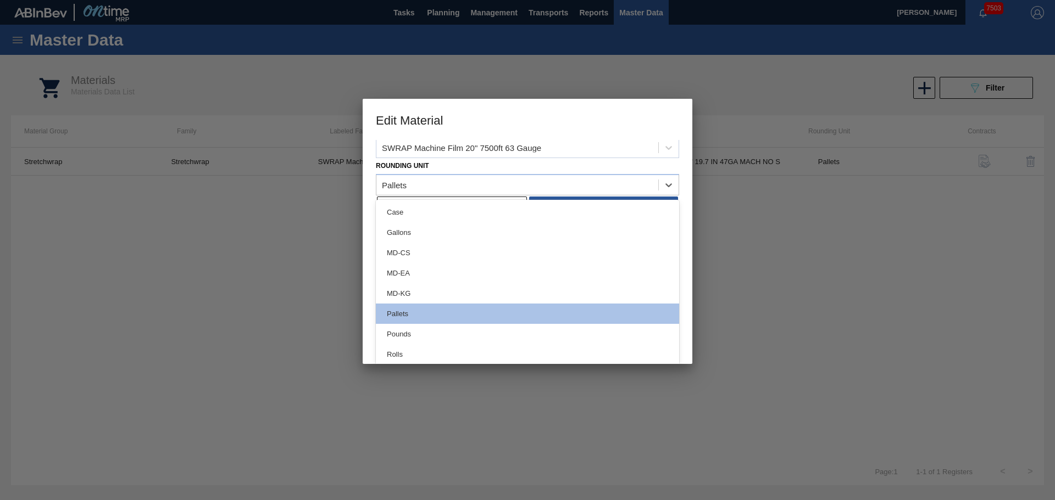
scroll to position [132, 0]
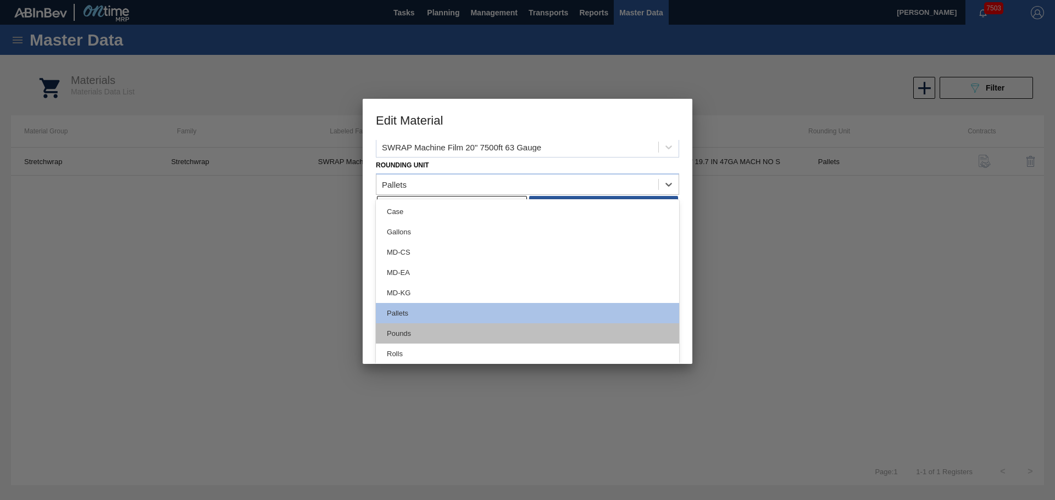
click at [415, 326] on div "Pounds" at bounding box center [527, 334] width 303 height 20
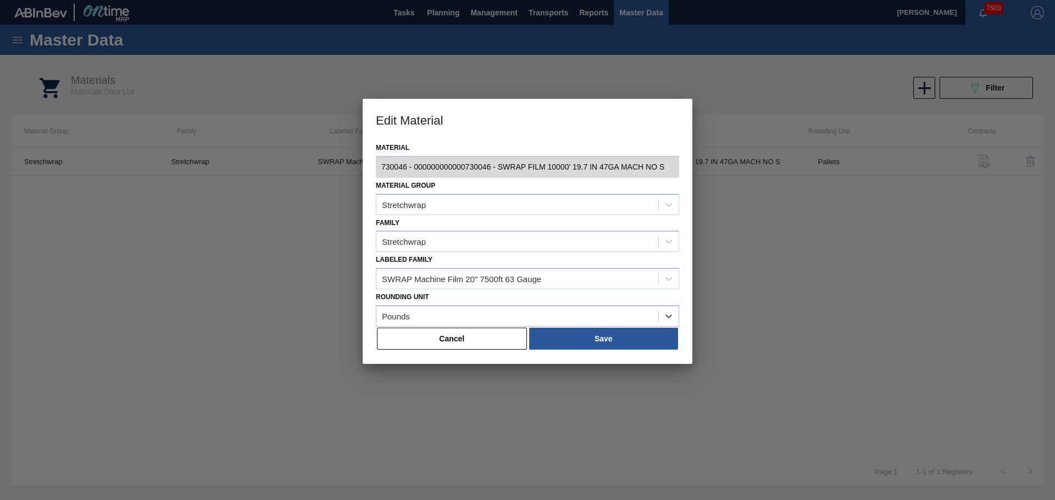
scroll to position [0, 0]
click at [604, 333] on button "Save" at bounding box center [603, 339] width 149 height 22
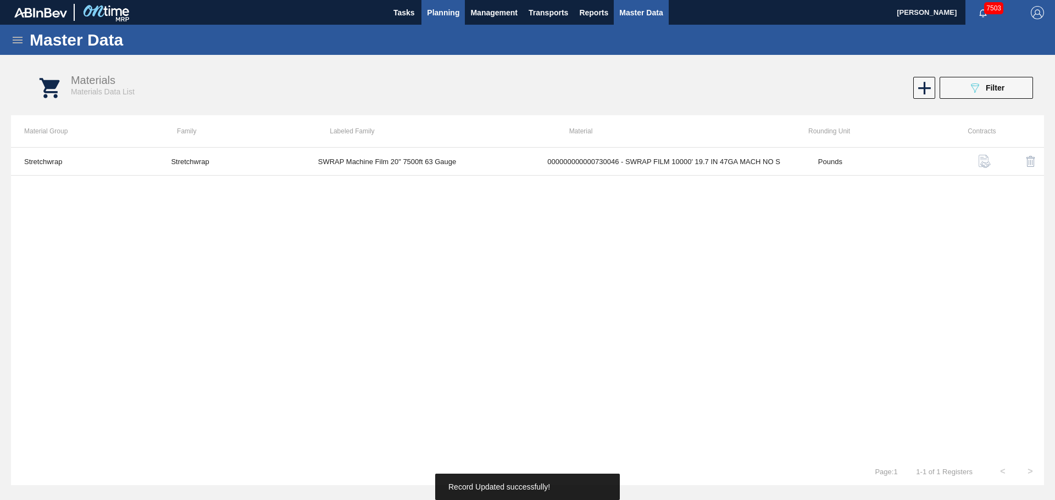
click at [445, 13] on span "Planning" at bounding box center [443, 12] width 32 height 13
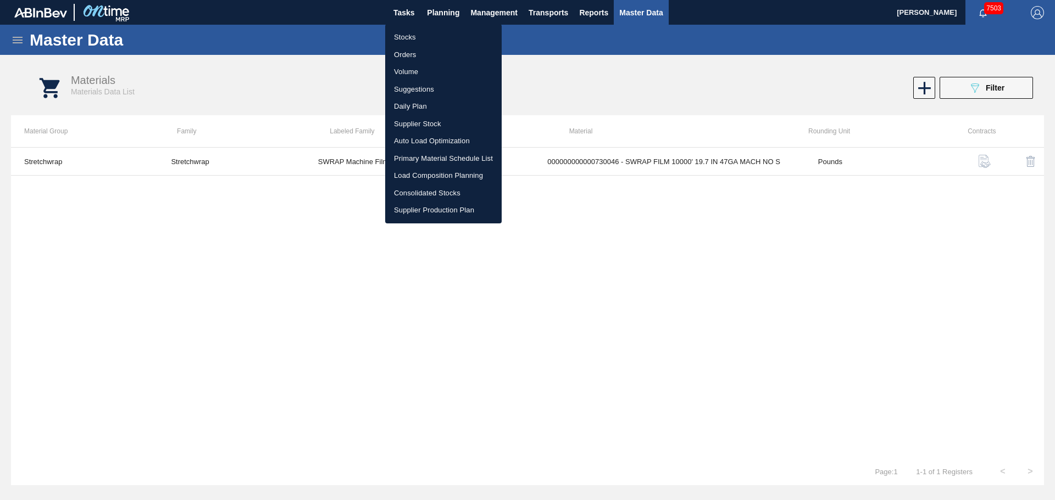
click at [407, 37] on li "Stocks" at bounding box center [443, 38] width 116 height 18
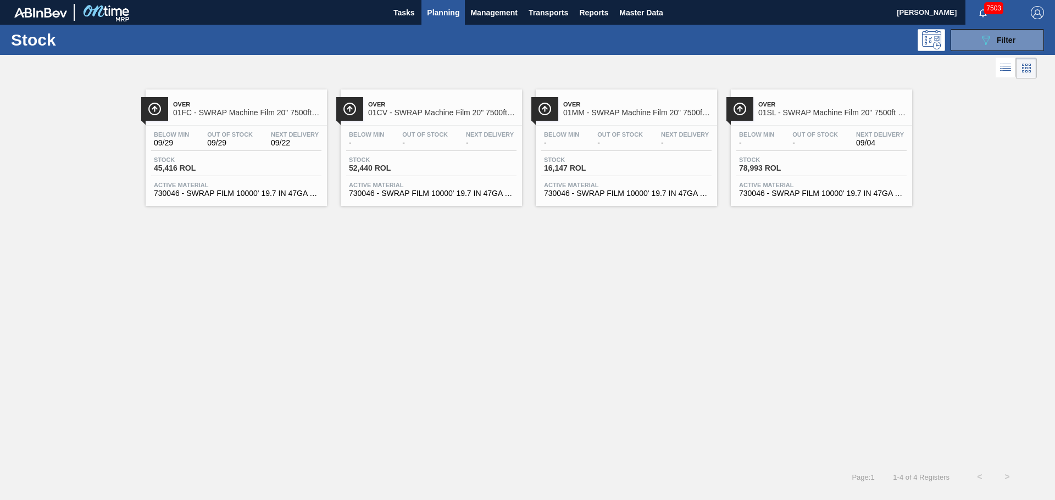
click at [253, 110] on span "01FC - SWRAP Machine Film 20" 7500ft 63 Gauge" at bounding box center [247, 113] width 148 height 8
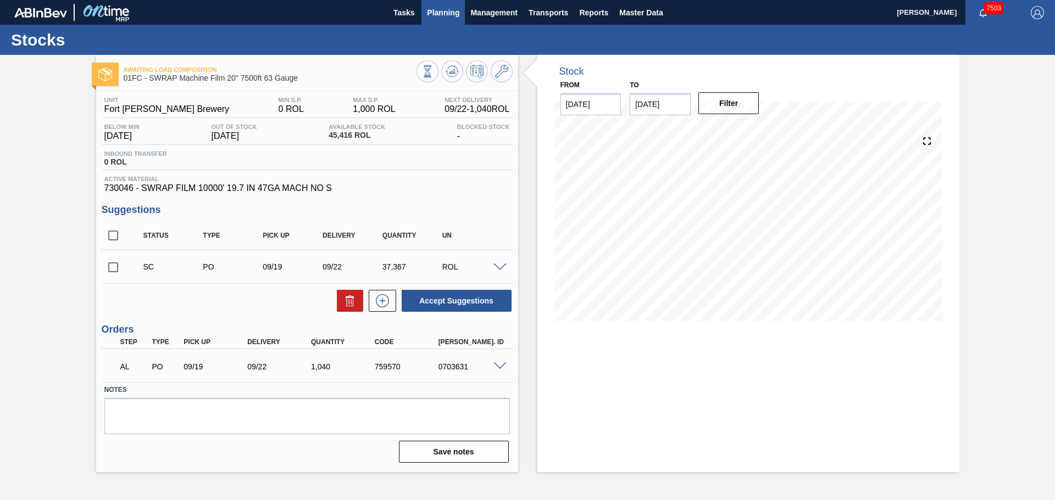
click at [449, 18] on span "Planning" at bounding box center [443, 12] width 32 height 13
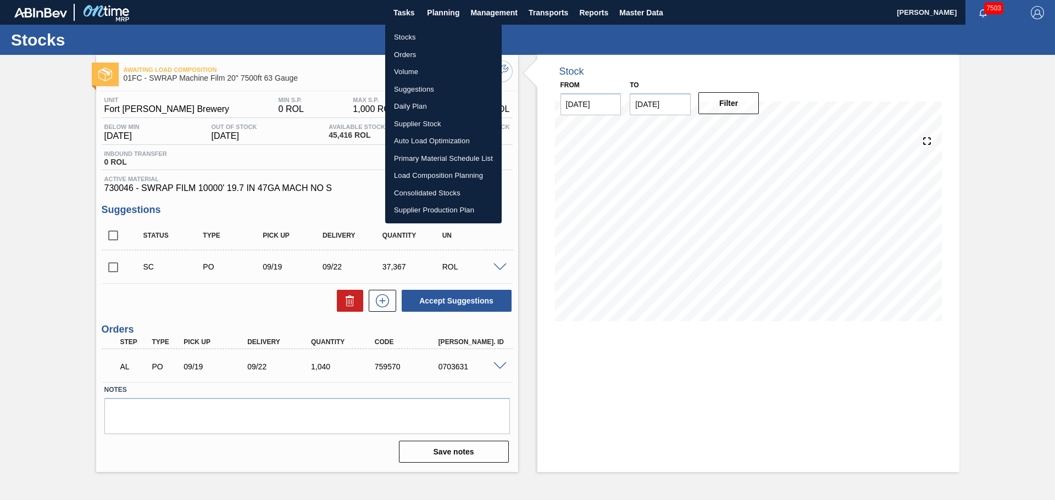
click at [627, 10] on div at bounding box center [527, 250] width 1055 height 500
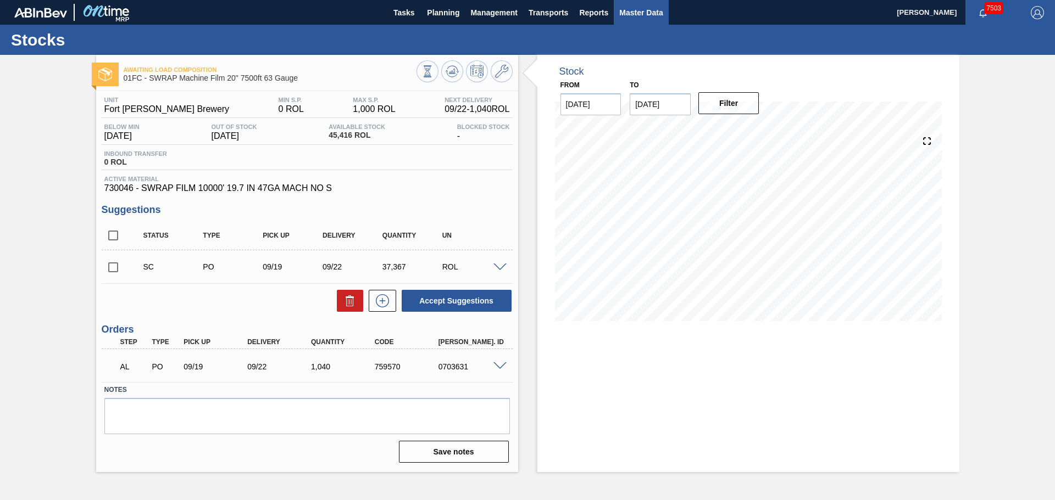
click at [642, 14] on span "Master Data" at bounding box center [640, 12] width 43 height 13
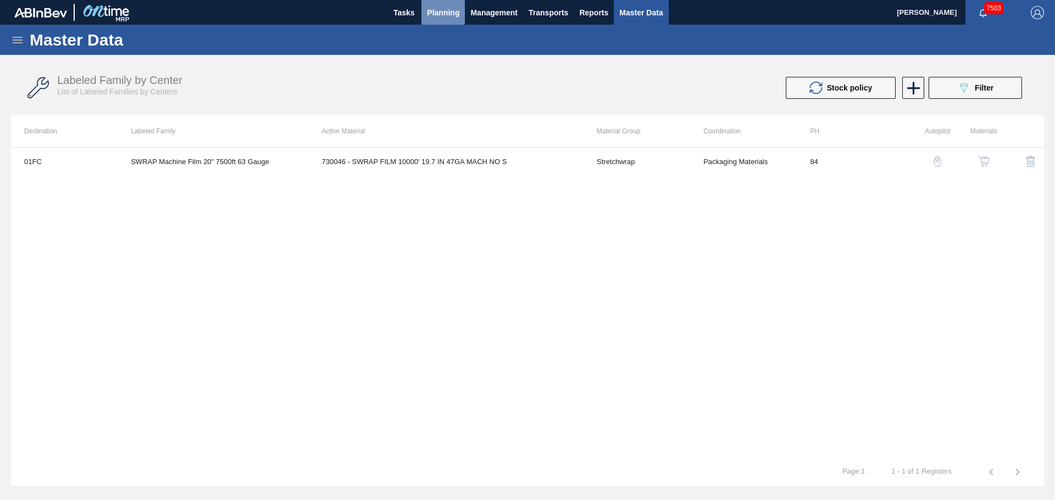
click at [432, 13] on span "Planning" at bounding box center [443, 12] width 32 height 13
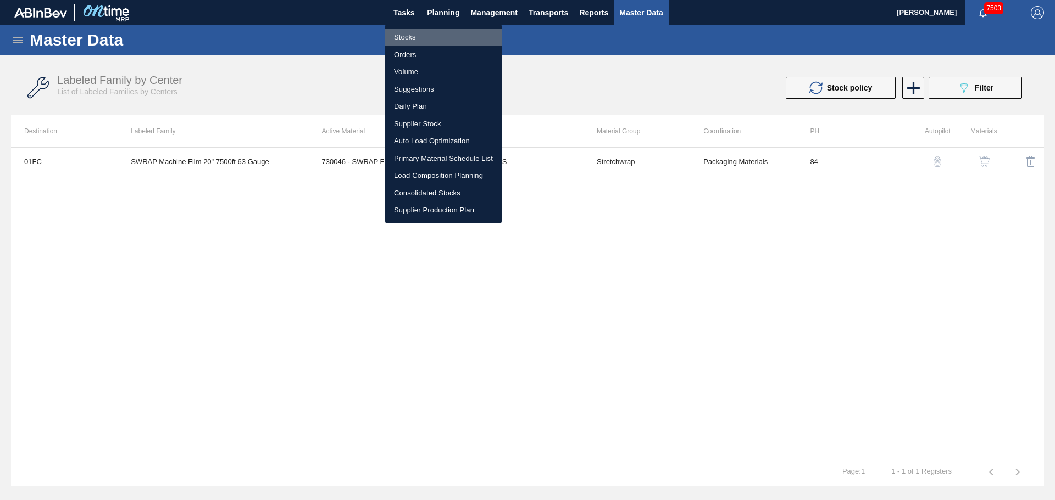
click at [404, 32] on li "Stocks" at bounding box center [443, 38] width 116 height 18
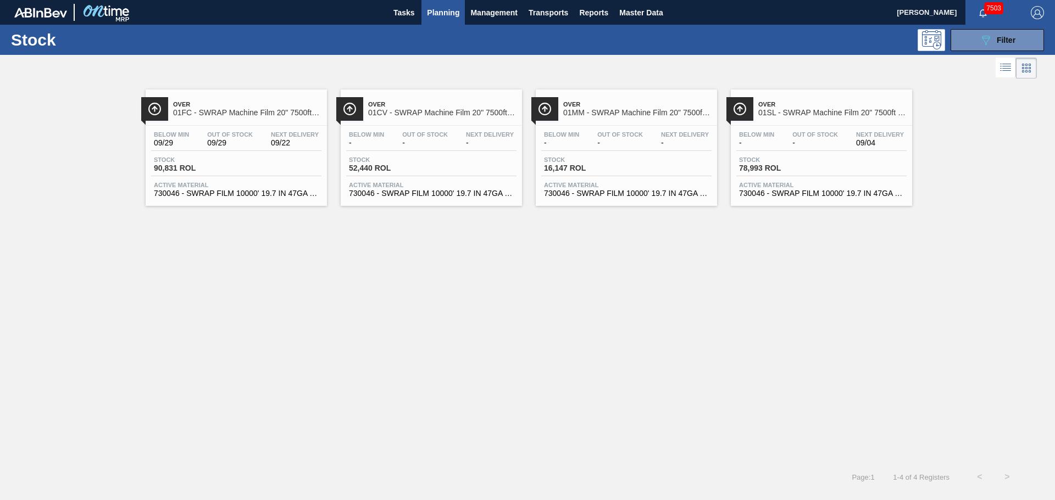
click at [257, 120] on div "Over 01FC - SWRAP Machine Film 20" 7500ft 63 Gauge" at bounding box center [247, 109] width 148 height 25
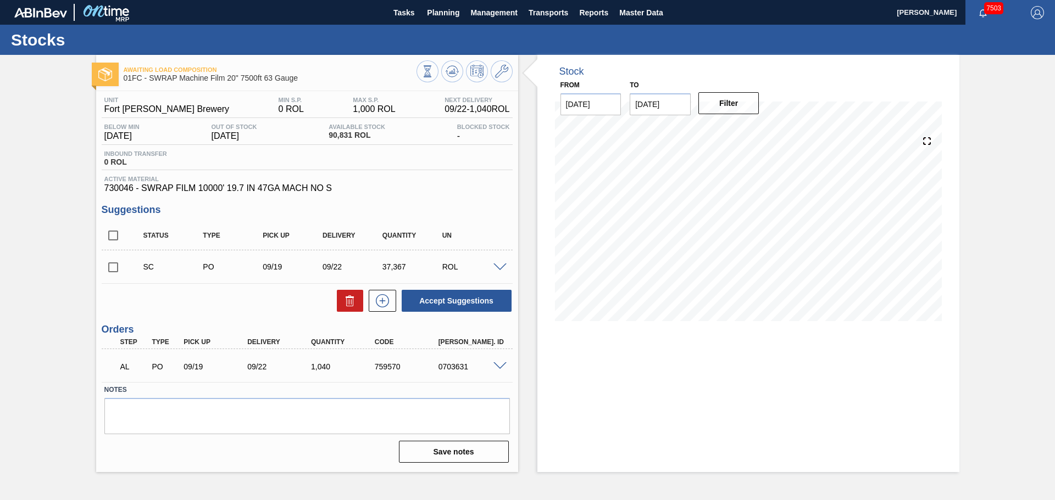
click at [433, 76] on icon at bounding box center [427, 71] width 12 height 12
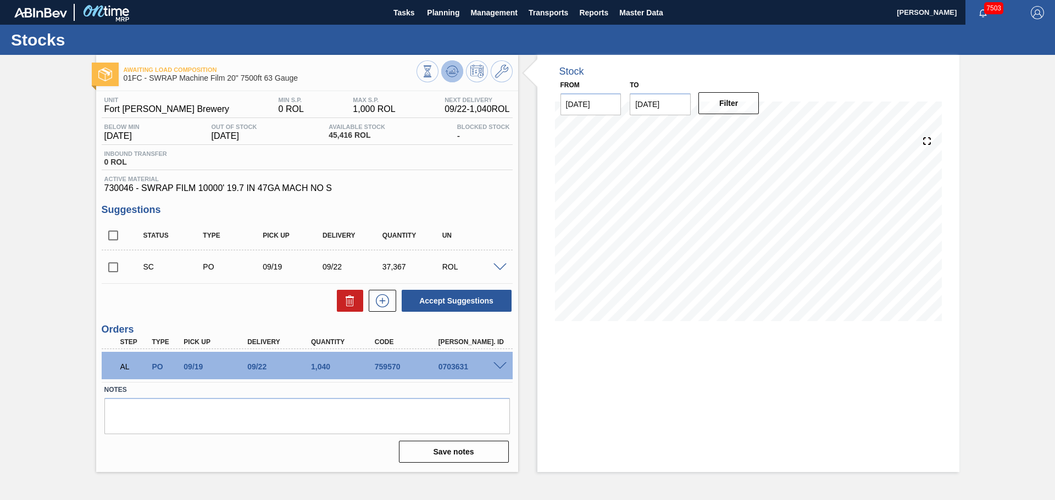
click at [433, 77] on icon at bounding box center [427, 71] width 12 height 12
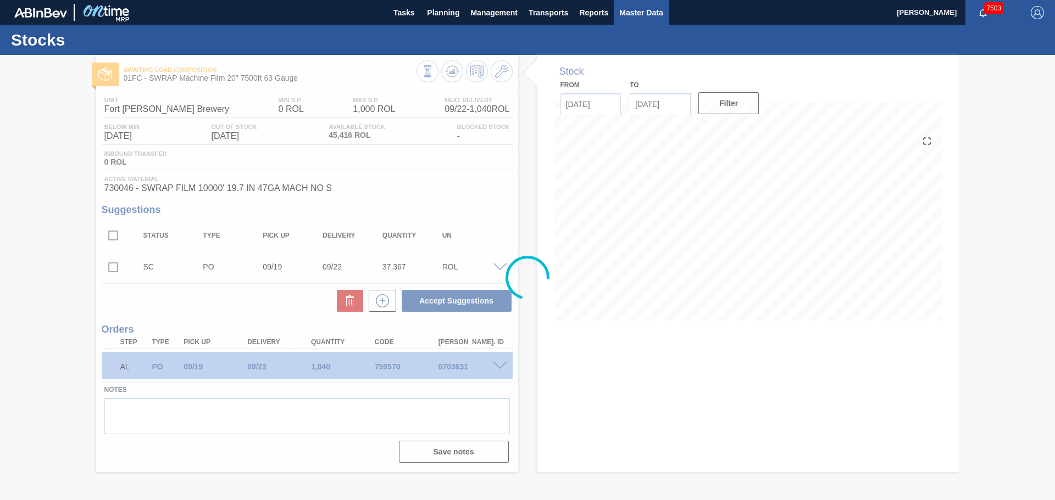
click at [653, 18] on span "Master Data" at bounding box center [640, 12] width 43 height 13
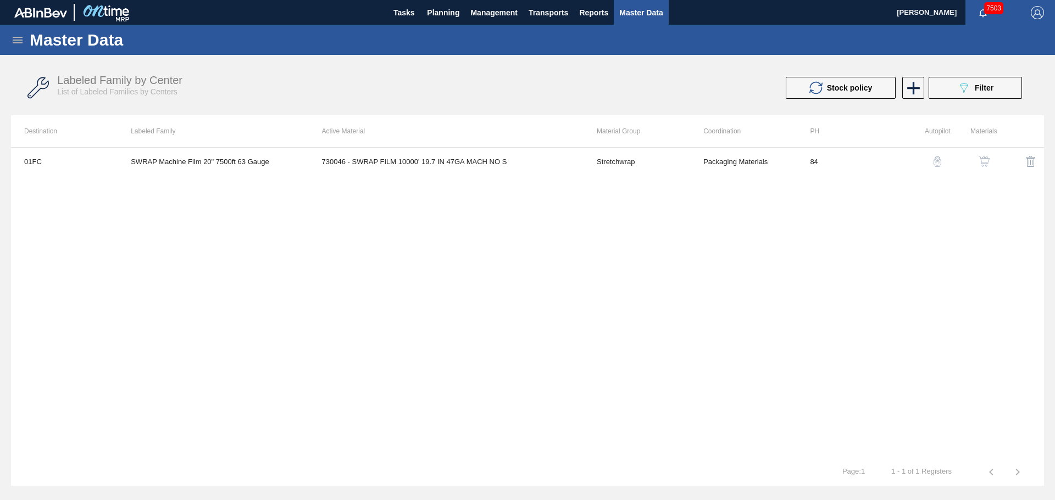
click at [14, 27] on div "Master Data" at bounding box center [527, 40] width 1055 height 30
click at [18, 36] on icon at bounding box center [17, 40] width 13 height 13
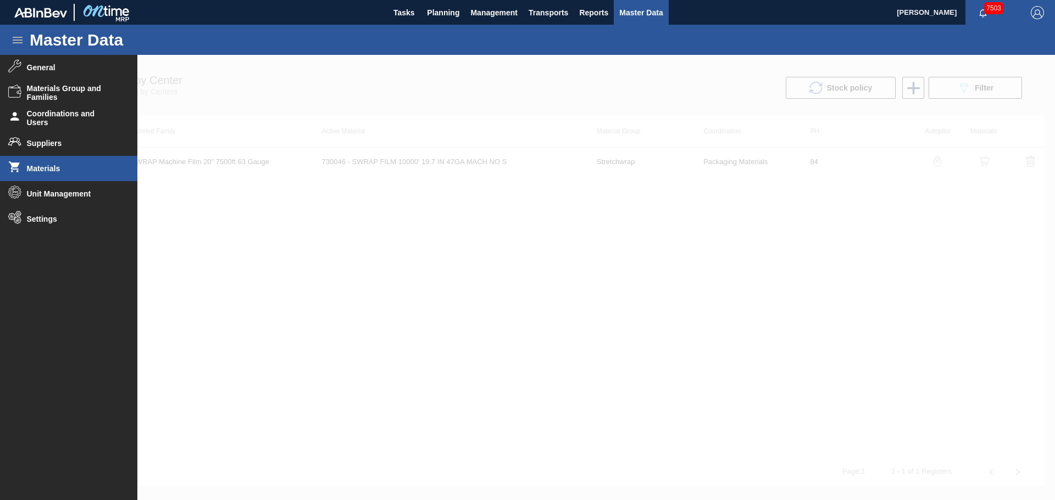
click at [47, 164] on span "Materials" at bounding box center [72, 168] width 91 height 9
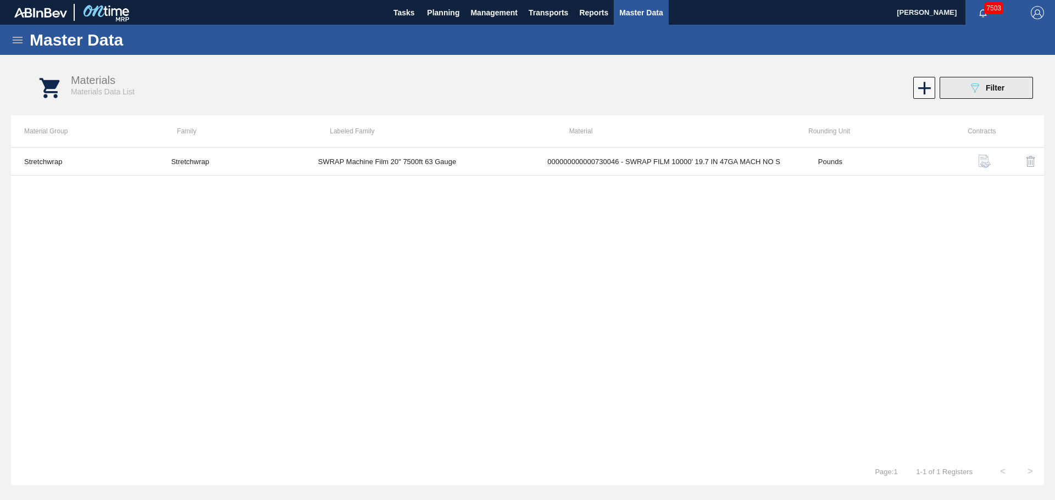
click at [972, 88] on icon "089F7B8B-B2A5-4AFE-B5C0-19BA573D28AC" at bounding box center [974, 87] width 13 height 13
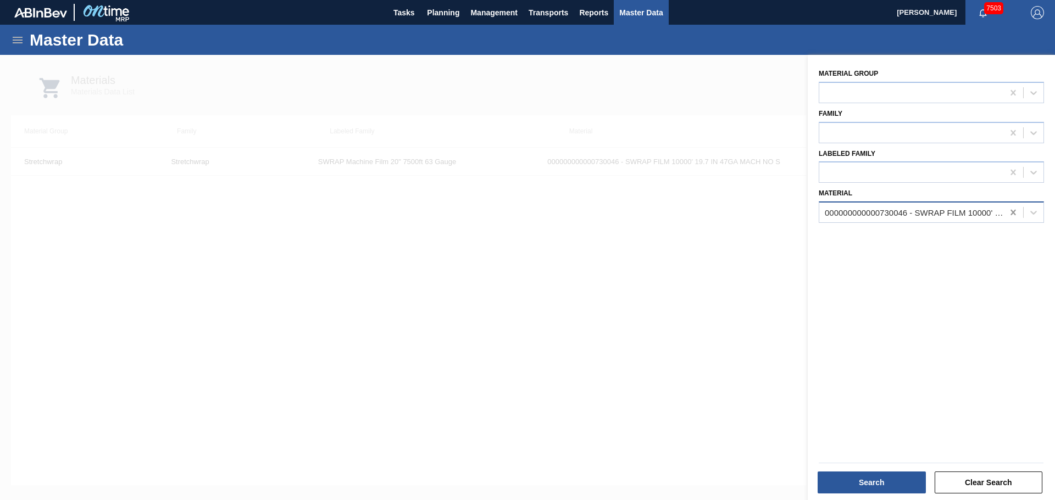
click at [1016, 213] on icon at bounding box center [1012, 212] width 11 height 11
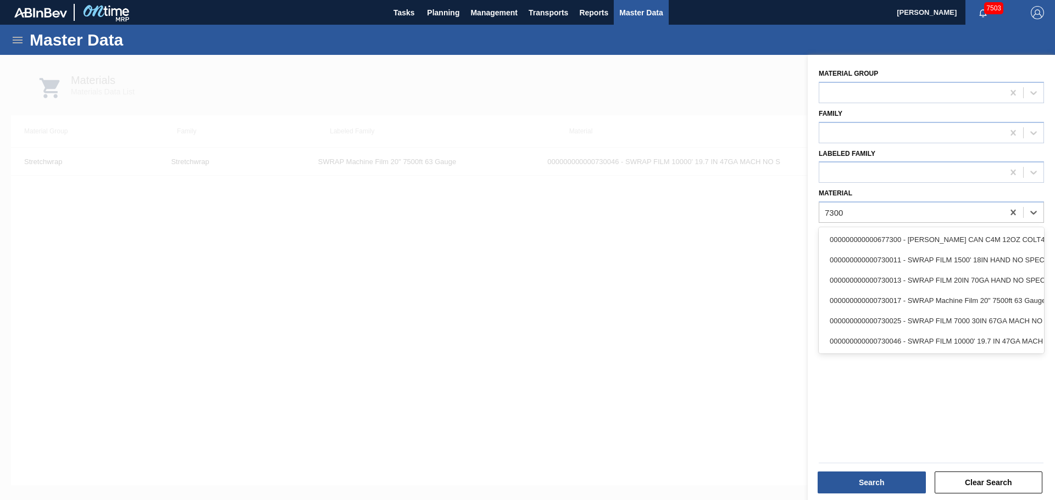
type input "7300"
click at [638, 357] on div at bounding box center [527, 305] width 1055 height 500
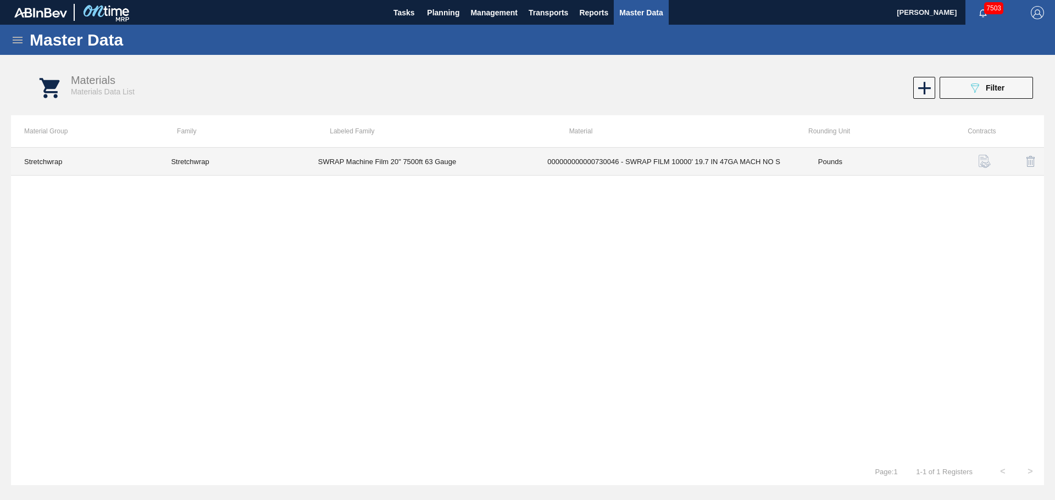
click at [718, 151] on td "000000000000730046 - SWRAP FILM 10000' 19.7 IN 47GA MACH NO S" at bounding box center [669, 162] width 271 height 28
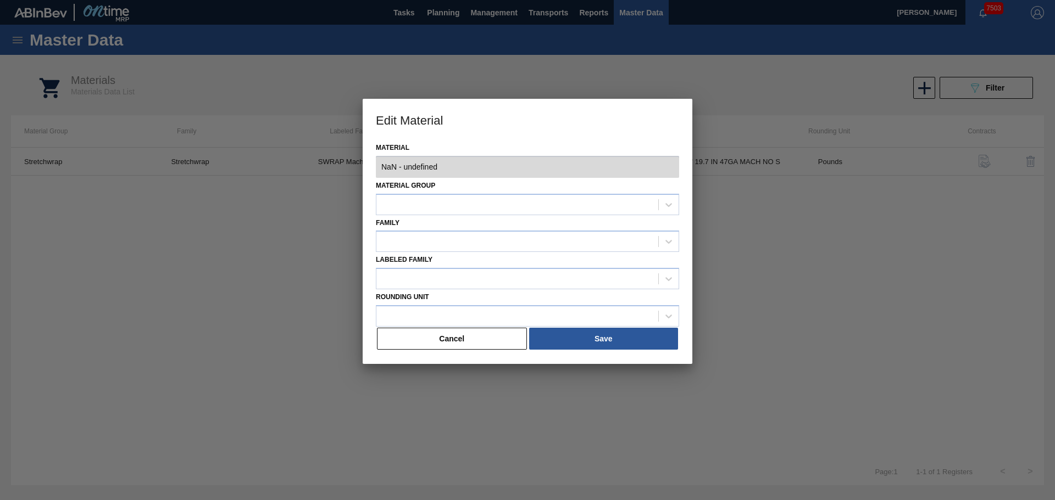
type input "730046 - 000000000000730046 - SWRAP FILM 10000' 19.7 IN 47GA MACH NO S"
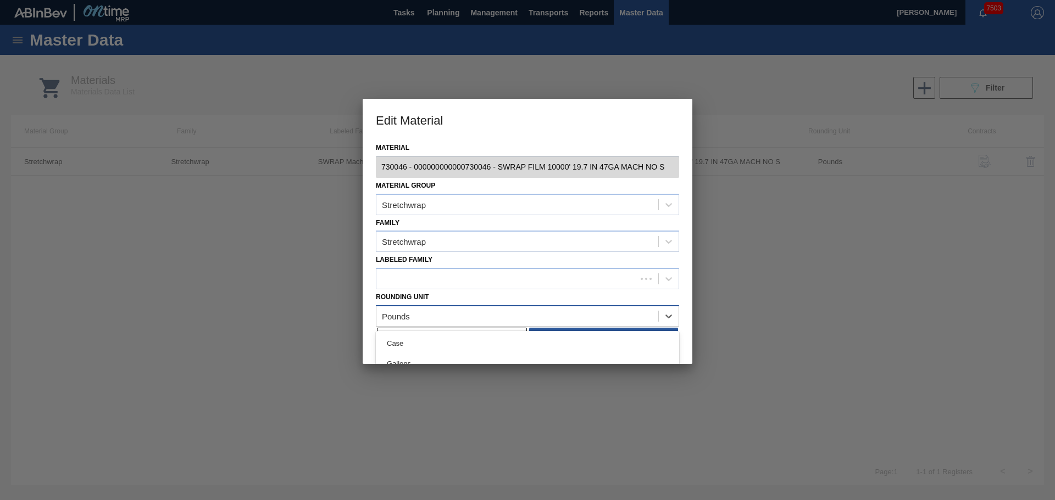
click at [437, 310] on div "Pounds" at bounding box center [517, 316] width 282 height 16
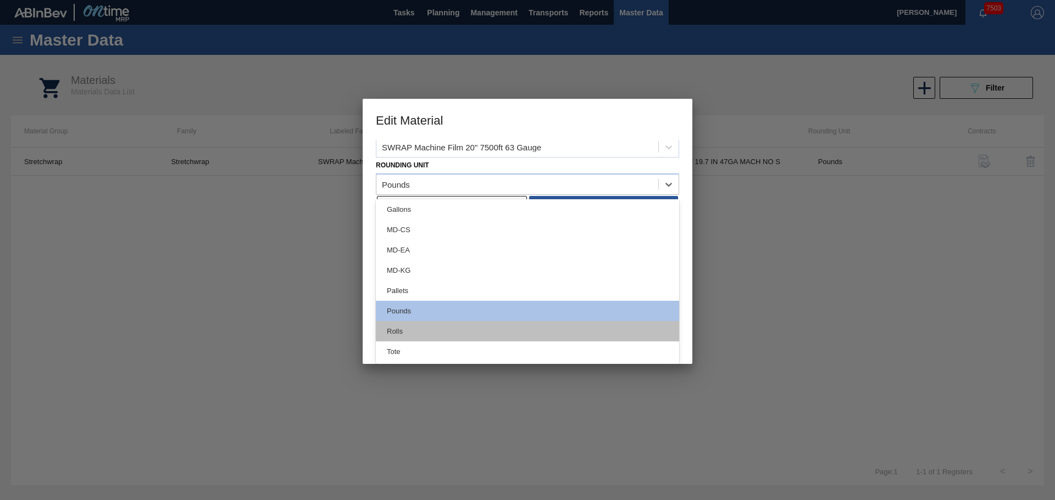
click at [404, 330] on div "Rolls" at bounding box center [527, 331] width 303 height 20
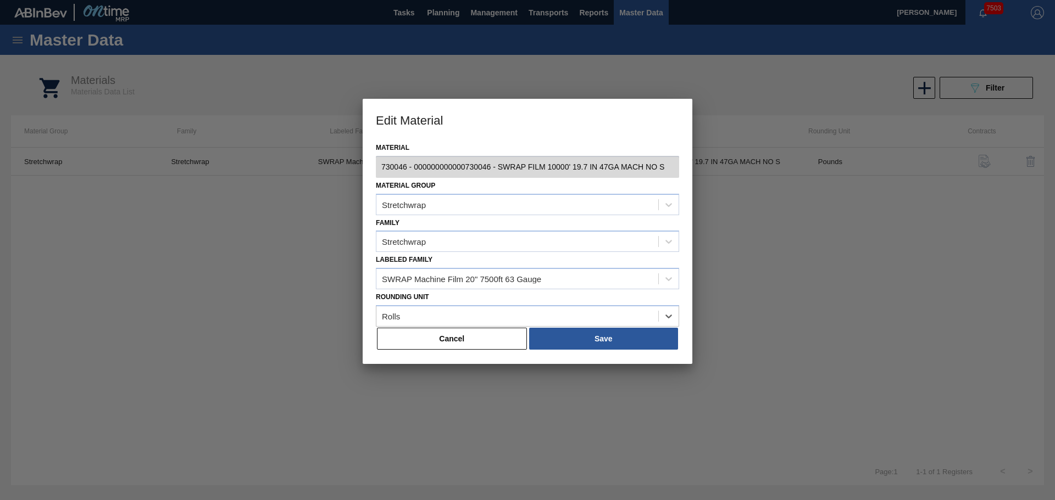
scroll to position [0, 0]
click at [568, 341] on button "Save" at bounding box center [603, 339] width 149 height 22
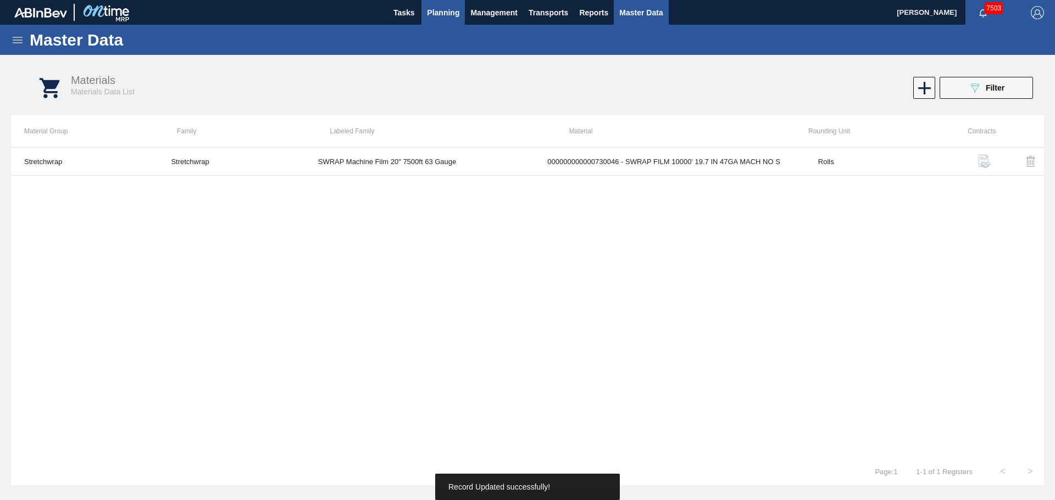
click at [445, 9] on span "Planning" at bounding box center [443, 12] width 32 height 13
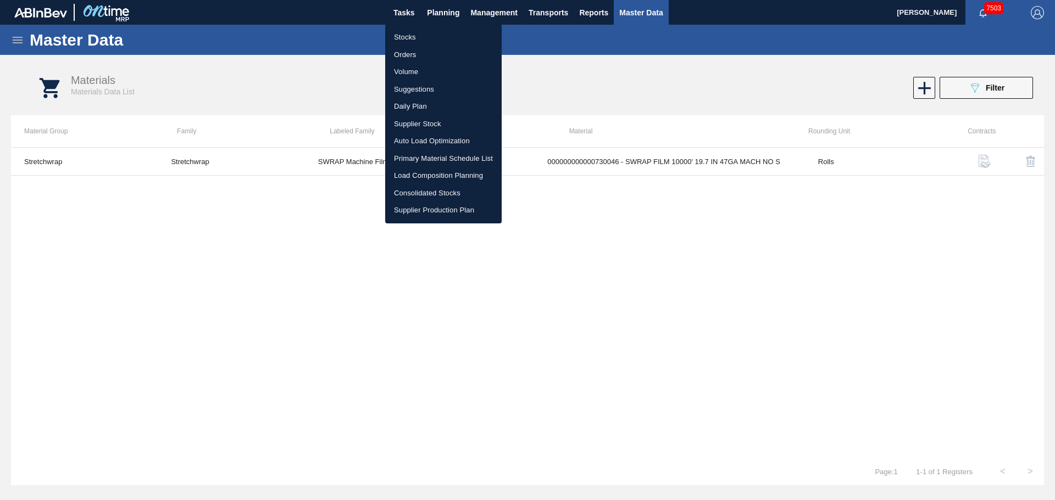
click at [396, 42] on li "Stocks" at bounding box center [443, 38] width 116 height 18
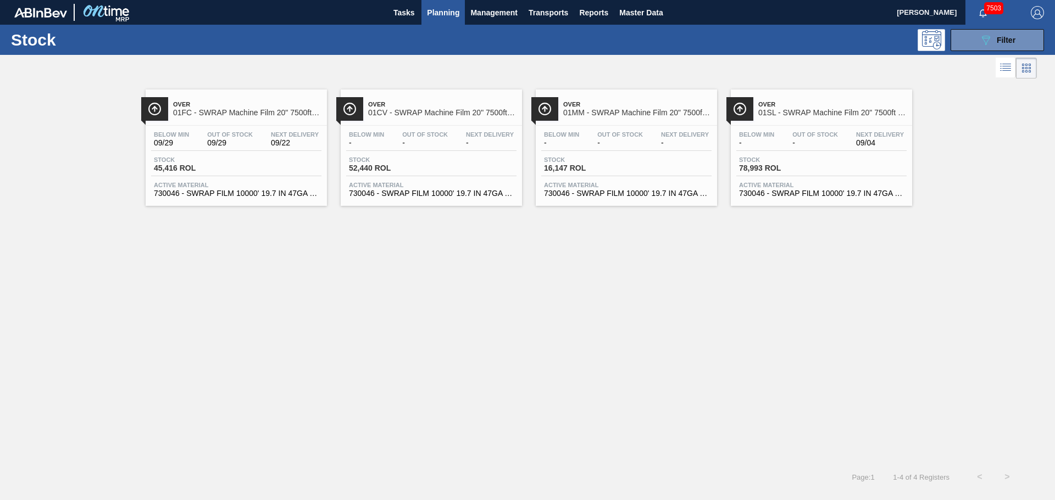
click at [219, 119] on div "Over 01FC - SWRAP Machine Film 20" 7500ft 63 Gauge" at bounding box center [247, 109] width 148 height 25
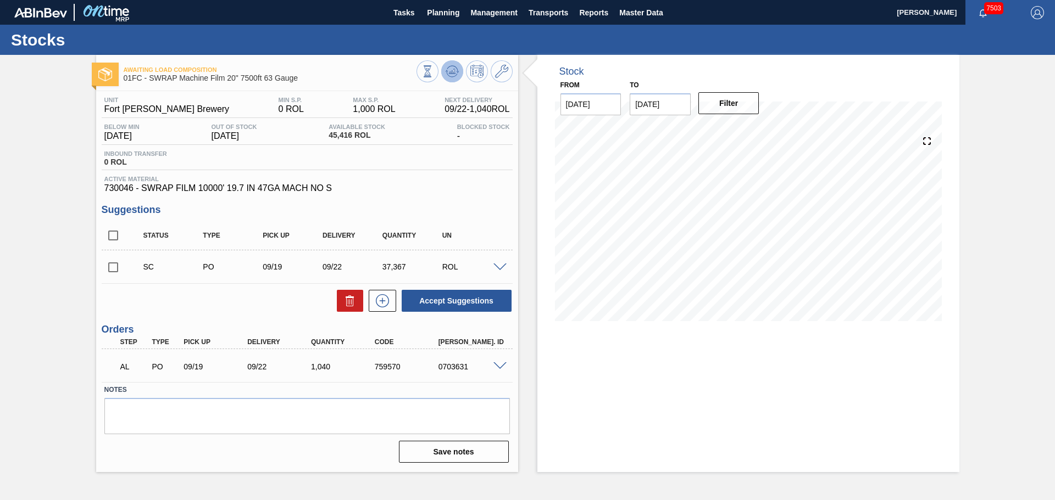
click at [433, 76] on icon at bounding box center [427, 71] width 12 height 12
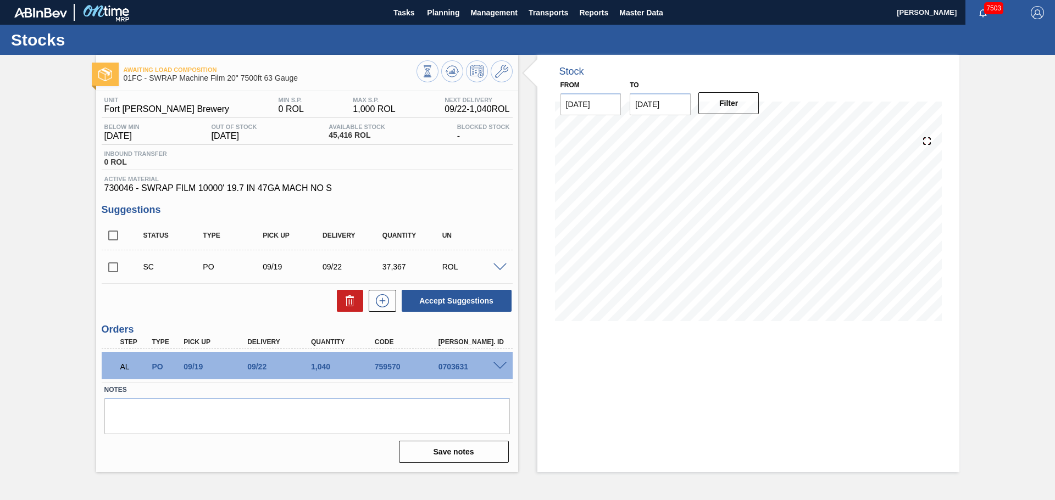
click at [925, 353] on div "Stock From [DATE] to [DATE] Filter 08/14 Stock Projection 44,208.254 SAP Planni…" at bounding box center [748, 263] width 422 height 417
drag, startPoint x: 704, startPoint y: 412, endPoint x: 771, endPoint y: 498, distance: 109.5
click at [704, 412] on div "Stock From [DATE] to [DATE] Filter 08/14 Stock Projection 44,208.254 SAP Planni…" at bounding box center [748, 263] width 422 height 417
click at [435, 20] on button "Planning" at bounding box center [442, 12] width 43 height 25
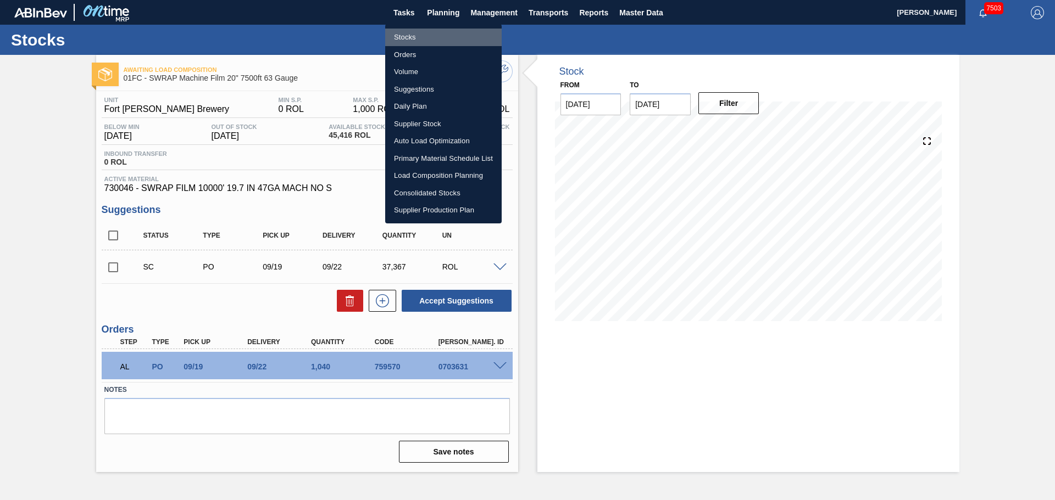
click at [422, 41] on li "Stocks" at bounding box center [443, 38] width 116 height 18
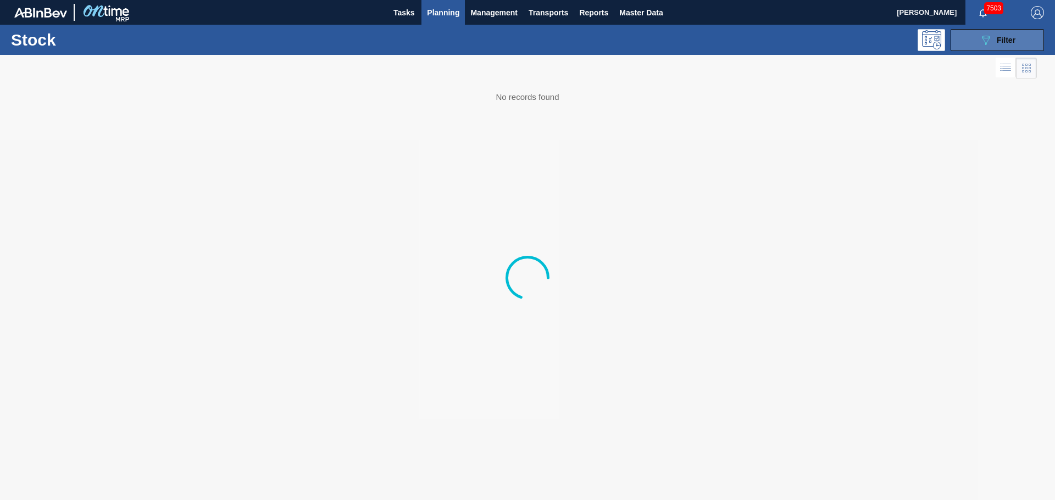
click at [984, 44] on icon "089F7B8B-B2A5-4AFE-B5C0-19BA573D28AC" at bounding box center [985, 40] width 13 height 13
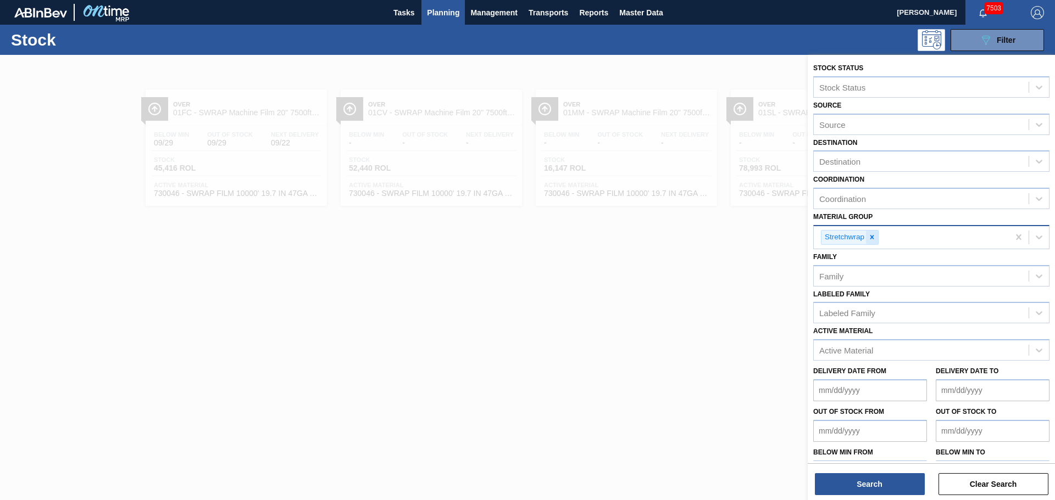
click at [874, 241] on icon at bounding box center [872, 237] width 8 height 8
type Group "t"
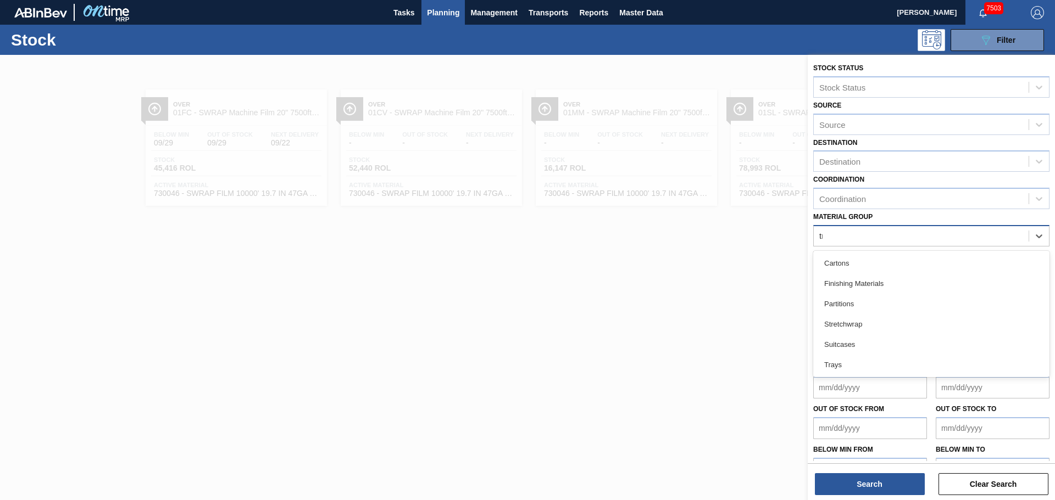
type Group "tra"
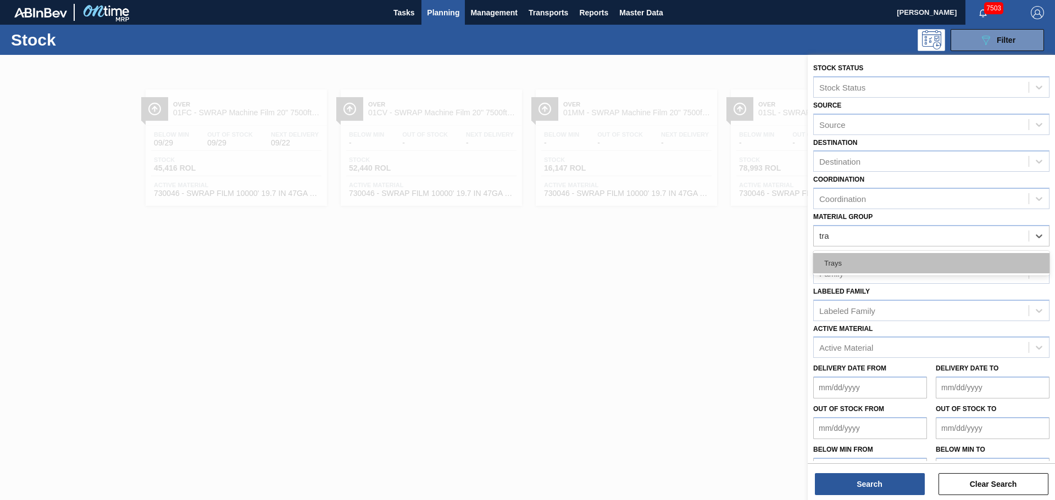
click at [879, 258] on div "Trays" at bounding box center [931, 263] width 236 height 20
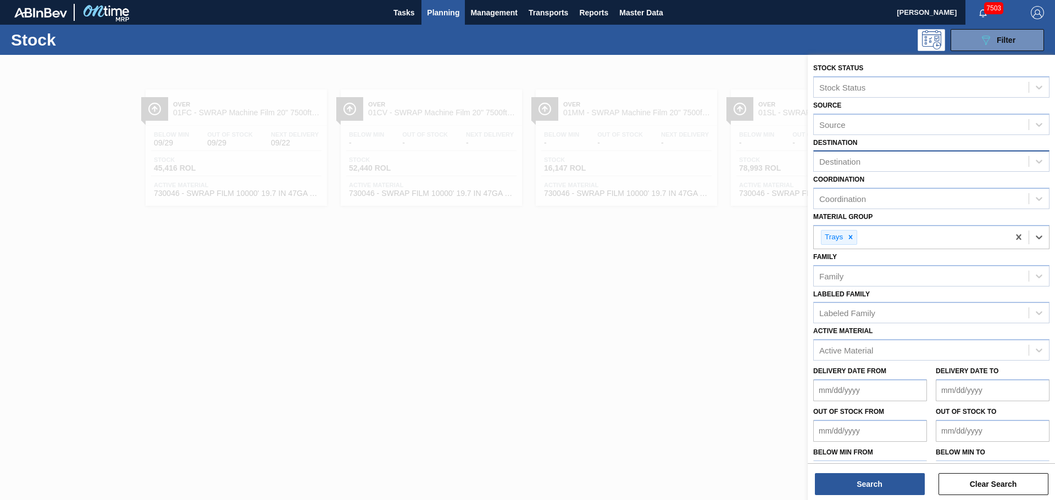
click at [851, 154] on div "Destination" at bounding box center [920, 162] width 215 height 16
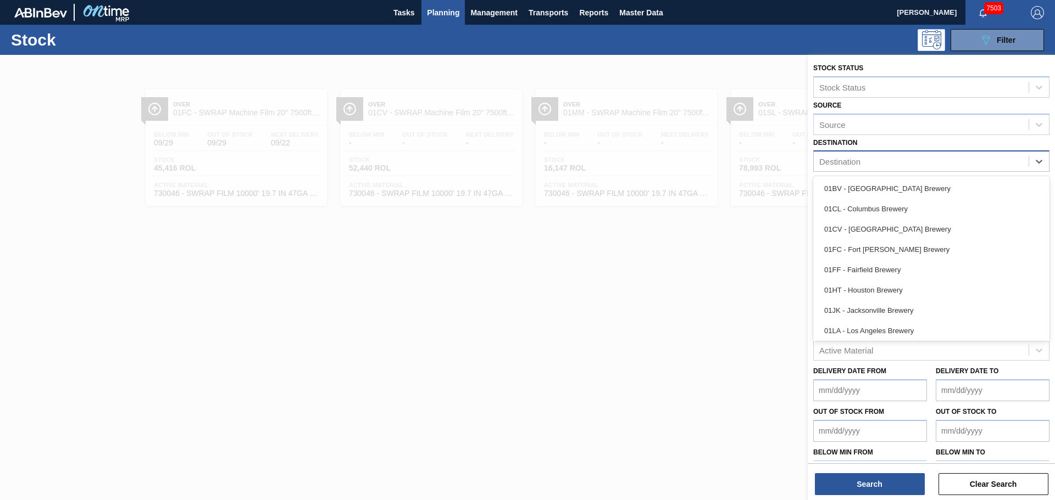
type input "f"
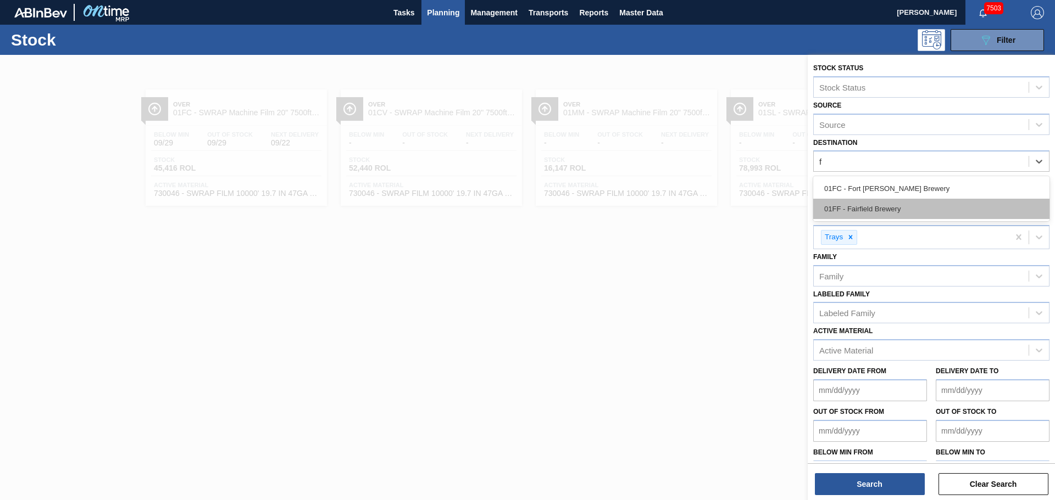
click at [861, 207] on div "01FF - Fairfield Brewery" at bounding box center [931, 209] width 236 height 20
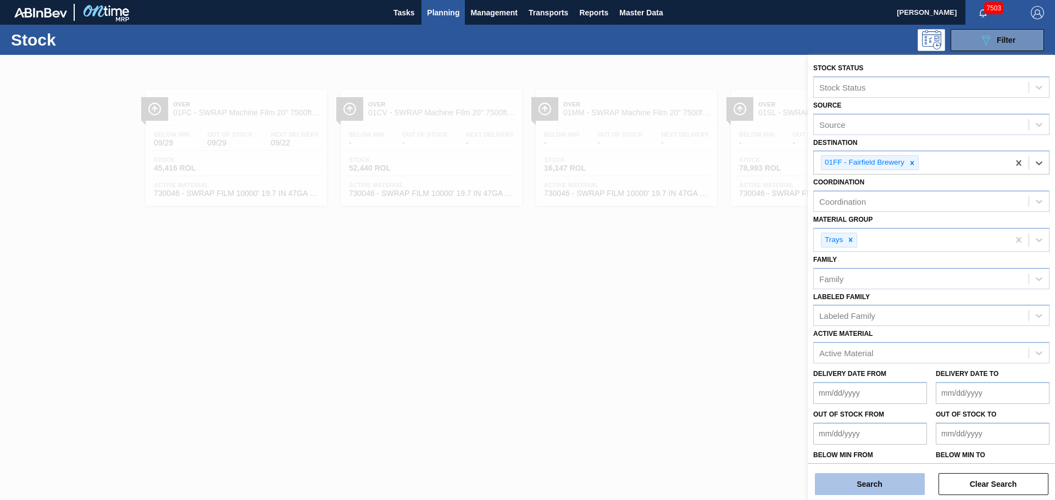
click at [862, 483] on button "Search" at bounding box center [870, 484] width 110 height 22
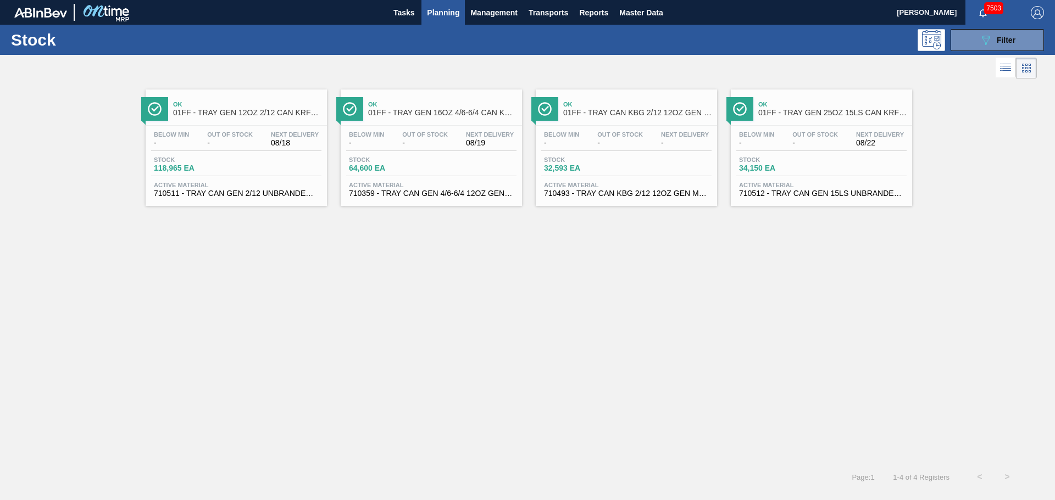
click at [213, 114] on span "01FF - TRAY GEN 12OZ 2/12 CAN KRFT 1023-K" at bounding box center [247, 113] width 148 height 8
click at [421, 107] on span "Ok" at bounding box center [442, 104] width 148 height 7
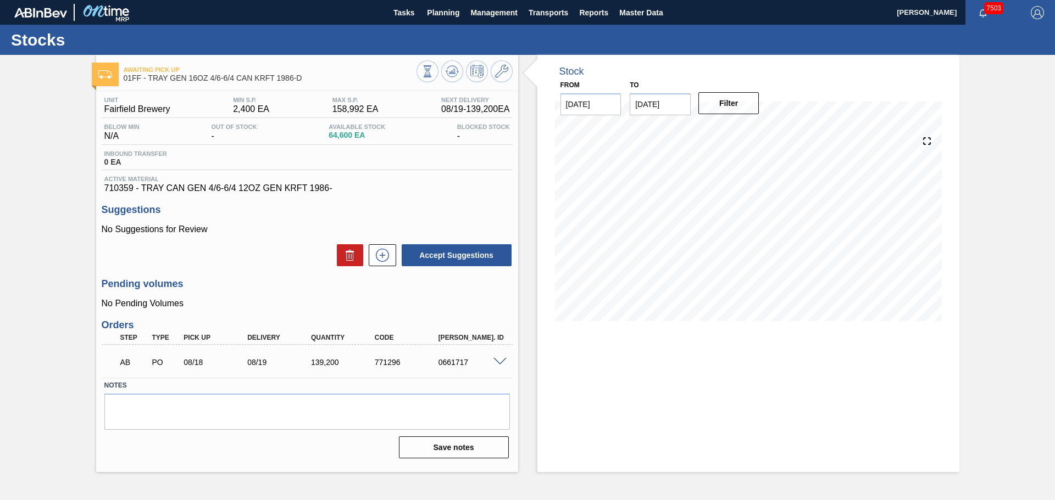
click at [488, 357] on div "AB PO 08/18 08/19 139,200 771296 0661717" at bounding box center [304, 361] width 382 height 22
click at [496, 356] on div "AB PO 08/18 08/19 139,200 771296 0661717" at bounding box center [307, 361] width 411 height 27
click at [497, 363] on span at bounding box center [499, 362] width 13 height 8
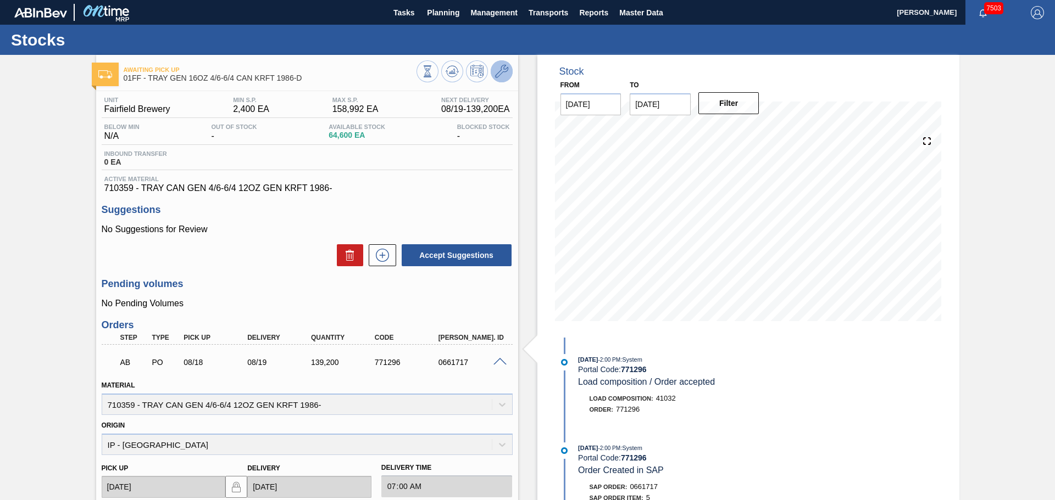
click at [501, 69] on icon at bounding box center [501, 71] width 13 height 13
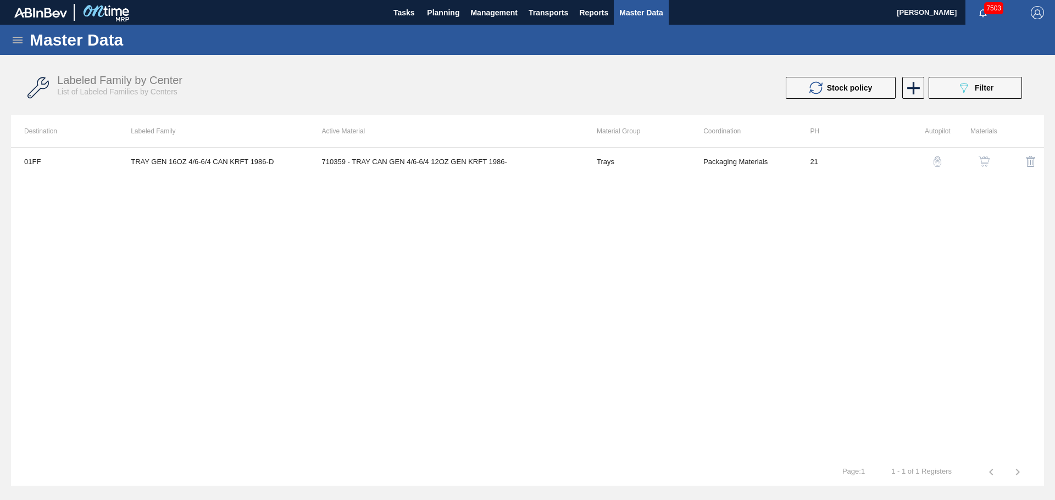
click at [244, 169] on td "TRAY GEN 16OZ 4/6-6/4 CAN KRFT 1986-D" at bounding box center [213, 161] width 191 height 27
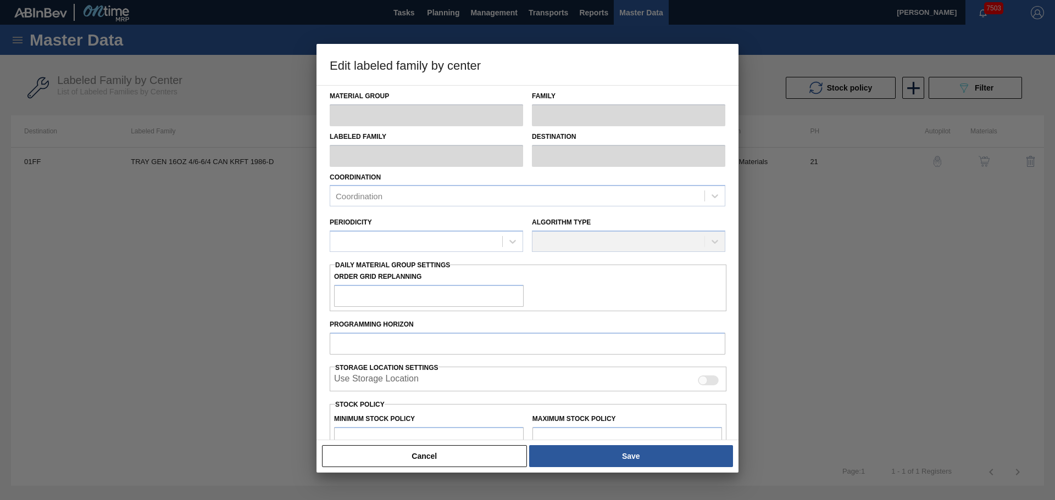
type input "Trays"
type input "TRAY GEN 16OZ 4/6-6/4 CAN KRFT 1986-D"
type input "01FF - Fairfield Brewery"
type input "0"
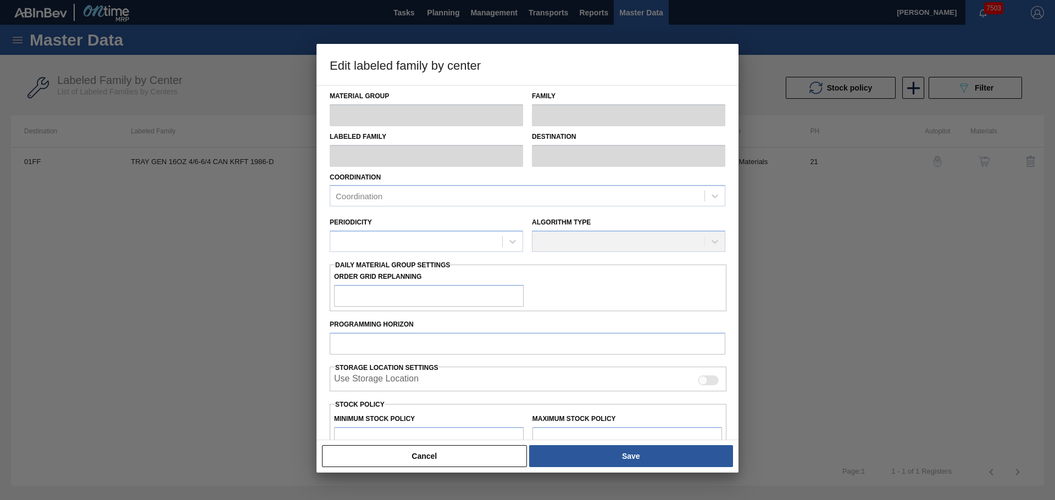
type input "21"
type input "2,400"
type input "158,992"
type input "3"
type input "7,098"
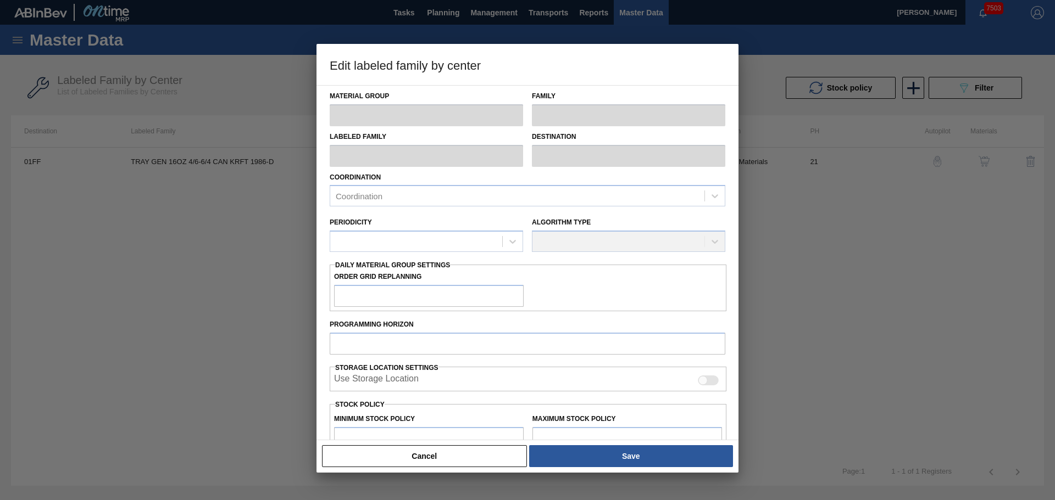
checkbox input "true"
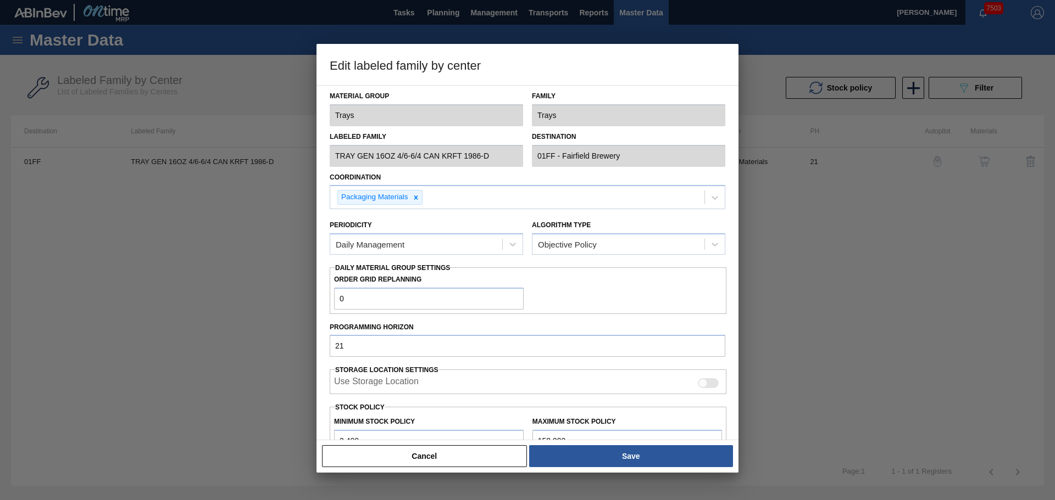
scroll to position [172, 0]
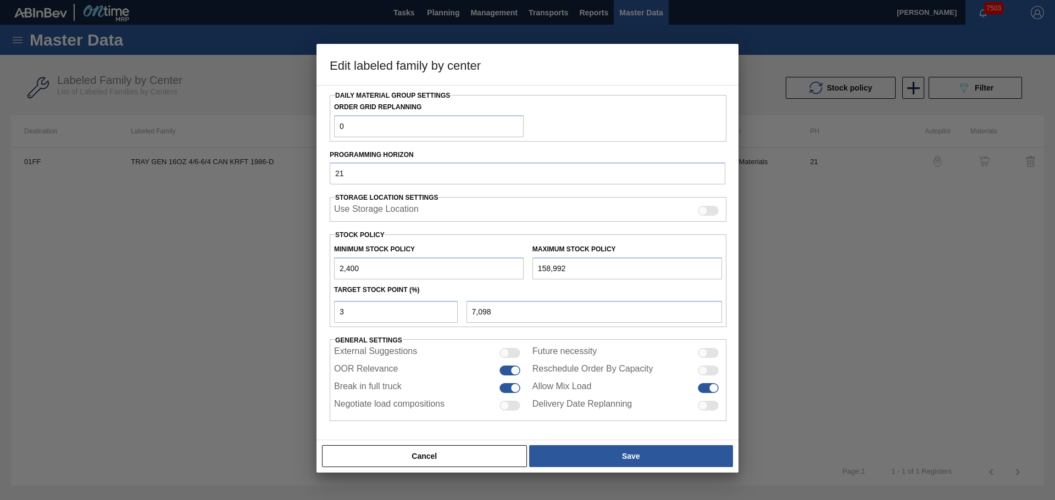
drag, startPoint x: 556, startPoint y: 269, endPoint x: 384, endPoint y: 268, distance: 171.9
click at [383, 269] on div "Minimum Stock Policy 2,400 Maximum Stock Policy 158,992" at bounding box center [528, 259] width 397 height 41
type input "2"
type input "2,328"
type input "20"
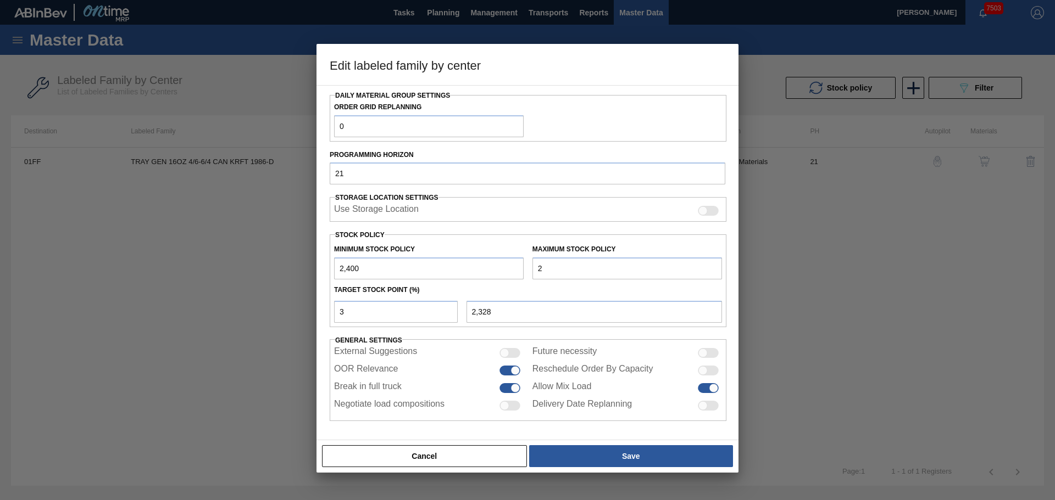
type input "2,329"
type input "209"
type input "2,334"
type input "2,091"
type input "2,391"
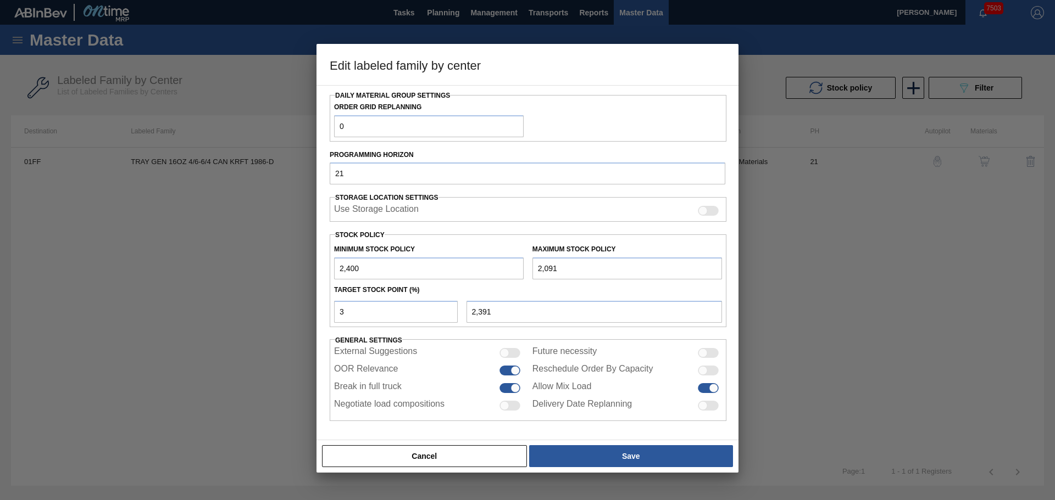
type input "20,910"
type input "2,955"
type input "209,100"
type input "8,601"
type input "209,100"
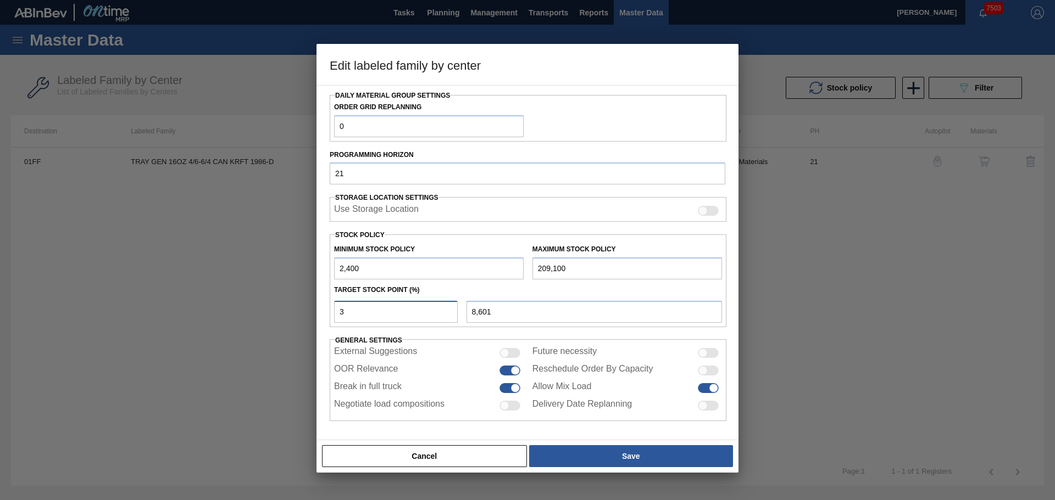
drag, startPoint x: 433, startPoint y: 321, endPoint x: 180, endPoint y: 319, distance: 252.7
click at [180, 319] on div "Edit labeled family by center Material Group Trays Family Trays Labeled Family …" at bounding box center [527, 250] width 1055 height 500
type input "5"
type input "12,735"
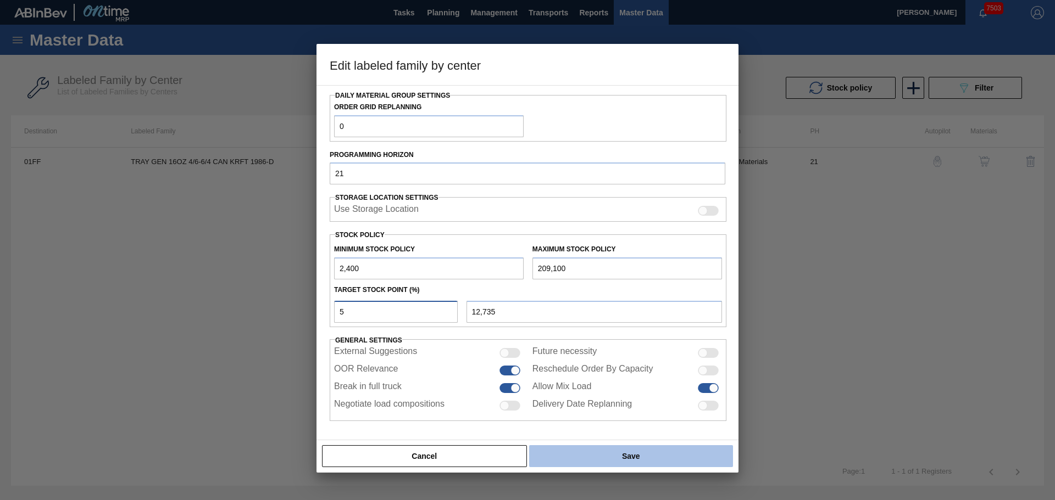
type input "5"
click at [685, 457] on button "Save" at bounding box center [631, 456] width 204 height 22
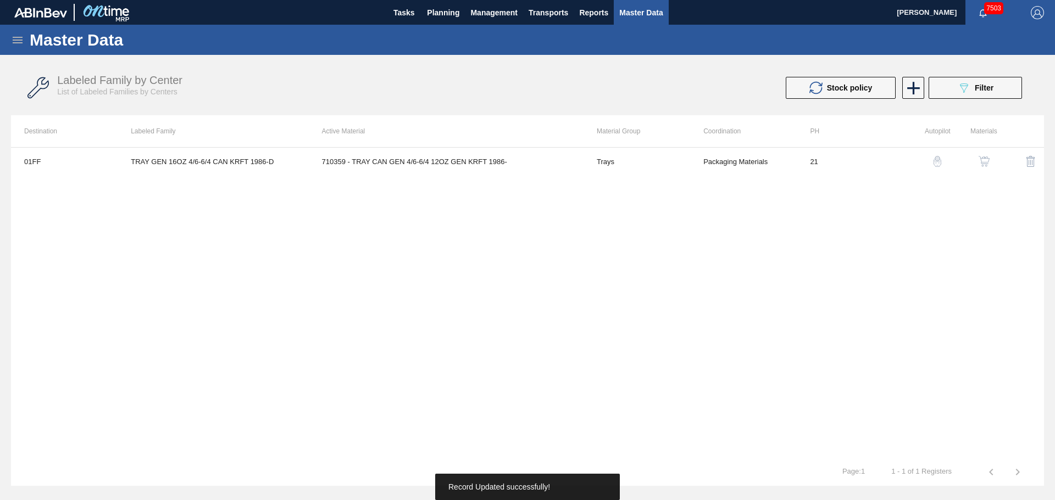
drag, startPoint x: 726, startPoint y: 343, endPoint x: 541, endPoint y: 137, distance: 276.1
click at [721, 340] on div "01FF TRAY GEN 16OZ 4/6-6/4 CAN KRFT 1986-D 710359 - TRAY CAN GEN 4/6-6/4 12OZ G…" at bounding box center [527, 302] width 1033 height 311
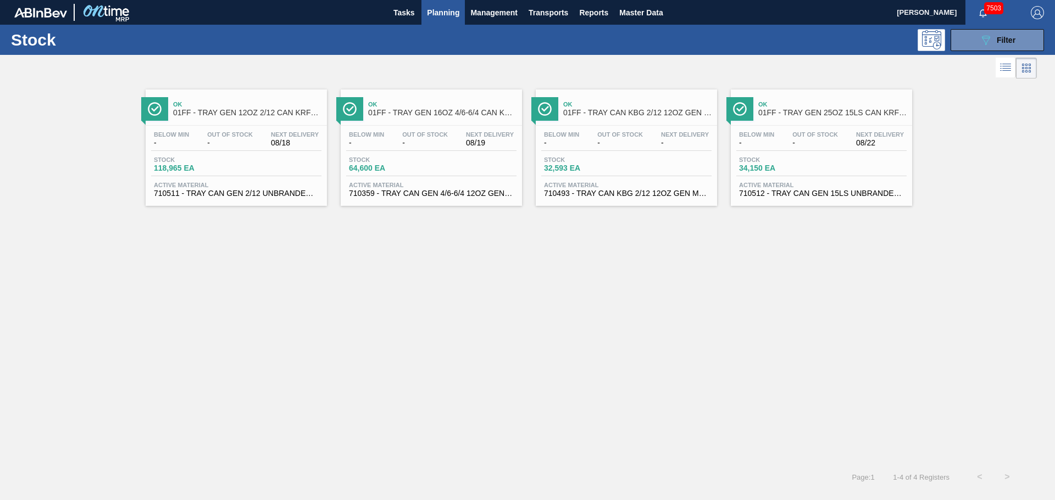
click at [809, 122] on div "Ok 01FF - TRAY GEN 25OZ 15LS CAN KRFT 1590-J Below Min - Out Of Stock - Next De…" at bounding box center [821, 148] width 181 height 116
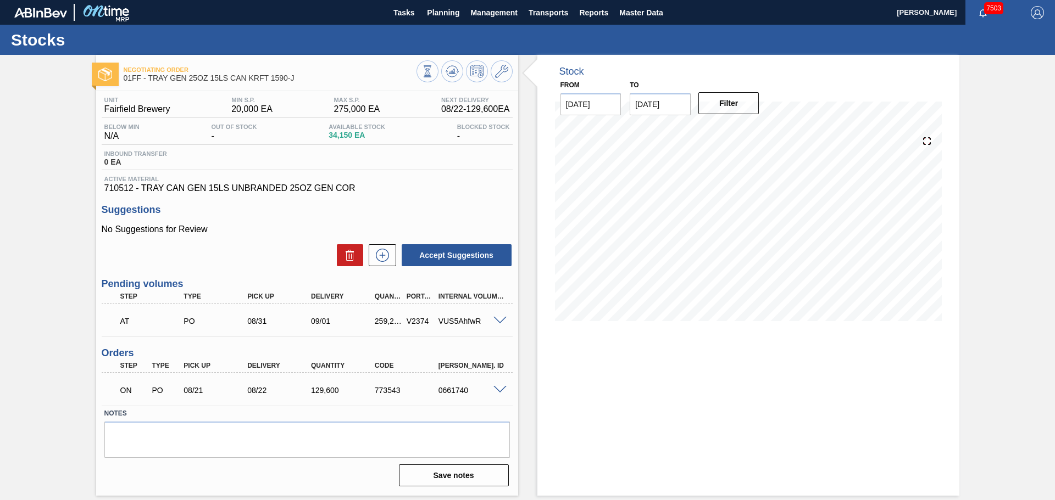
click at [501, 323] on span at bounding box center [499, 321] width 13 height 8
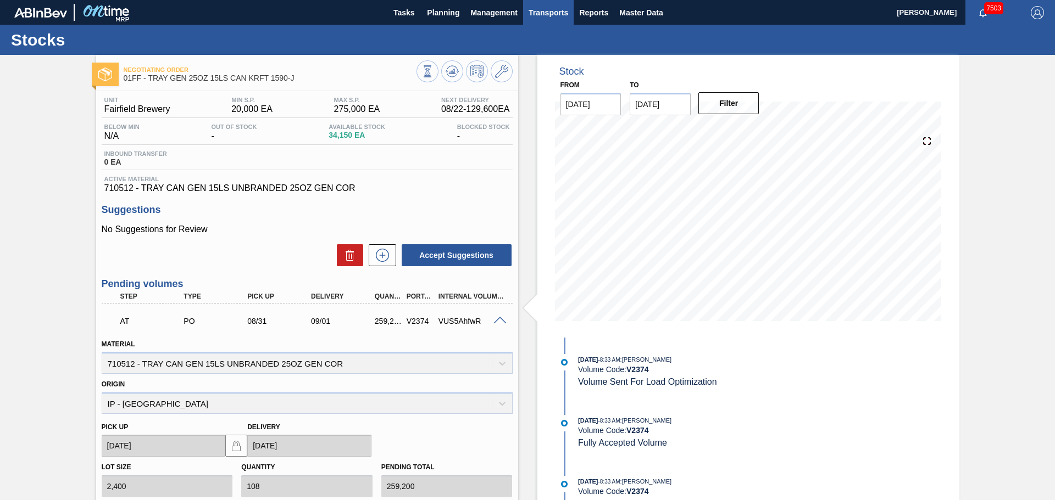
click at [538, 16] on span "Transports" at bounding box center [548, 12] width 40 height 13
click at [537, 51] on li "[GEOGRAPHIC_DATA]" at bounding box center [555, 55] width 93 height 18
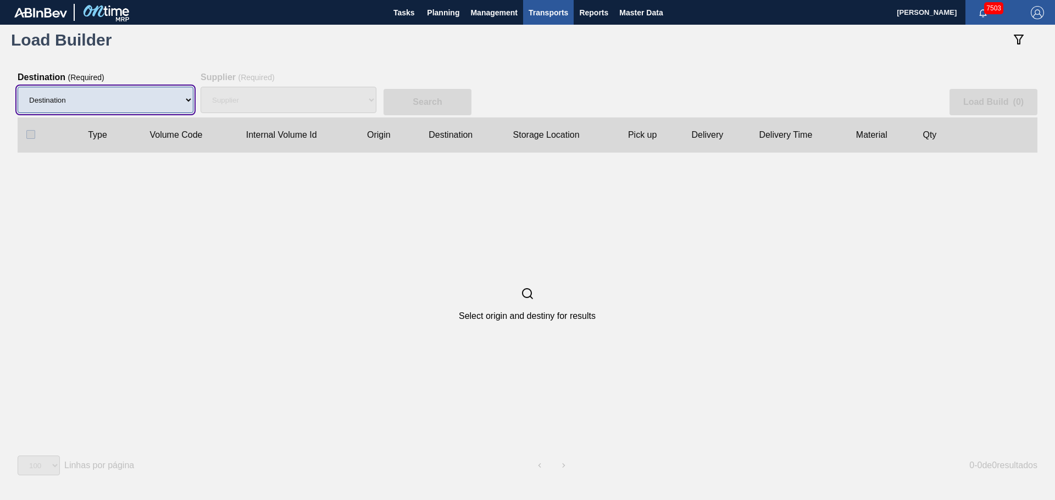
click at [155, 104] on select "Destination 01BV - [GEOGRAPHIC_DATA] 01CL - [GEOGRAPHIC_DATA] 01CV - [GEOGRAPHI…" at bounding box center [106, 100] width 176 height 26
select select "8"
click at [18, 87] on select "Destination 01BV - [GEOGRAPHIC_DATA] 01CL - [GEOGRAPHIC_DATA] 01CV - [GEOGRAPHI…" at bounding box center [106, 100] width 176 height 26
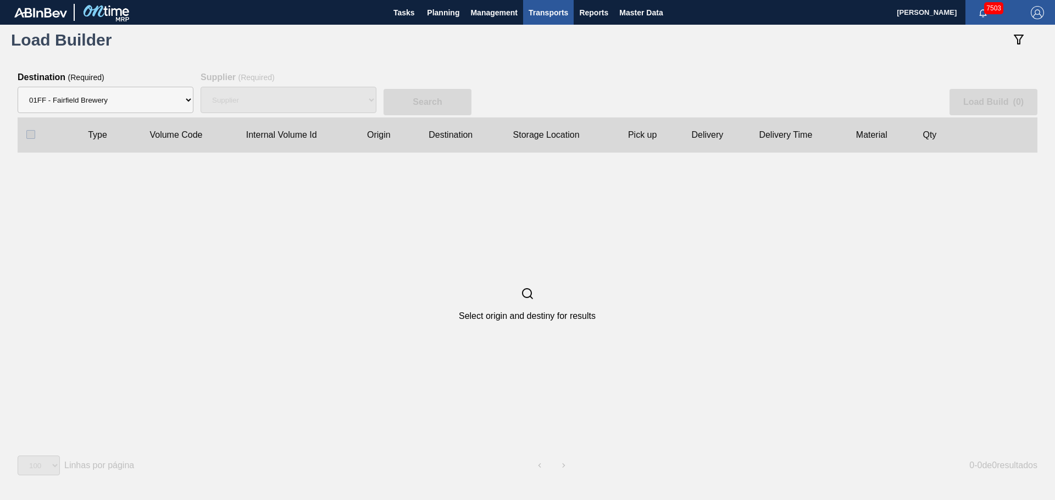
click at [264, 101] on div "Supplier" at bounding box center [288, 99] width 176 height 35
click at [313, 104] on div "Supplier" at bounding box center [288, 99] width 176 height 35
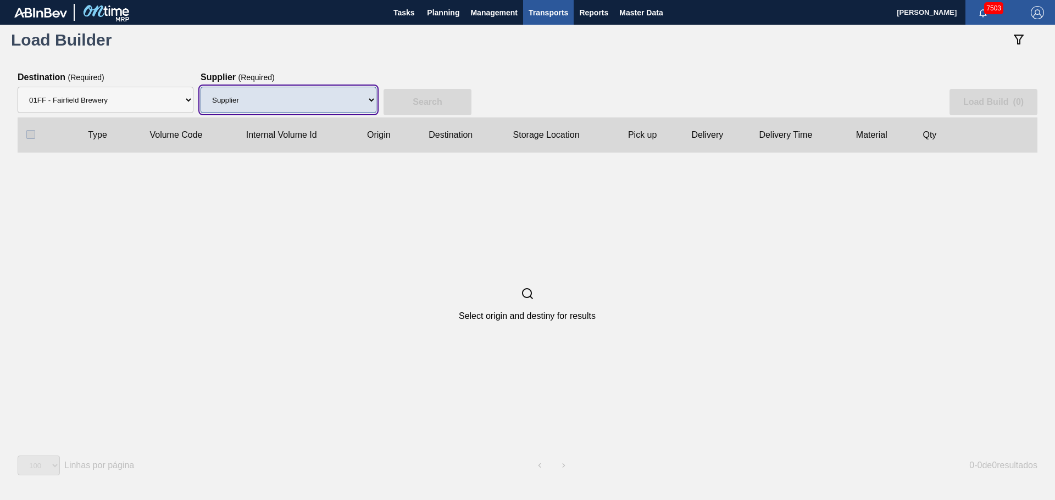
click at [327, 105] on select "Supplier 8329501 - ACCORD CARTON CO 8341298 - ACCREDO PACKAGING INC 8342425 - A…" at bounding box center [288, 100] width 176 height 26
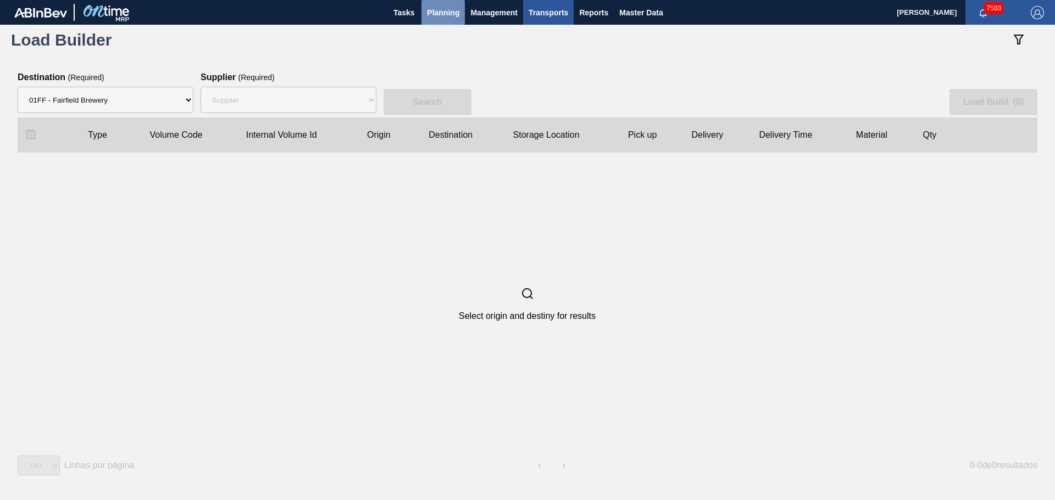
click at [438, 21] on button "Planning" at bounding box center [442, 12] width 43 height 25
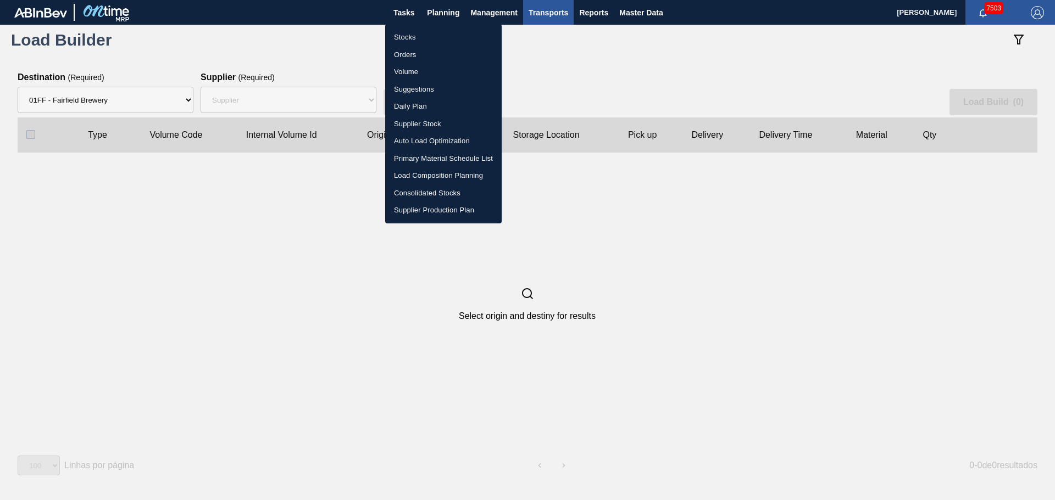
click at [400, 39] on li "Stocks" at bounding box center [443, 38] width 116 height 18
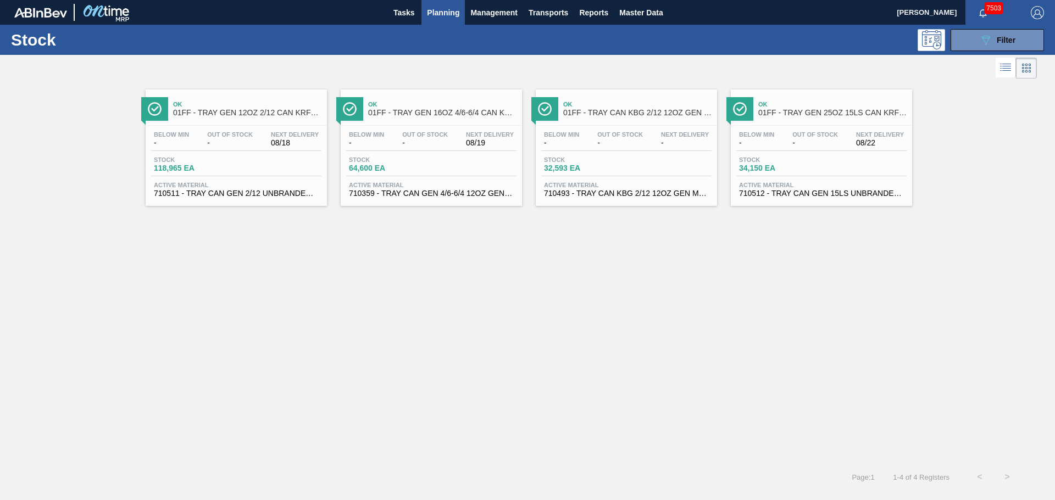
click at [783, 114] on span "01FF - TRAY GEN 25OZ 15LS CAN KRFT 1590-J" at bounding box center [832, 113] width 148 height 8
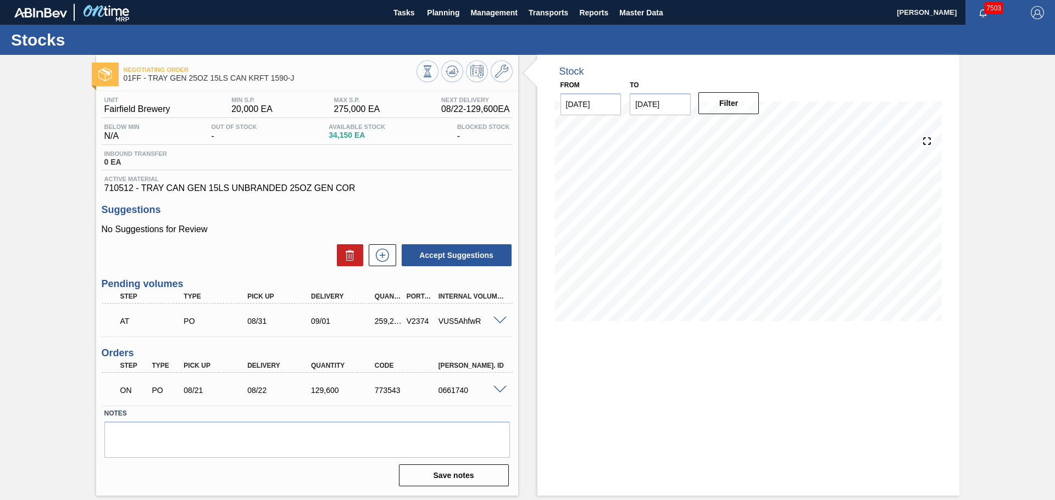
click at [506, 380] on div "ON PO 08/21 08/22 129,600 773543 0661740" at bounding box center [307, 389] width 411 height 27
click at [495, 387] on span at bounding box center [499, 390] width 13 height 8
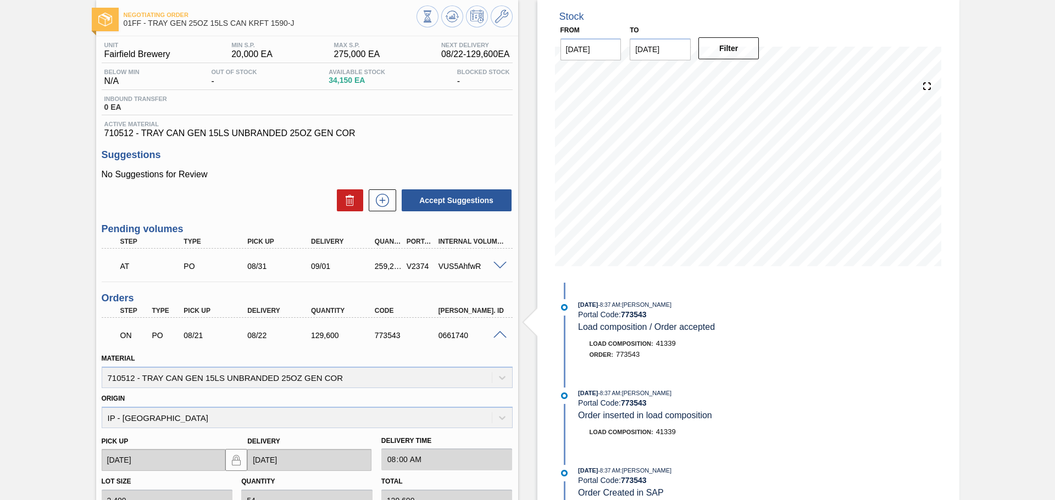
scroll to position [262, 0]
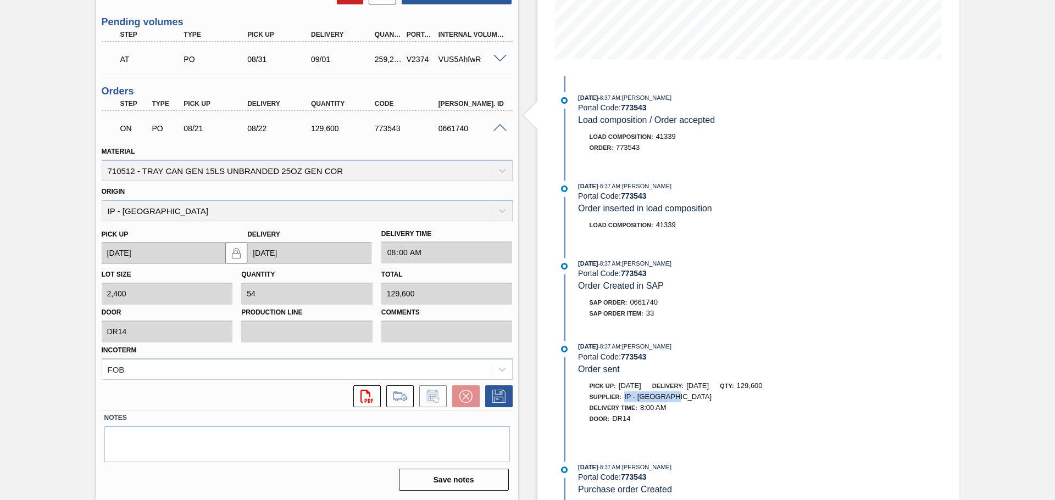
drag, startPoint x: 666, startPoint y: 397, endPoint x: 623, endPoint y: 398, distance: 43.4
click at [623, 398] on div "Supplier: IP - [GEOGRAPHIC_DATA]" at bounding box center [650, 397] width 122 height 11
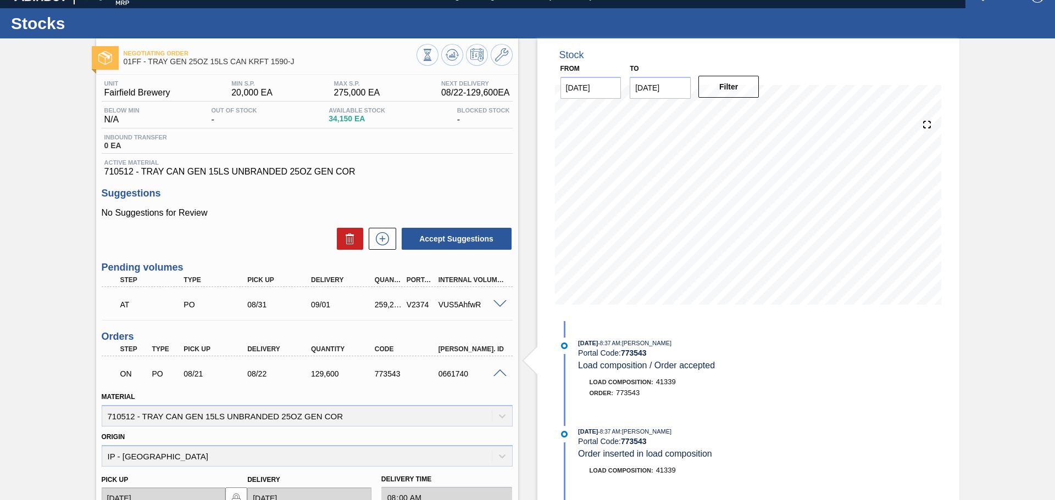
scroll to position [0, 0]
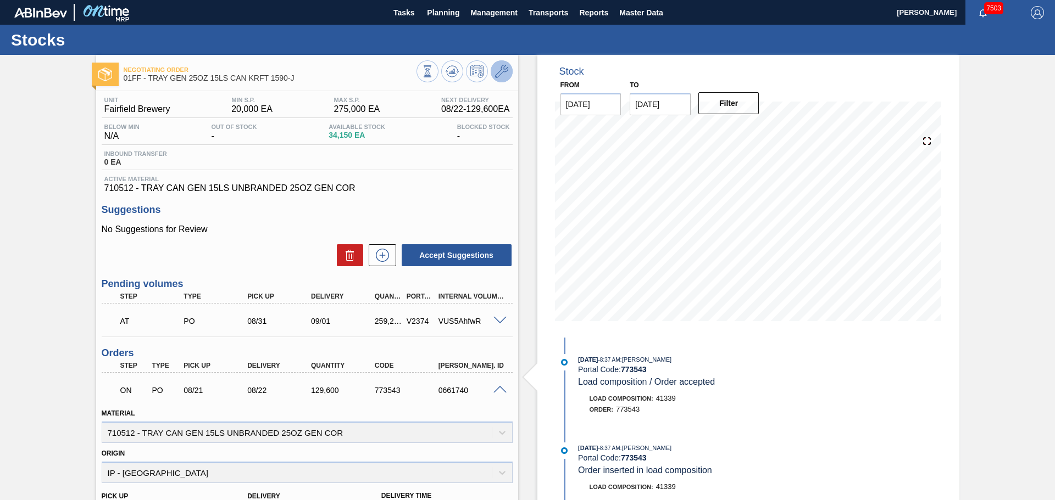
click at [498, 70] on icon at bounding box center [501, 71] width 13 height 13
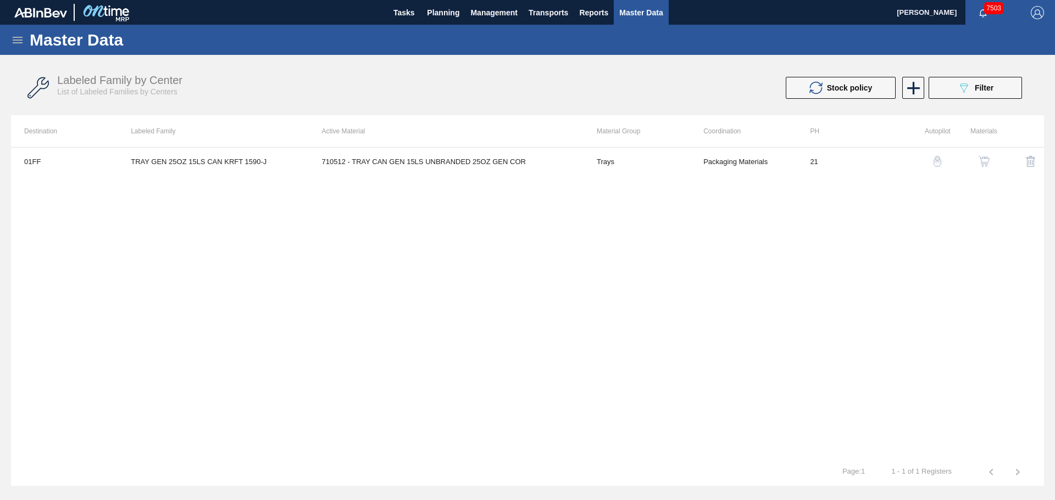
click at [978, 158] on img "button" at bounding box center [983, 161] width 11 height 11
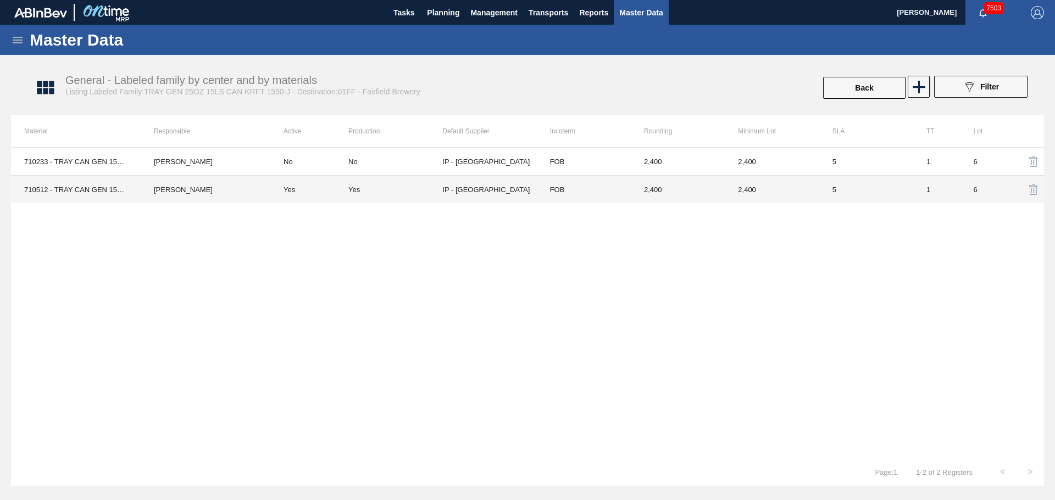
click at [351, 195] on td "Yes" at bounding box center [395, 190] width 94 height 28
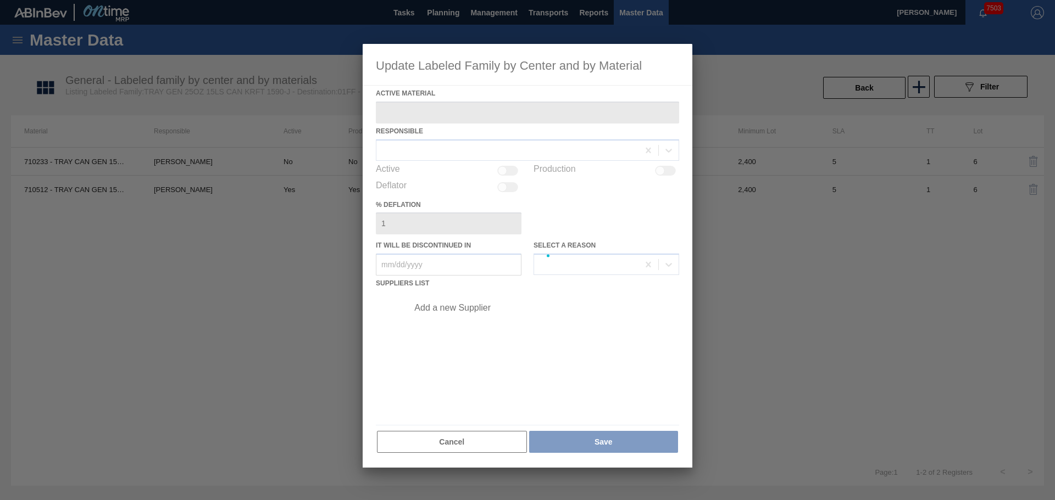
type Material "710512 - TRAY CAN GEN 15LS UNBRANDED 25OZ GEN COR"
checkbox input "true"
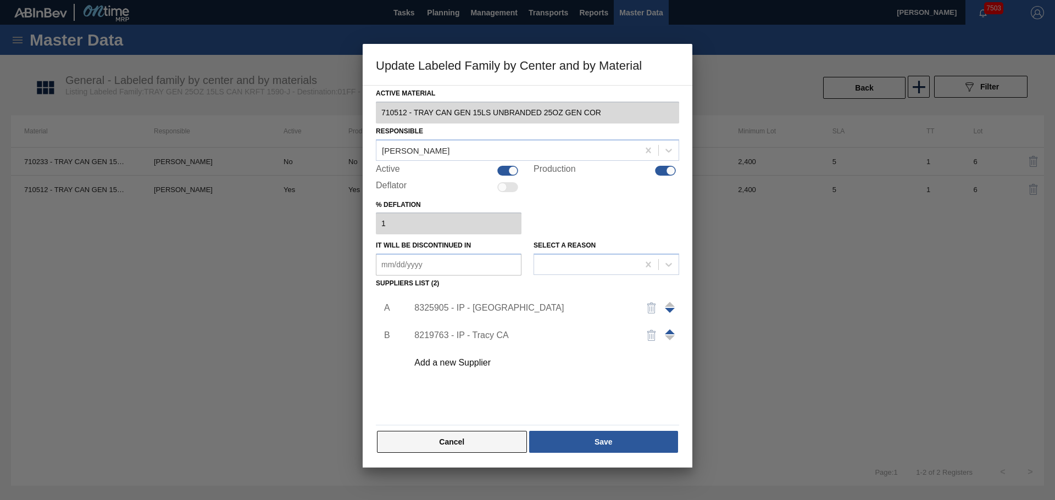
click at [455, 445] on button "Cancel" at bounding box center [452, 442] width 150 height 22
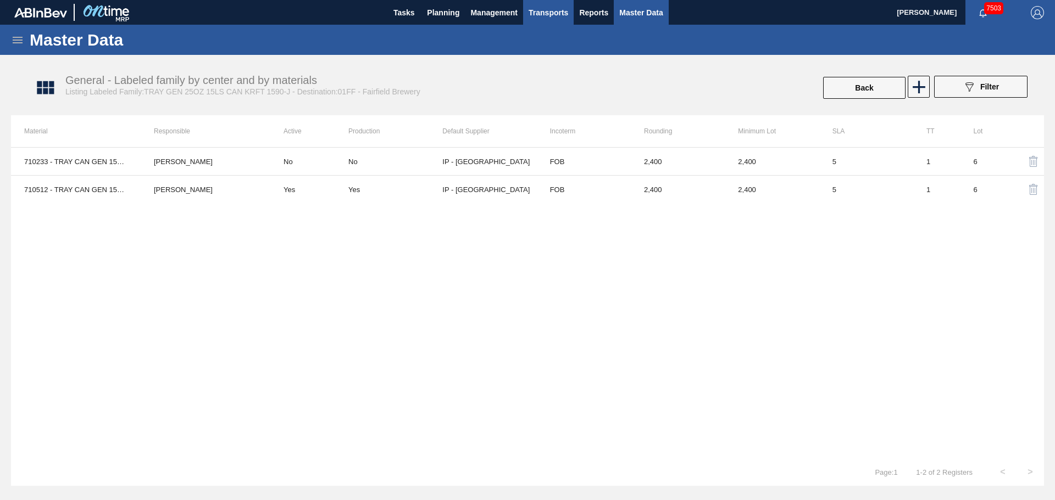
click at [549, 10] on span "Transports" at bounding box center [548, 12] width 40 height 13
drag, startPoint x: 535, startPoint y: 61, endPoint x: 534, endPoint y: 55, distance: 5.6
click at [535, 61] on li "[GEOGRAPHIC_DATA]" at bounding box center [556, 55] width 93 height 18
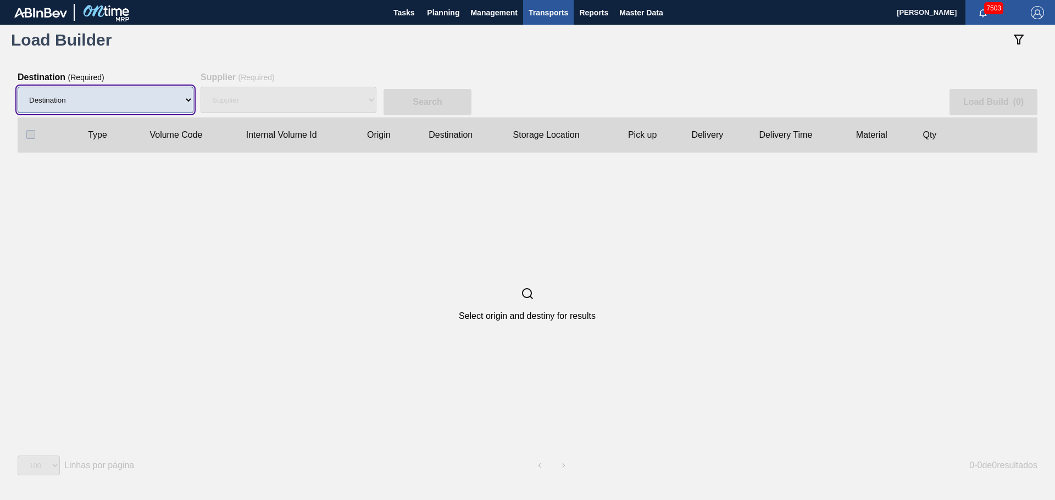
drag, startPoint x: 136, startPoint y: 96, endPoint x: 131, endPoint y: 109, distance: 13.4
click at [136, 96] on select "Destination 01BV - [GEOGRAPHIC_DATA] 01CL - [GEOGRAPHIC_DATA] 01CV - [GEOGRAPHI…" at bounding box center [106, 100] width 176 height 26
select select "8"
click at [18, 87] on select "Destination 01BV - [GEOGRAPHIC_DATA] 01CL - [GEOGRAPHIC_DATA] 01CV - [GEOGRAPHI…" at bounding box center [106, 100] width 176 height 26
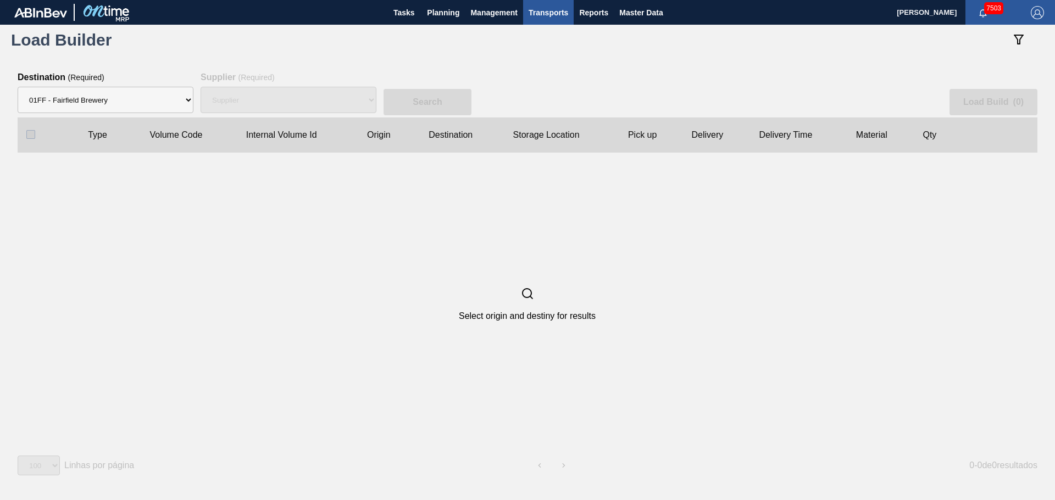
click at [278, 98] on div "Supplier" at bounding box center [288, 99] width 176 height 35
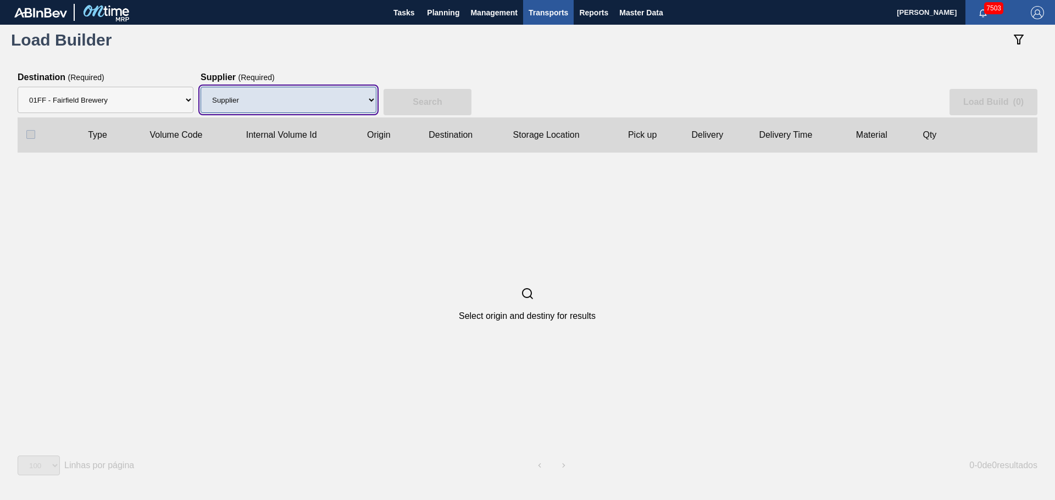
drag, startPoint x: 318, startPoint y: 98, endPoint x: 318, endPoint y: 113, distance: 14.3
click at [318, 98] on select "Supplier 8329501 - ACCORD CARTON CO 8341298 - ACCREDO PACKAGING INC 8342425 - A…" at bounding box center [288, 100] width 176 height 26
select select "1474"
click at [200, 87] on select "Supplier 8329501 - ACCORD CARTON CO 8341298 - ACCREDO PACKAGING INC 8342425 - A…" at bounding box center [288, 100] width 176 height 26
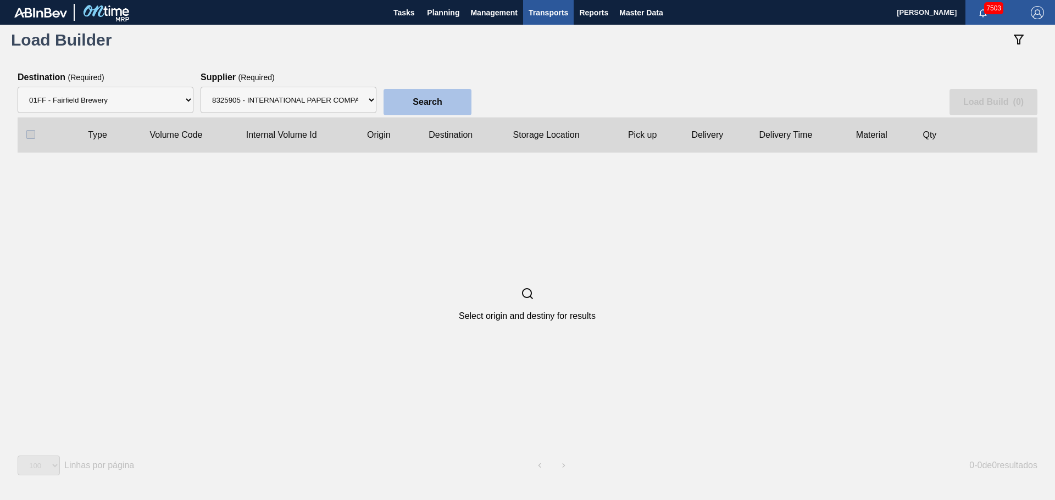
click at [425, 110] on button "Search" at bounding box center [427, 102] width 88 height 26
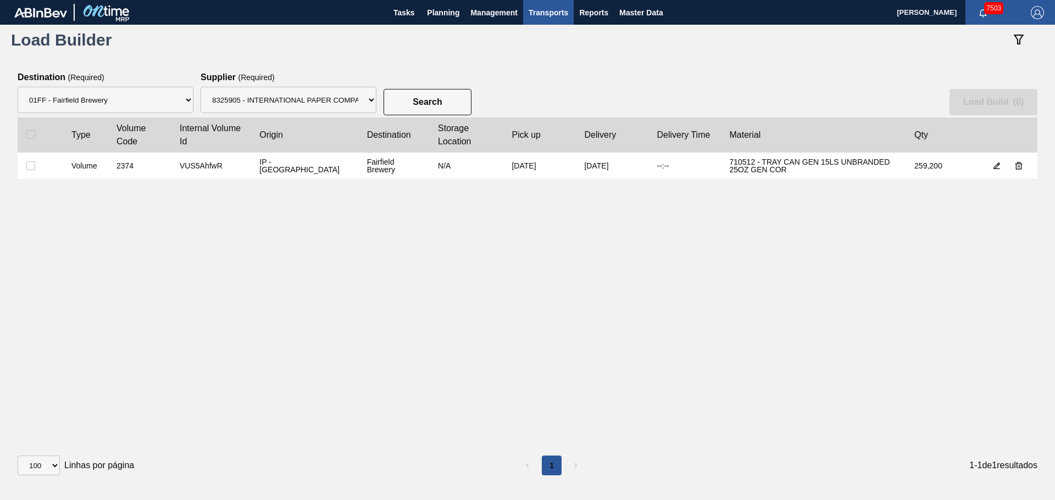
click at [35, 166] on label at bounding box center [39, 165] width 27 height 9
click at [35, 166] on input "checkbox" at bounding box center [30, 165] width 9 height 9
checkbox input "true"
click at [0, 0] on slot "Load Build ( 1 )" at bounding box center [0, 0] width 0 height 0
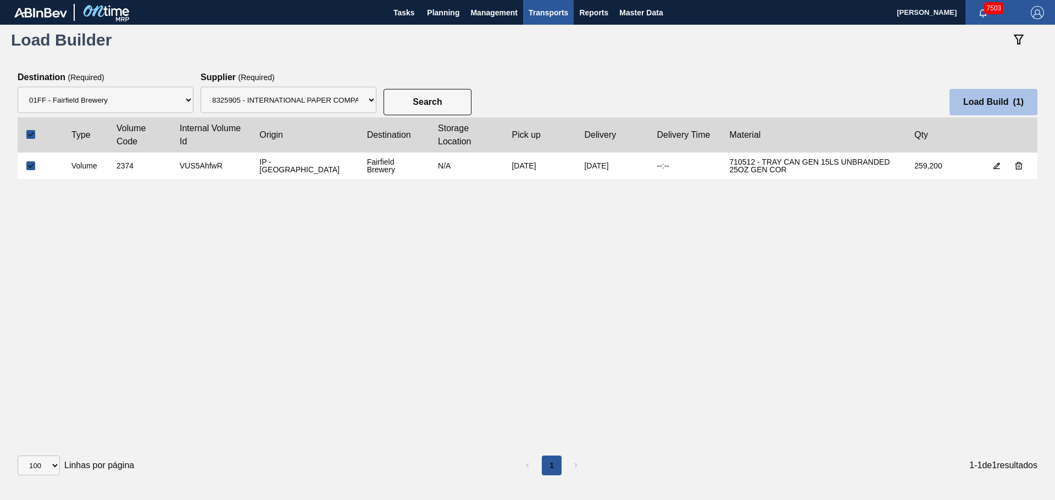
select select "Undefined"
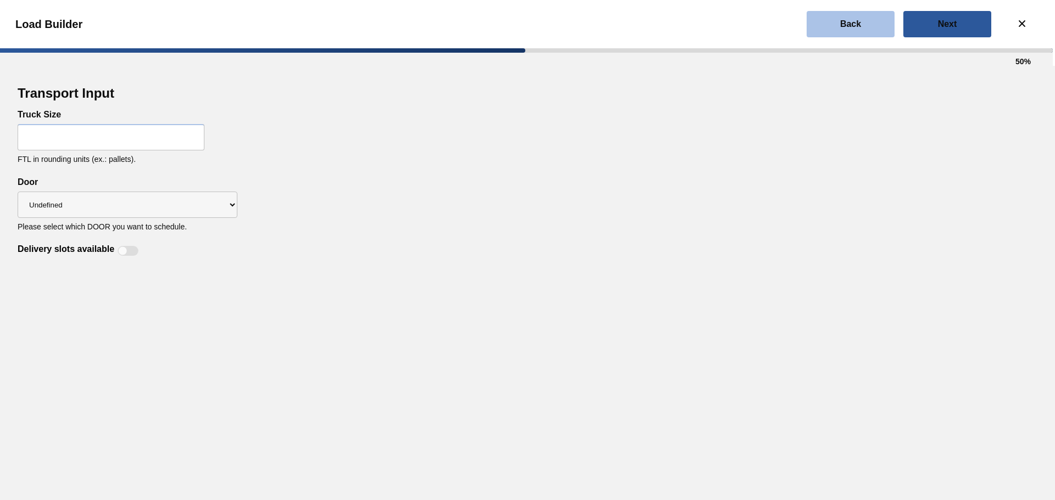
click at [879, 26] on button "Back" at bounding box center [850, 24] width 88 height 26
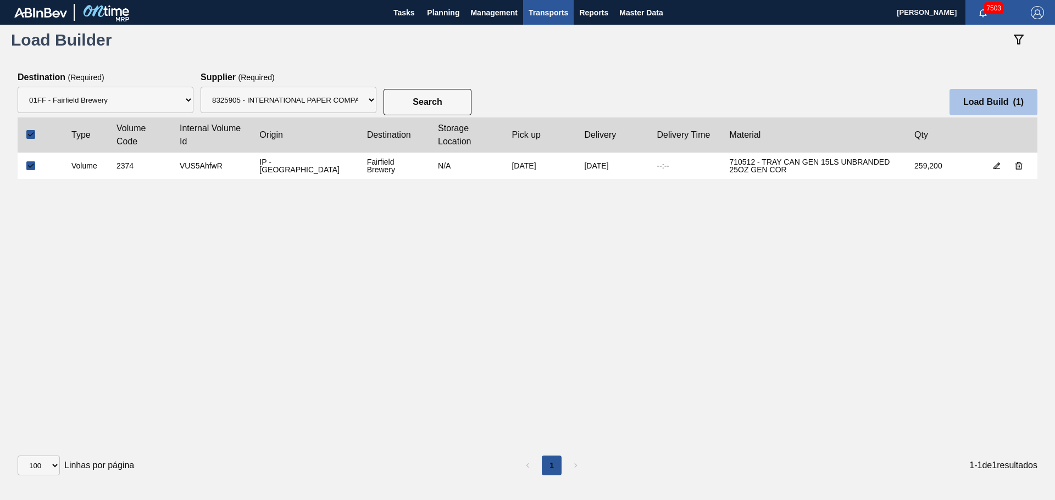
click at [0, 0] on slot "Load Build ( 1 )" at bounding box center [0, 0] width 0 height 0
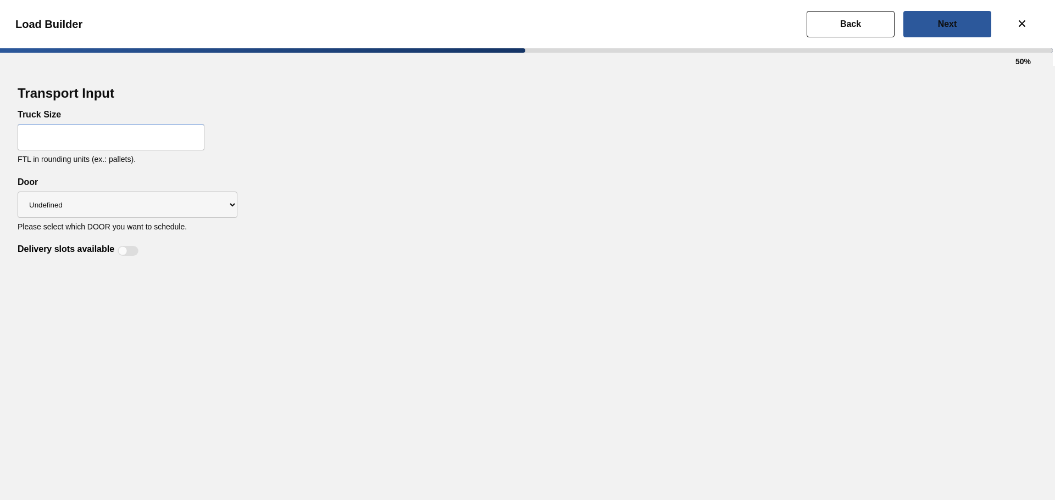
click at [79, 143] on input "text" at bounding box center [111, 137] width 187 height 26
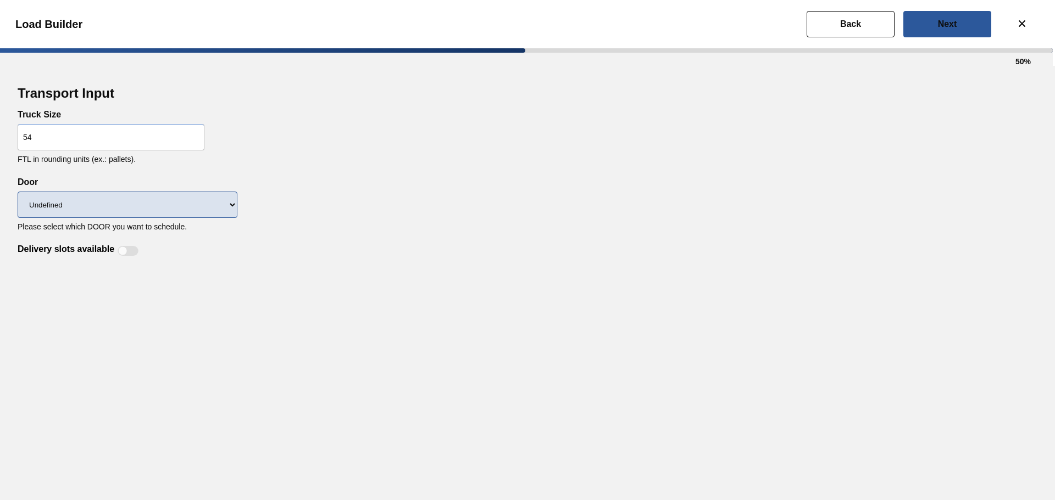
type input "54"
click at [129, 197] on select "Undefined DR1 DR14 DR14T" at bounding box center [128, 205] width 220 height 26
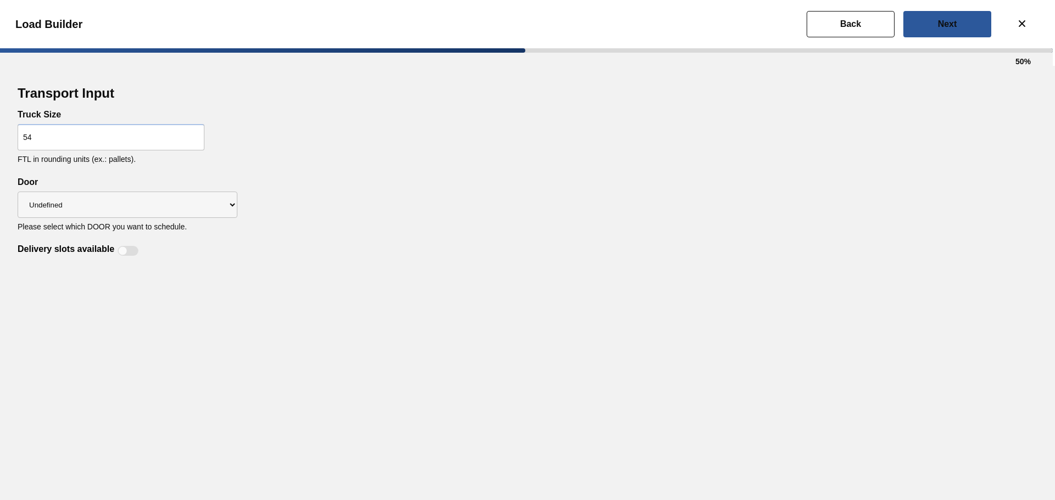
drag, startPoint x: 415, startPoint y: 230, endPoint x: 383, endPoint y: 233, distance: 32.6
click at [415, 230] on div "Transport Input Truck Size 54 FTL in rounding units (ex.: pallets). Delivery sl…" at bounding box center [527, 170] width 1019 height 174
click at [114, 246] on label "Delivery slots available" at bounding box center [66, 250] width 97 height 13
click at [118, 255] on input "Delivery slots available" at bounding box center [118, 255] width 1 height 1
click at [122, 250] on div at bounding box center [128, 251] width 21 height 10
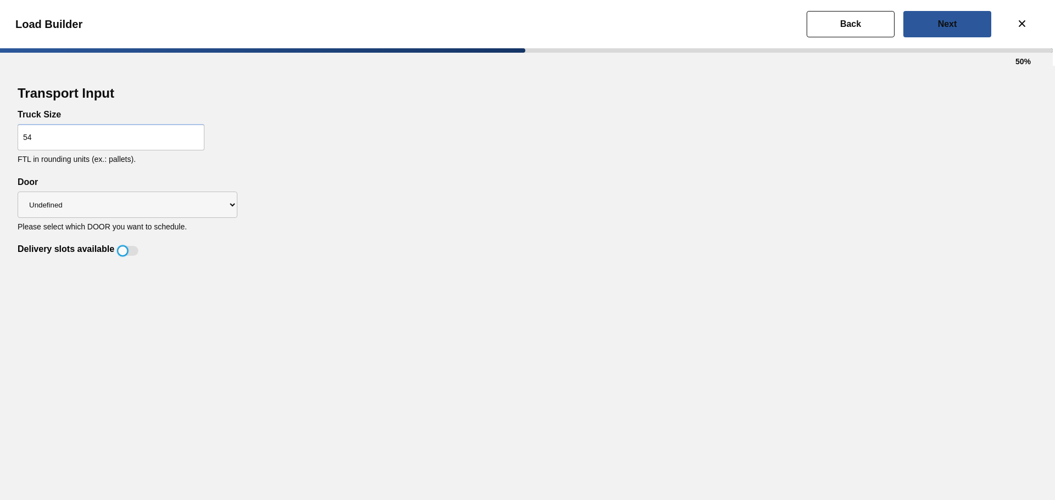
click at [122, 250] on div at bounding box center [122, 251] width 9 height 9
checkbox input "true"
click at [943, 32] on button "Next" at bounding box center [947, 24] width 88 height 26
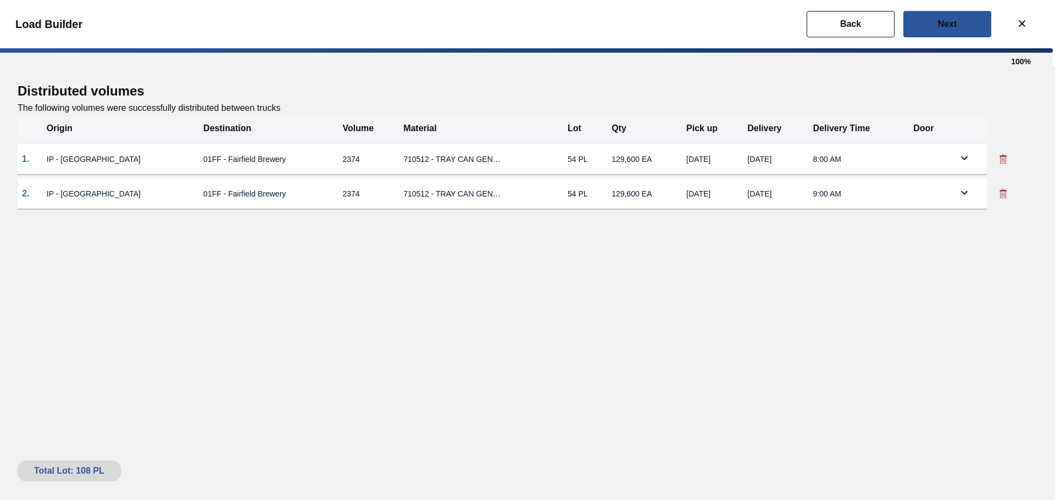
click at [789, 300] on div "Distributed volumes The following volumes were successfully distributed between…" at bounding box center [527, 283] width 1055 height 434
click at [932, 18] on button "Next" at bounding box center [947, 24] width 88 height 26
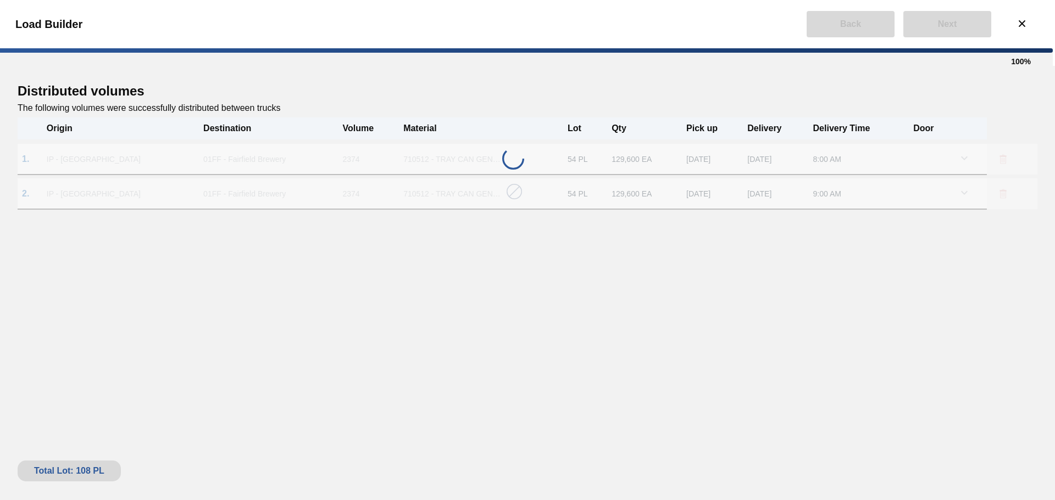
click at [484, 268] on div "Distributed volumes The following volumes were successfully distributed between…" at bounding box center [527, 283] width 1055 height 434
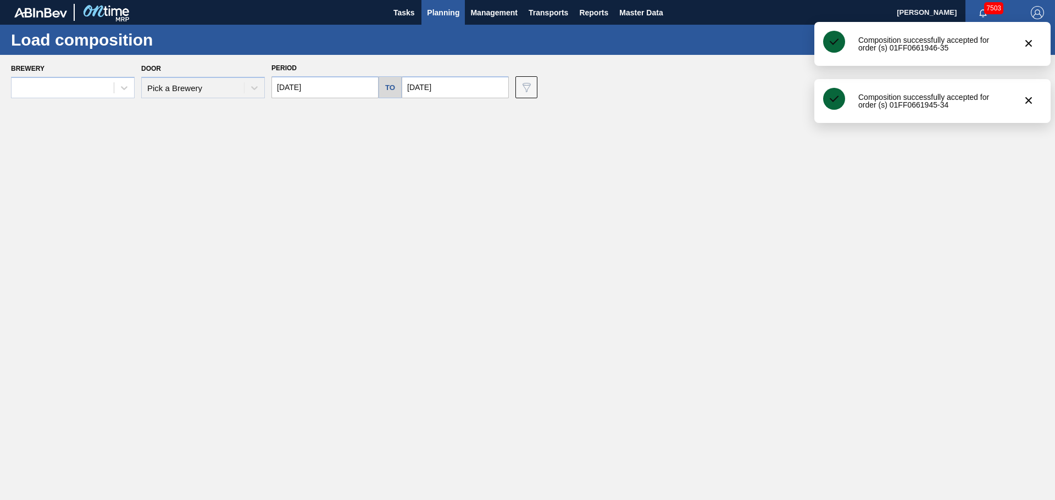
click at [438, 25] on div "Load composition" at bounding box center [527, 40] width 1055 height 30
click at [442, 12] on span "Planning" at bounding box center [443, 12] width 32 height 13
type input "[DATE]"
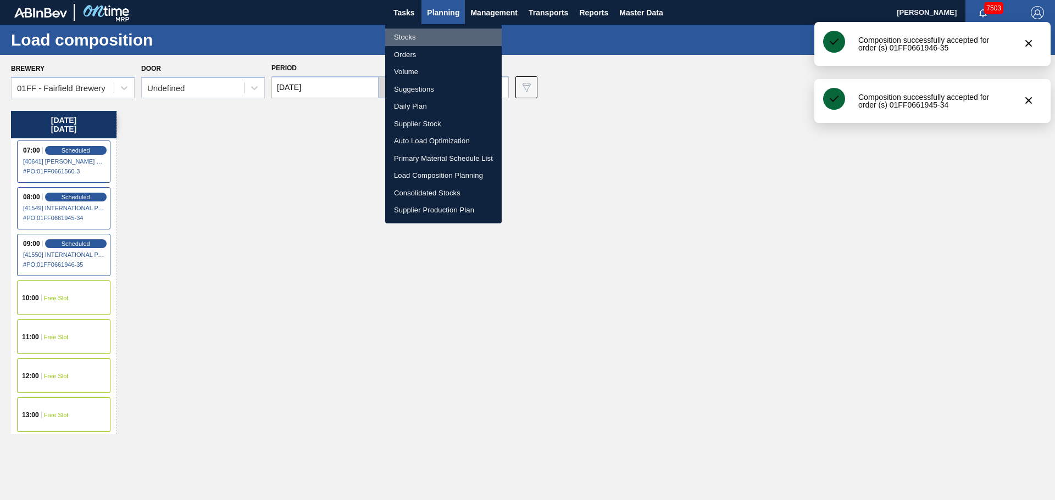
click at [414, 37] on li "Stocks" at bounding box center [443, 38] width 116 height 18
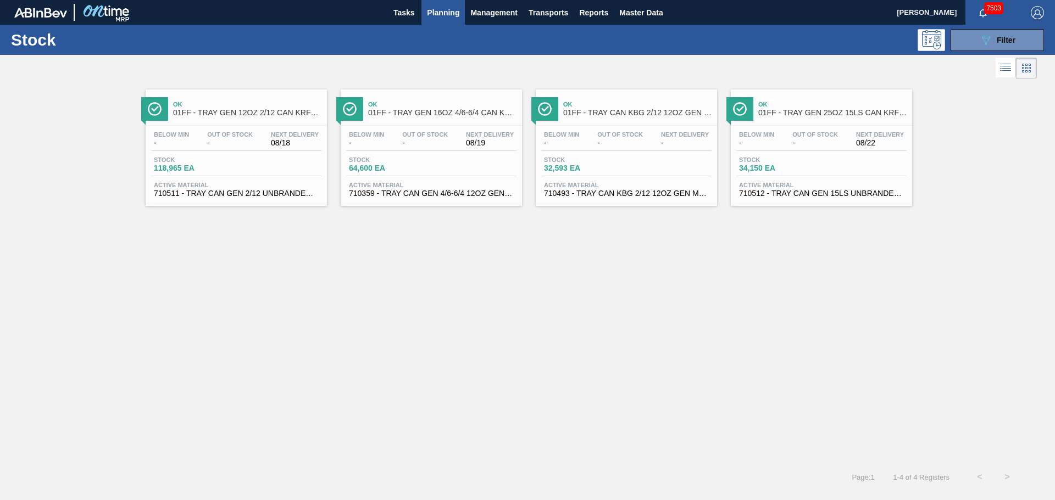
click at [757, 107] on div "Ok 01FF - TRAY GEN 25OZ 15LS CAN KRFT 1590-J" at bounding box center [821, 107] width 181 height 25
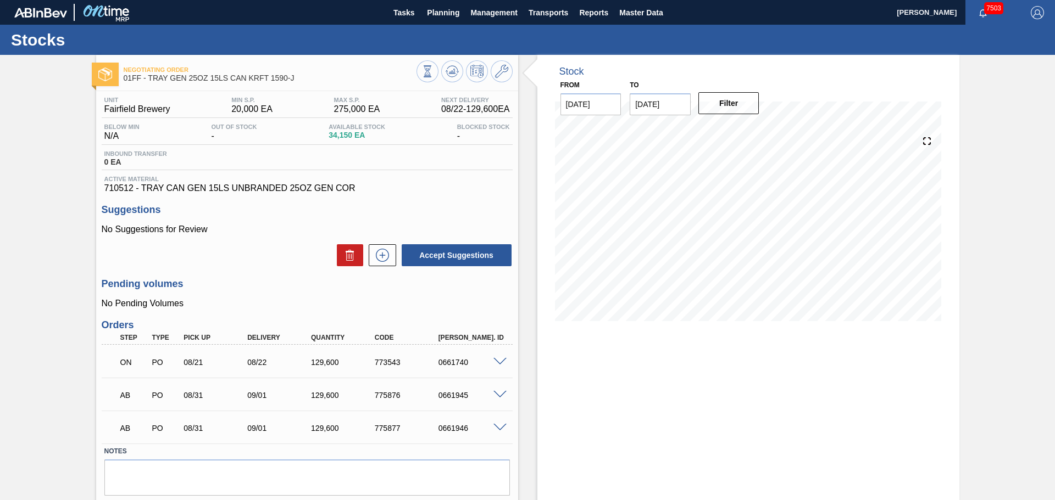
click at [544, 381] on div "Stock From [DATE] to [DATE] Filter 08/27 Stock Projection 57,450 SAP Planning 0…" at bounding box center [748, 294] width 422 height 479
click at [433, 73] on icon at bounding box center [427, 71] width 12 height 12
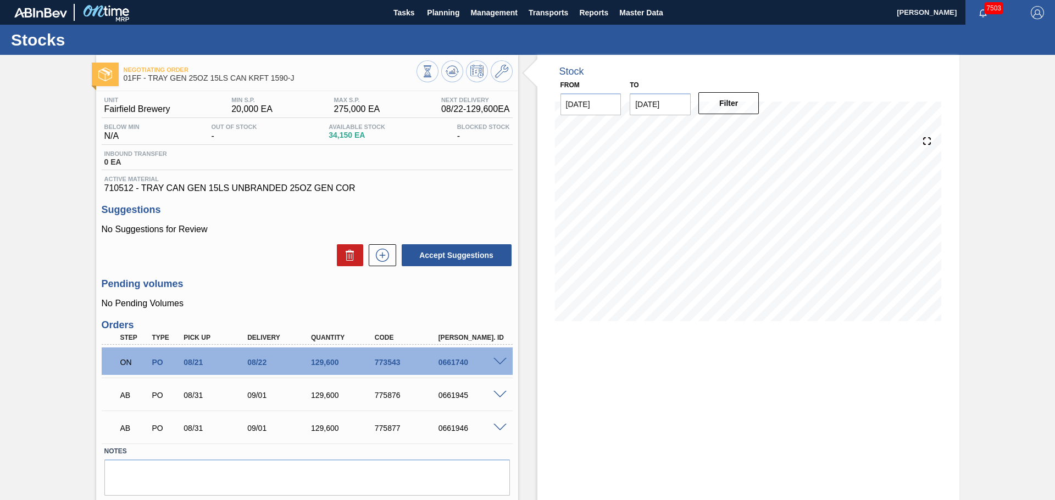
click at [949, 343] on div "Stock From [DATE] to [DATE] Filter 09/03 Stock Projection 100,114 SAP Planning …" at bounding box center [748, 294] width 422 height 479
click at [448, 12] on span "Planning" at bounding box center [443, 12] width 32 height 13
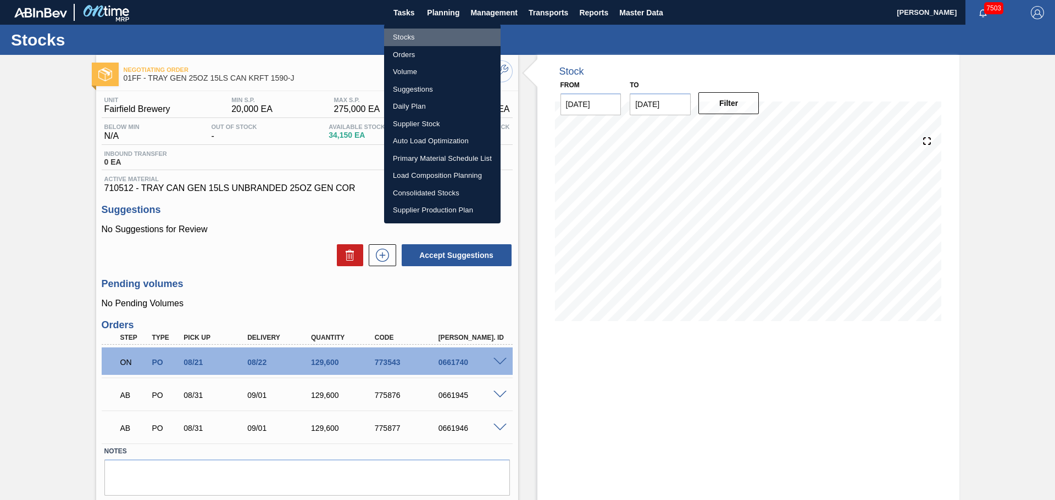
click at [424, 41] on li "Stocks" at bounding box center [442, 38] width 116 height 18
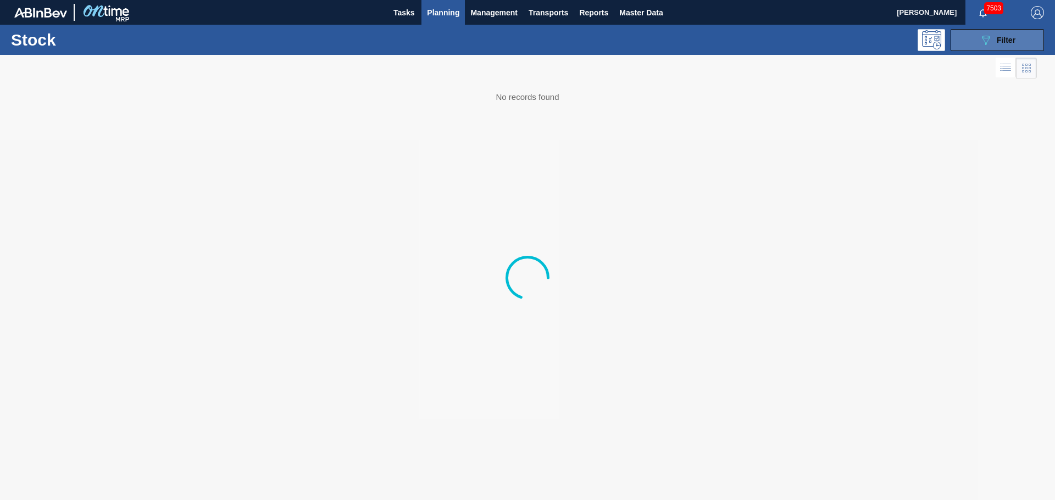
click at [979, 35] on icon "089F7B8B-B2A5-4AFE-B5C0-19BA573D28AC" at bounding box center [985, 40] width 13 height 13
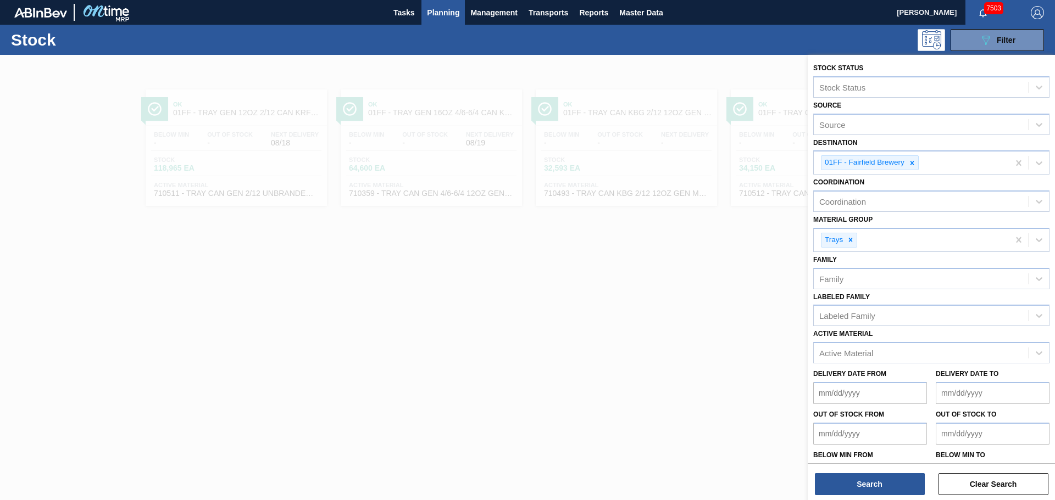
click at [911, 161] on icon at bounding box center [912, 163] width 8 height 8
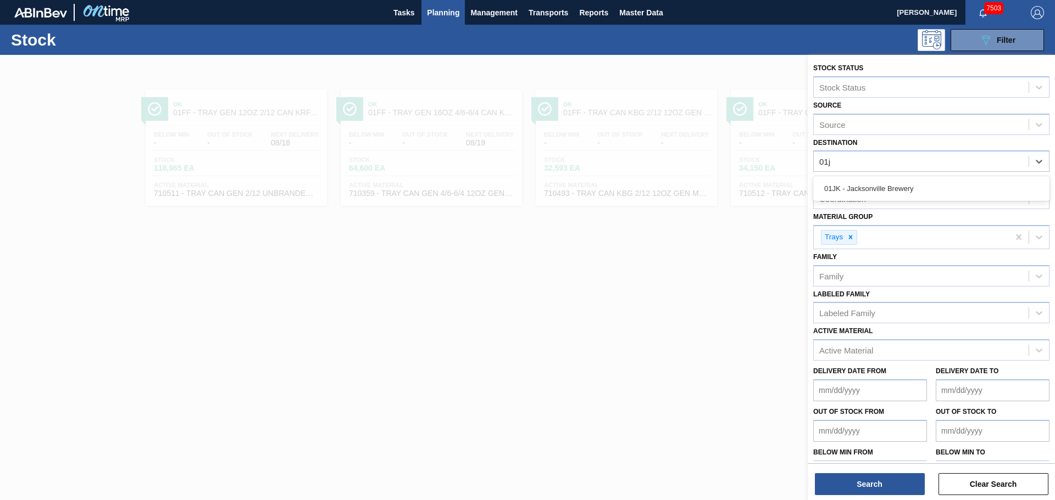
type input "01jk"
click at [890, 185] on div "01JK - Jacksonville Brewery" at bounding box center [931, 189] width 236 height 20
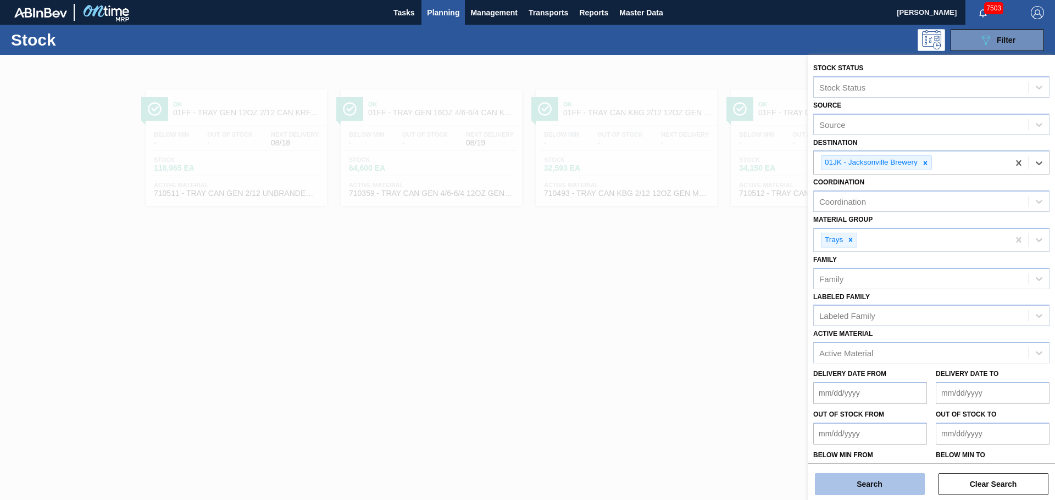
click at [893, 489] on button "Search" at bounding box center [870, 484] width 110 height 22
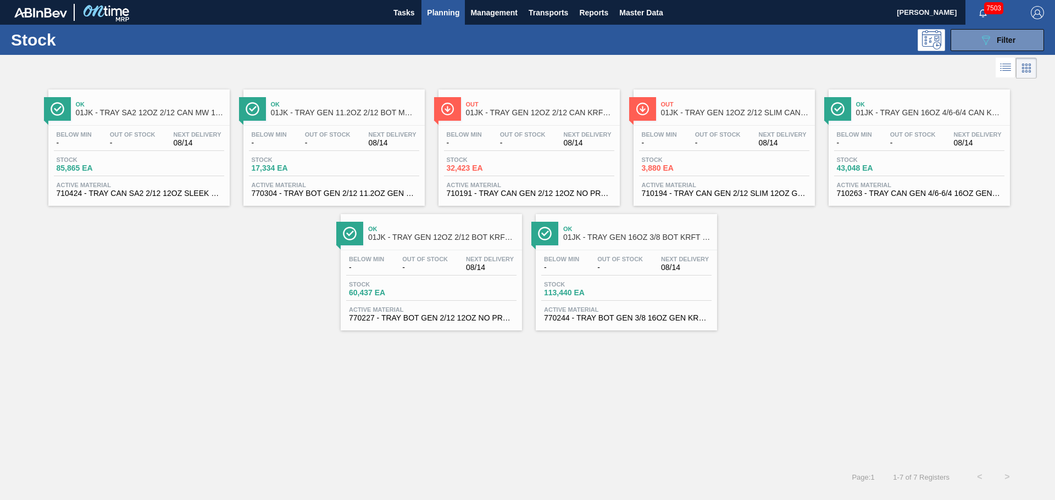
click at [514, 111] on span "01JK - TRAY GEN 12OZ 2/12 CAN KRFT 1023-K" at bounding box center [540, 113] width 148 height 8
click at [493, 107] on span "Out" at bounding box center [540, 104] width 148 height 7
click at [746, 114] on span "01JK - TRAY GEN 12OZ 2/12 SLIM CAN KRFT 1724-C" at bounding box center [735, 113] width 148 height 8
click at [887, 118] on div "Ok 01JK - TRAY GEN 16OZ 4/6-6/4 CAN KRFT 1986-D" at bounding box center [930, 109] width 148 height 25
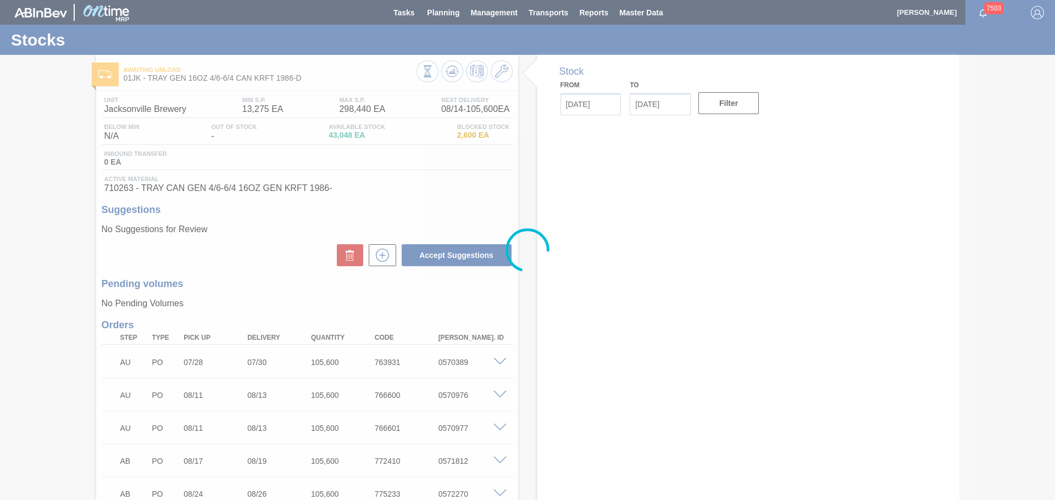
click at [447, 16] on div at bounding box center [527, 250] width 1055 height 500
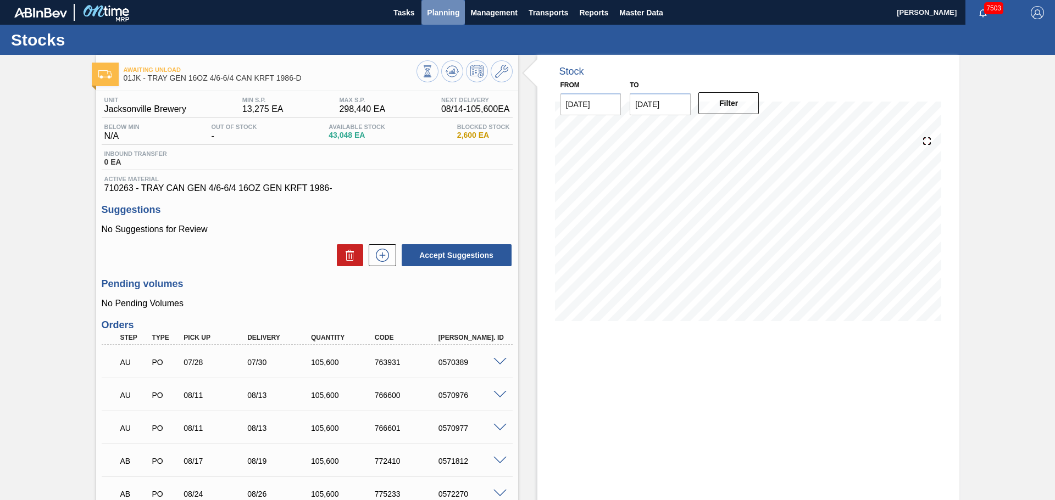
click at [444, 15] on span "Planning" at bounding box center [443, 12] width 32 height 13
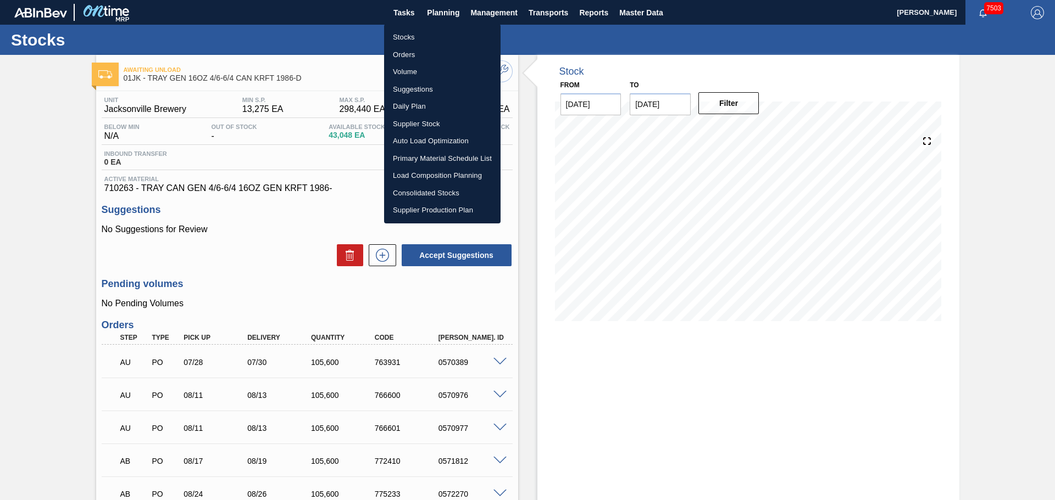
drag, startPoint x: 420, startPoint y: 37, endPoint x: 772, endPoint y: 57, distance: 353.2
click at [420, 37] on li "Stocks" at bounding box center [442, 38] width 116 height 18
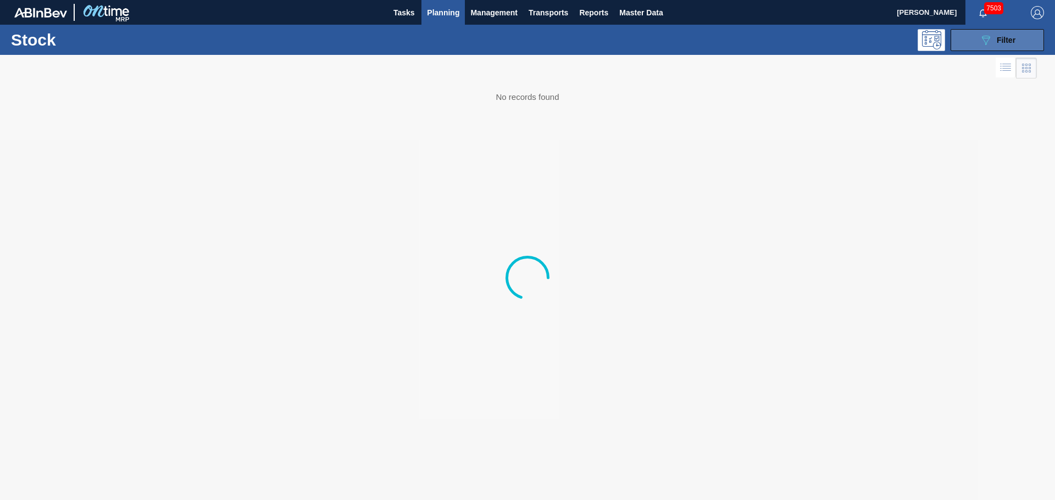
click at [966, 40] on button "089F7B8B-B2A5-4AFE-B5C0-19BA573D28AC Filter" at bounding box center [996, 40] width 93 height 22
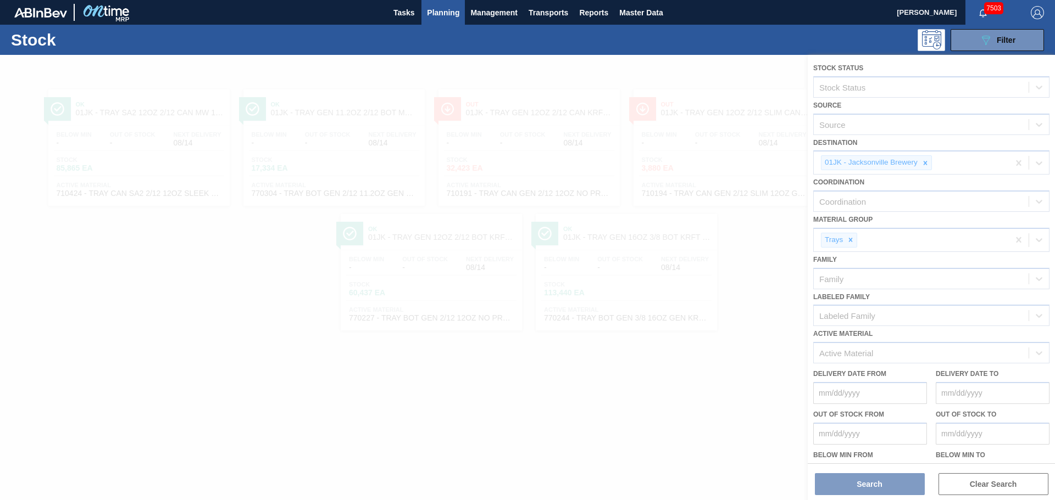
click at [919, 161] on div at bounding box center [527, 277] width 1055 height 445
click at [924, 164] on div at bounding box center [527, 277] width 1055 height 445
click at [924, 164] on icon at bounding box center [925, 163] width 4 height 4
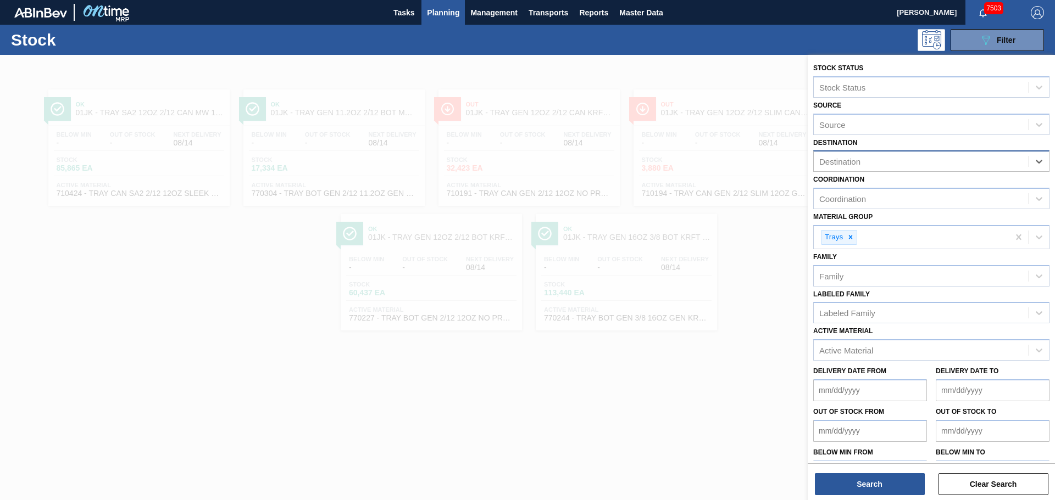
click at [917, 160] on div "Destination" at bounding box center [920, 162] width 215 height 16
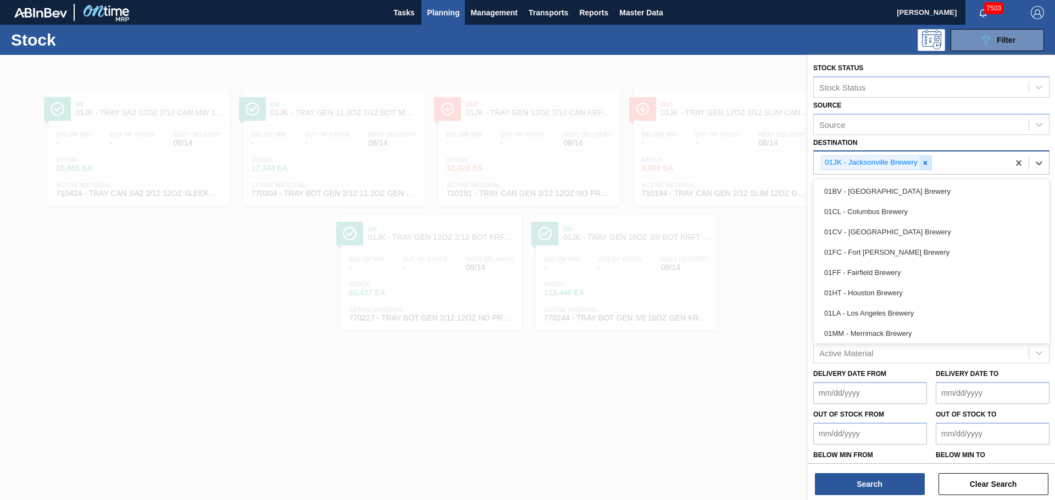
click at [929, 161] on div at bounding box center [925, 163] width 12 height 14
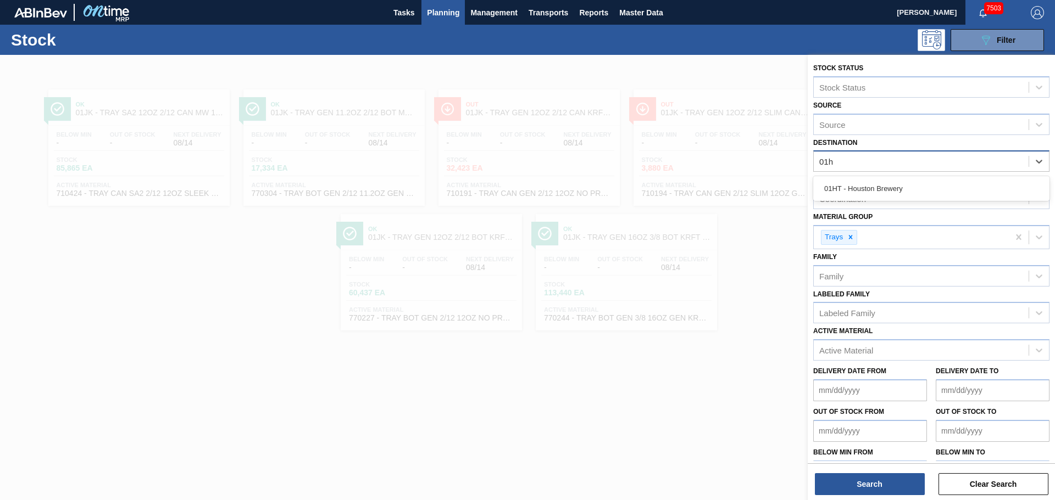
type input "01ht"
click at [842, 189] on div "01HT - Houston Brewery" at bounding box center [931, 189] width 236 height 20
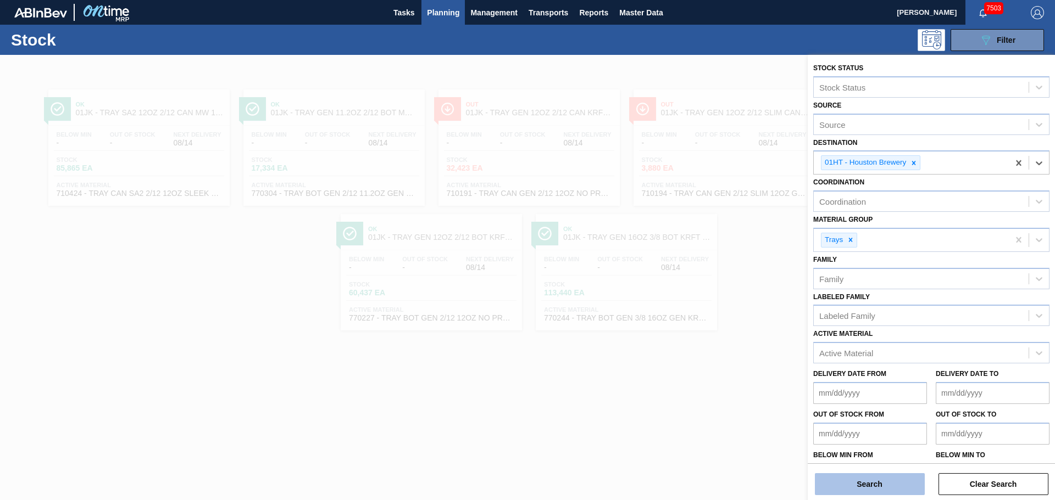
click at [845, 483] on button "Search" at bounding box center [870, 484] width 110 height 22
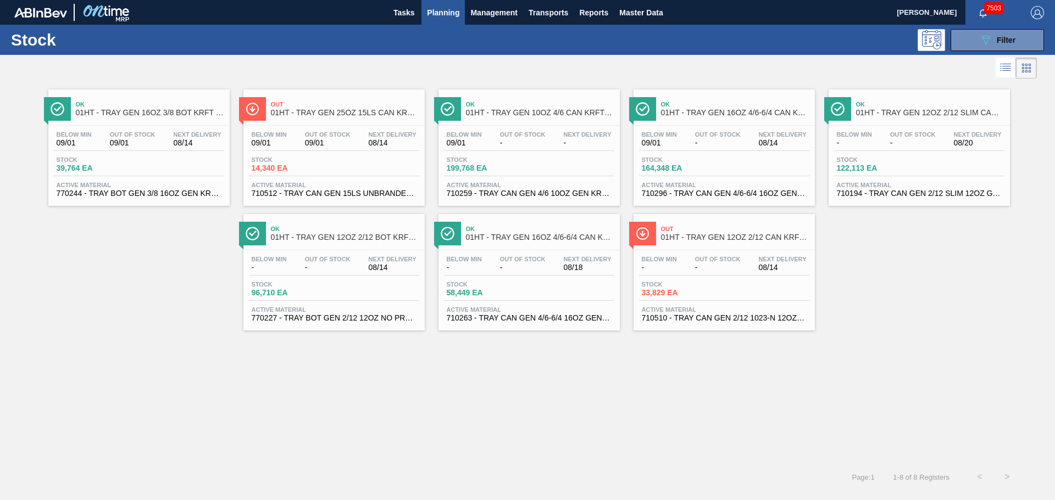
click at [296, 141] on div "Below Min 09/01 Out Of Stock 09/01 Next Delivery 08/14" at bounding box center [334, 141] width 170 height 20
click at [677, 236] on span "01HT - TRAY GEN 12OZ 2/12 CAN KRFT 1023-N" at bounding box center [735, 237] width 148 height 8
click at [477, 110] on span "01HT - TRAY GEN 10OZ 4/6 CAN KRFT 2130-B" at bounding box center [540, 113] width 148 height 8
click at [527, 242] on div "Ok 01HT - TRAY GEN 16OZ 4/6-6/4 CAN KRFT 1986-D" at bounding box center [540, 233] width 148 height 25
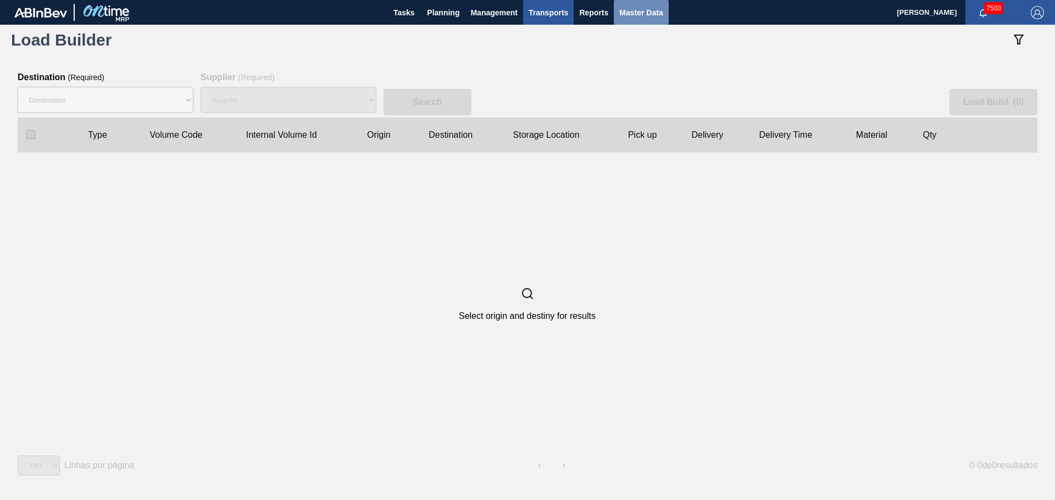
click at [633, 12] on span "Master Data" at bounding box center [640, 12] width 43 height 13
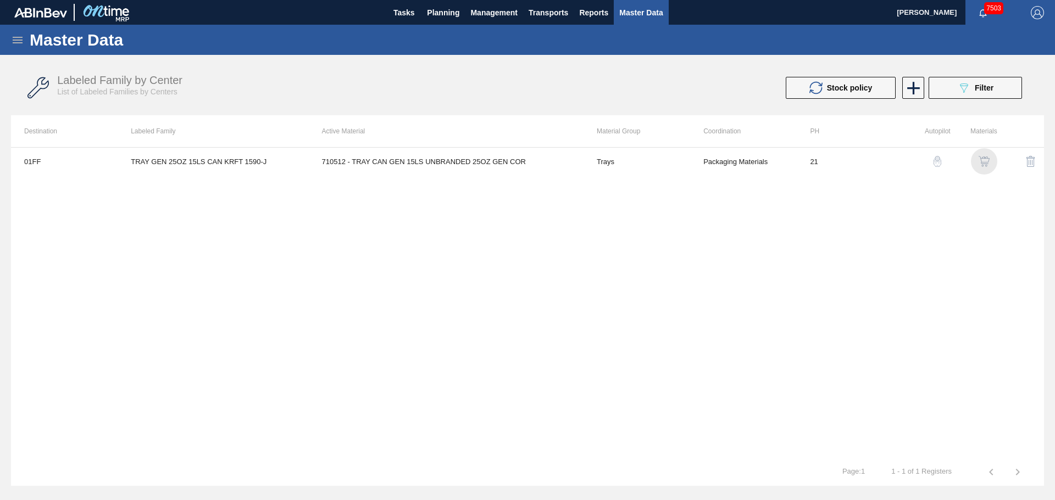
click at [982, 160] on img "button" at bounding box center [983, 161] width 11 height 11
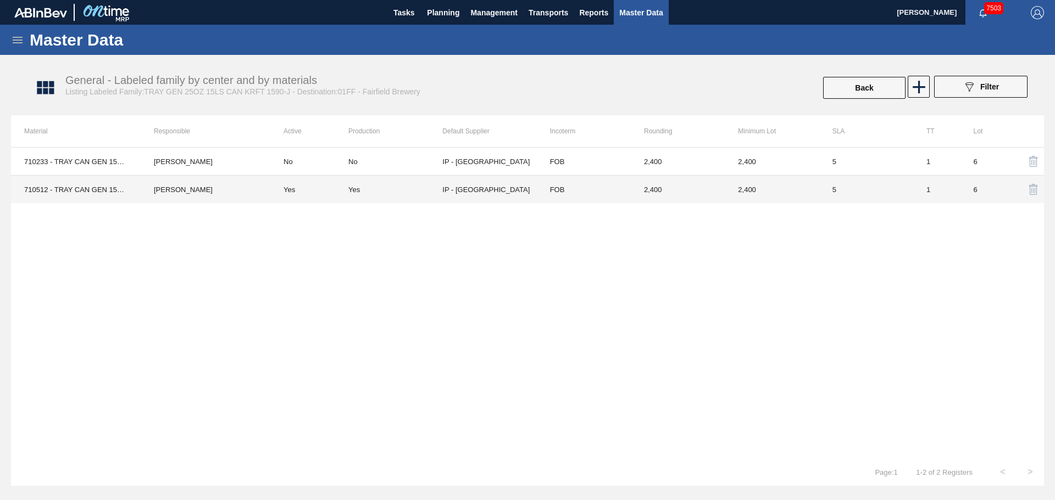
click at [350, 192] on div "Yes" at bounding box center [354, 190] width 12 height 8
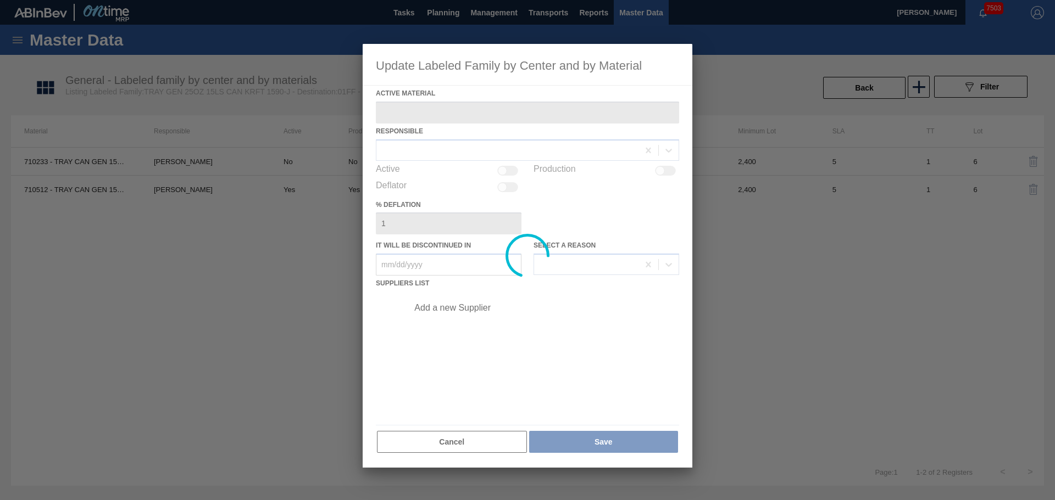
type Material "710512 - TRAY CAN GEN 15LS UNBRANDED 25OZ GEN COR"
checkbox input "true"
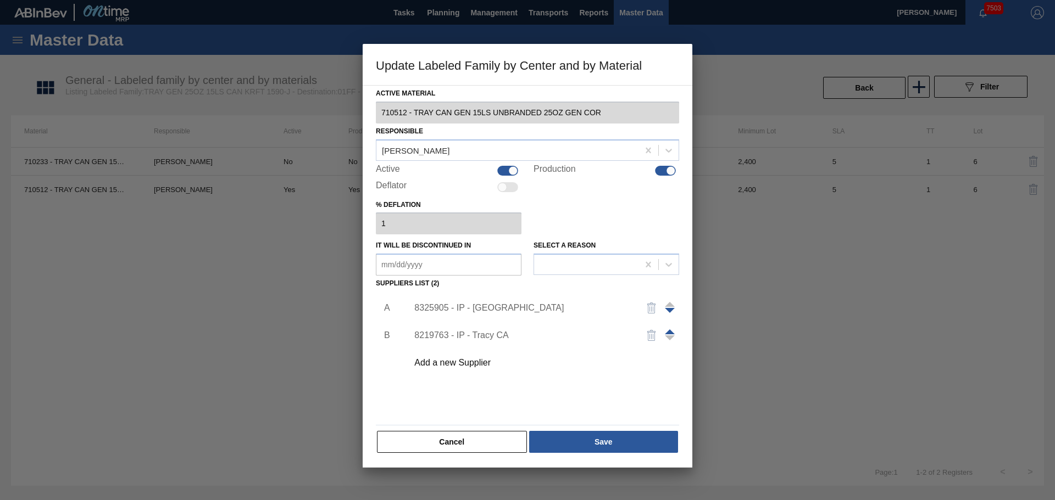
click at [447, 302] on div "8325905 - IP - [GEOGRAPHIC_DATA]" at bounding box center [540, 307] width 277 height 27
click at [442, 300] on div "8325905 - IP - [GEOGRAPHIC_DATA]" at bounding box center [540, 307] width 277 height 27
click at [443, 305] on div "8325905 - IP - [GEOGRAPHIC_DATA]" at bounding box center [521, 308] width 215 height 10
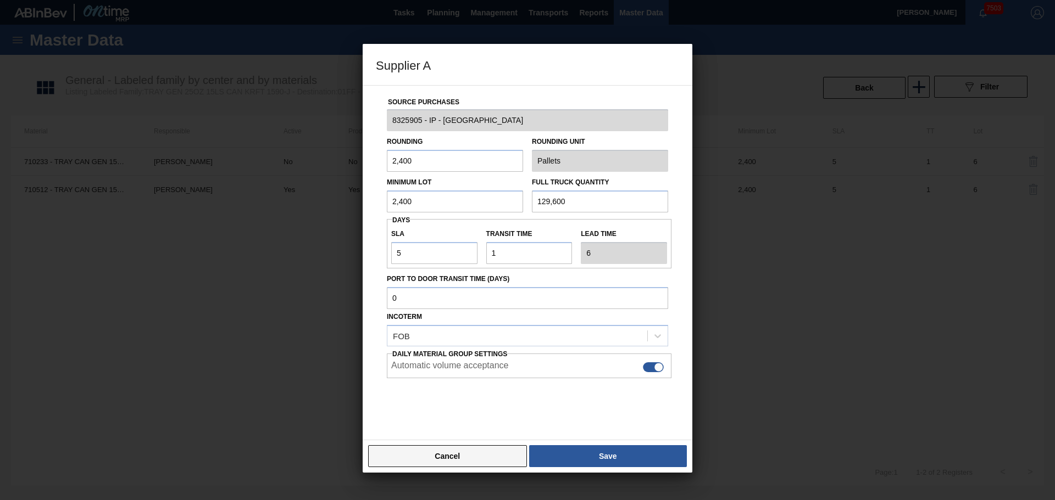
click at [445, 460] on button "Cancel" at bounding box center [447, 456] width 159 height 22
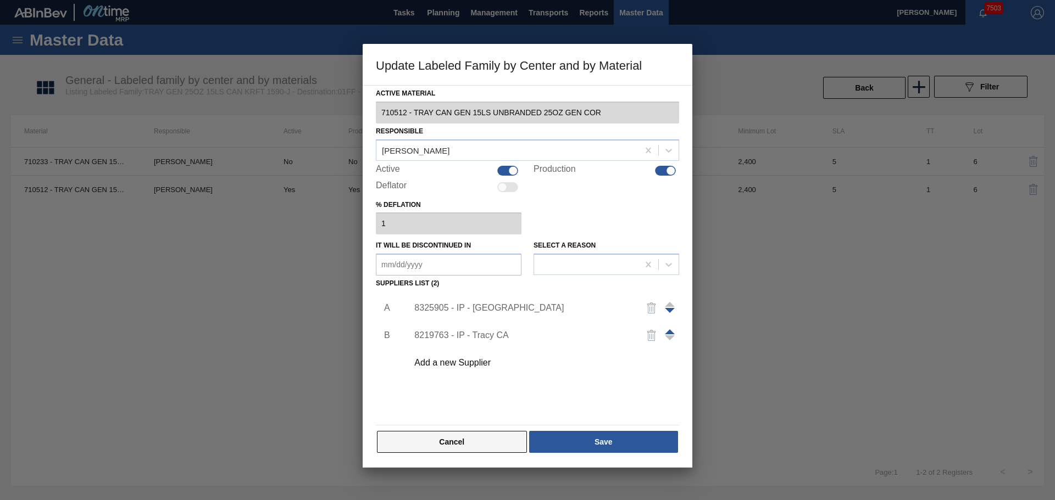
click at [449, 448] on button "Cancel" at bounding box center [452, 442] width 150 height 22
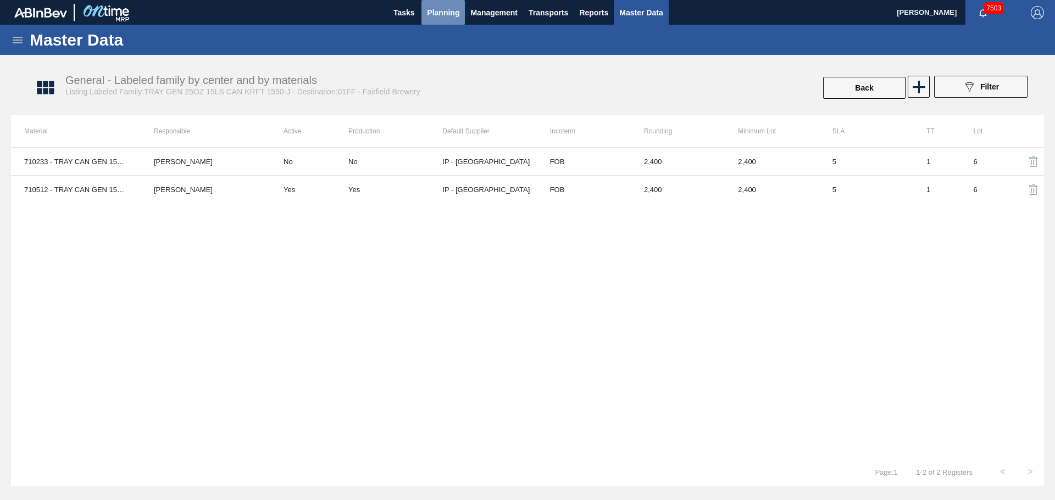
click at [435, 13] on span "Planning" at bounding box center [443, 12] width 32 height 13
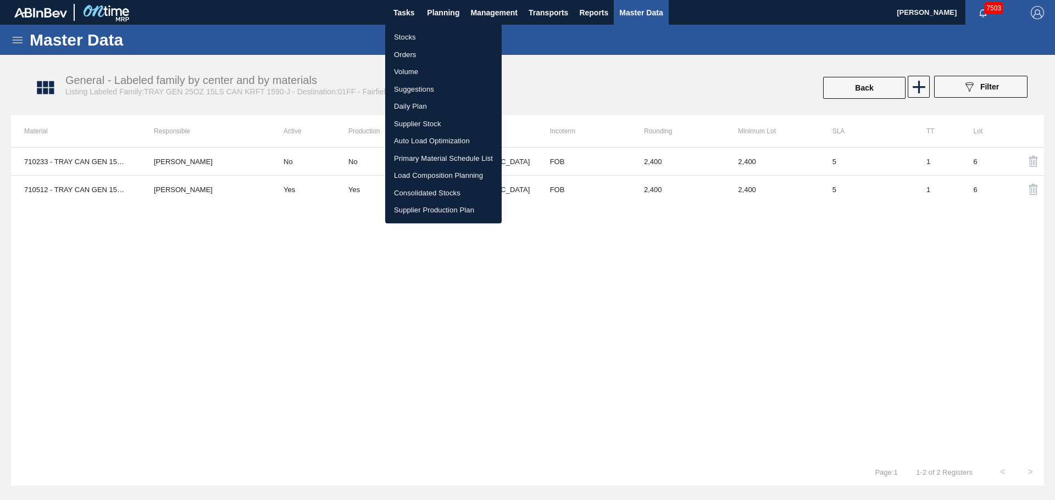
click at [594, 364] on div at bounding box center [527, 250] width 1055 height 500
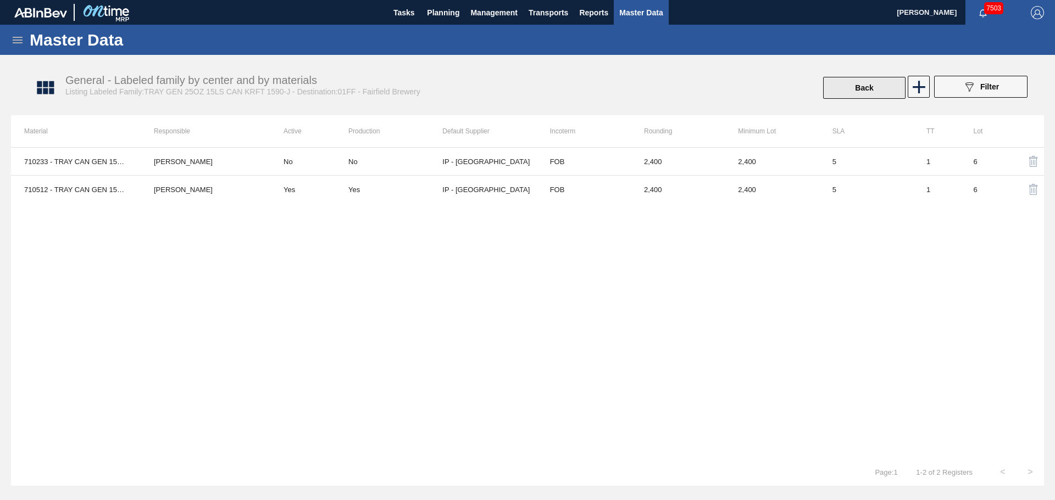
click at [846, 83] on button "Back" at bounding box center [864, 88] width 82 height 22
